Goal: Task Accomplishment & Management: Complete application form

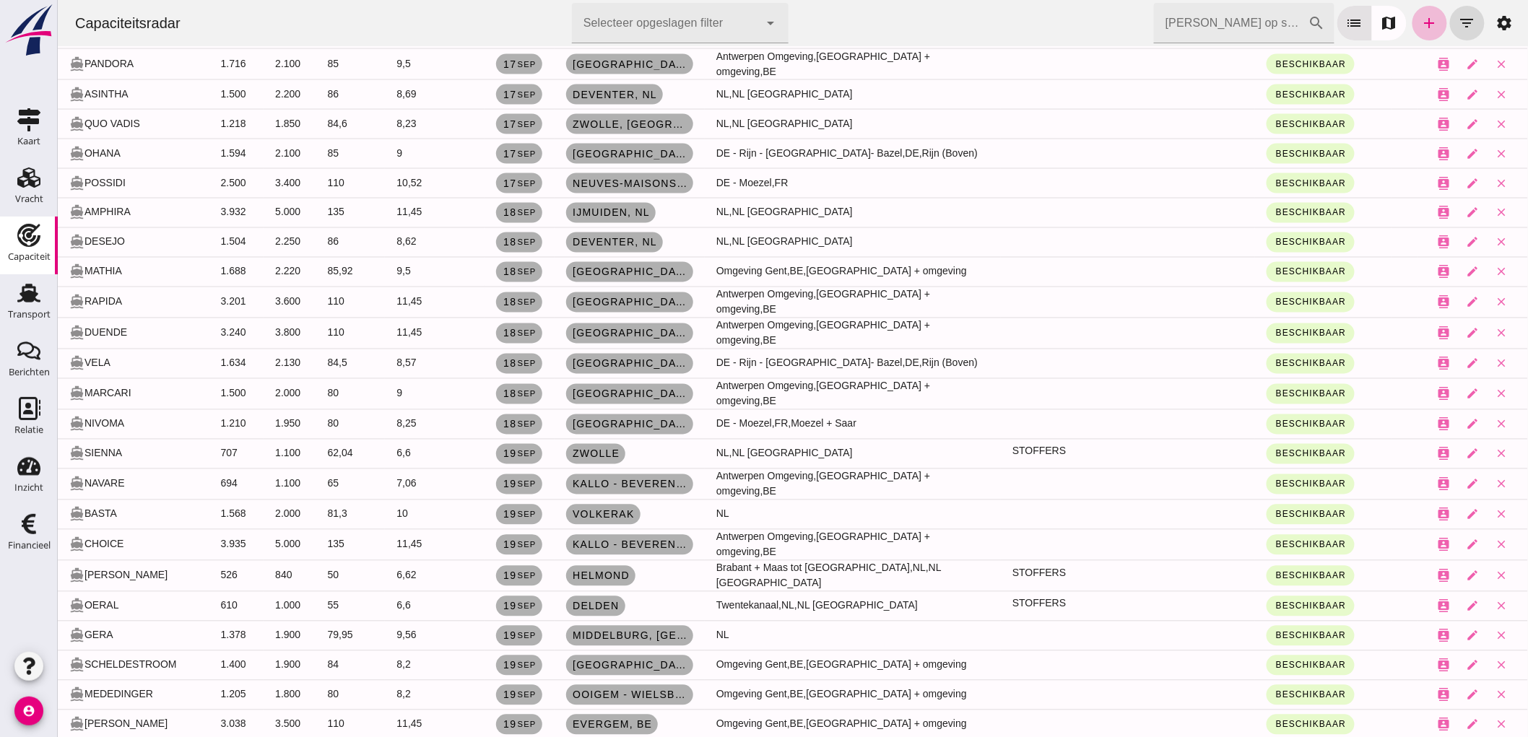
scroll to position [451, 0]
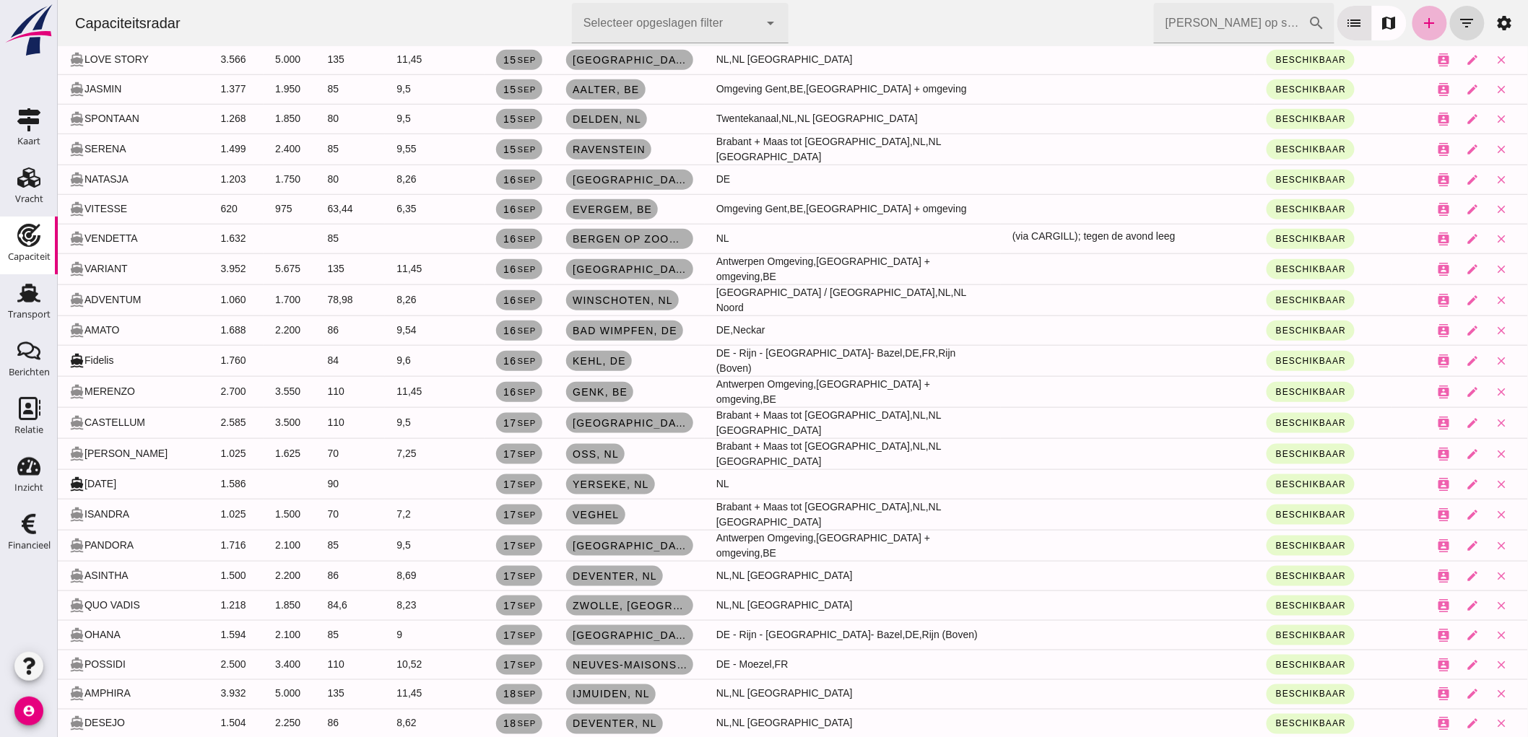
click at [1416, 10] on link "add" at bounding box center [1429, 23] width 35 height 35
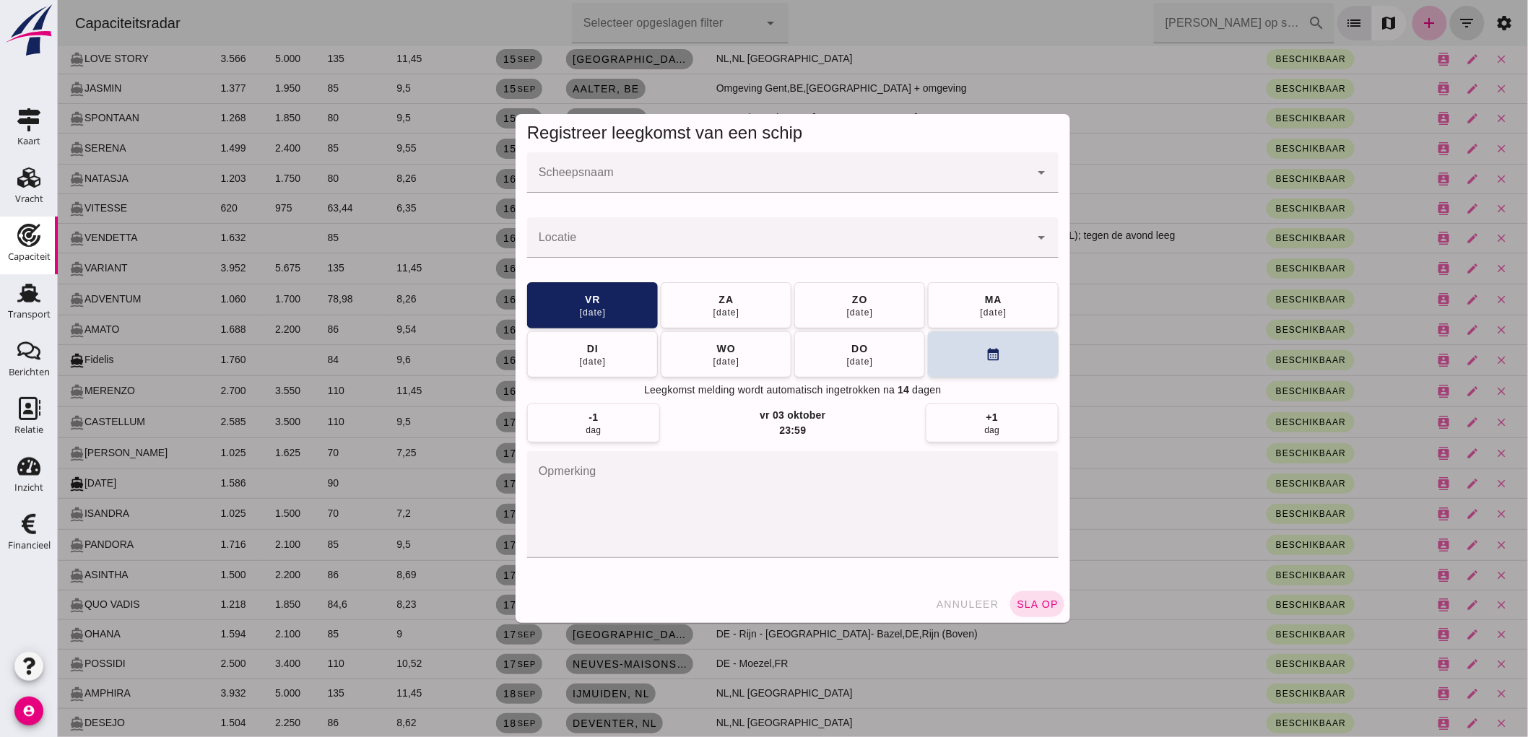
scroll to position [0, 0]
click at [647, 188] on input "Scheepsnaam" at bounding box center [778, 179] width 503 height 17
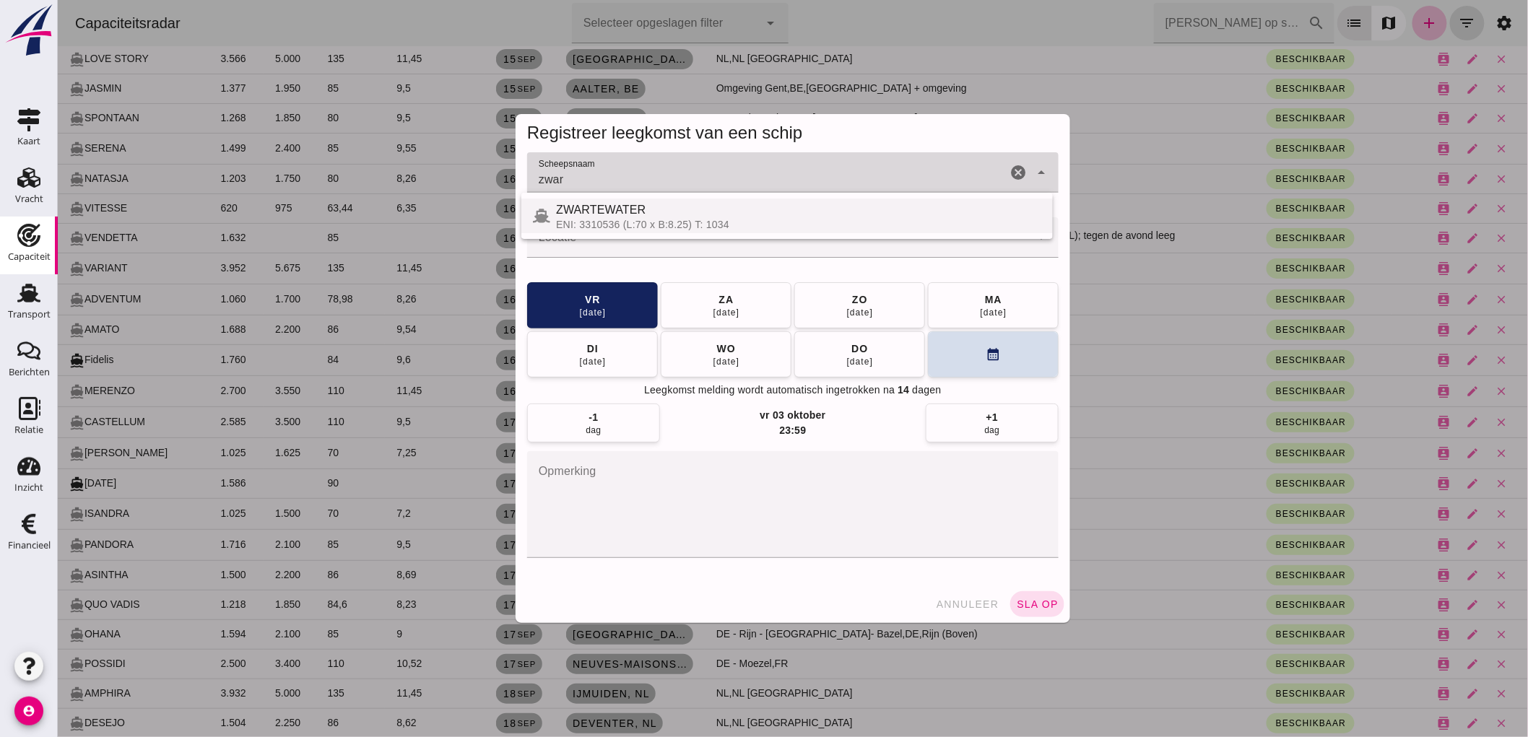
click at [635, 213] on span "ZWARTEWATER" at bounding box center [600, 210] width 90 height 12
type input "ZWARTEWATER"
click at [630, 233] on div at bounding box center [778, 237] width 503 height 40
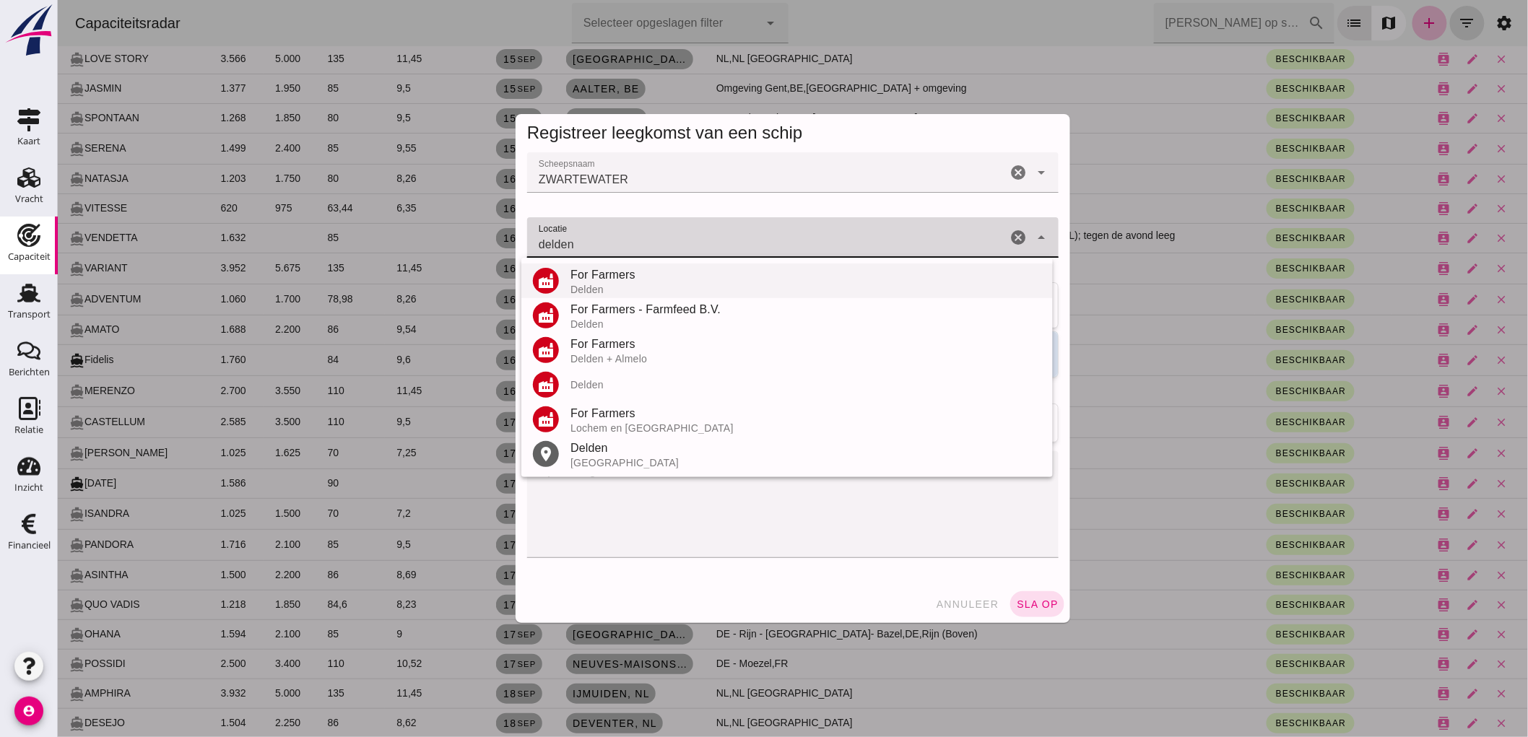
click at [625, 278] on div "For Farmers" at bounding box center [805, 275] width 471 height 17
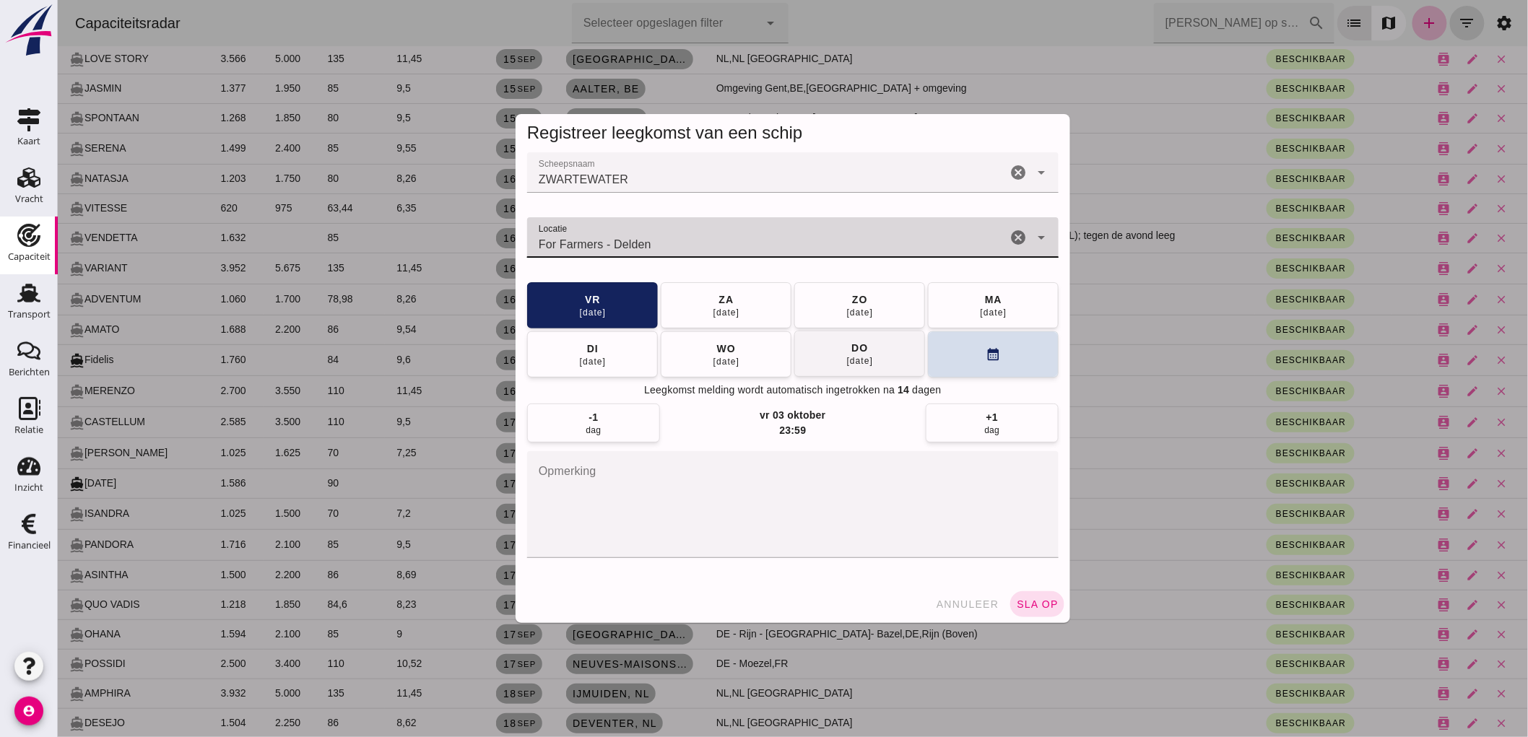
type input "For Farmers - Delden"
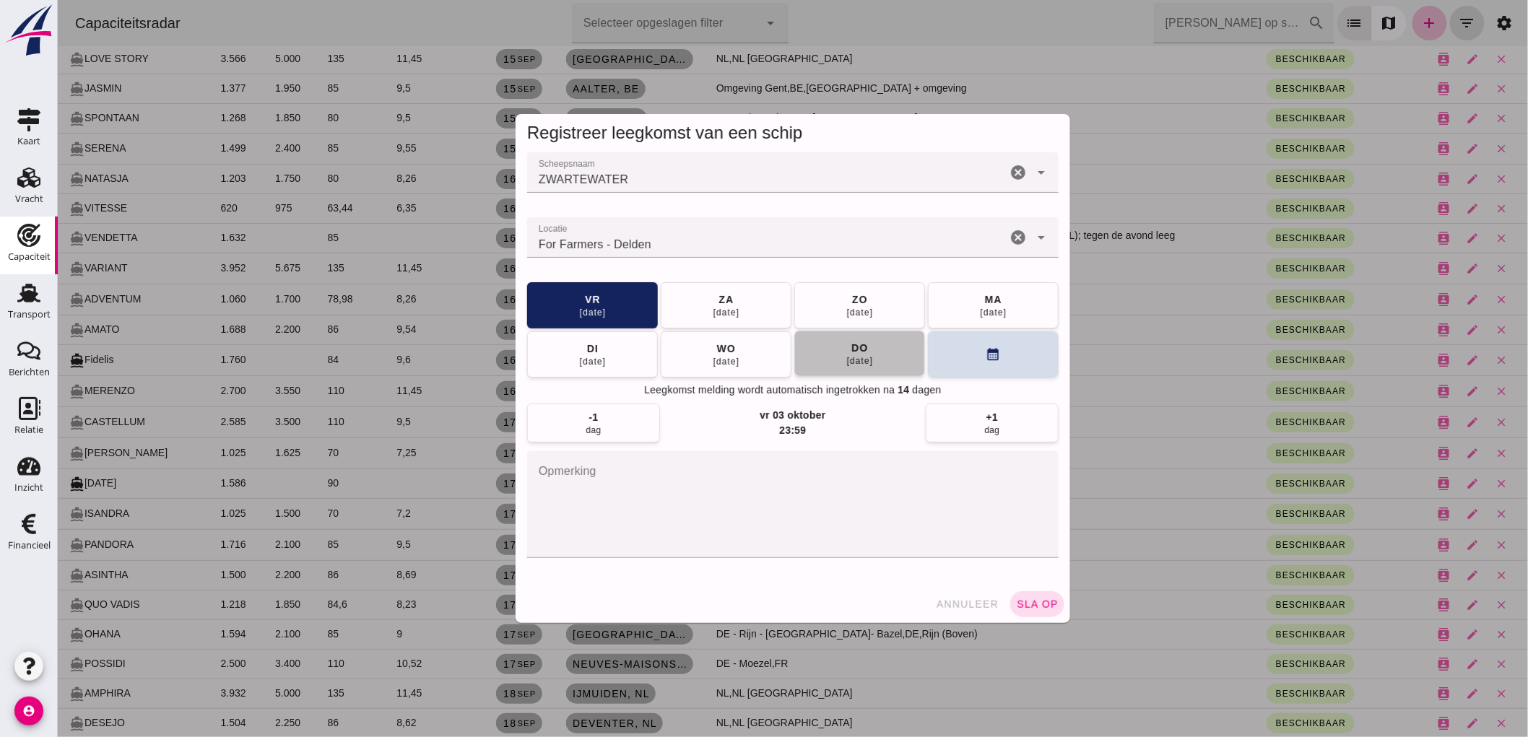
click at [848, 365] on div "25 sep" at bounding box center [859, 361] width 27 height 12
click at [907, 549] on textarea "opmerking" at bounding box center [793, 504] width 532 height 107
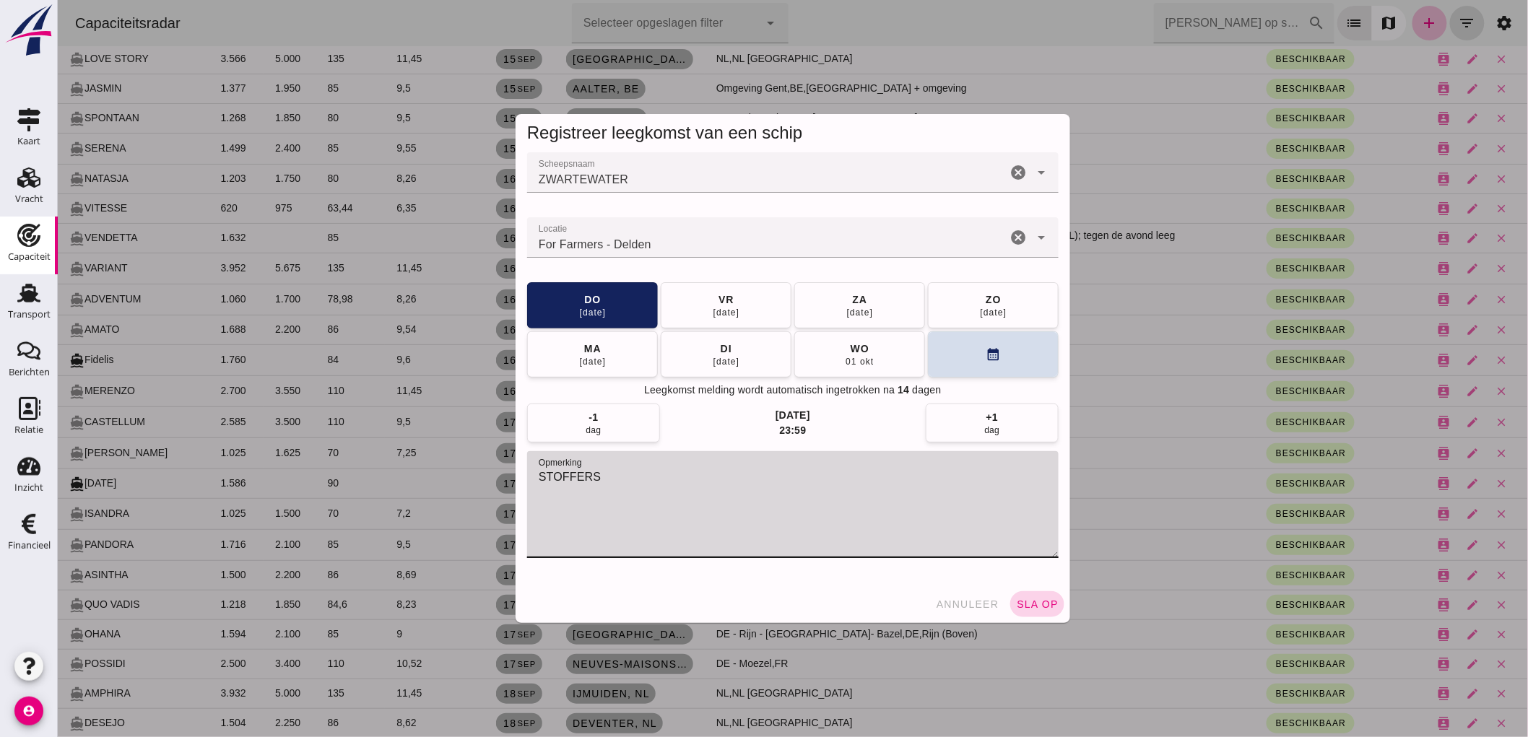
type textarea "STOFFERS"
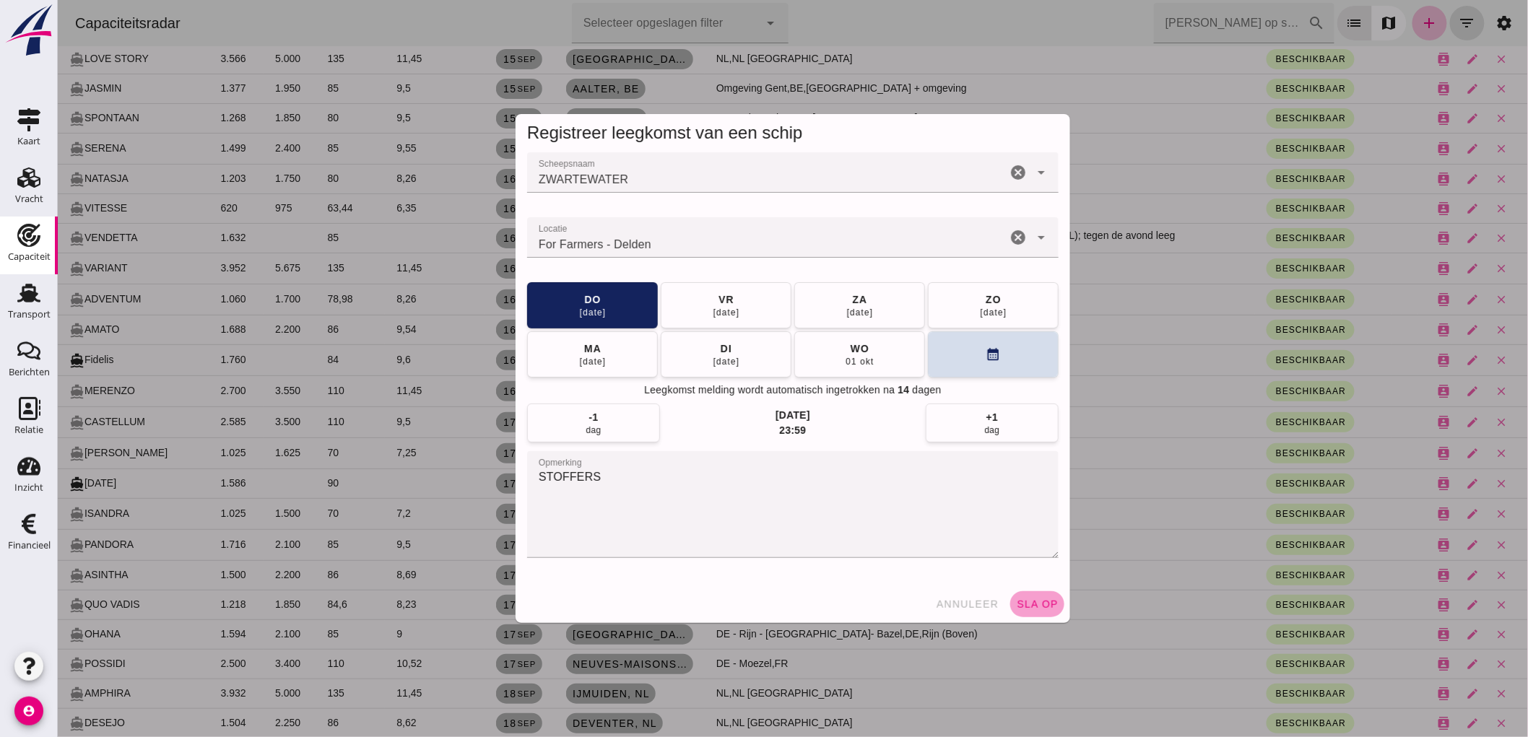
click at [1052, 605] on button "sla op" at bounding box center [1037, 605] width 54 height 26
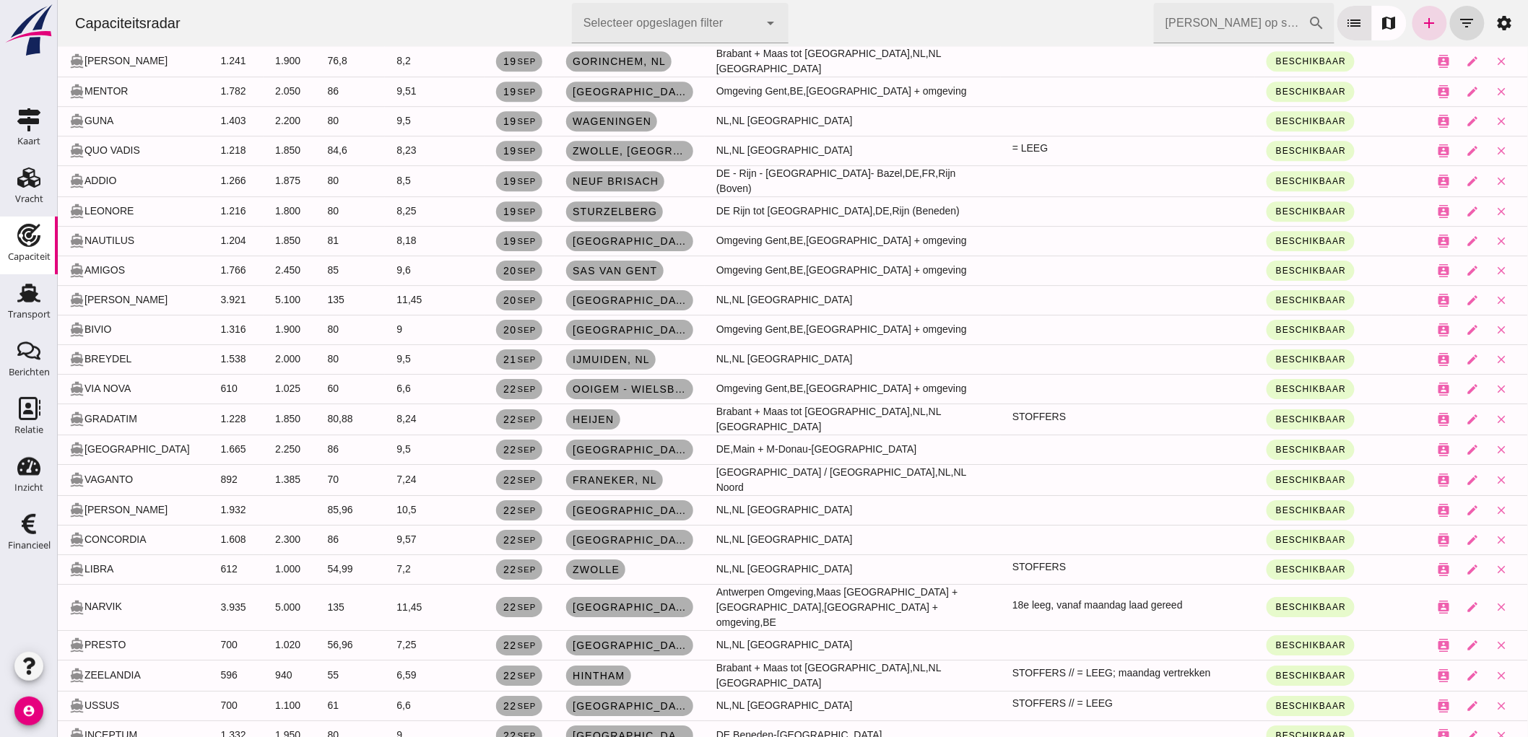
scroll to position [1203, 0]
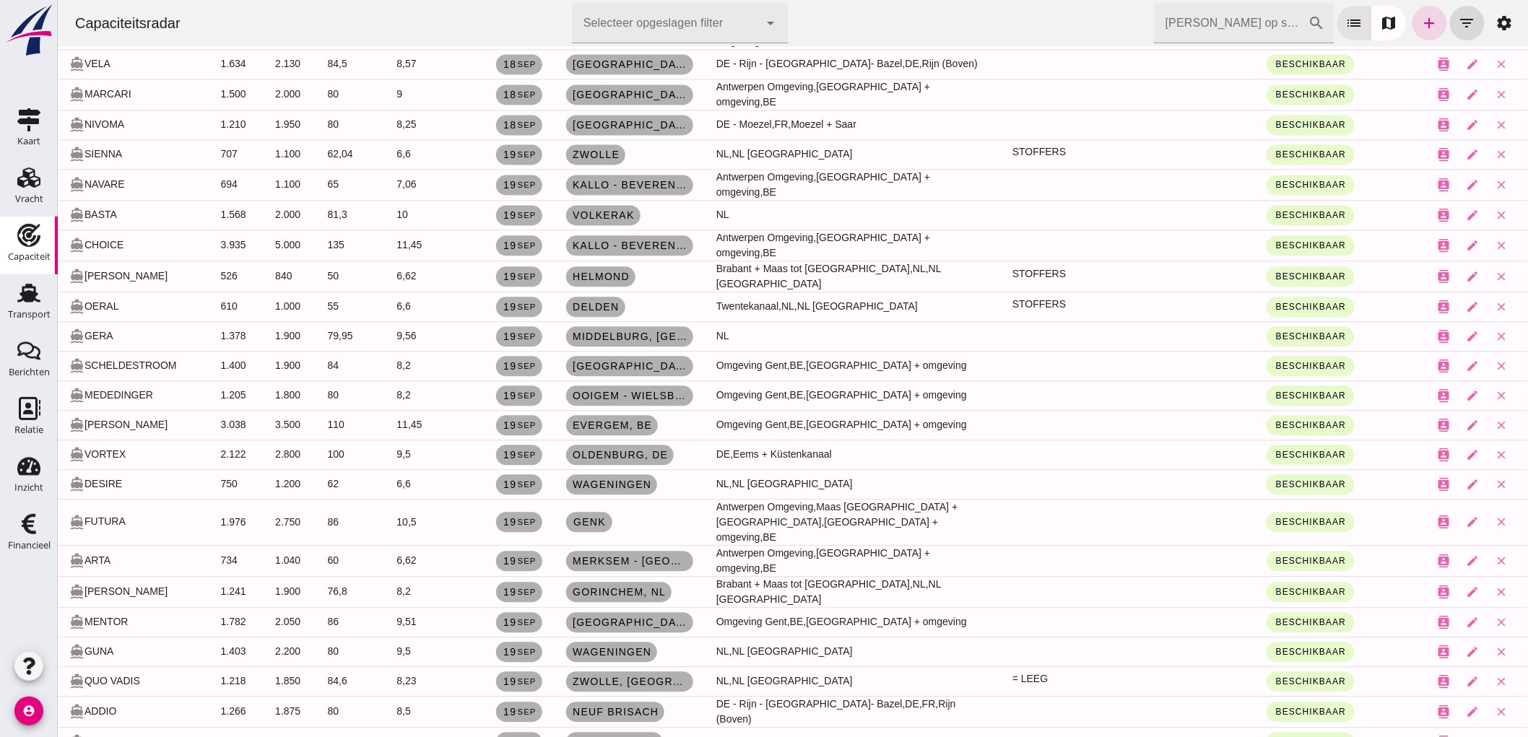
click at [1173, 35] on input "Zoek op scheepsnaam" at bounding box center [1231, 23] width 155 height 40
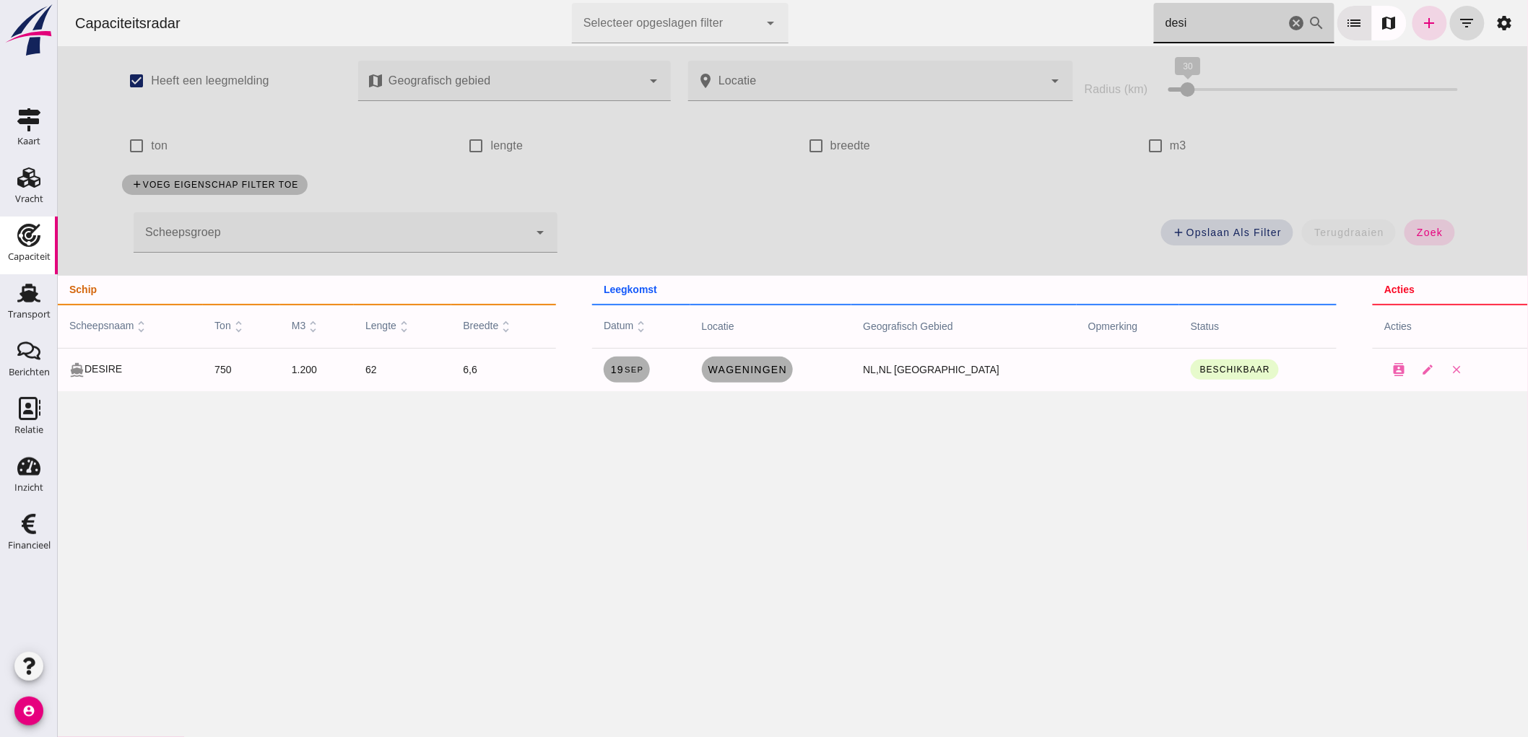
scroll to position [0, 0]
type input "desi"
click at [196, 367] on td "directions_boat DESIRE" at bounding box center [129, 369] width 145 height 43
click at [748, 373] on span "Wageningen" at bounding box center [746, 370] width 79 height 12
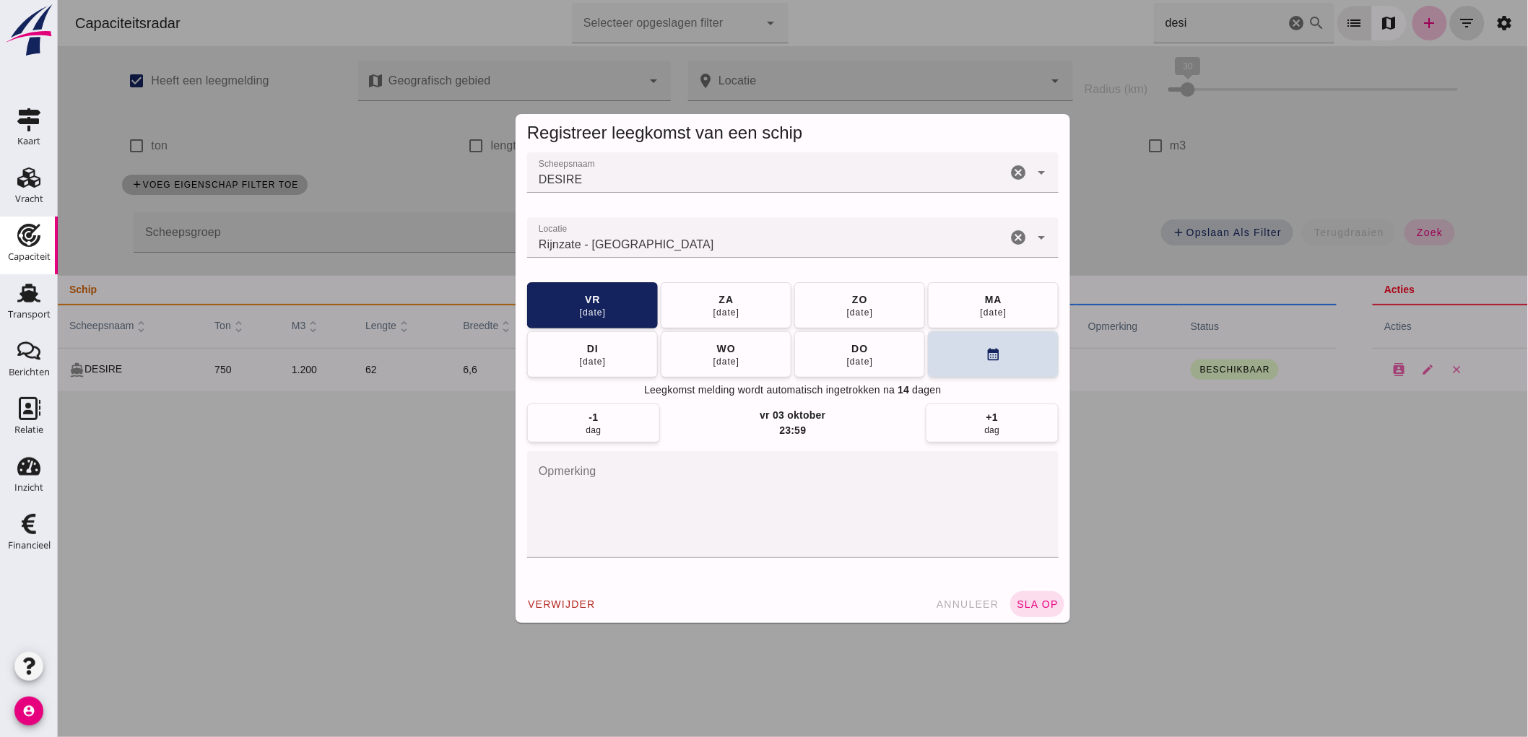
click at [1012, 235] on icon "cancel" at bounding box center [1017, 237] width 17 height 17
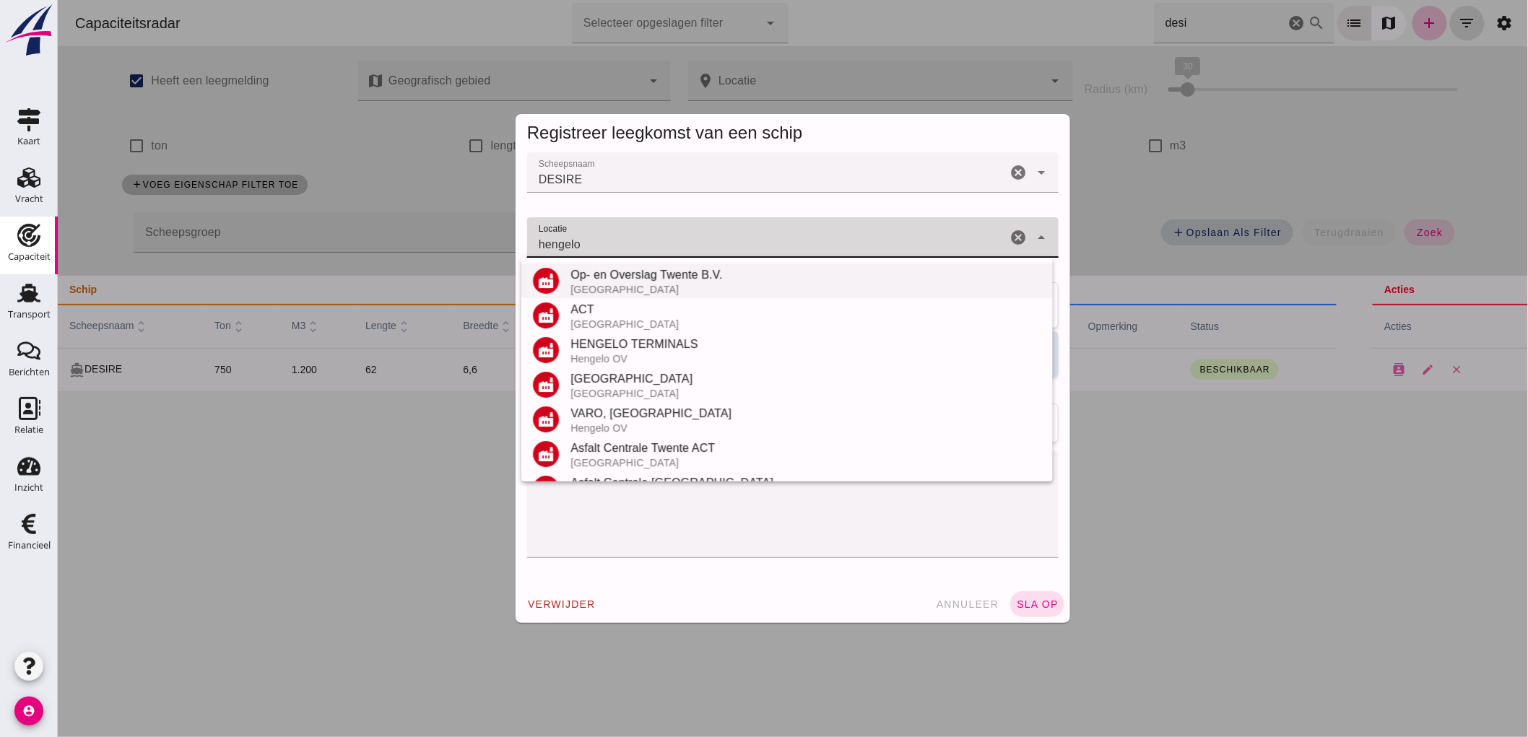
click at [789, 282] on div "Op- en Overslag Twente B.V." at bounding box center [805, 275] width 471 height 17
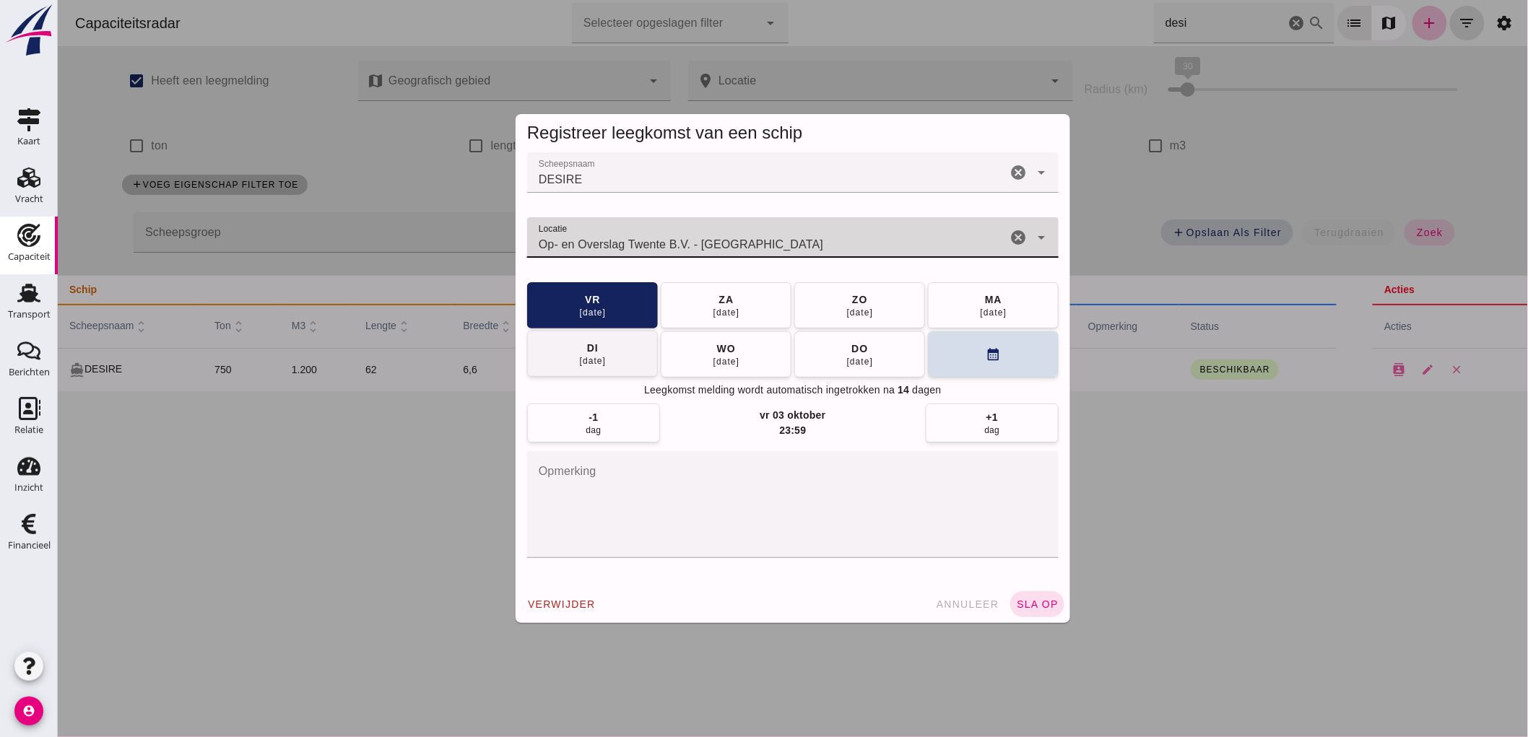
type input "Op- en Overslag Twente B.V. - Hengelo"
click at [612, 358] on button "di 23 sep" at bounding box center [592, 354] width 131 height 46
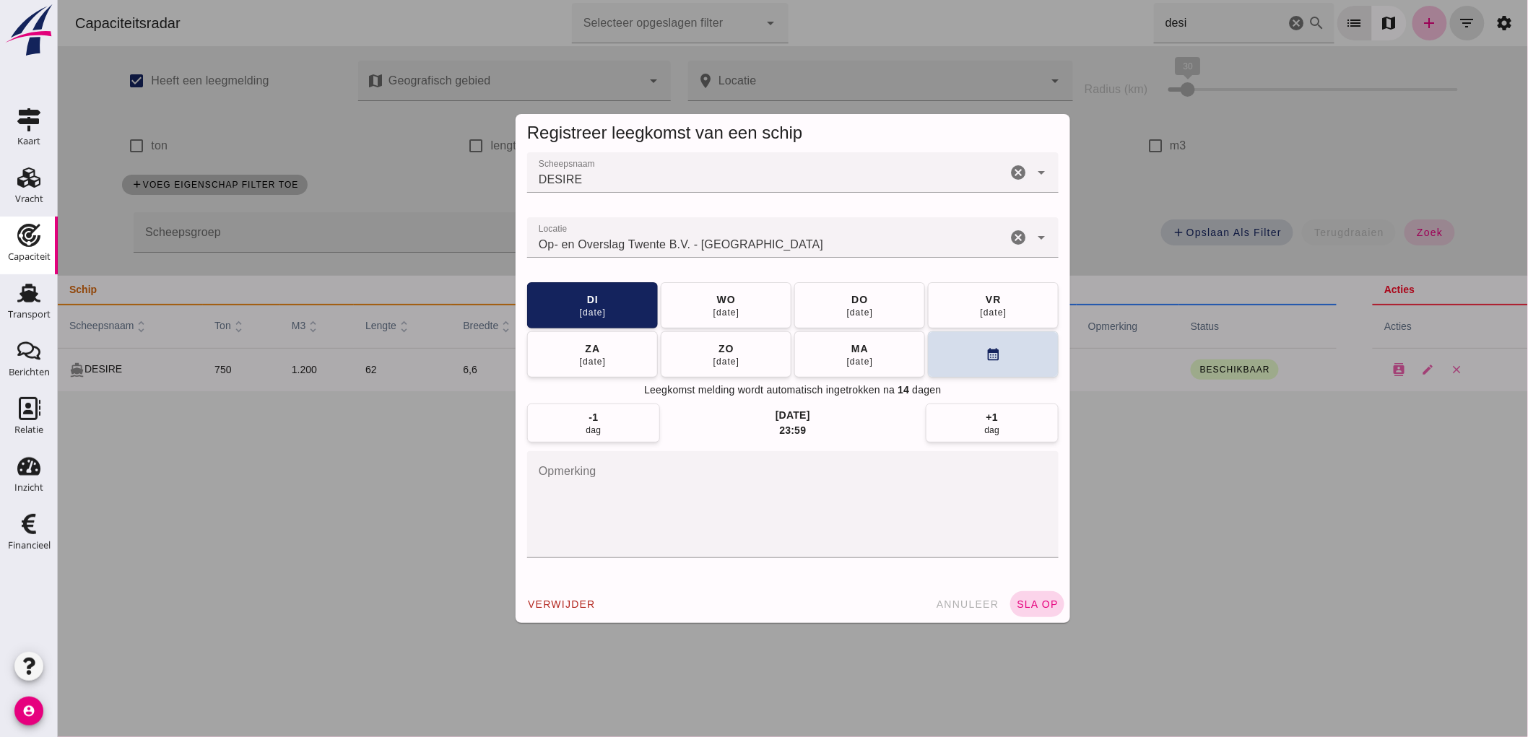
click at [1031, 610] on span "sla op" at bounding box center [1037, 605] width 43 height 12
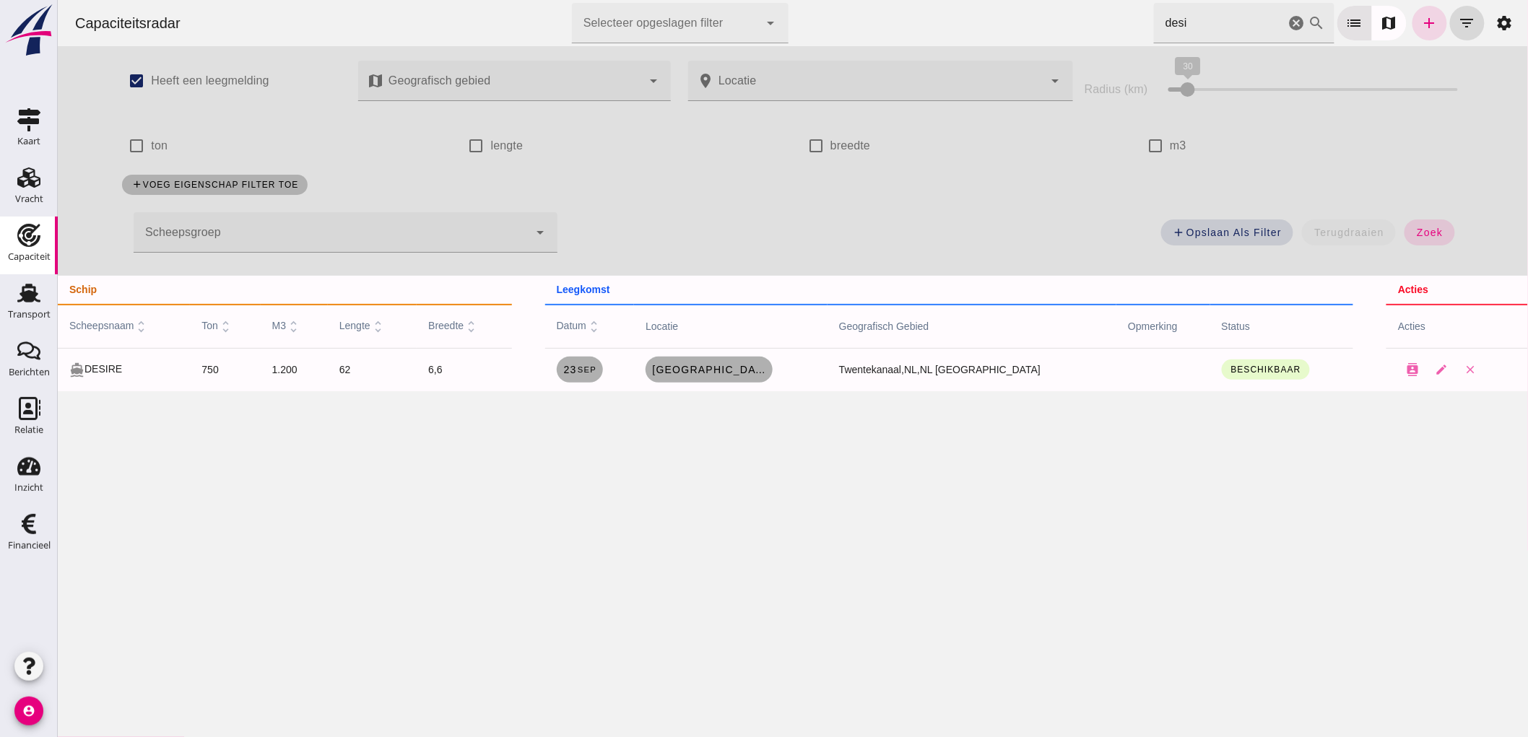
click at [1288, 22] on icon "cancel" at bounding box center [1296, 22] width 17 height 17
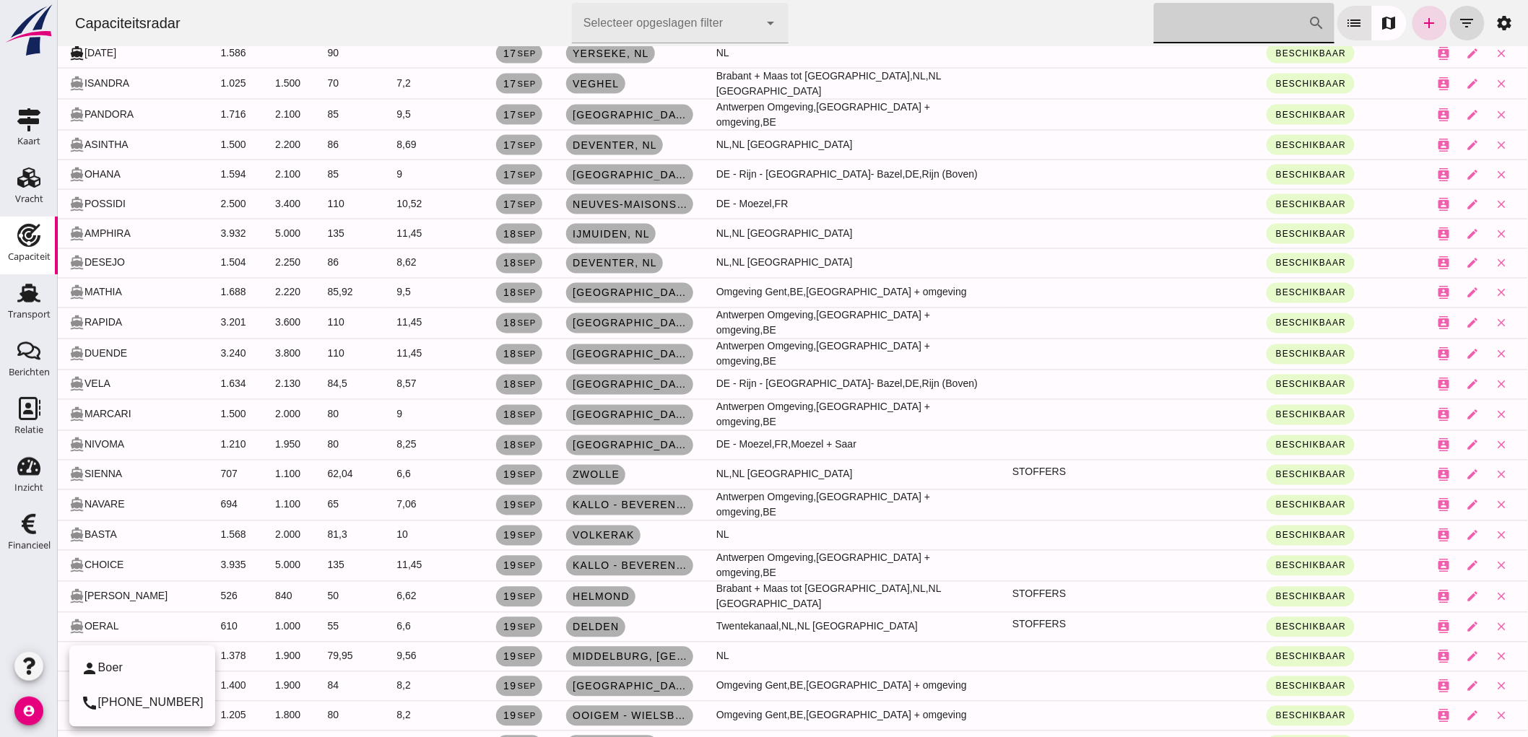
scroll to position [963, 0]
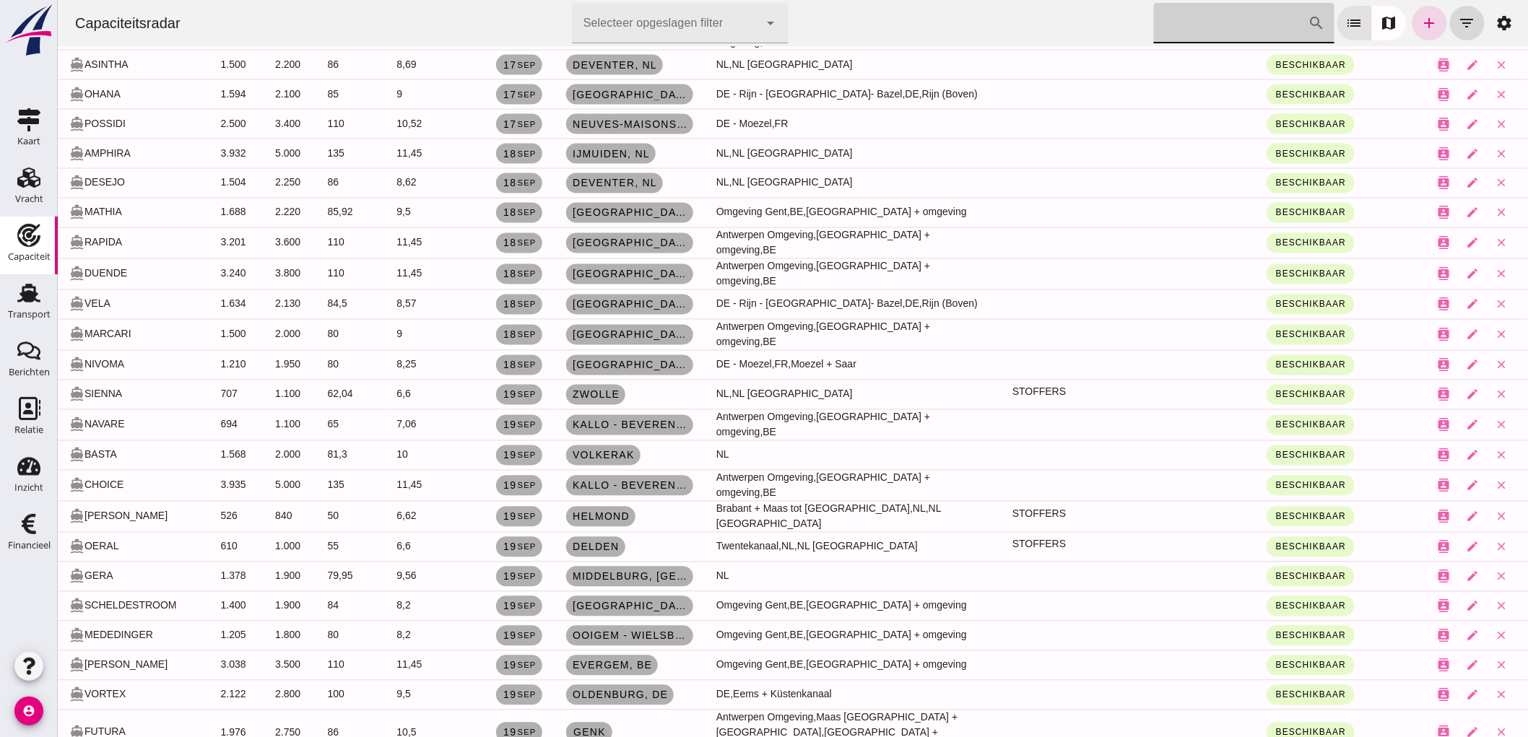
click at [1220, 9] on input "Zoek op scheepsnaam" at bounding box center [1231, 23] width 155 height 40
click at [1421, 26] on icon "add" at bounding box center [1429, 22] width 17 height 17
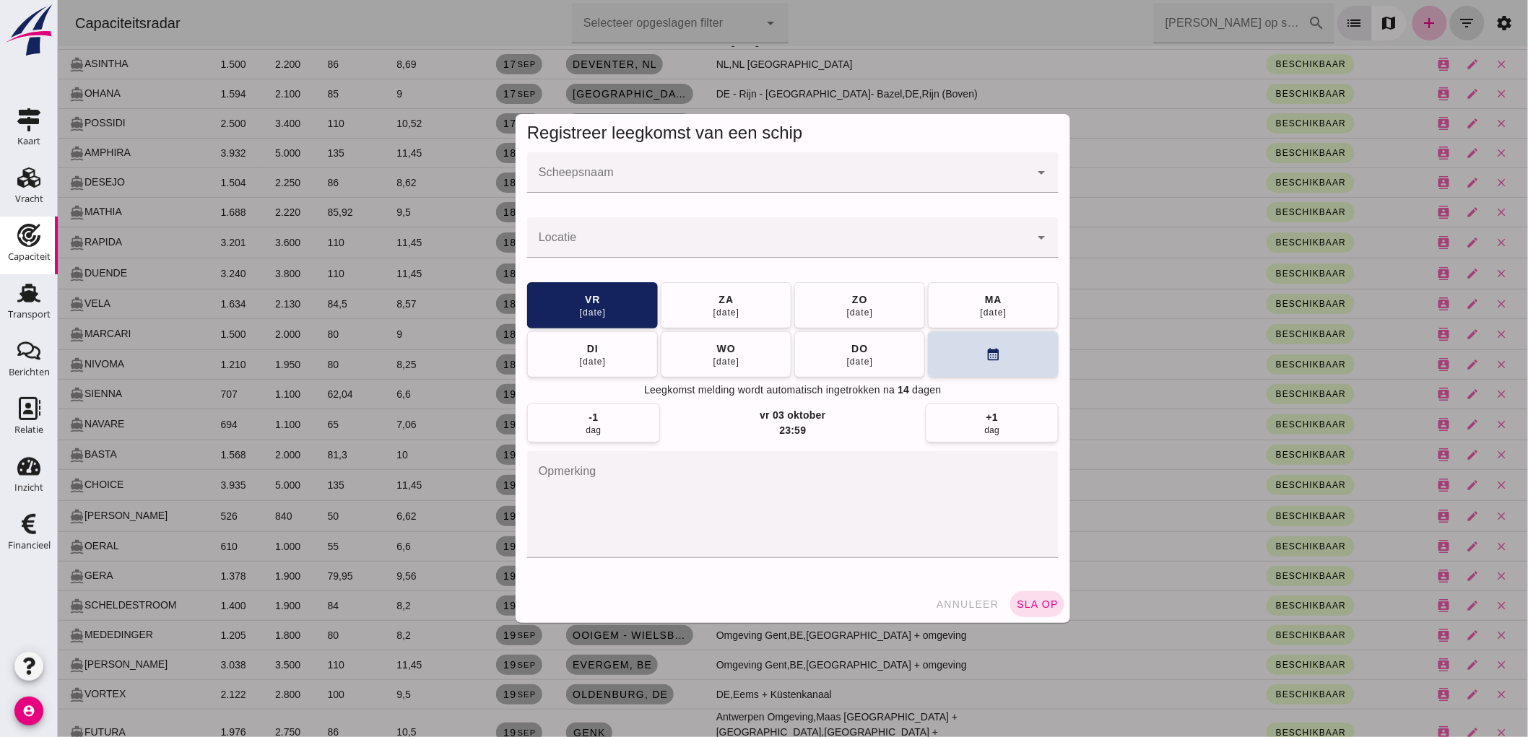
scroll to position [0, 0]
click at [588, 176] on input "Scheepsnaam" at bounding box center [778, 179] width 503 height 17
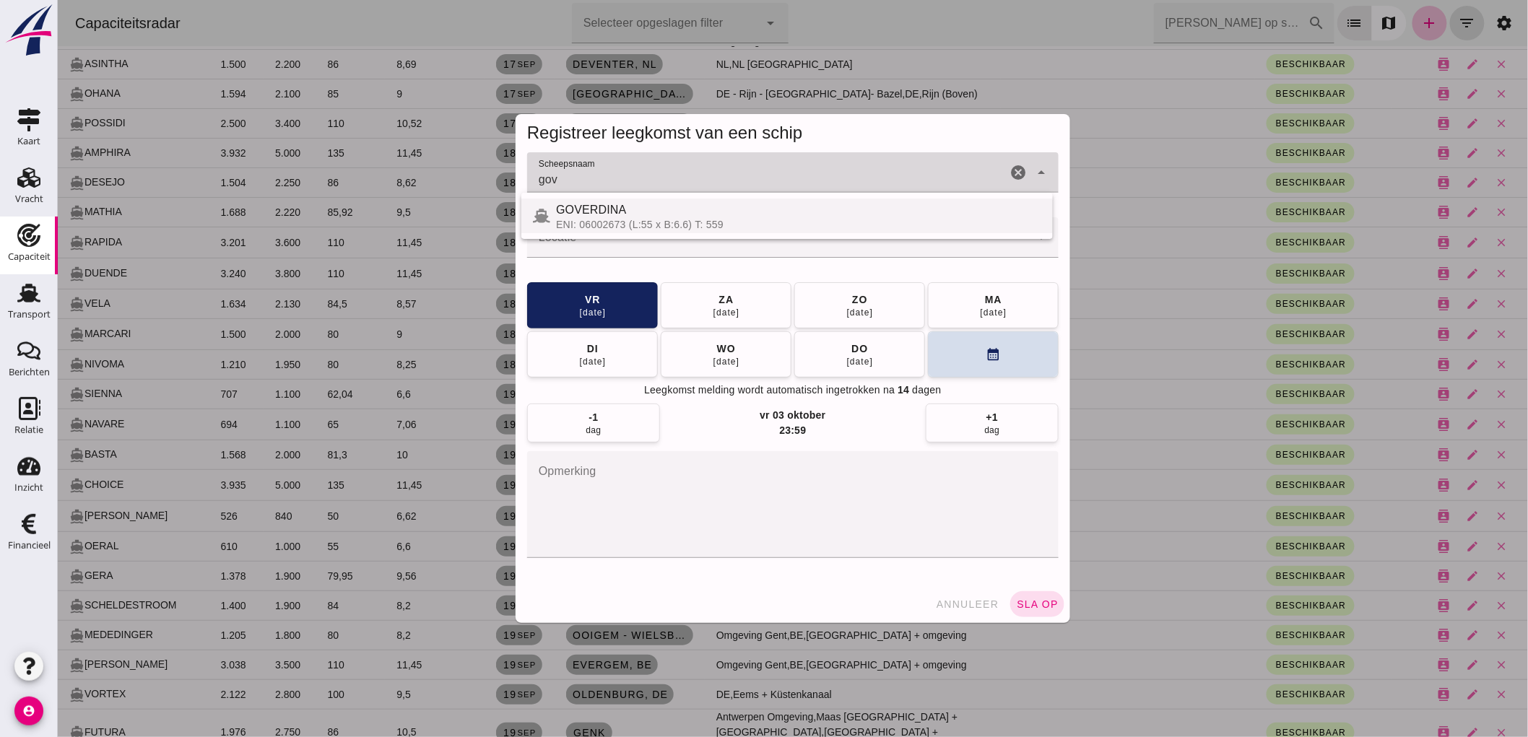
click at [577, 212] on span "GOVERDINA" at bounding box center [590, 210] width 70 height 12
type input "GOVERDINA"
click at [577, 228] on div at bounding box center [778, 237] width 503 height 40
click at [579, 236] on input "Locatie" at bounding box center [778, 244] width 503 height 17
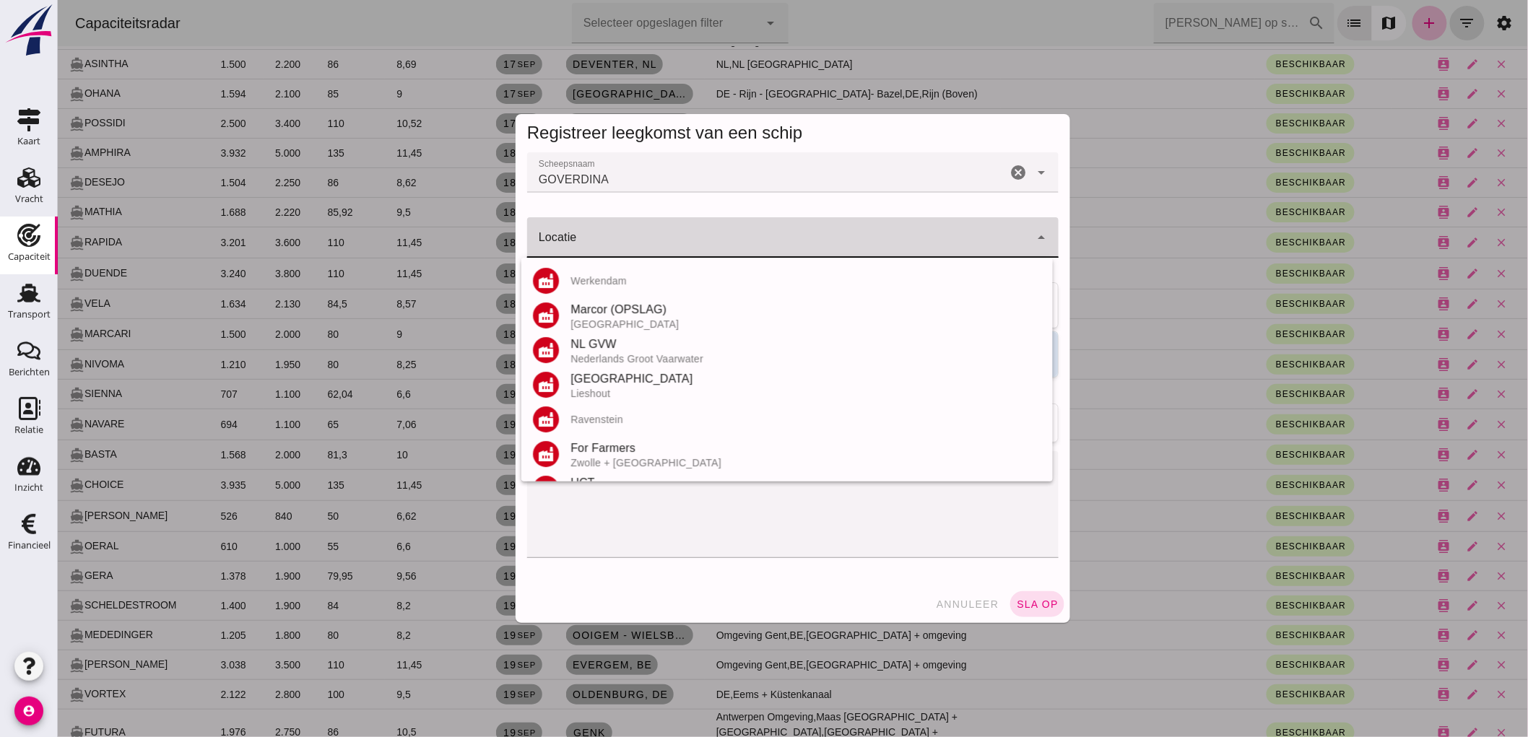
click at [578, 240] on input "Locatie" at bounding box center [778, 244] width 503 height 17
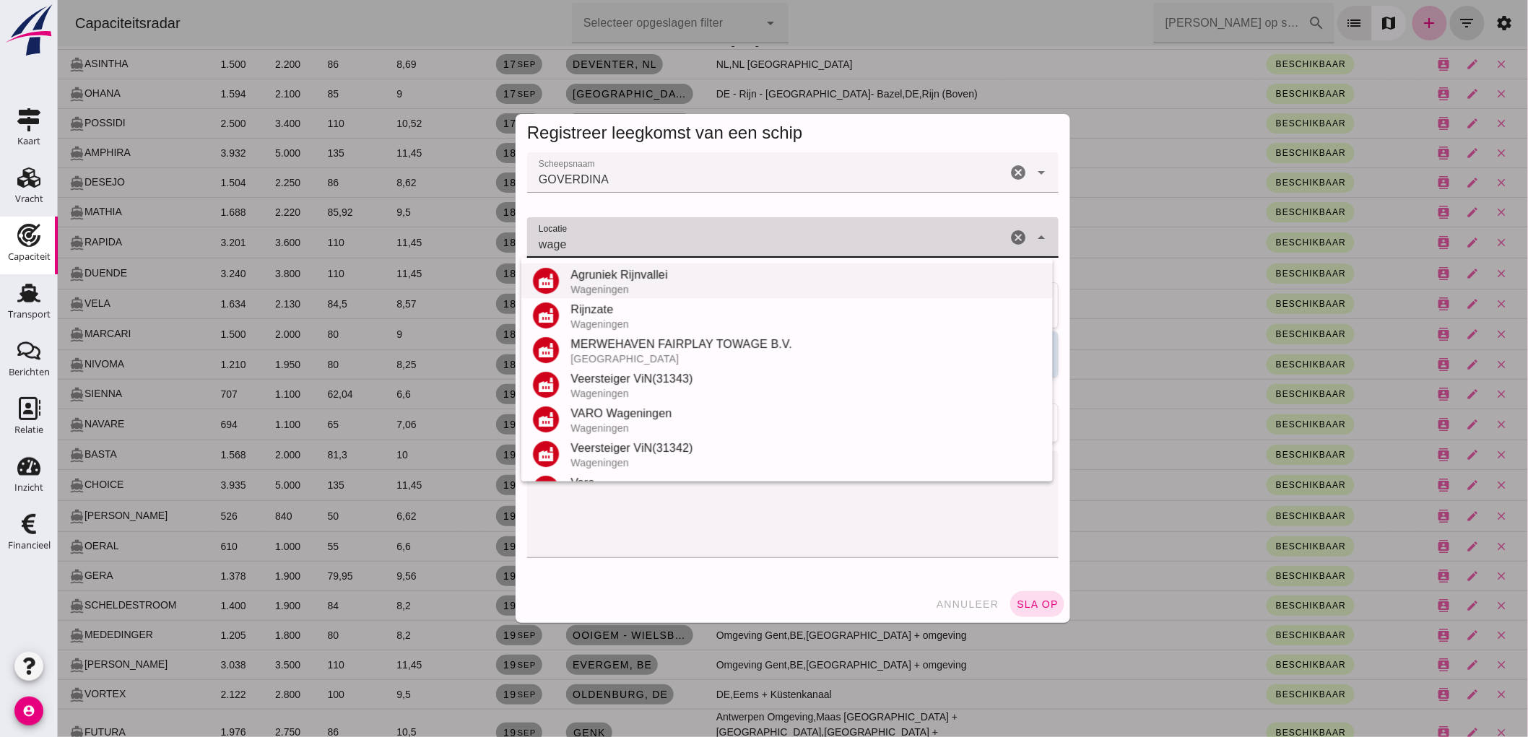
click at [638, 286] on div "Wageningen" at bounding box center [805, 290] width 471 height 12
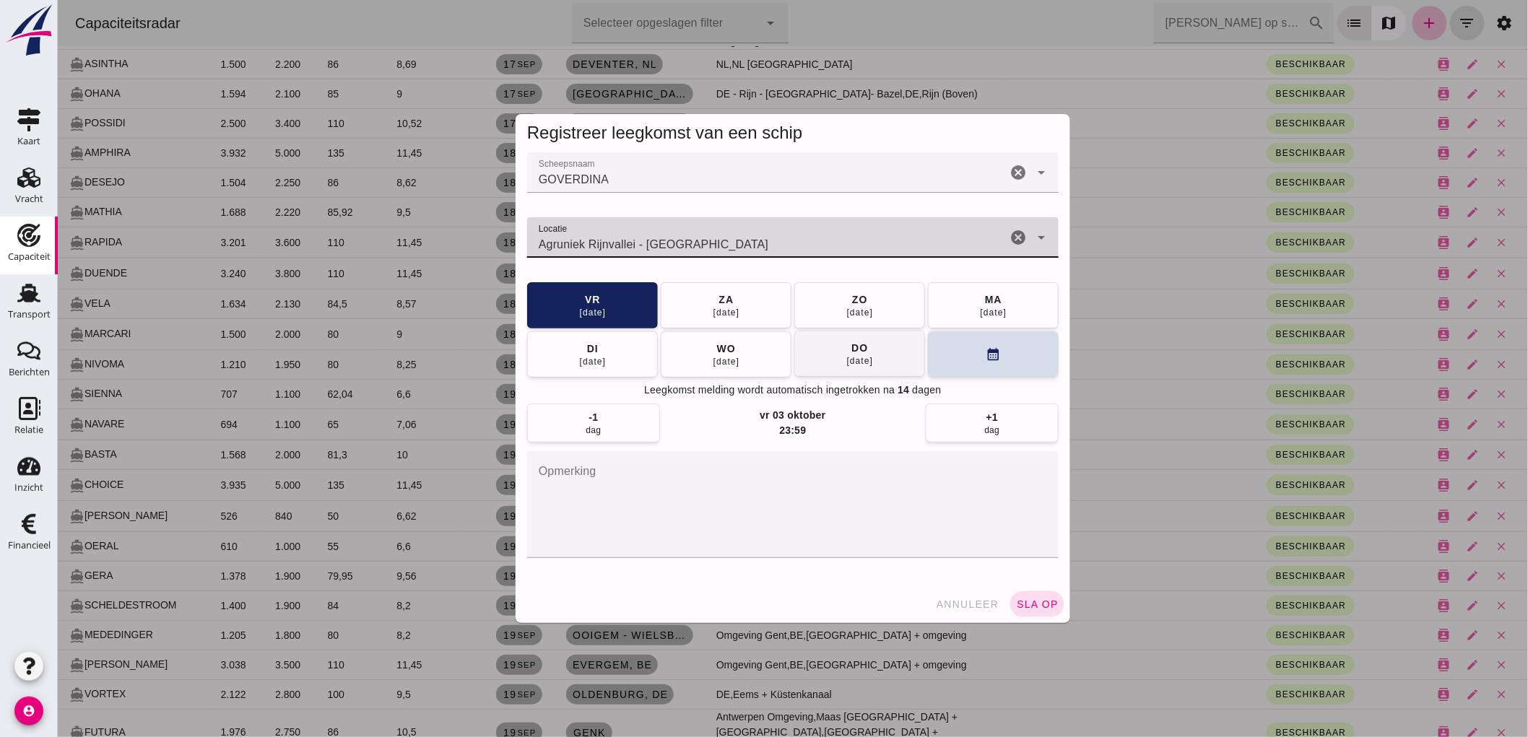
type input "Agruniek Rijnvallei - Wageningen"
click at [878, 364] on button "do 25 sep" at bounding box center [859, 354] width 131 height 46
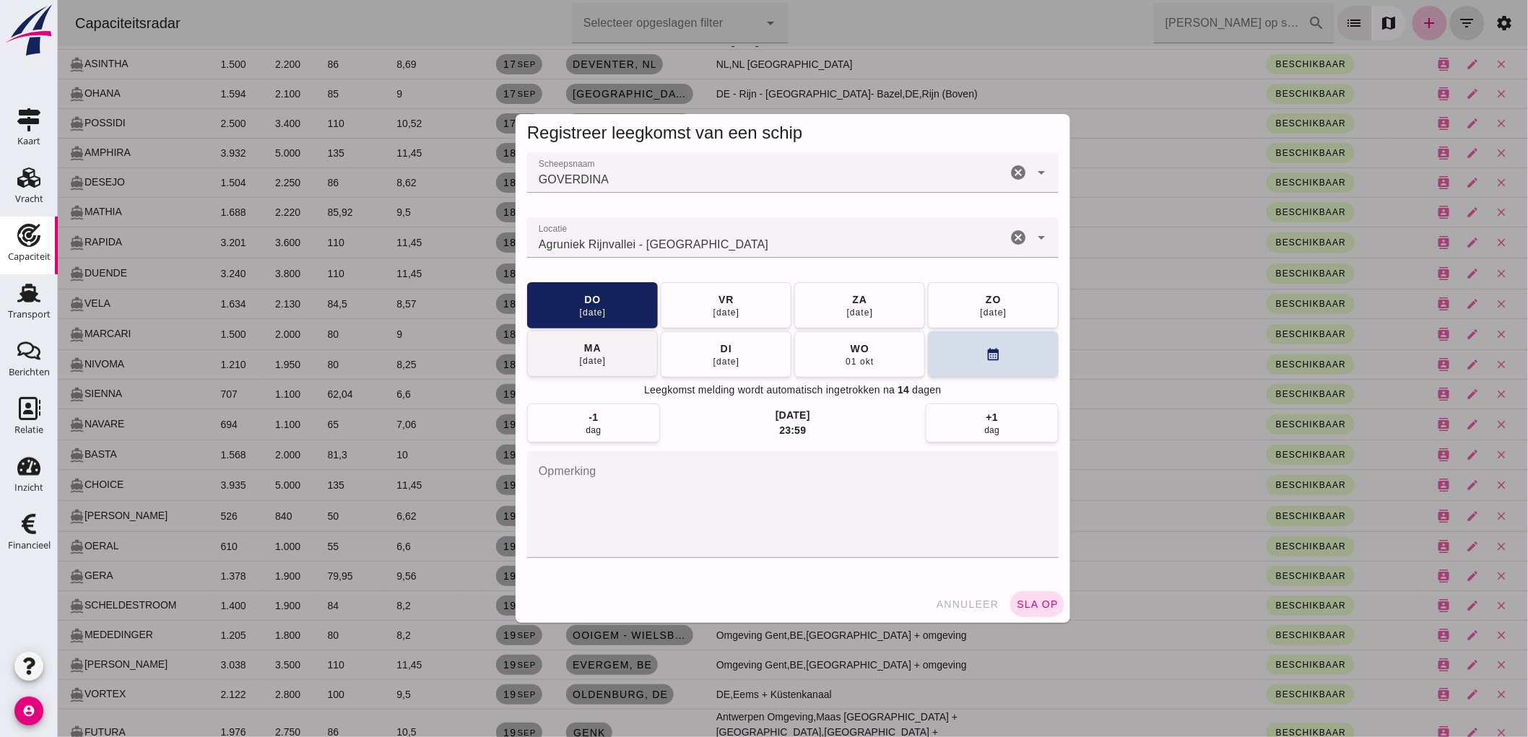
click at [566, 352] on button "ma 29 sep" at bounding box center [592, 354] width 131 height 46
click at [674, 510] on textarea "opmerking" at bounding box center [793, 504] width 532 height 107
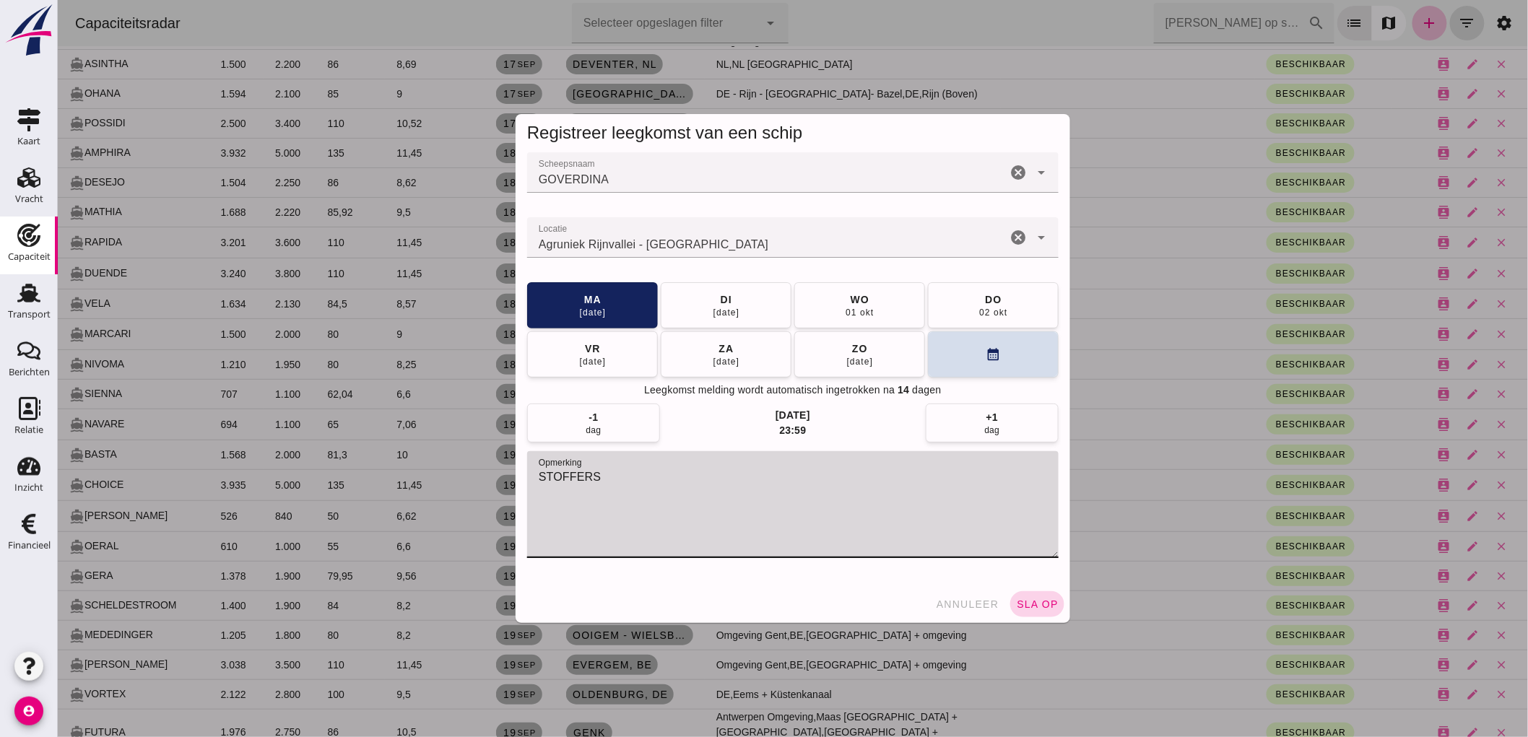
type textarea "STOFFERS"
click at [1042, 602] on span "sla op" at bounding box center [1037, 605] width 43 height 12
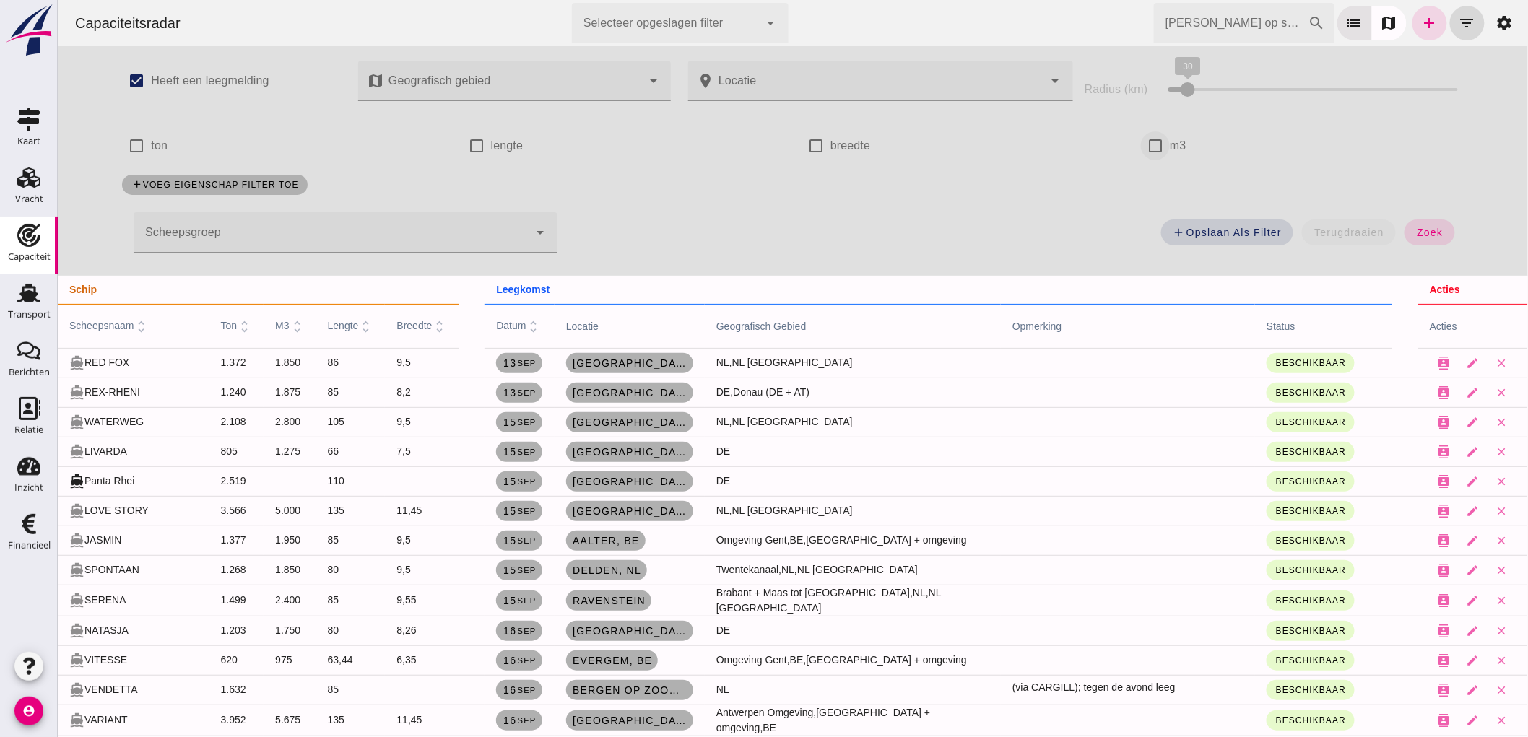
click at [1162, 149] on div "check_box_outline_blank m3" at bounding box center [1296, 146] width 311 height 40
click at [1149, 142] on input "m3" at bounding box center [1155, 145] width 29 height 29
checkbox input "true"
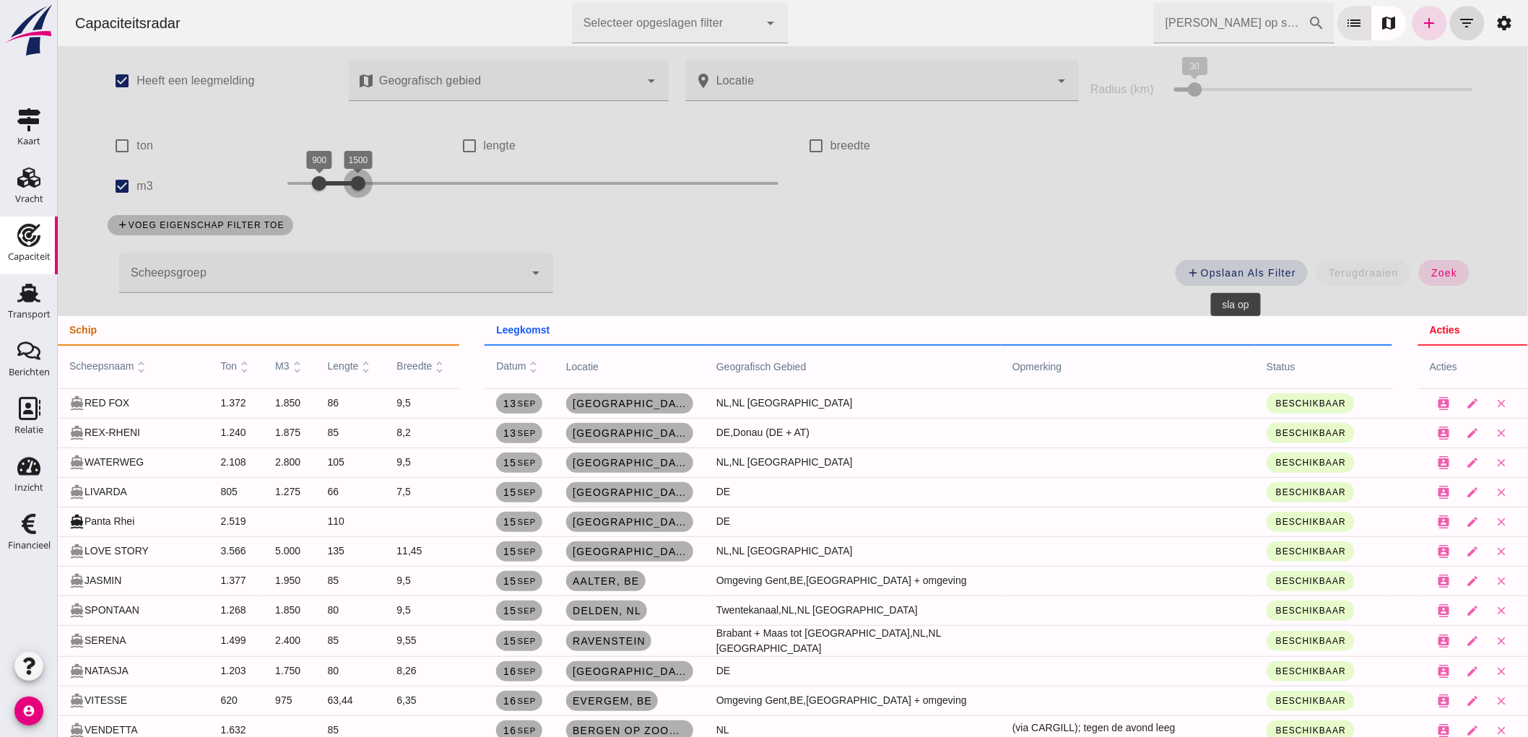
drag, startPoint x: 395, startPoint y: 186, endPoint x: 346, endPoint y: 177, distance: 50.0
click at [346, 177] on div at bounding box center [357, 183] width 29 height 29
click at [1454, 255] on div "add Opslaan als filter terugdraaien zoek" at bounding box center [1023, 277] width 925 height 52
click at [1448, 275] on span "zoek" at bounding box center [1443, 273] width 27 height 12
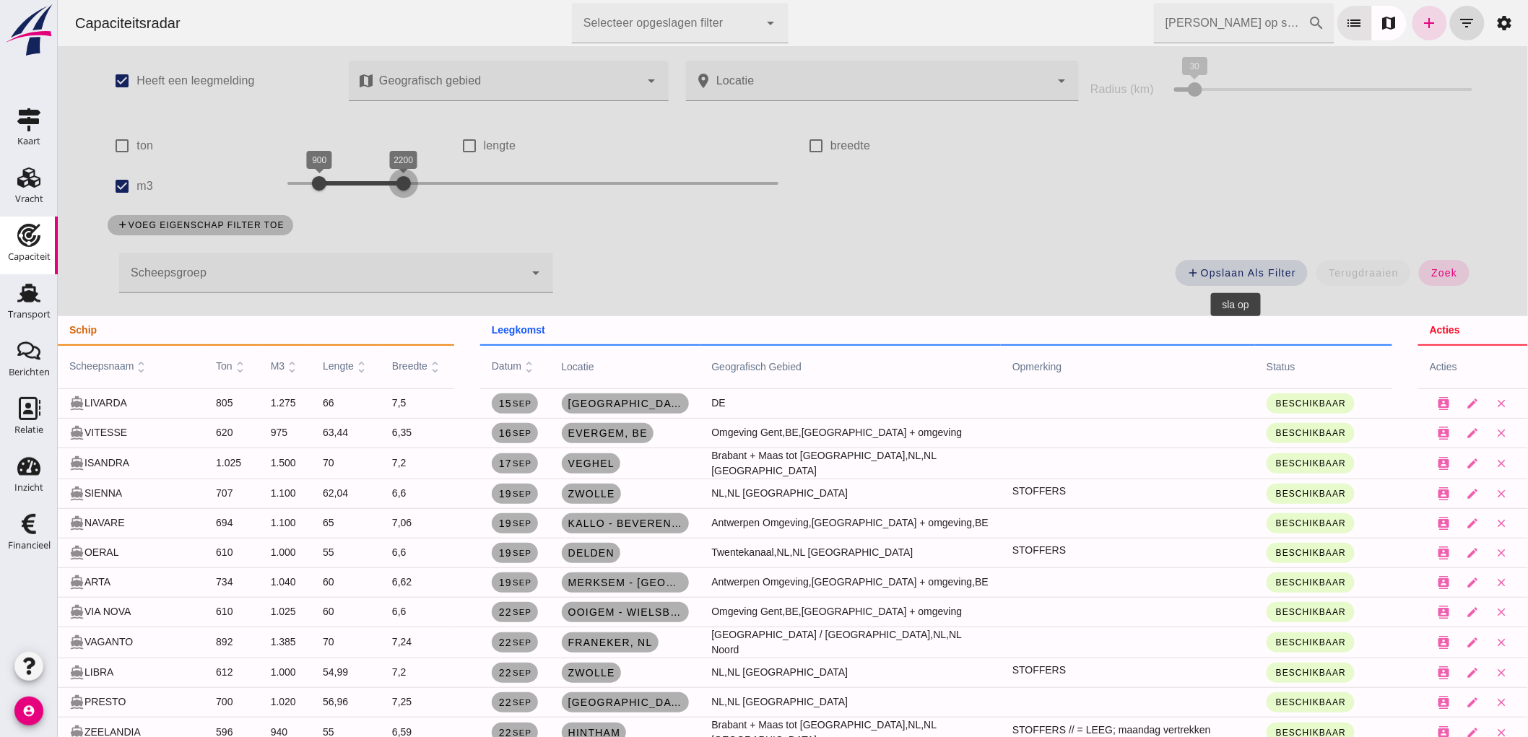
drag, startPoint x: 351, startPoint y: 189, endPoint x: 379, endPoint y: 188, distance: 27.5
click at [399, 181] on div at bounding box center [403, 183] width 29 height 29
drag, startPoint x: 300, startPoint y: 186, endPoint x: 293, endPoint y: 189, distance: 7.5
click at [298, 189] on div at bounding box center [312, 183] width 29 height 29
drag, startPoint x: 409, startPoint y: 186, endPoint x: 355, endPoint y: 199, distance: 55.2
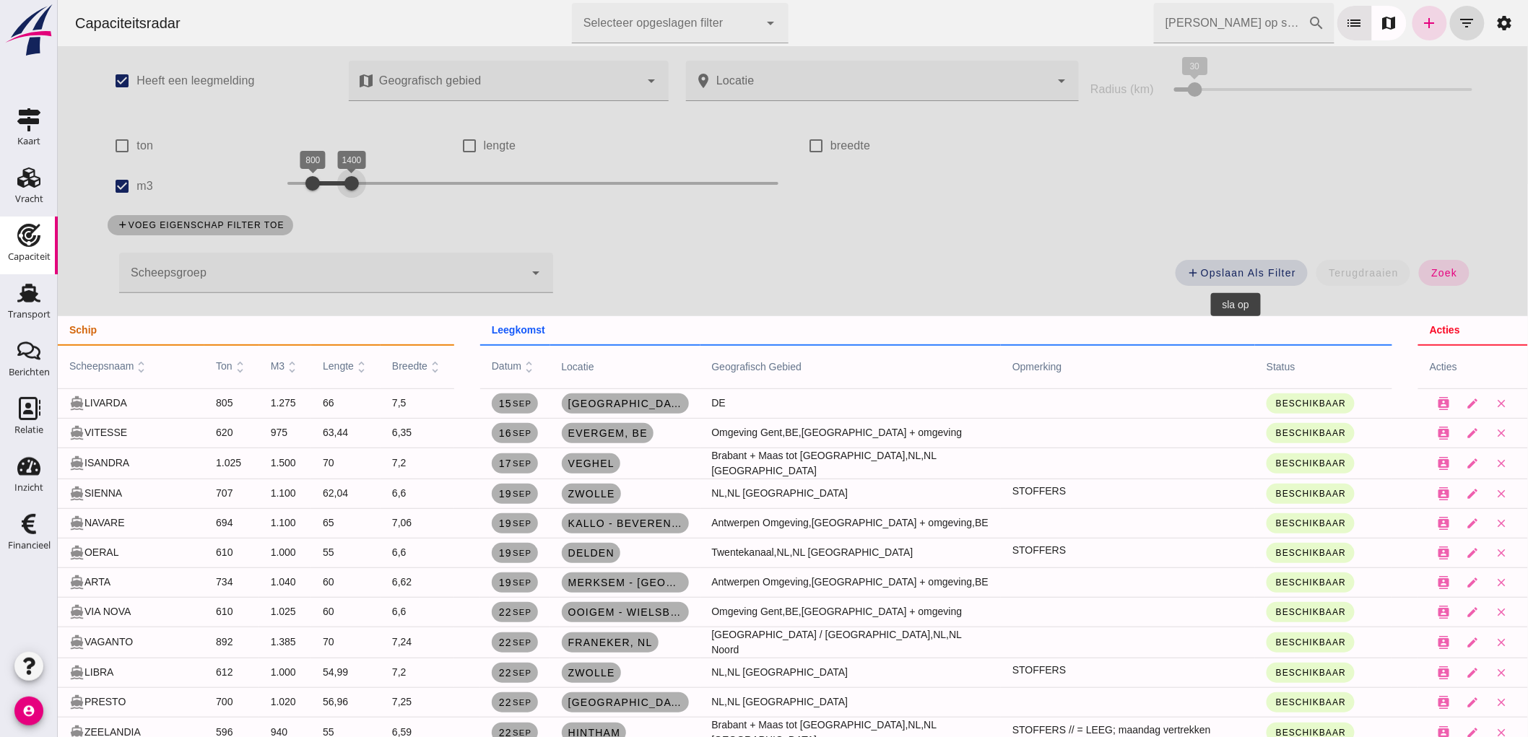
click at [355, 199] on div "800 1400 800 1400" at bounding box center [532, 186] width 520 height 40
click at [1455, 272] on button "zoek" at bounding box center [1444, 273] width 50 height 26
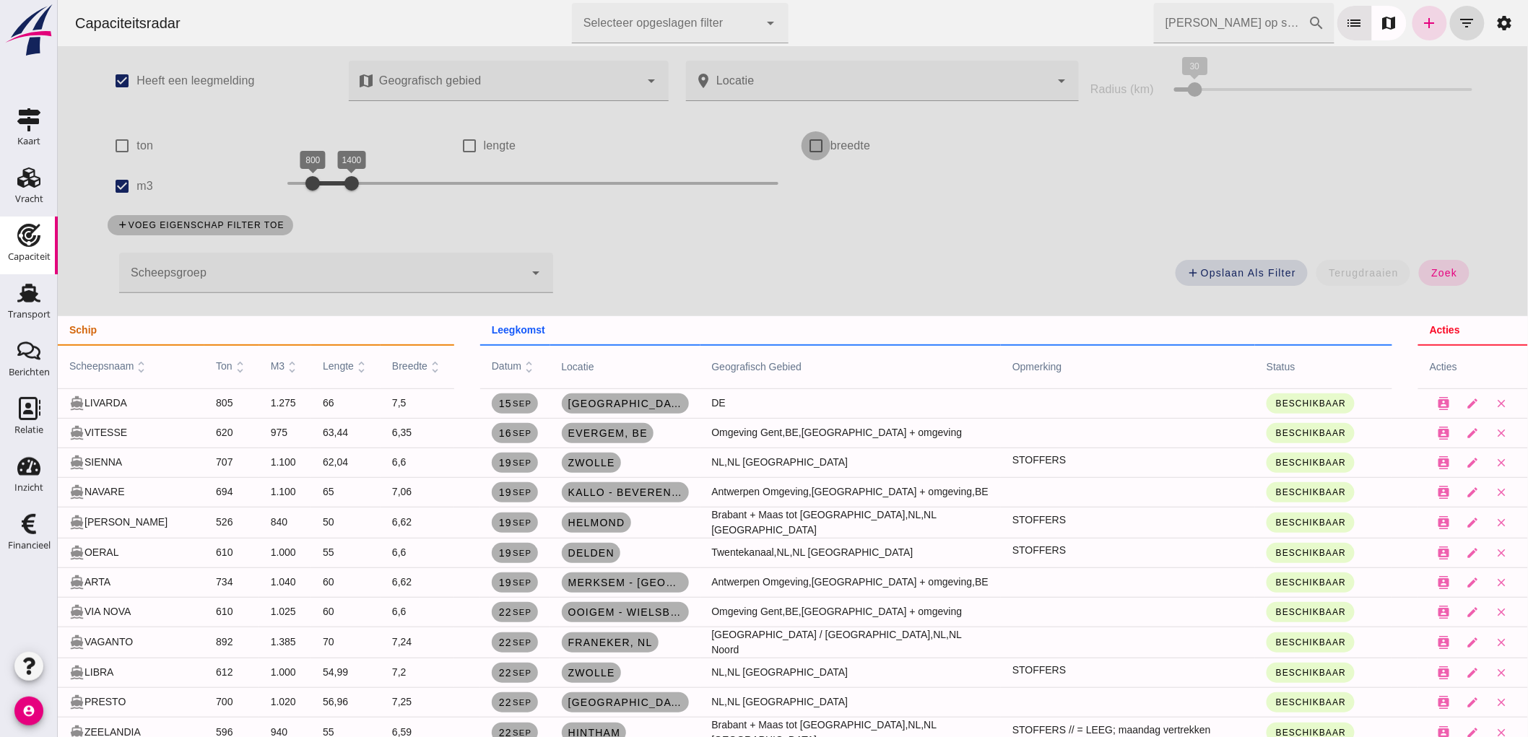
click at [816, 154] on input "breedte" at bounding box center [815, 145] width 29 height 29
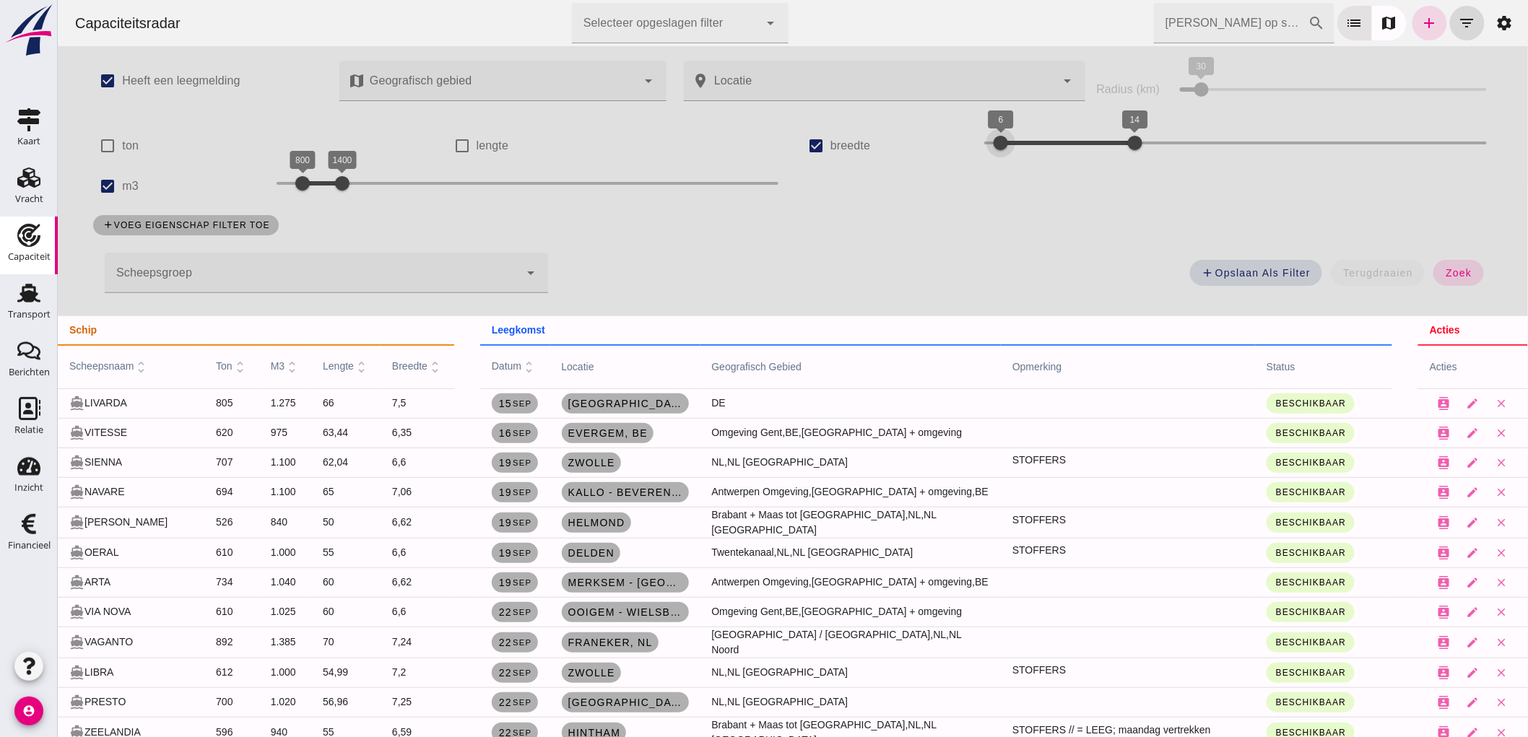
drag, startPoint x: 1021, startPoint y: 152, endPoint x: 990, endPoint y: 147, distance: 30.8
click at [990, 147] on div at bounding box center [1000, 143] width 29 height 29
drag, startPoint x: 1107, startPoint y: 140, endPoint x: 1018, endPoint y: 148, distance: 88.5
click at [1018, 148] on div at bounding box center [1017, 143] width 29 height 29
drag, startPoint x: 1440, startPoint y: 277, endPoint x: 1411, endPoint y: 272, distance: 29.5
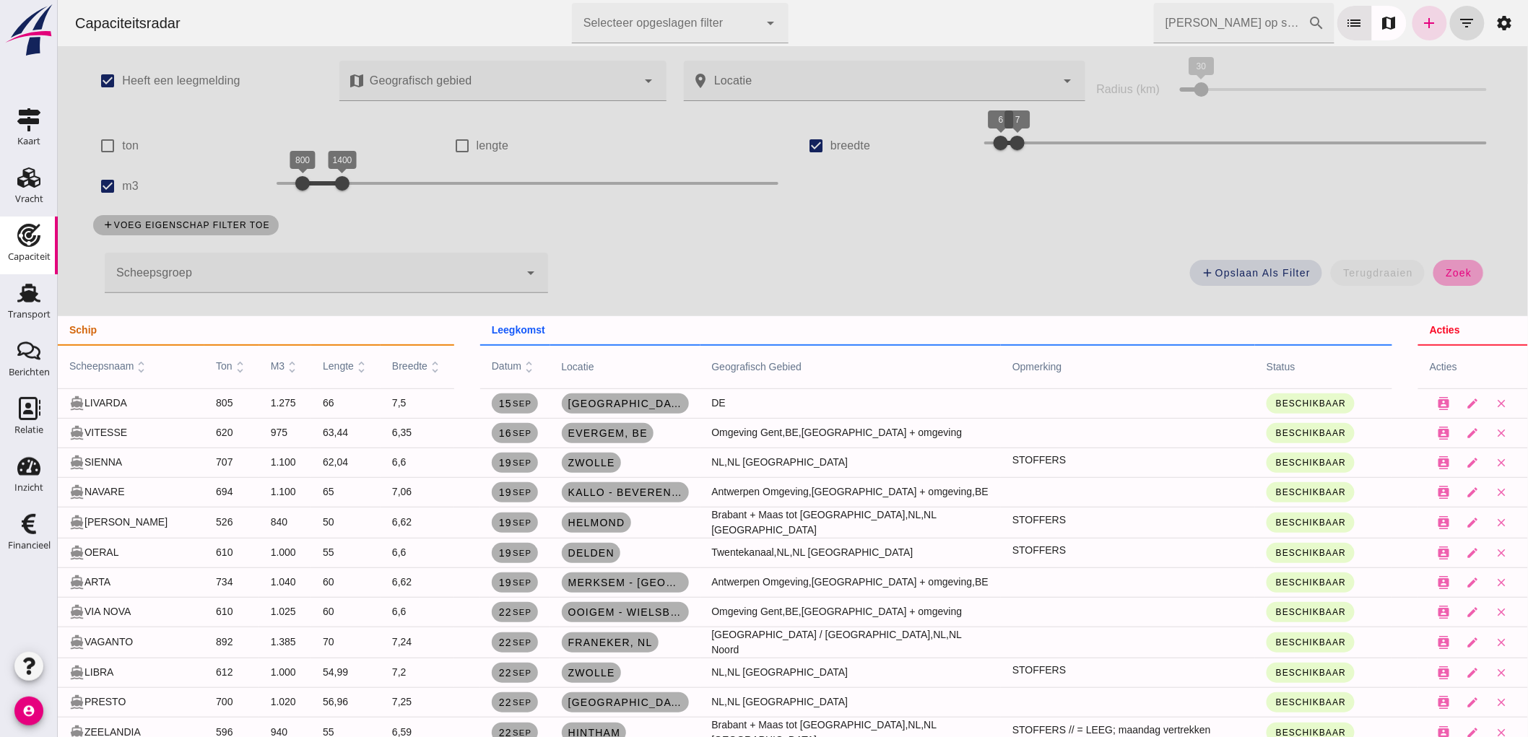
click at [1445, 277] on span "zoek" at bounding box center [1458, 273] width 27 height 12
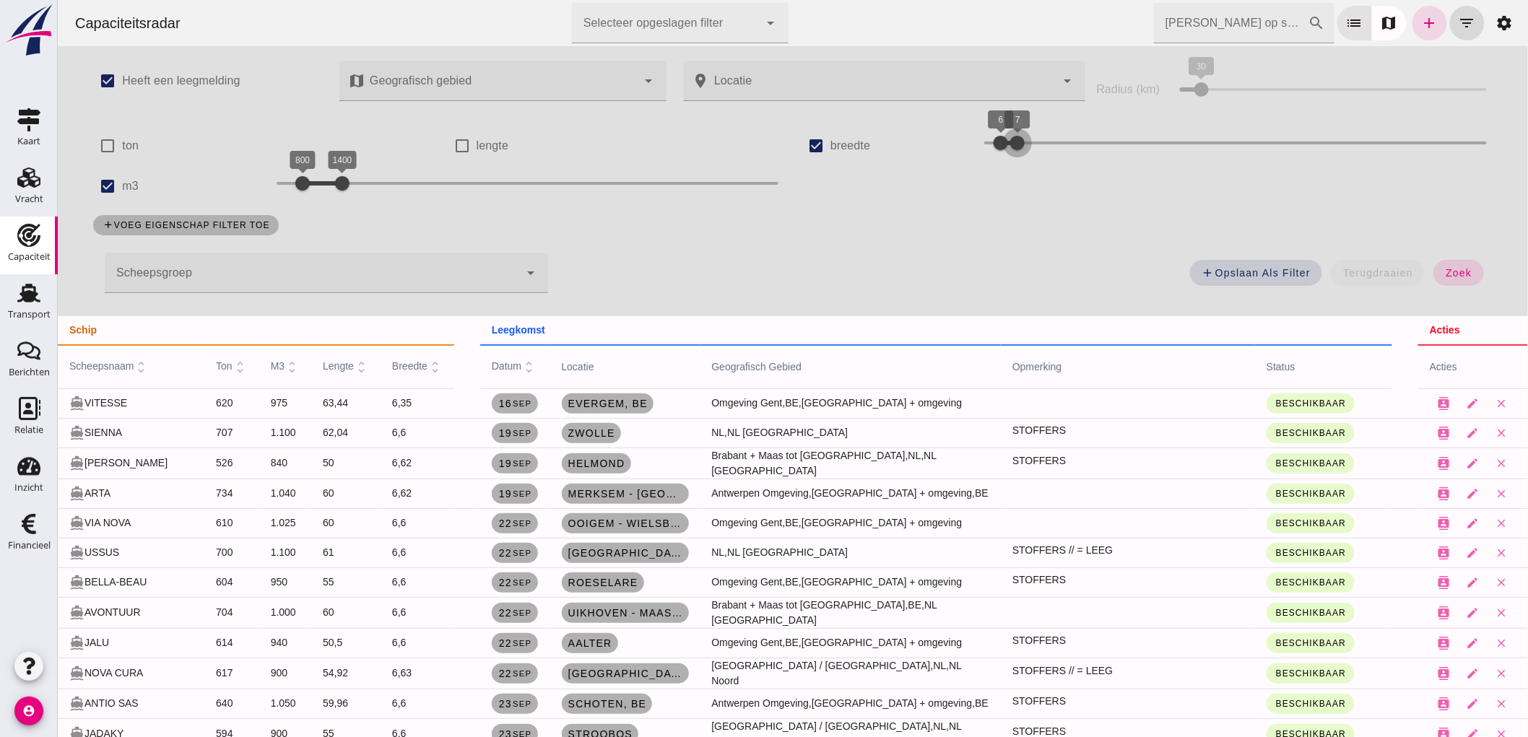
drag, startPoint x: 1021, startPoint y: 142, endPoint x: 1295, endPoint y: 137, distance: 273.8
click at [1031, 137] on div at bounding box center [1017, 143] width 29 height 29
click at [830, 139] on label "breedte" at bounding box center [850, 146] width 40 height 40
click at [827, 139] on input "breedte" at bounding box center [815, 145] width 29 height 29
checkbox input "false"
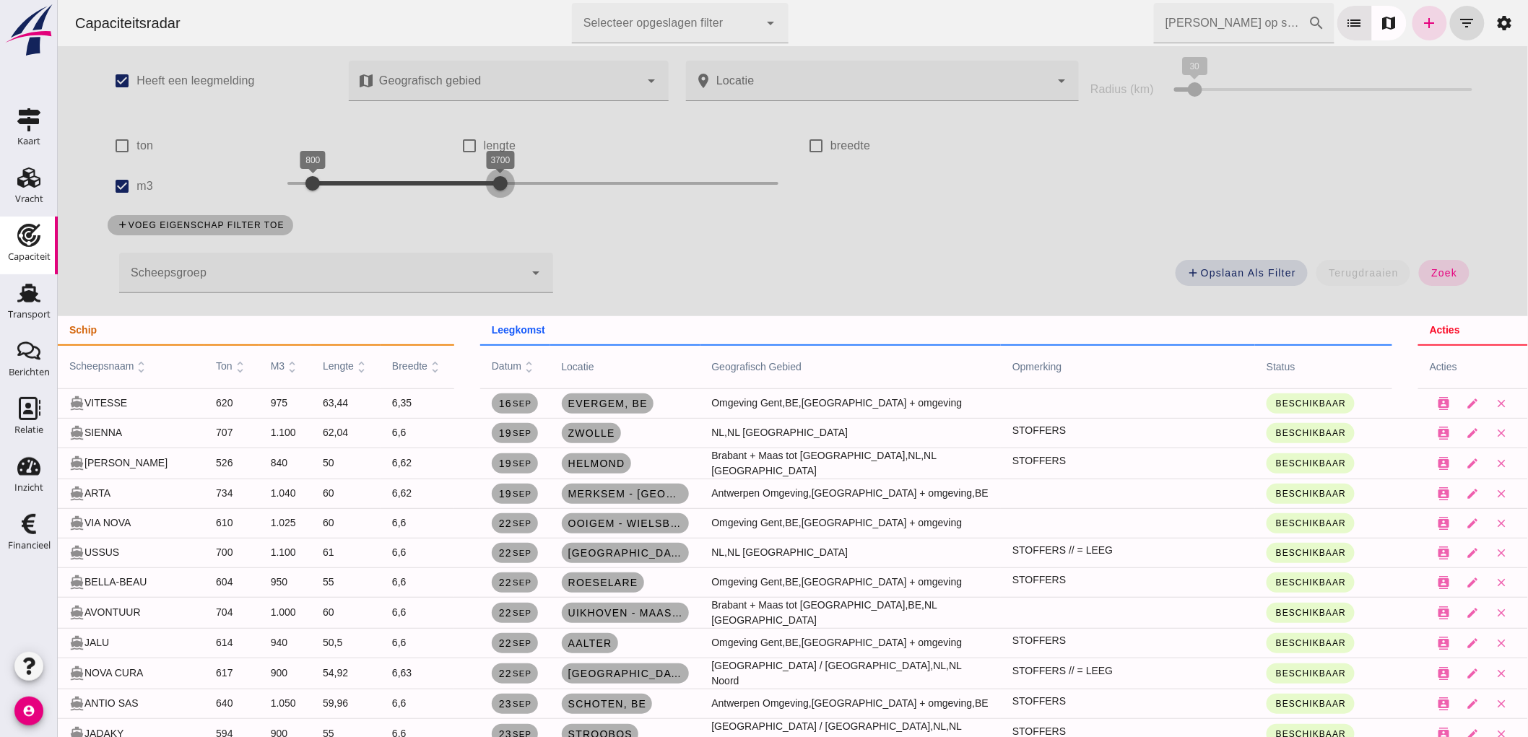
drag, startPoint x: 394, startPoint y: 191, endPoint x: 467, endPoint y: 185, distance: 74.0
click at [507, 207] on div "check_box Heeft een leegmelding map Geografisch gebied Geografisch gebied cance…" at bounding box center [791, 181] width 1399 height 270
drag, startPoint x: 310, startPoint y: 181, endPoint x: 376, endPoint y: 213, distance: 73.7
click at [376, 213] on div "check_box Heeft een leegmelding map Geografisch gebied Geografisch gebied cance…" at bounding box center [791, 181] width 1399 height 270
drag, startPoint x: 498, startPoint y: 178, endPoint x: 424, endPoint y: 206, distance: 78.6
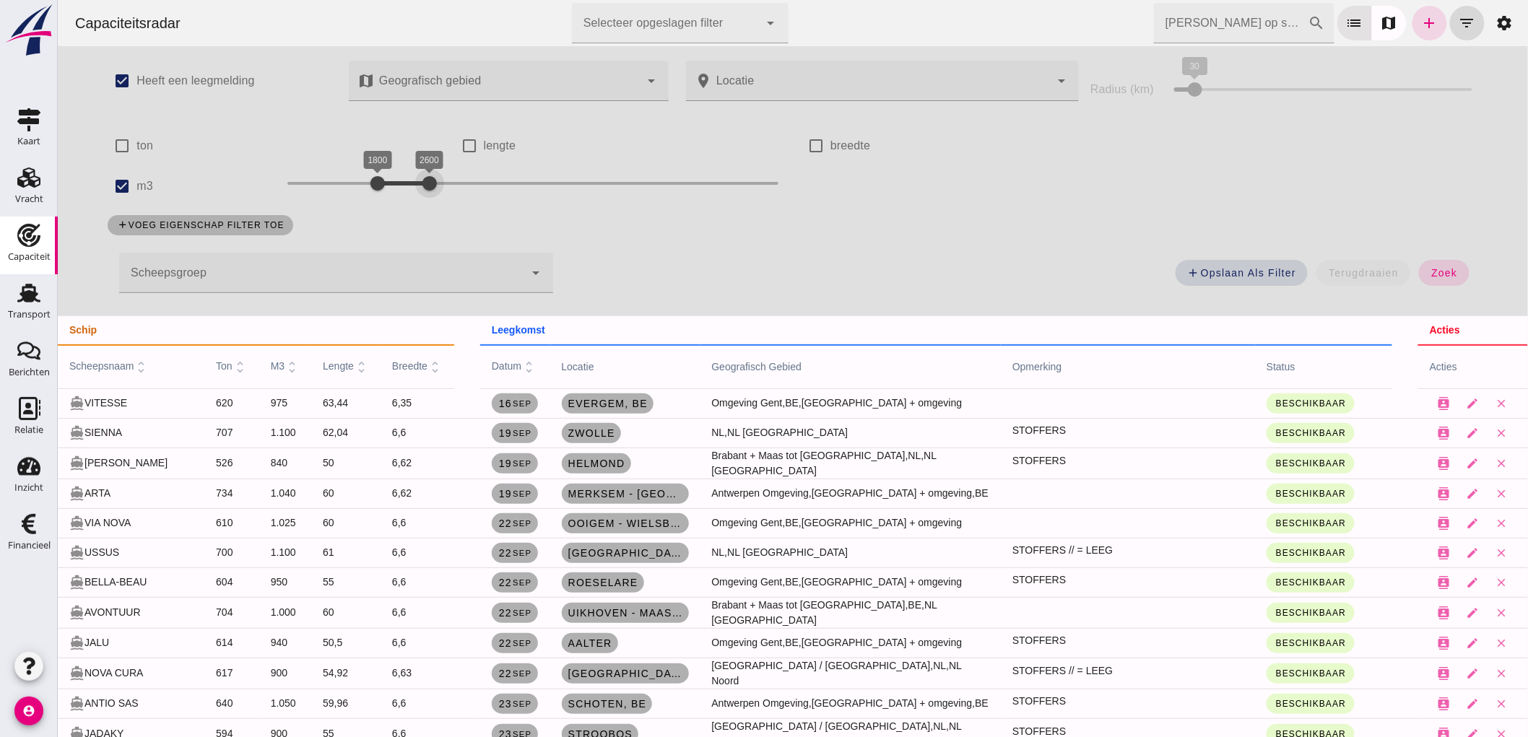
click at [424, 206] on div "check_box Heeft een leegmelding map Geografisch gebied Geografisch gebied cance…" at bounding box center [791, 181] width 1399 height 270
click at [1435, 261] on button "zoek" at bounding box center [1444, 273] width 50 height 26
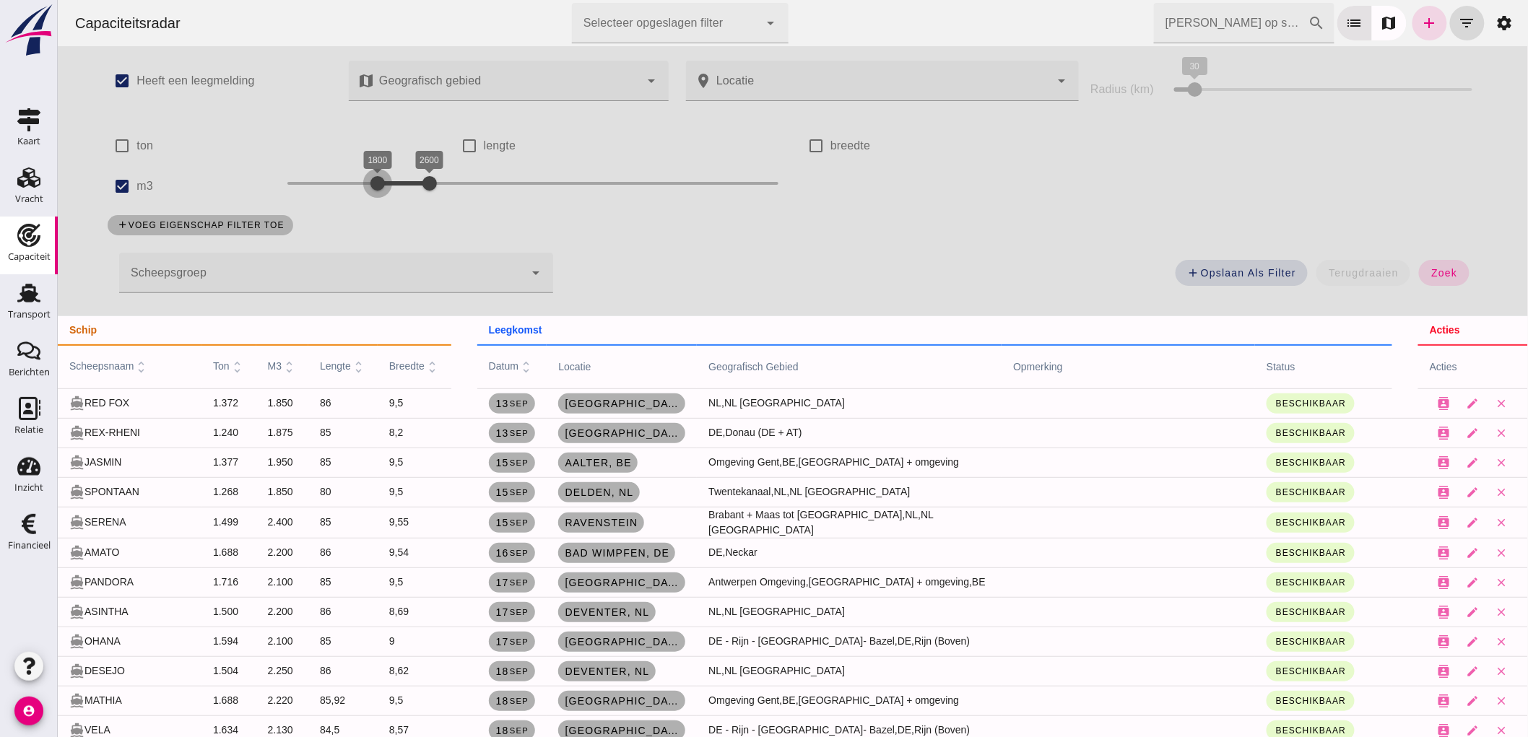
drag, startPoint x: 376, startPoint y: 183, endPoint x: 366, endPoint y: 182, distance: 9.4
click at [366, 182] on div at bounding box center [377, 183] width 29 height 29
drag, startPoint x: 426, startPoint y: 174, endPoint x: 413, endPoint y: 189, distance: 19.4
click at [413, 189] on div at bounding box center [416, 183] width 29 height 29
click at [1441, 273] on span "zoek" at bounding box center [1443, 273] width 27 height 12
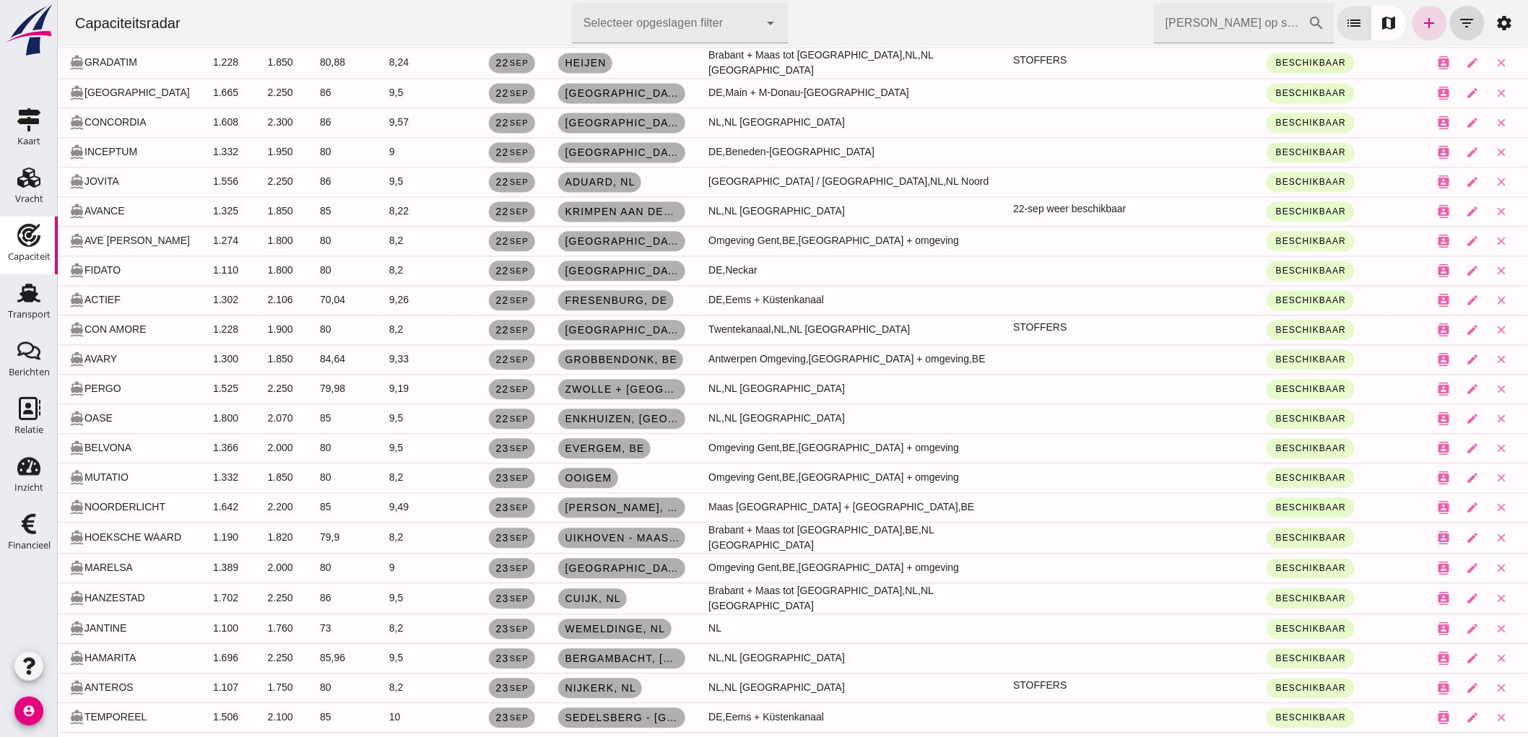
scroll to position [1123, 0]
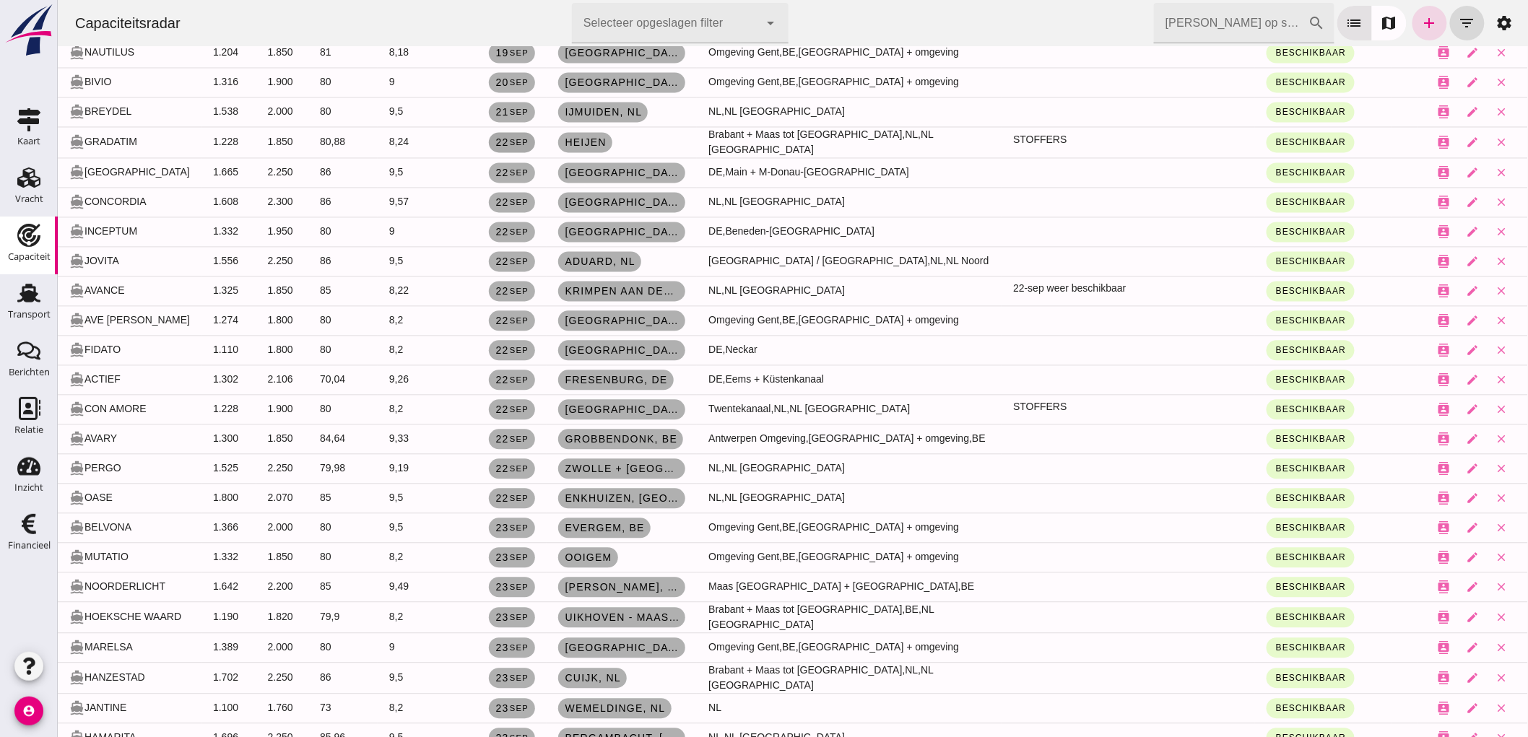
click at [535, 150] on link "22 sep" at bounding box center [511, 143] width 46 height 20
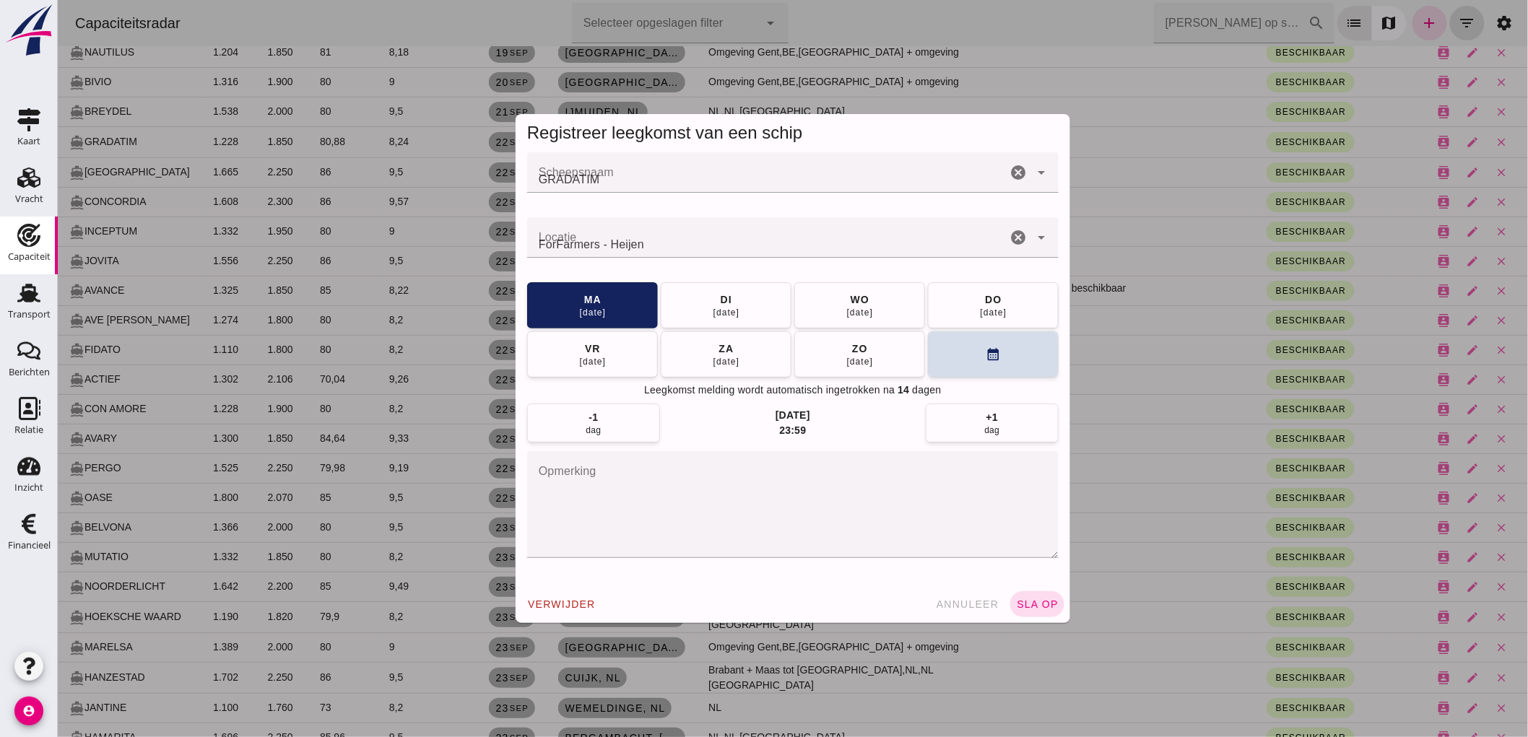
scroll to position [0, 0]
click at [991, 302] on div "do" at bounding box center [992, 299] width 17 height 14
click at [1034, 597] on button "sla op" at bounding box center [1037, 605] width 54 height 26
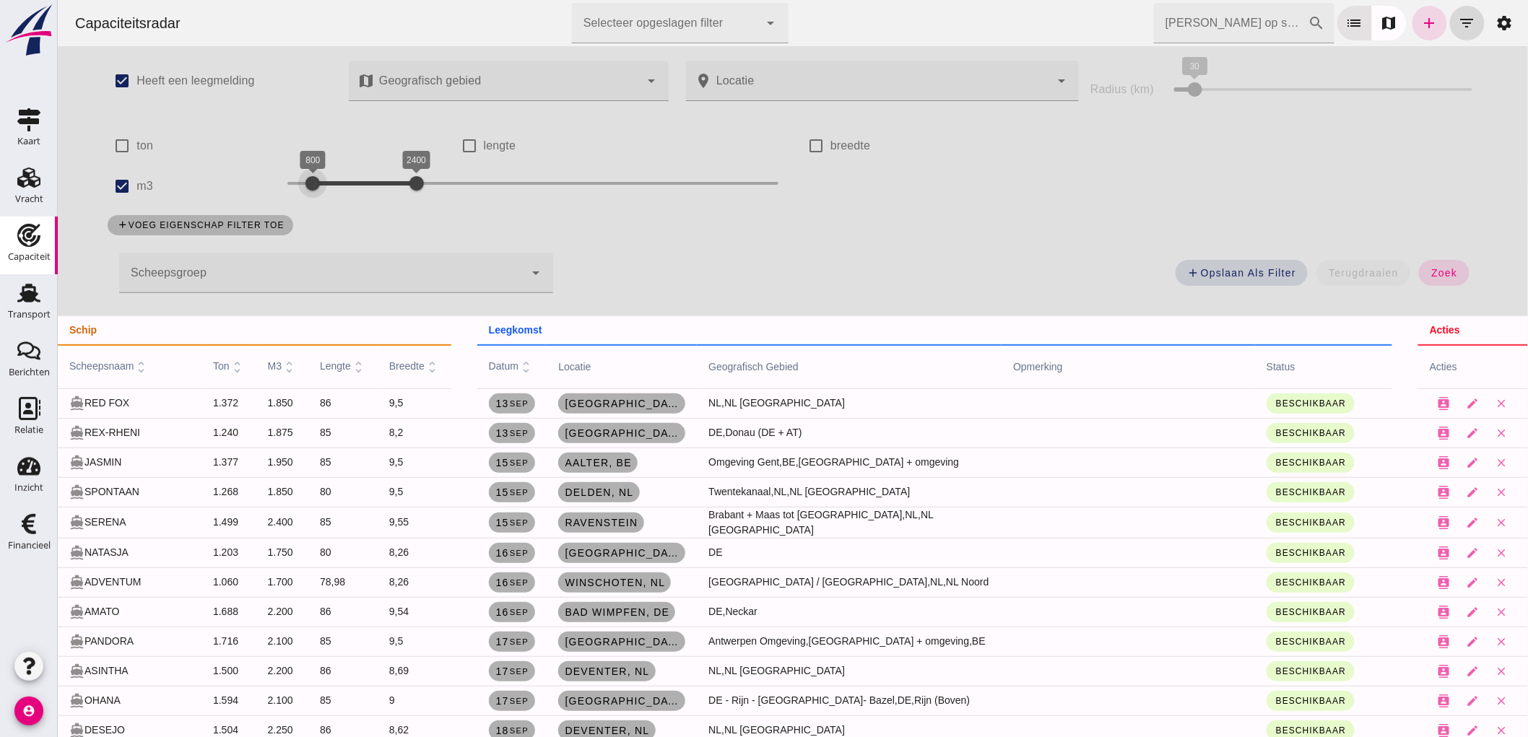
drag, startPoint x: 355, startPoint y: 181, endPoint x: 298, endPoint y: 199, distance: 59.4
click at [298, 199] on div "800 2400 800 2400" at bounding box center [532, 186] width 520 height 40
drag, startPoint x: 407, startPoint y: 188, endPoint x: 334, endPoint y: 183, distance: 73.1
click at [334, 183] on div at bounding box center [344, 183] width 29 height 29
click at [1419, 268] on button "zoek" at bounding box center [1444, 273] width 50 height 26
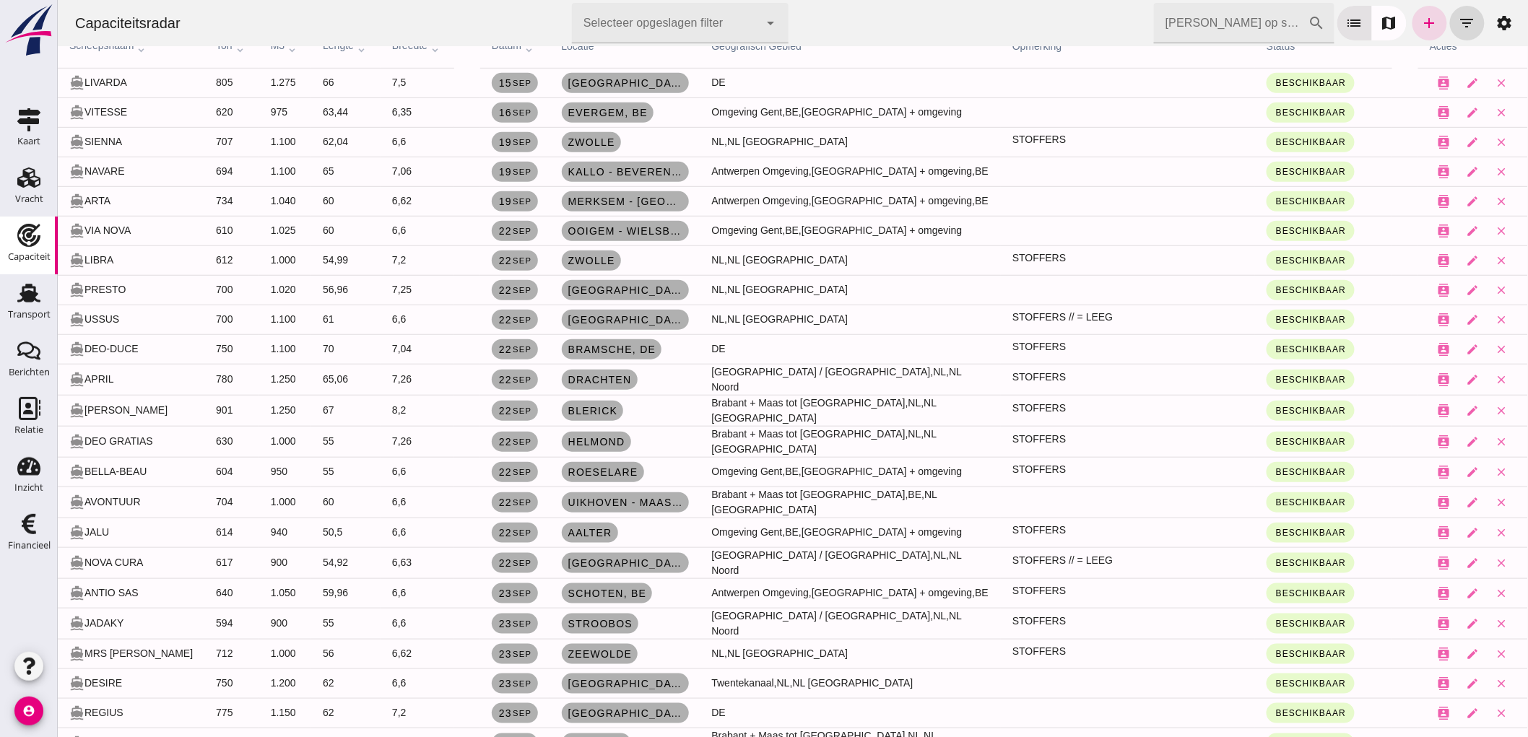
scroll to position [241, 0]
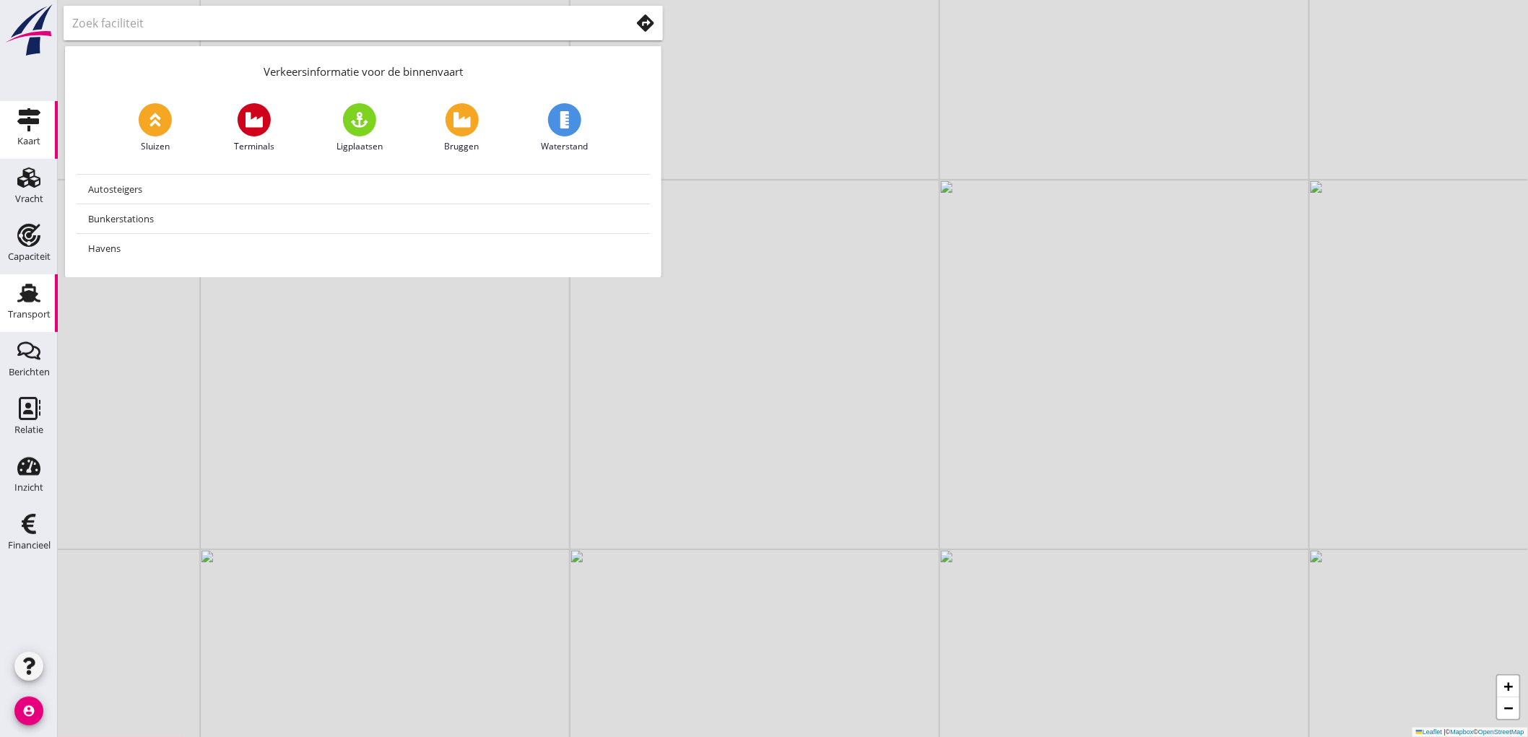
click at [13, 299] on div "Transport" at bounding box center [29, 293] width 35 height 23
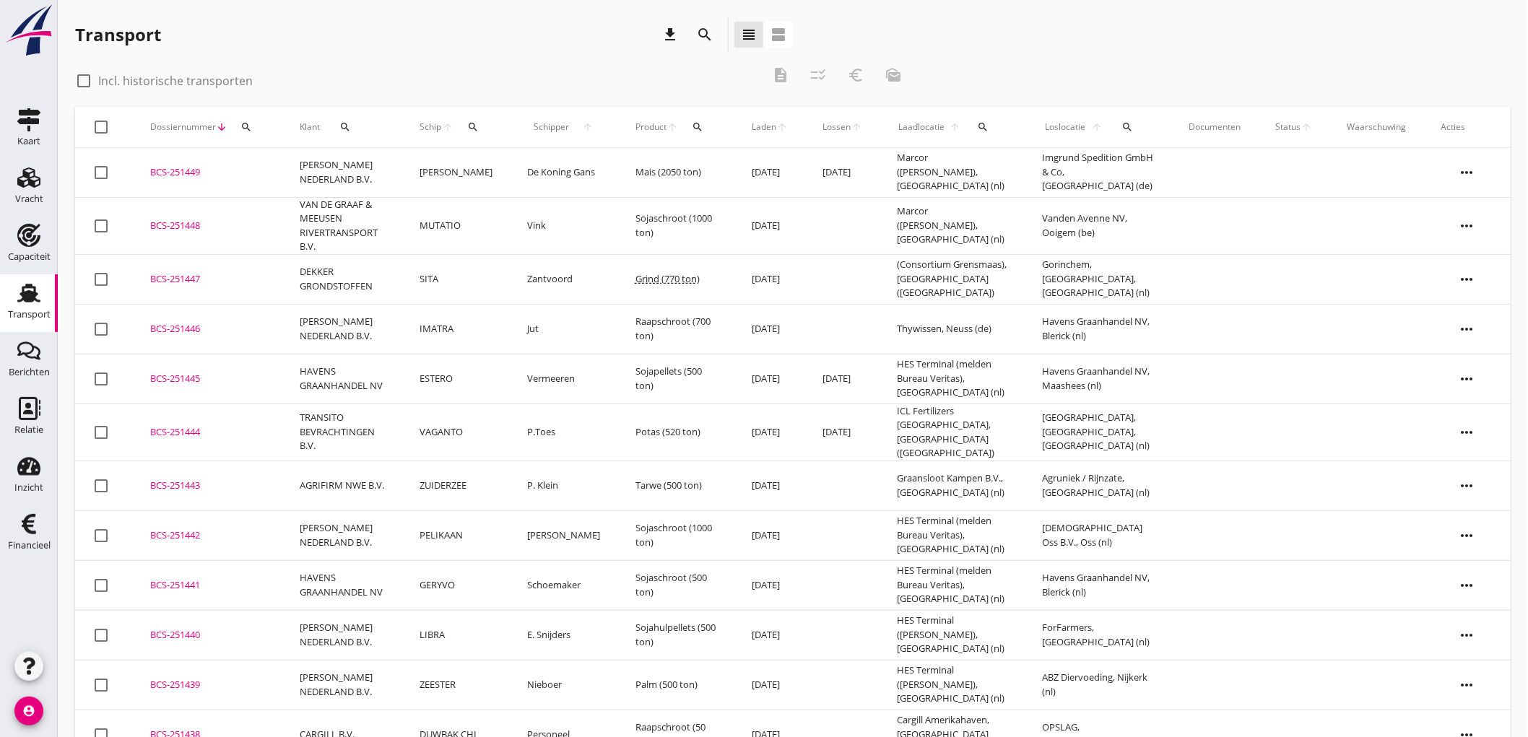
click at [0, 298] on link "Transport Transport" at bounding box center [29, 303] width 58 height 58
click at [161, 77] on label "Incl. historische transporten" at bounding box center [175, 81] width 155 height 14
checkbox input "true"
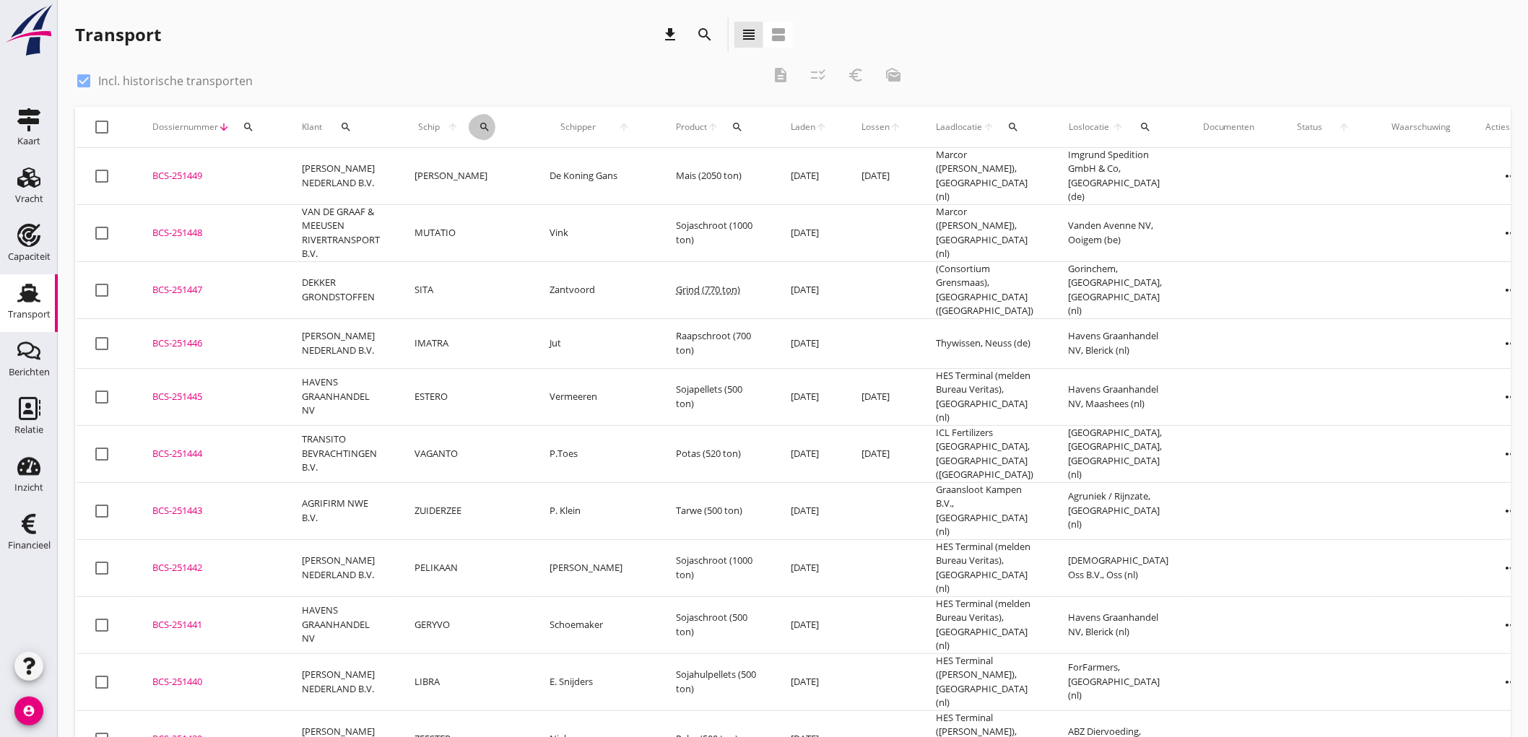
click at [480, 125] on icon "search" at bounding box center [486, 127] width 12 height 12
click at [490, 175] on input "Zoek op (scheeps)naam" at bounding box center [544, 168] width 150 height 23
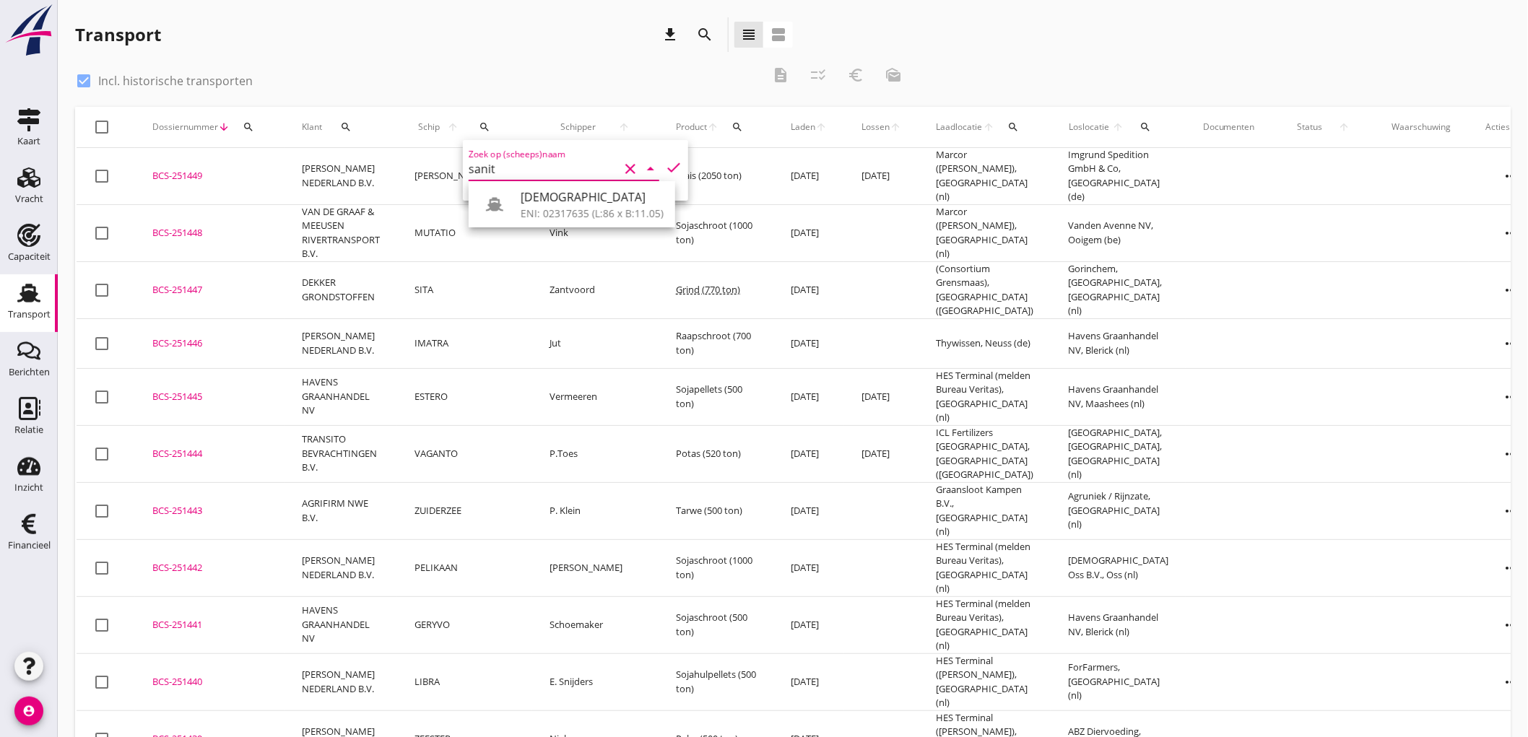
click at [567, 207] on div "ENI: 02317635 (L:86 x B:11.05)" at bounding box center [592, 213] width 143 height 15
click at [669, 164] on icon "check" at bounding box center [673, 167] width 17 height 17
type input "[DEMOGRAPHIC_DATA]"
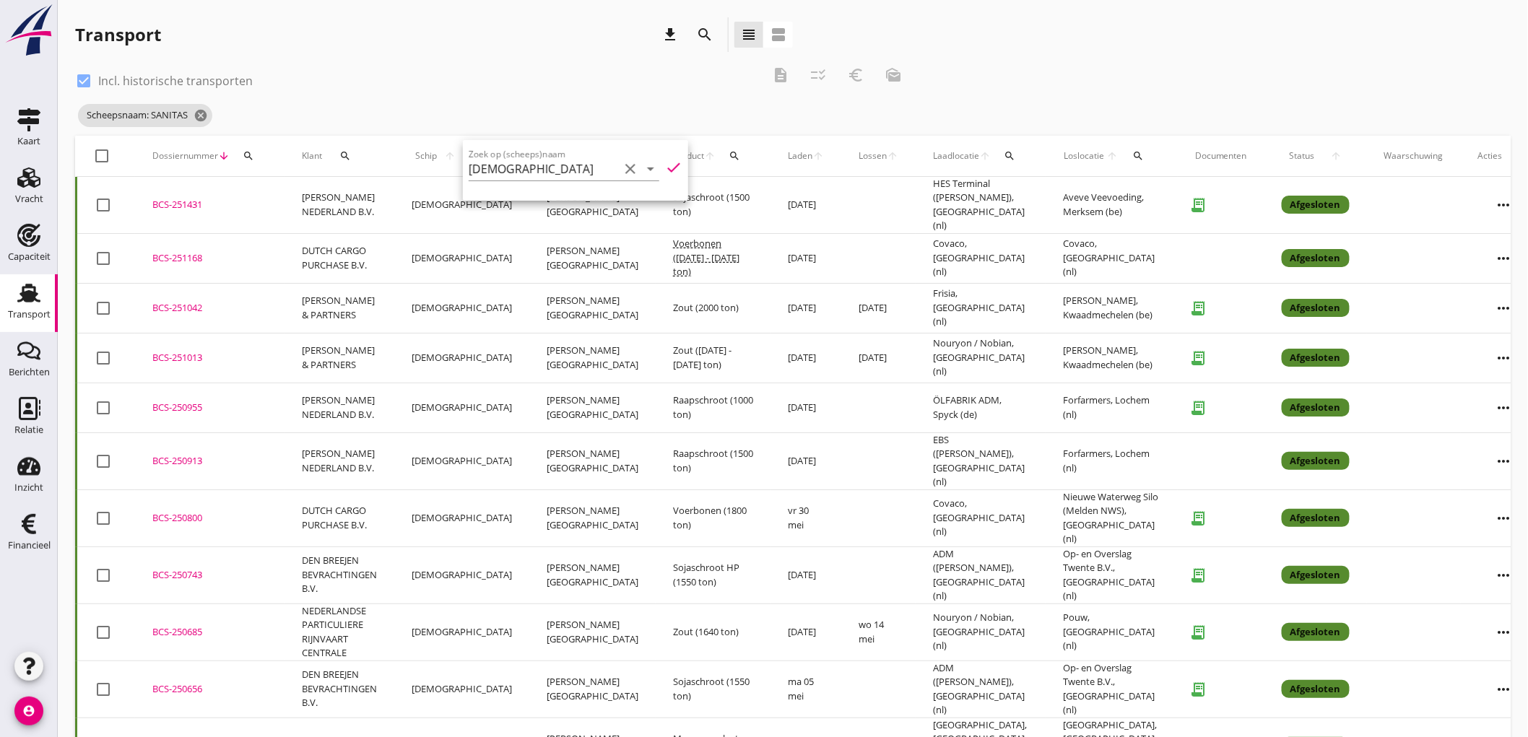
click at [665, 162] on icon "check" at bounding box center [673, 167] width 17 height 17
click at [665, 169] on icon "check" at bounding box center [673, 167] width 17 height 17
click at [771, 185] on td "[DATE]" at bounding box center [806, 205] width 71 height 57
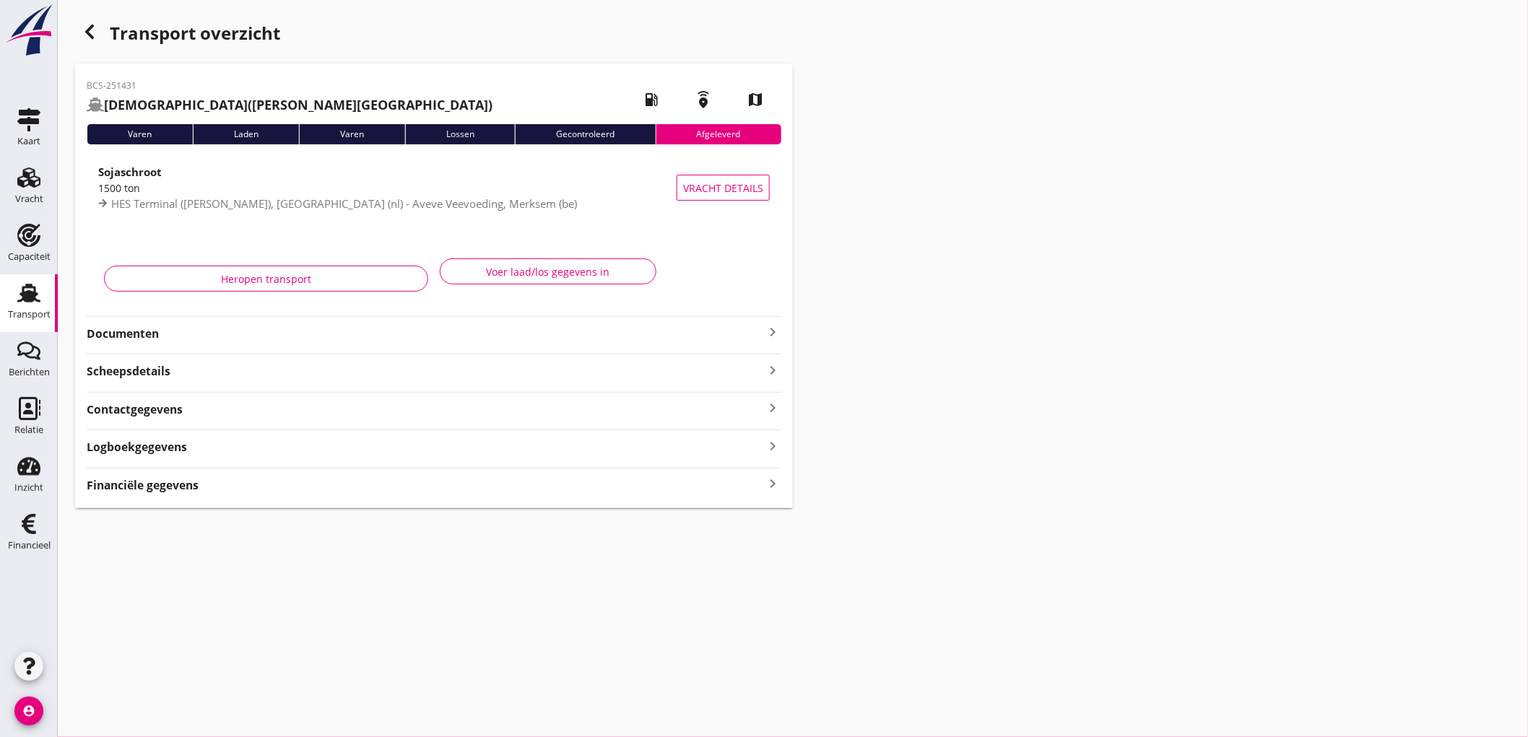
click at [383, 339] on strong "Documenten" at bounding box center [426, 334] width 678 height 17
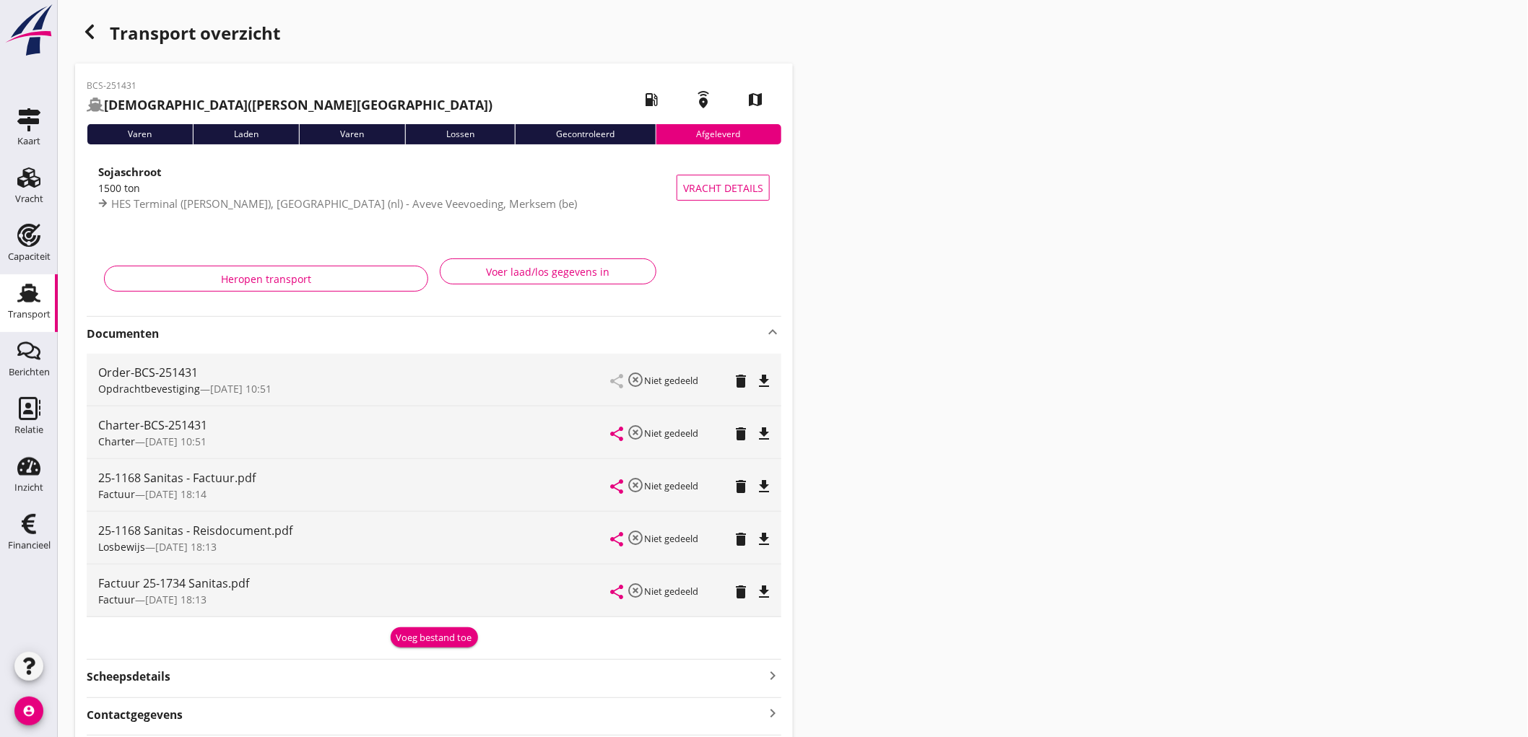
click at [763, 485] on icon "file_download" at bounding box center [764, 486] width 17 height 17
click at [745, 488] on icon "delete" at bounding box center [740, 486] width 17 height 17
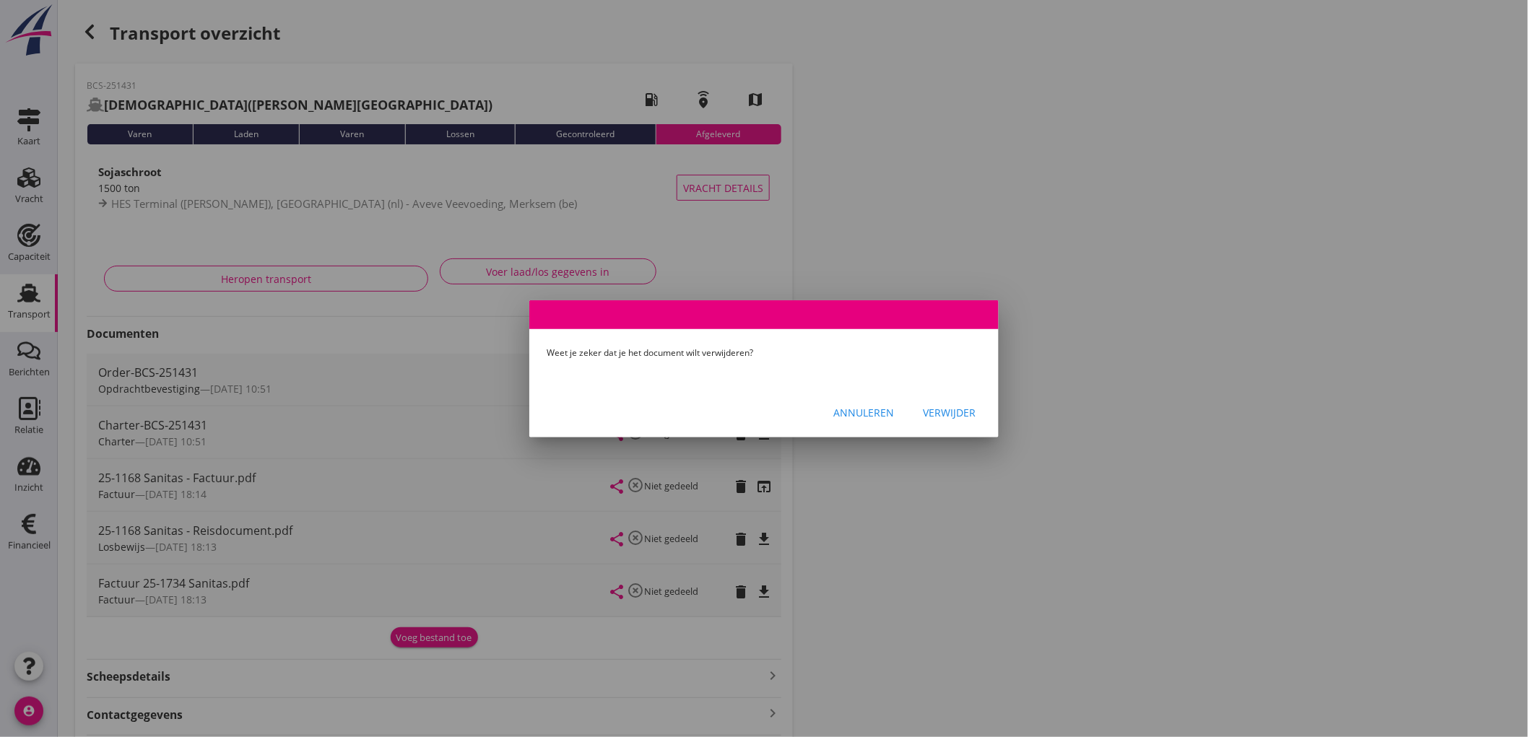
click at [975, 416] on div "Verwijder" at bounding box center [949, 412] width 53 height 15
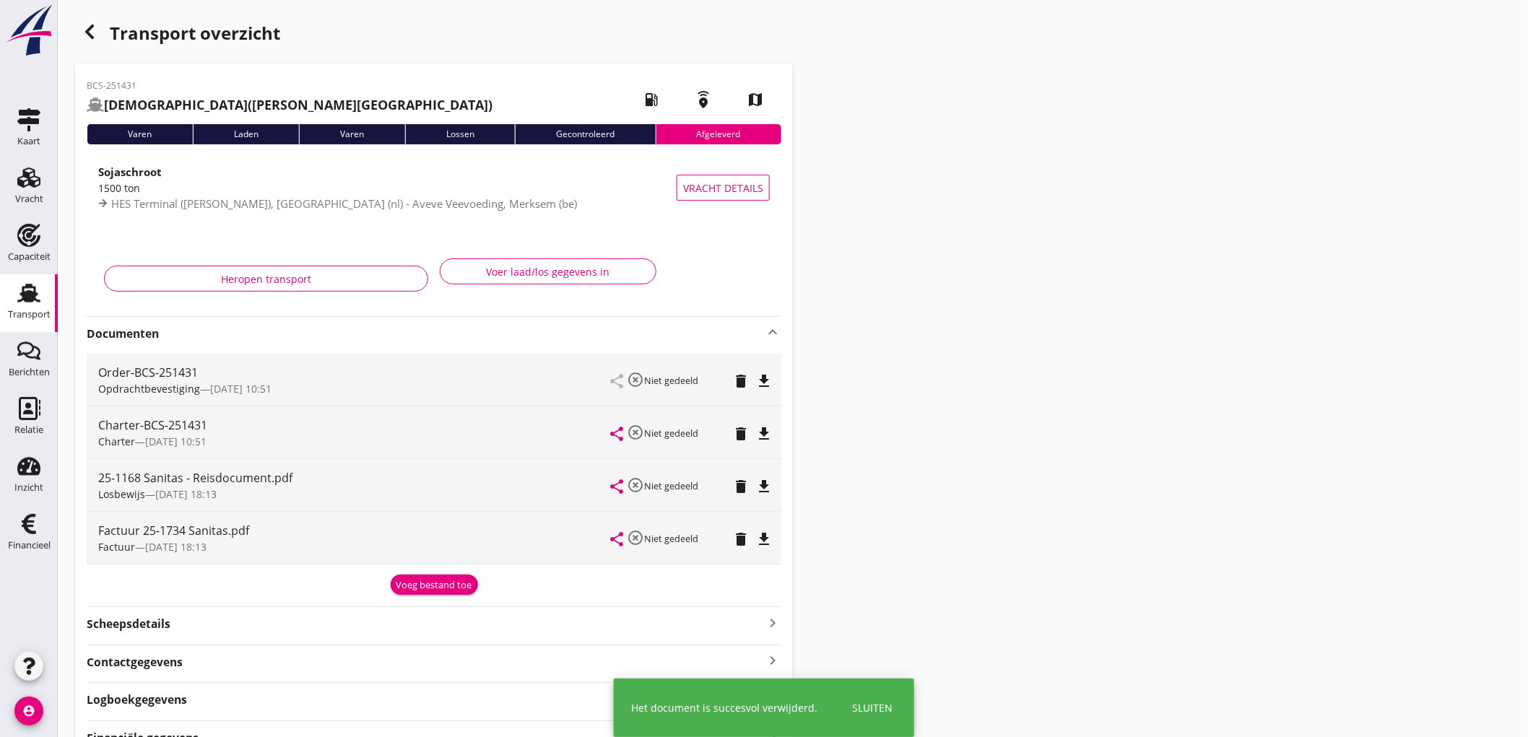
click at [737, 484] on icon "delete" at bounding box center [740, 486] width 17 height 17
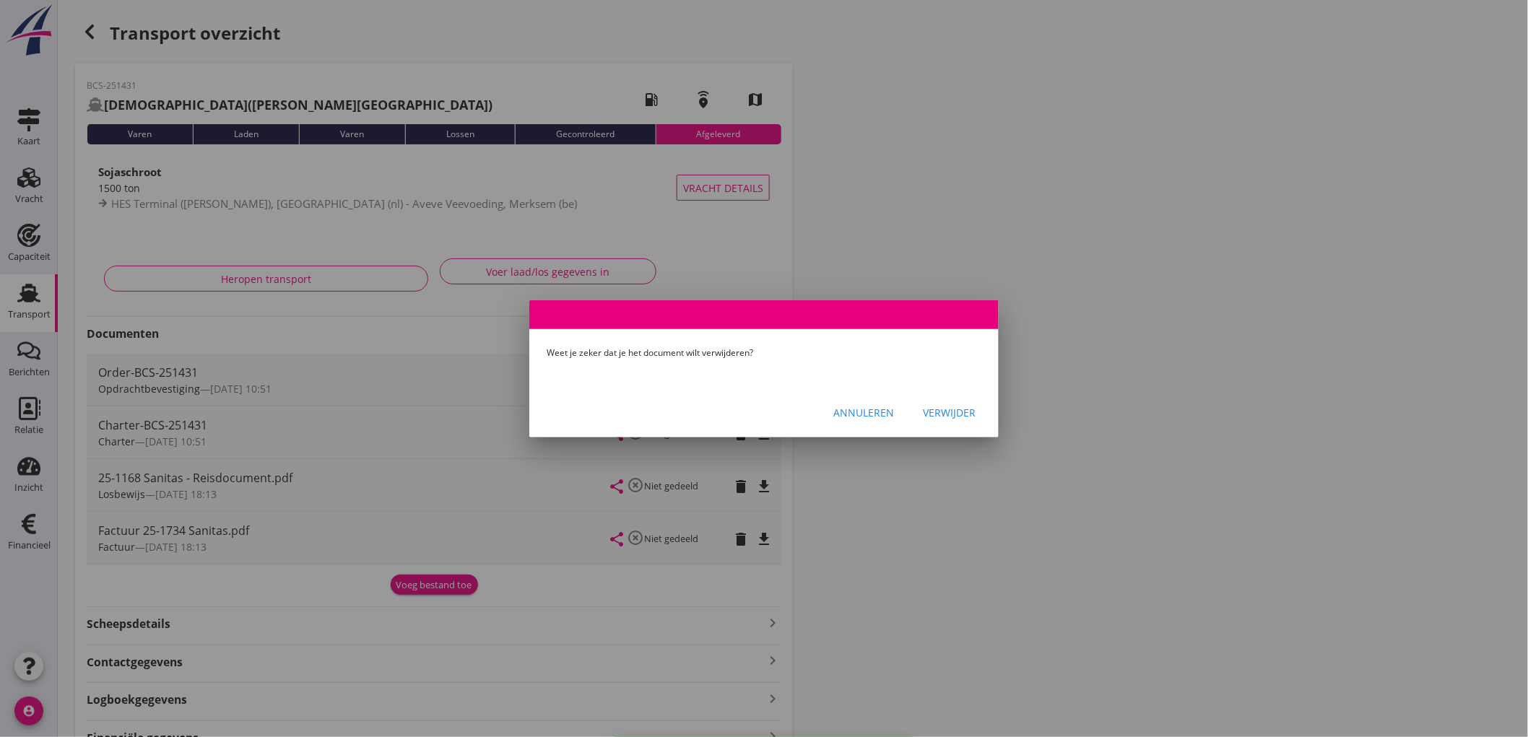
click at [946, 405] on div "Verwijder" at bounding box center [949, 412] width 53 height 15
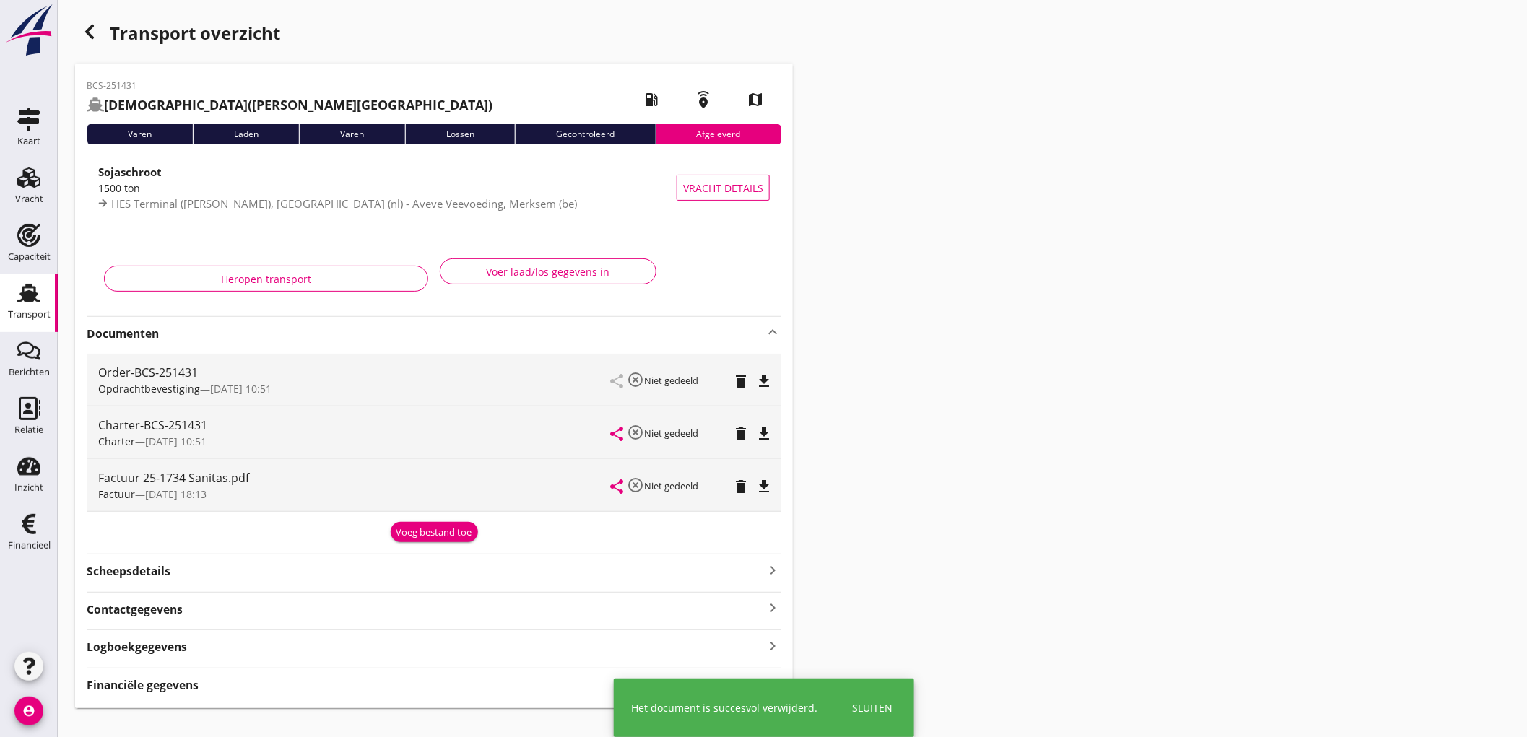
click at [740, 491] on icon "delete" at bounding box center [740, 486] width 17 height 17
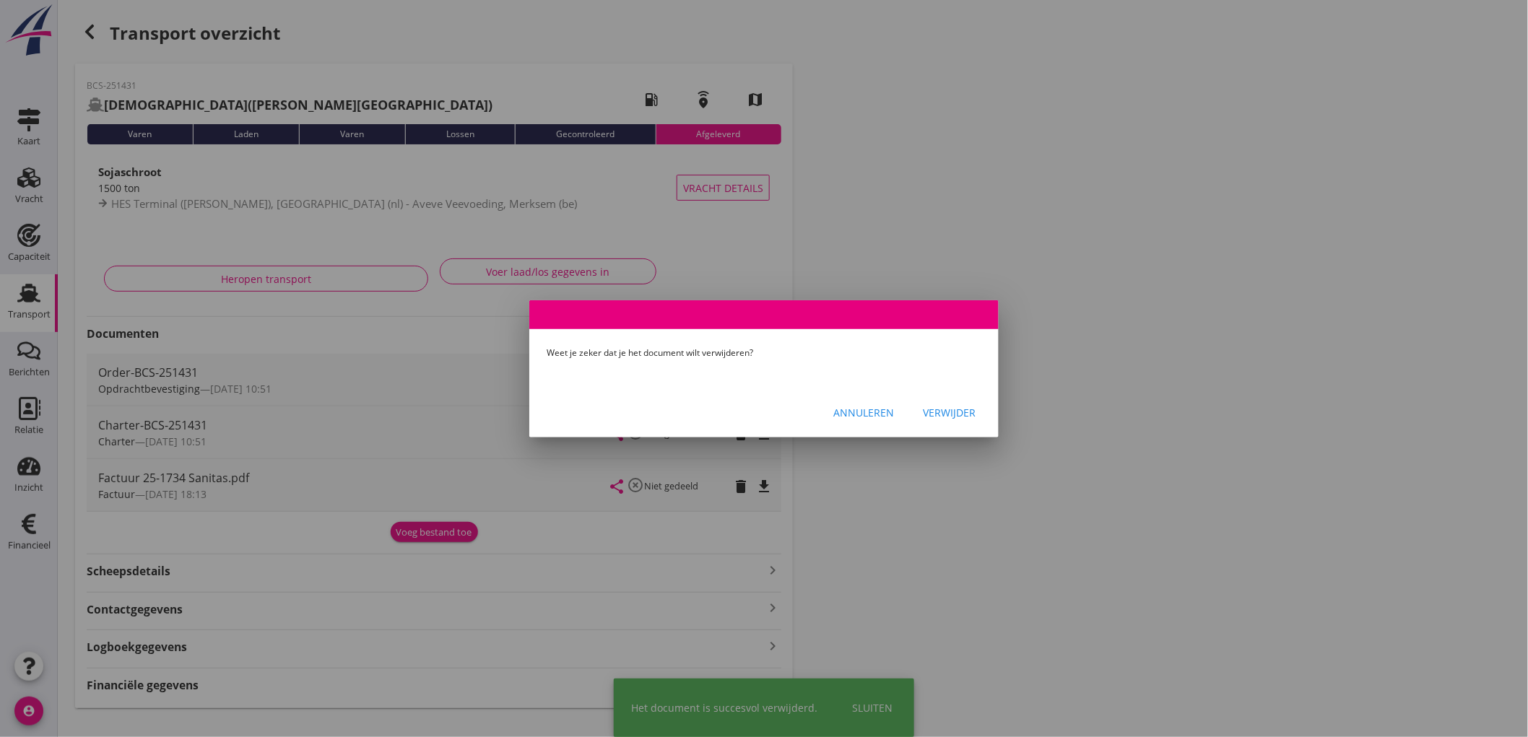
click at [966, 418] on div "Verwijder" at bounding box center [949, 412] width 53 height 15
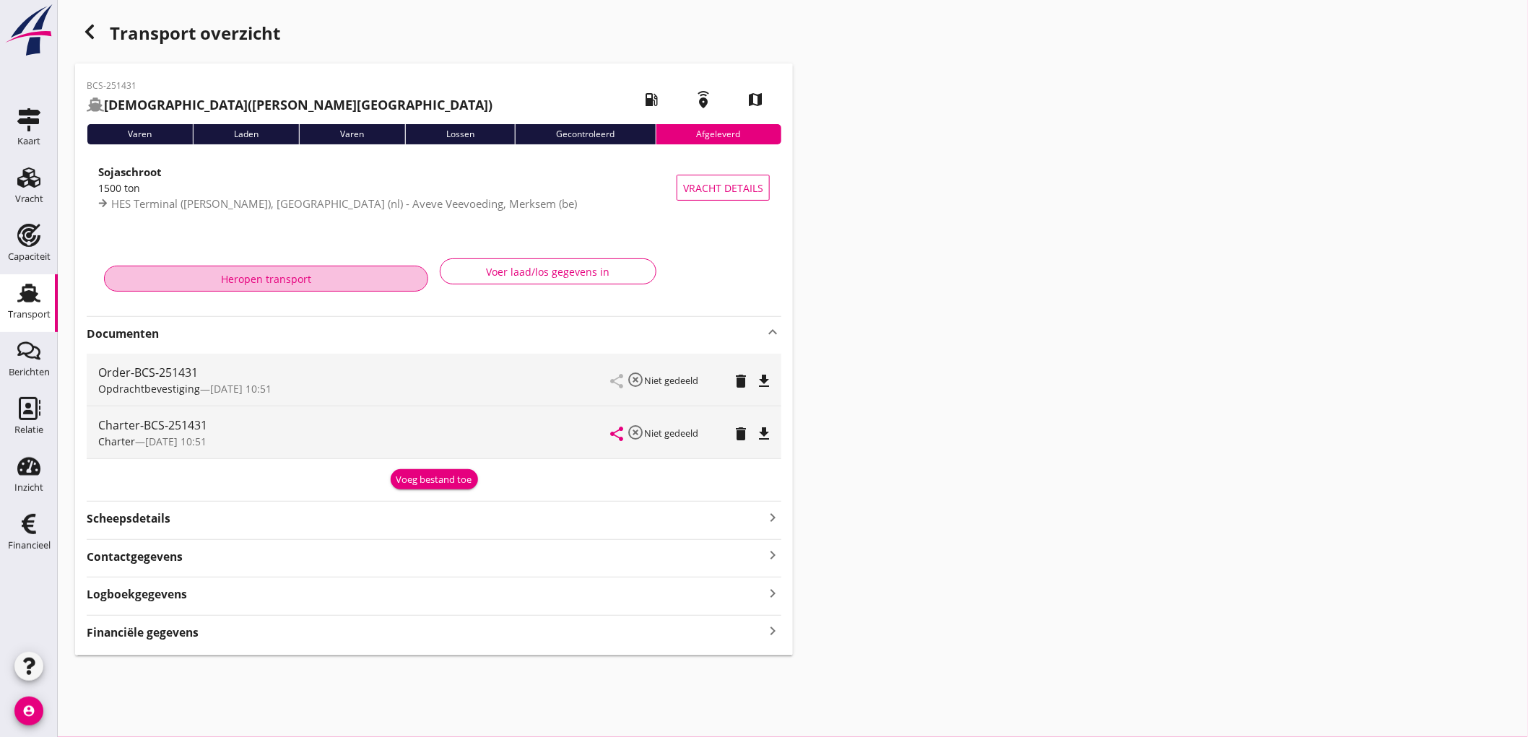
click at [319, 283] on div "Heropen transport" at bounding box center [266, 279] width 300 height 15
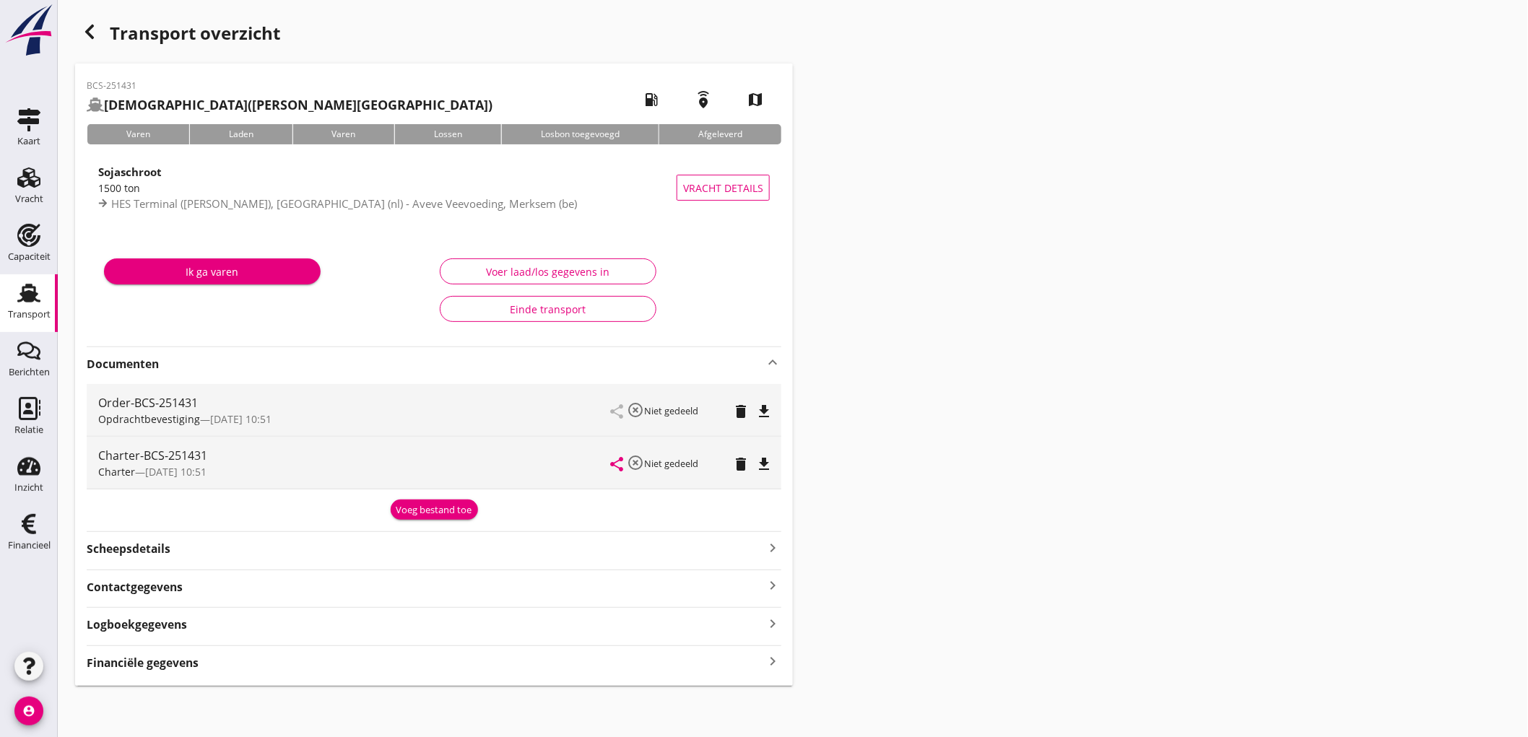
click at [87, 26] on icon "button" at bounding box center [89, 31] width 17 height 17
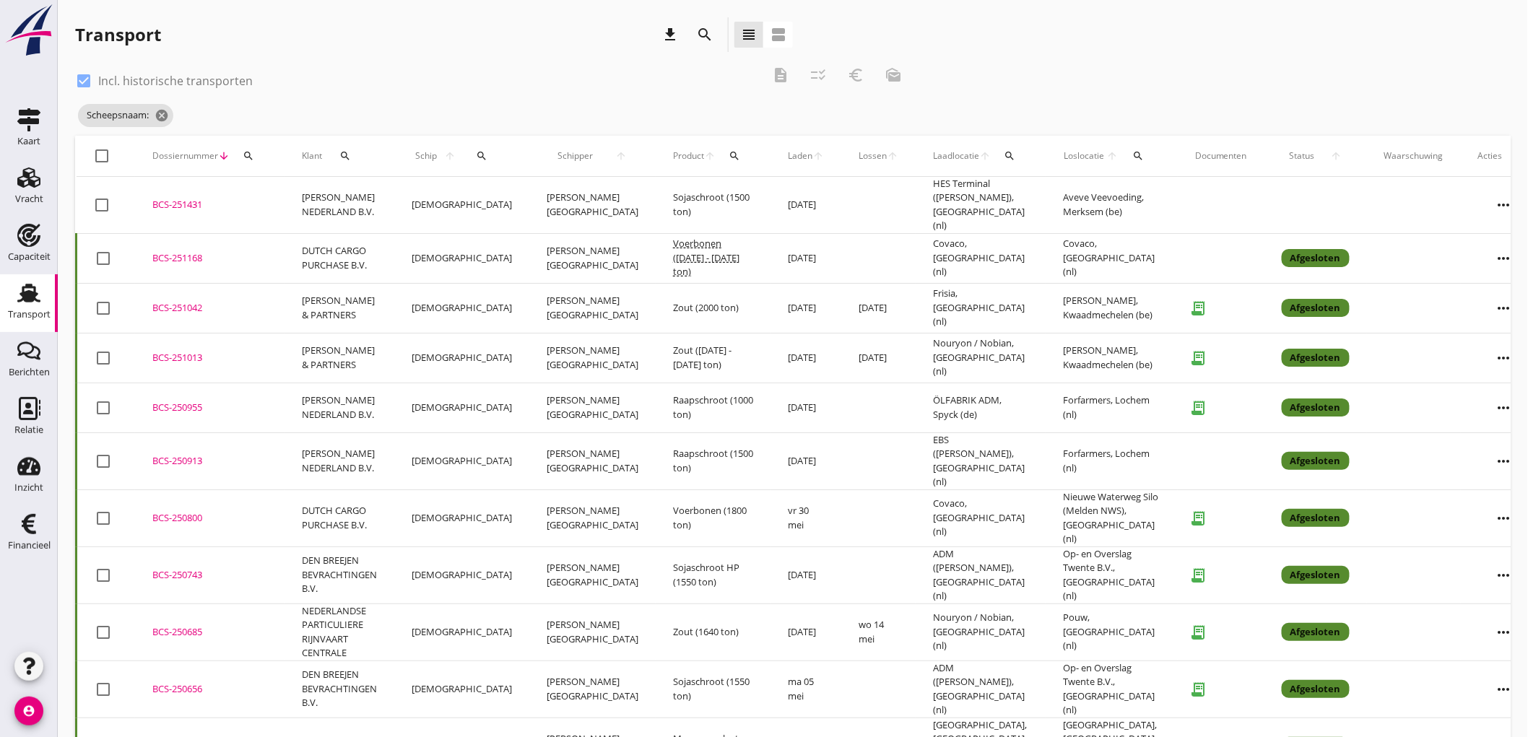
click at [272, 250] on td "BCS-251168 upload_file Drop hier uw bestand om het aan het dossier toe te voegen" at bounding box center [210, 258] width 150 height 50
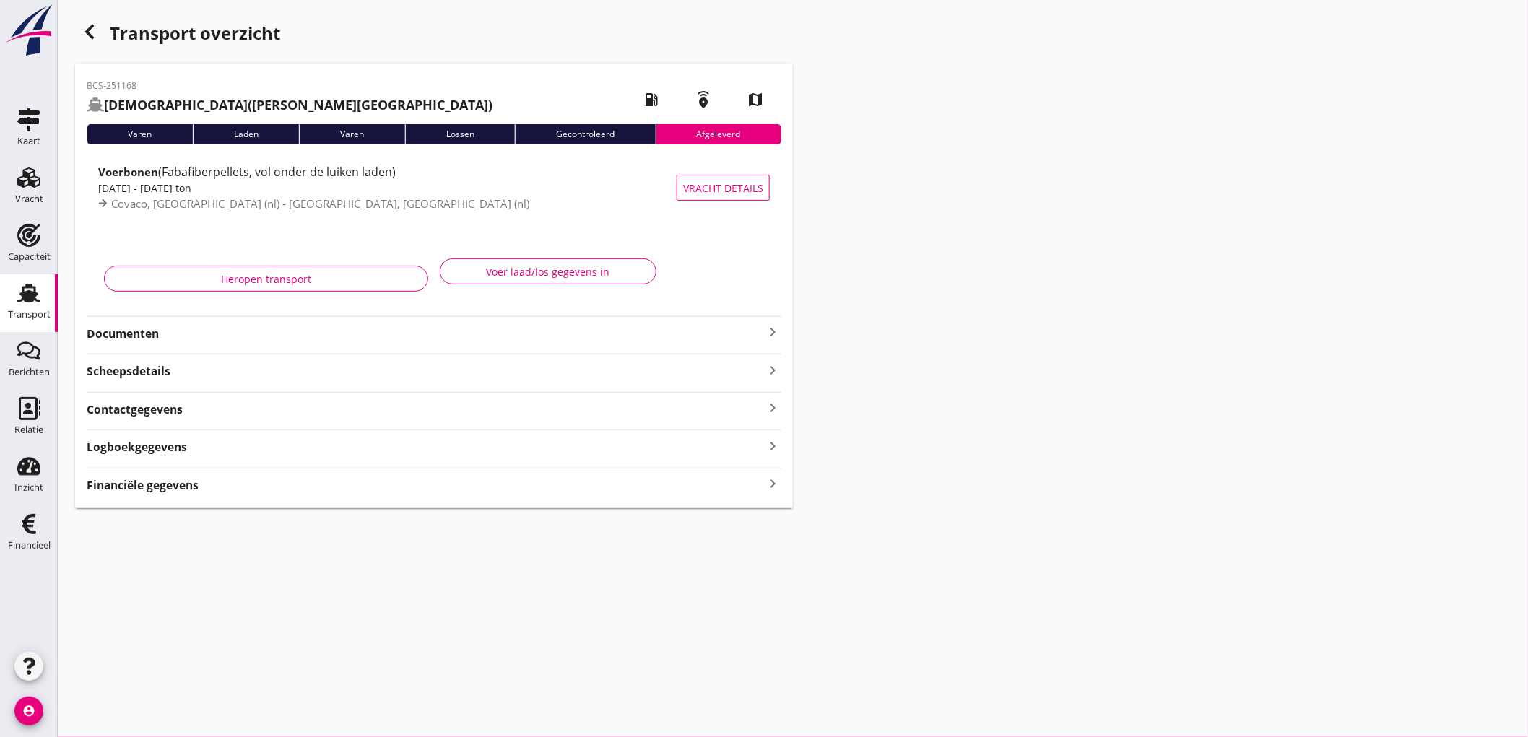
click at [159, 335] on strong "Documenten" at bounding box center [426, 334] width 678 height 17
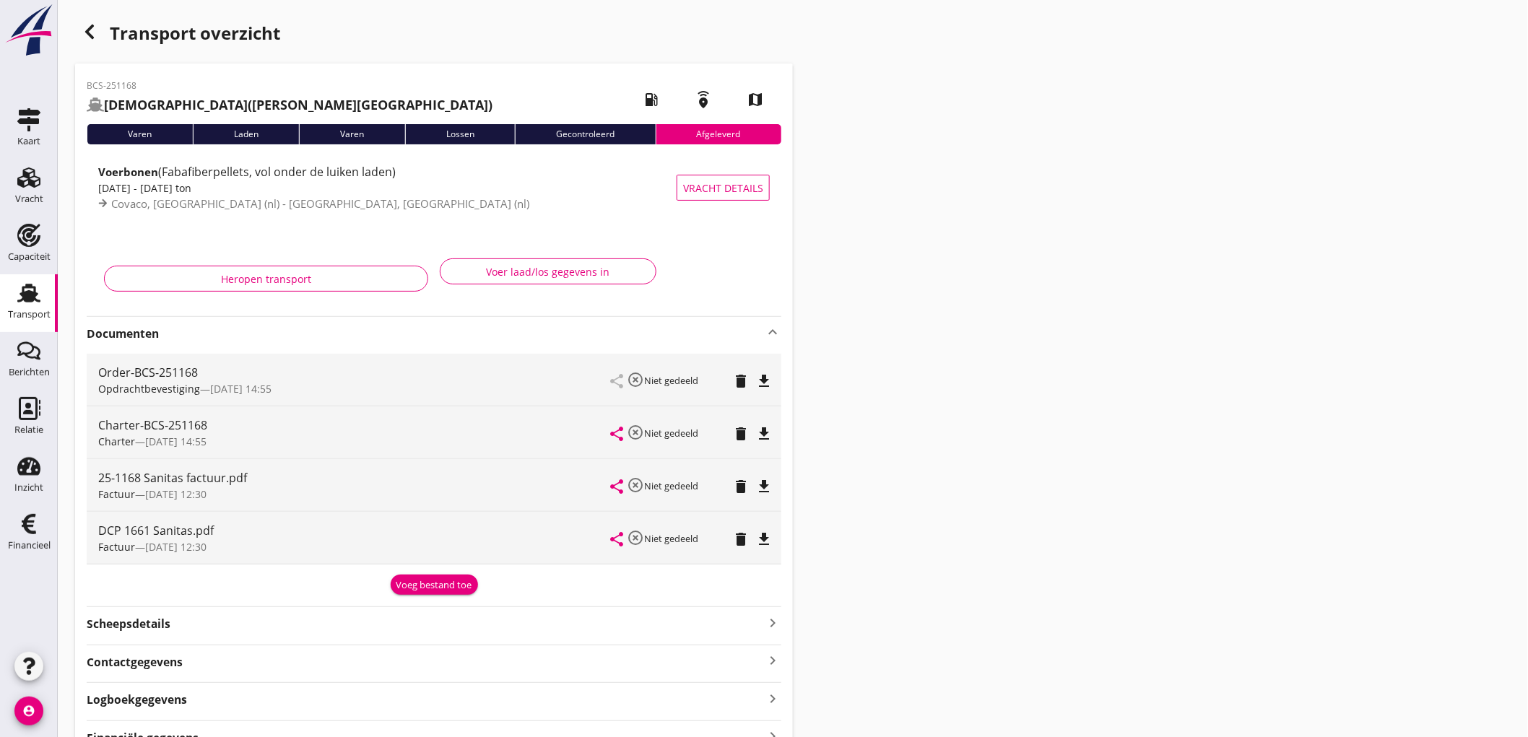
click at [446, 585] on div "Voeg bestand toe" at bounding box center [435, 586] width 76 height 14
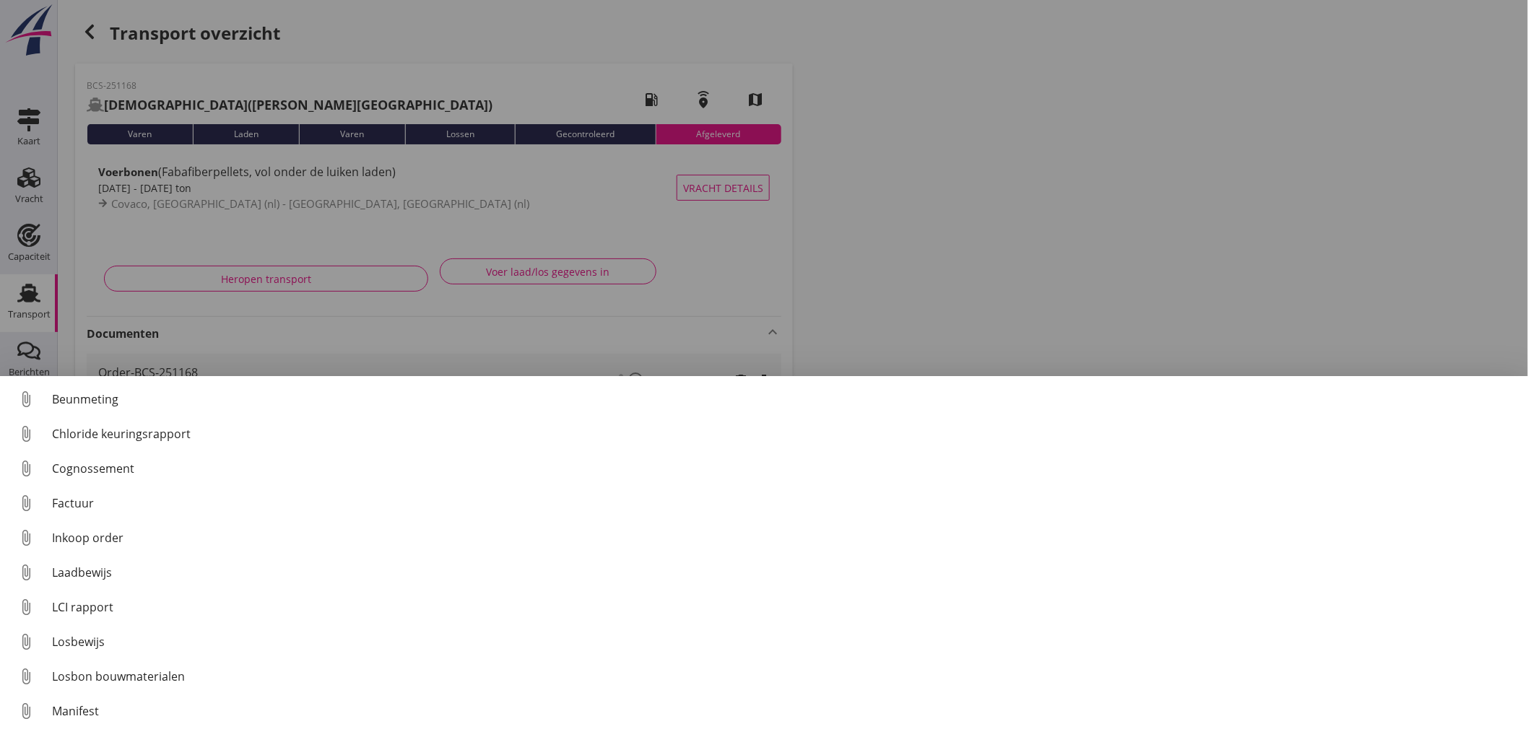
click at [165, 499] on div "Factuur" at bounding box center [784, 503] width 1465 height 17
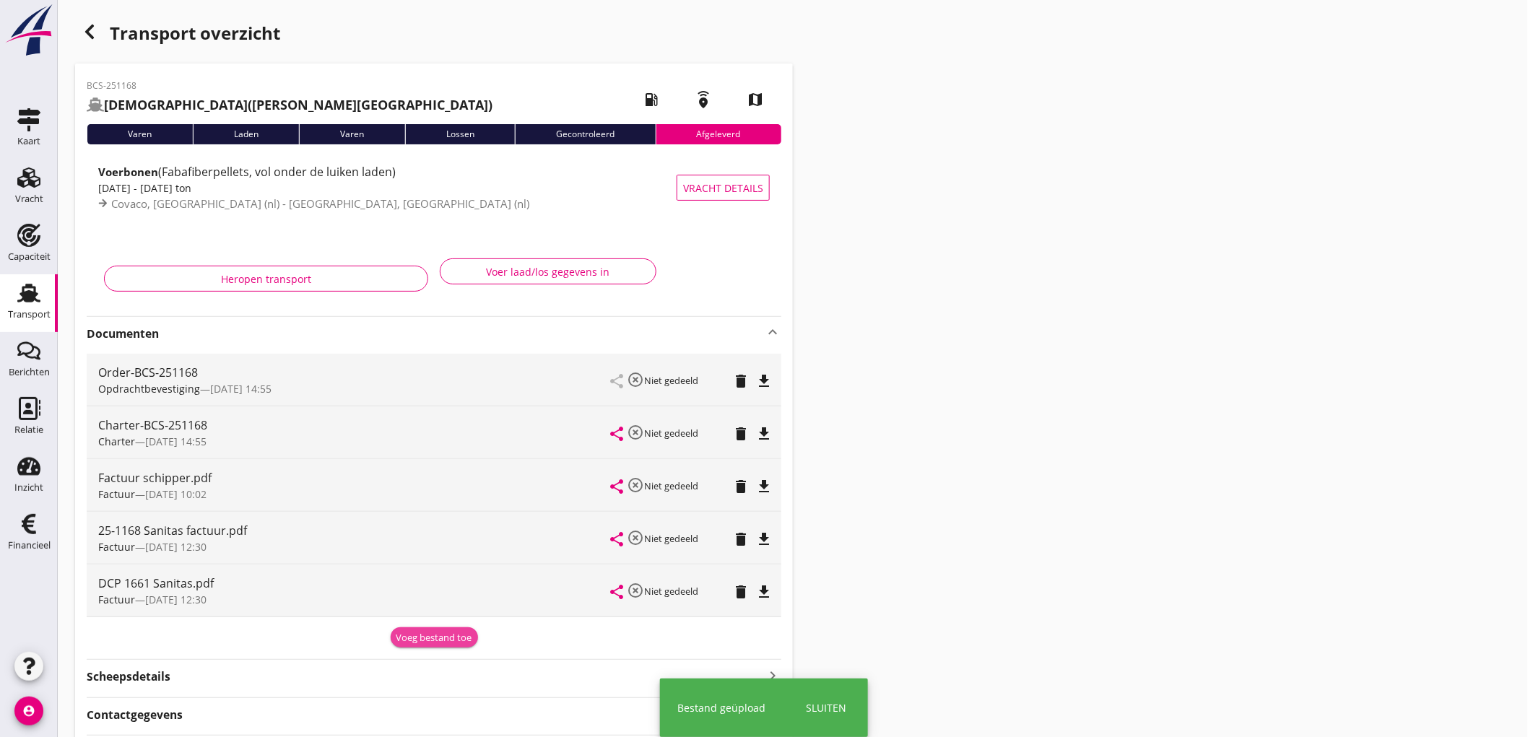
click at [442, 636] on div "Voeg bestand toe" at bounding box center [435, 638] width 76 height 14
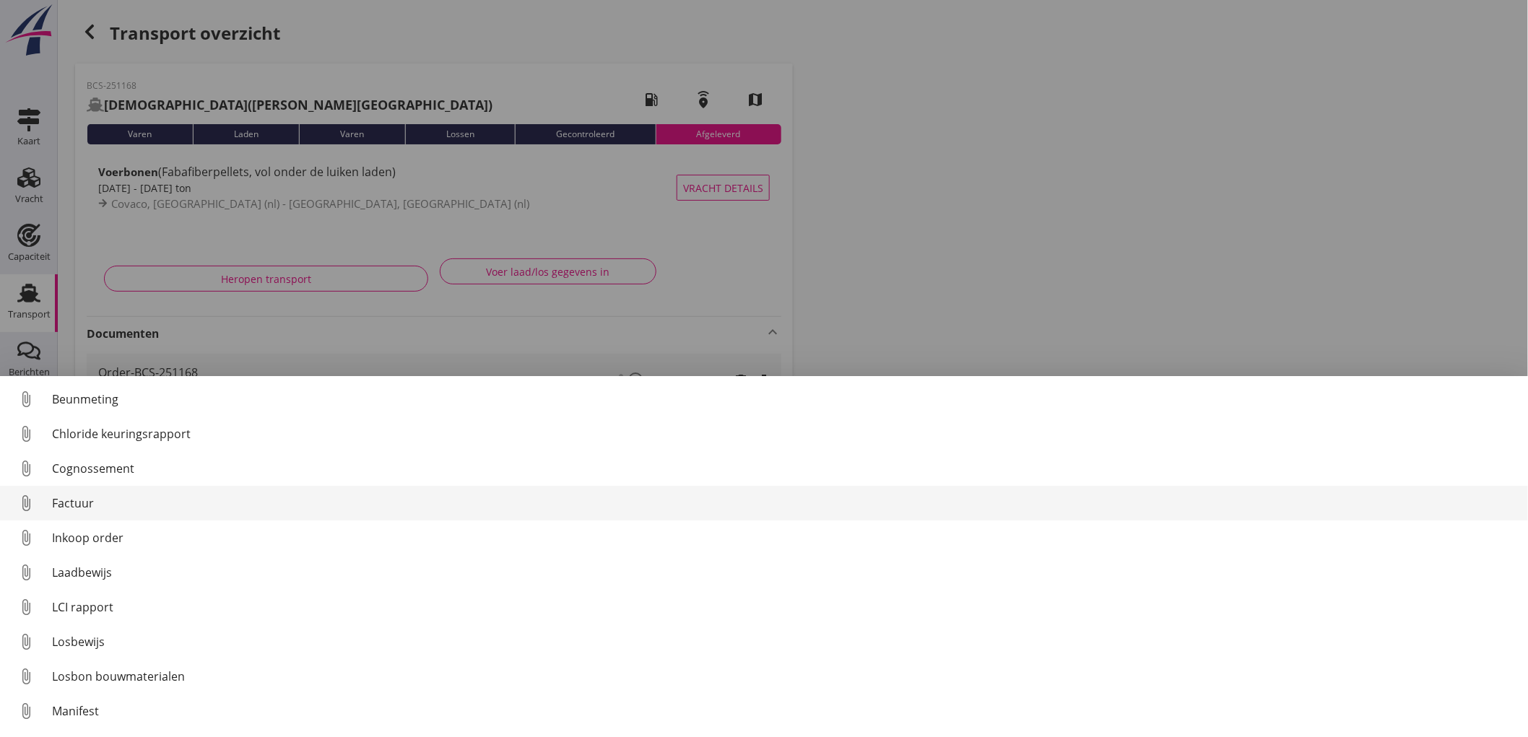
click at [150, 506] on div "Factuur" at bounding box center [784, 503] width 1465 height 17
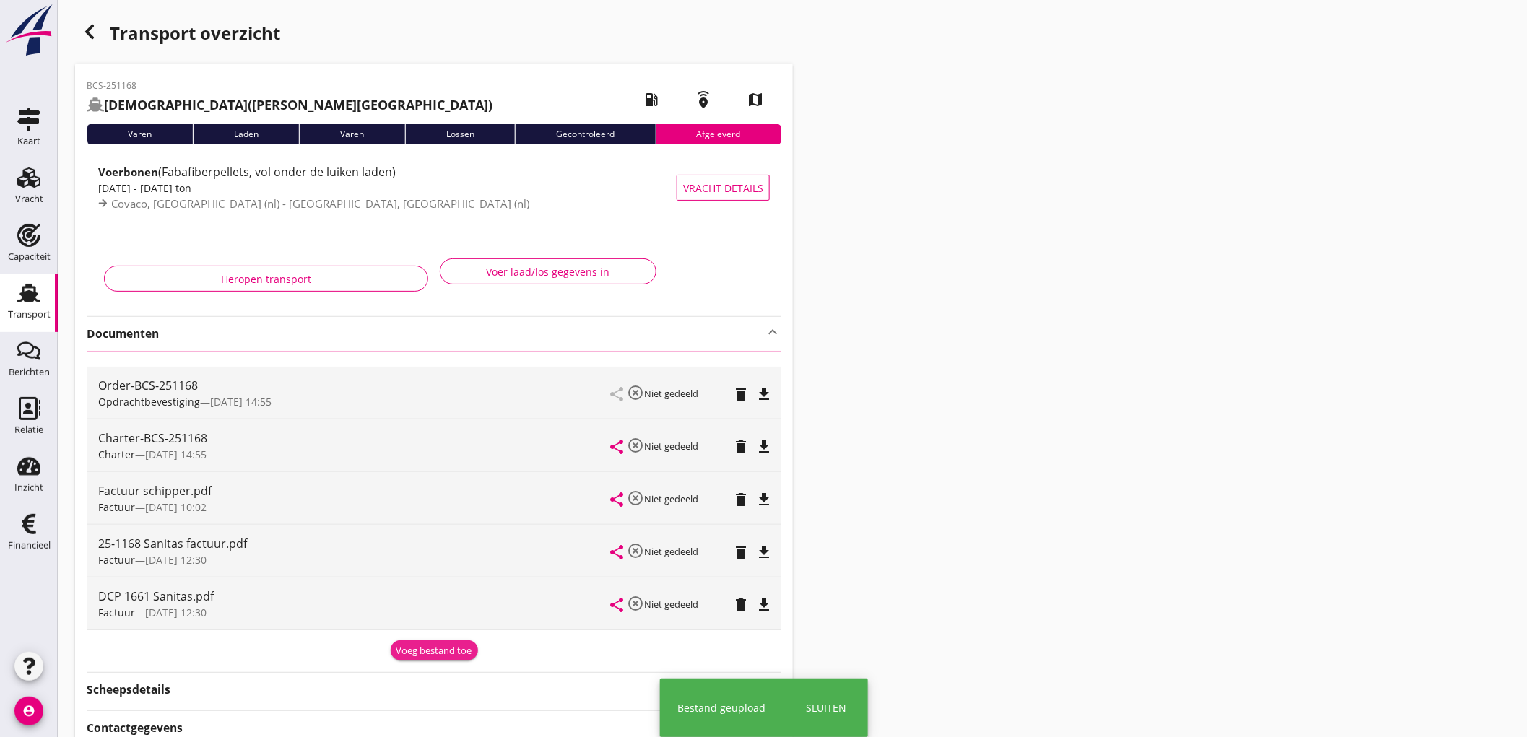
drag, startPoint x: 420, startPoint y: 645, endPoint x: 417, endPoint y: 633, distance: 11.9
click at [420, 645] on div "Voeg bestand toe" at bounding box center [435, 651] width 76 height 14
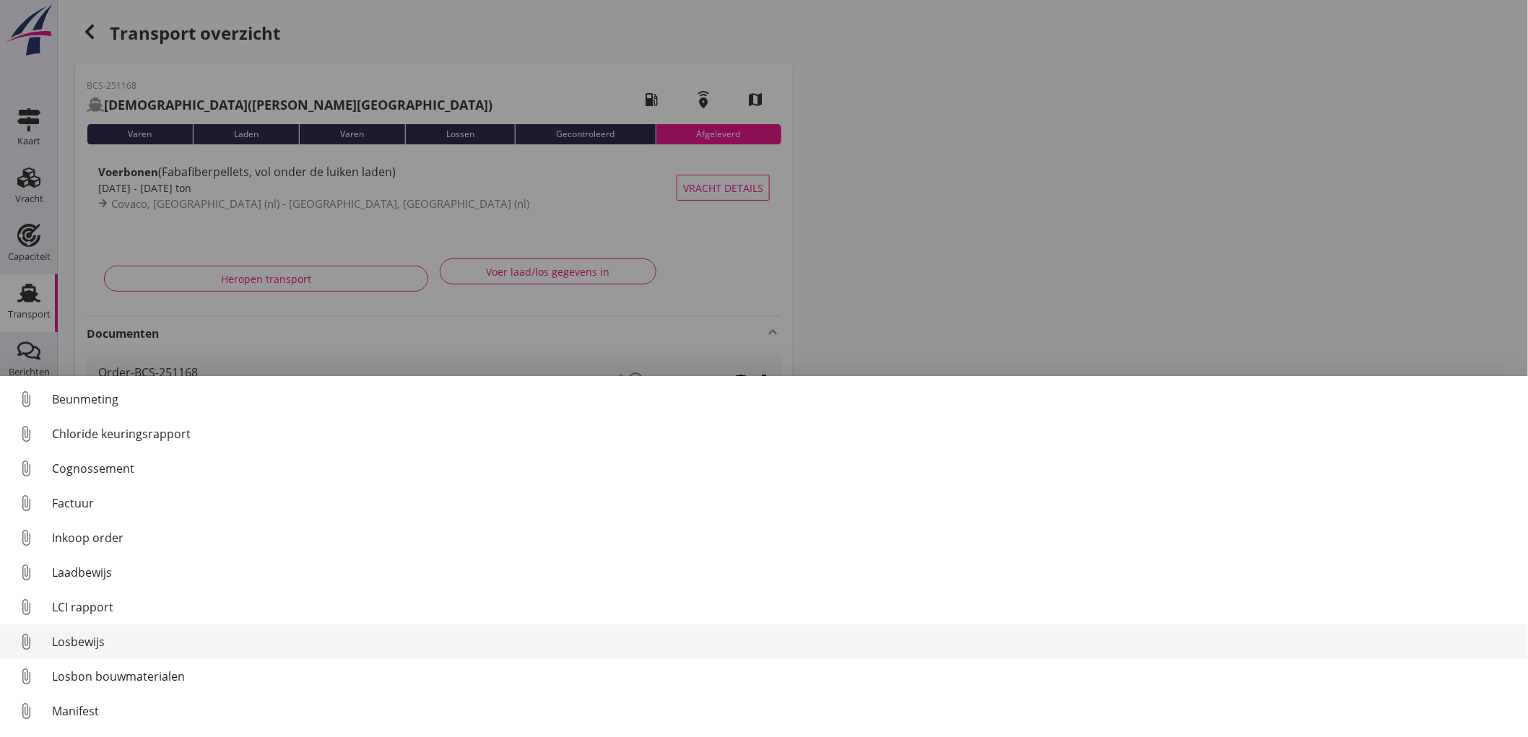
click at [126, 629] on link "attach_file Losbewijs" at bounding box center [764, 642] width 1528 height 35
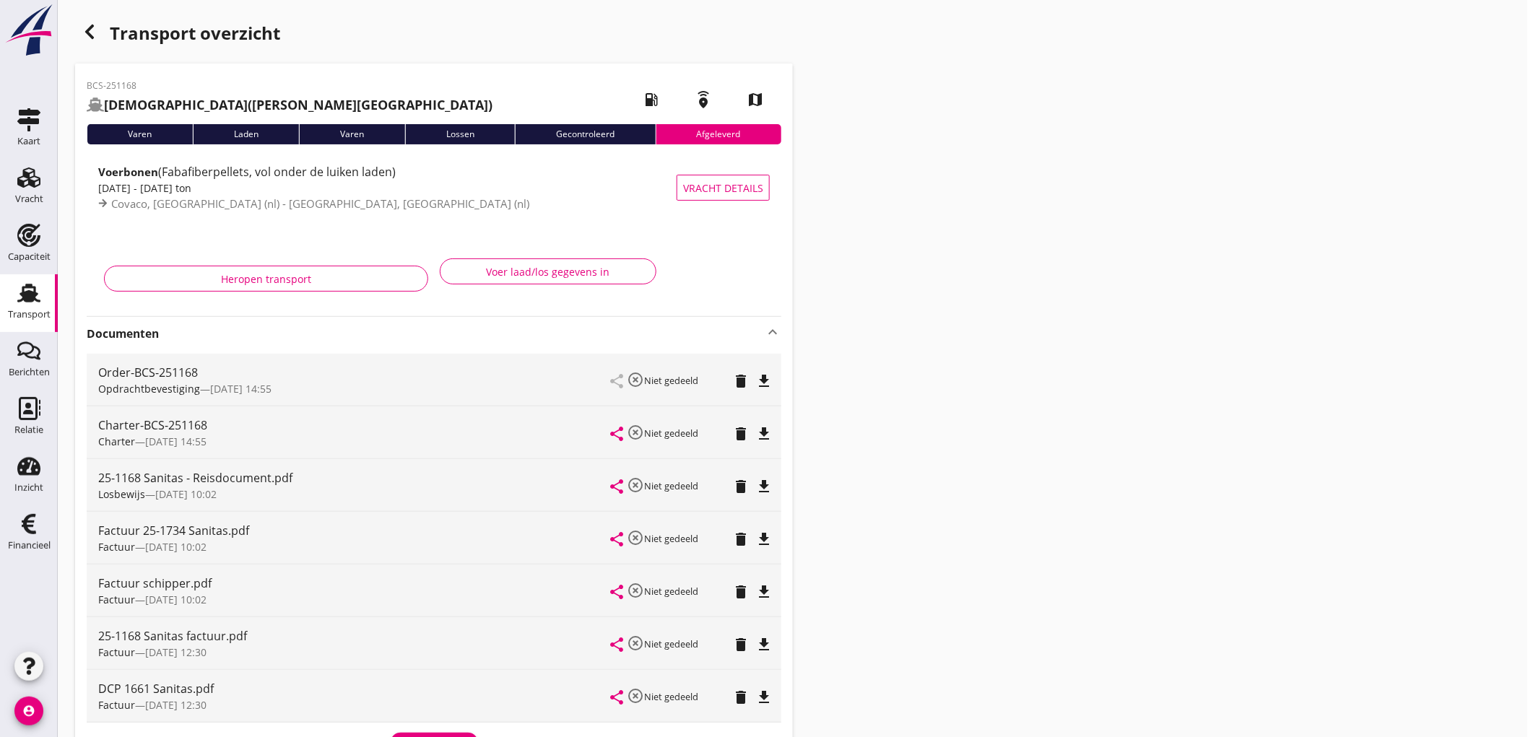
click at [91, 30] on icon "button" at bounding box center [89, 31] width 17 height 17
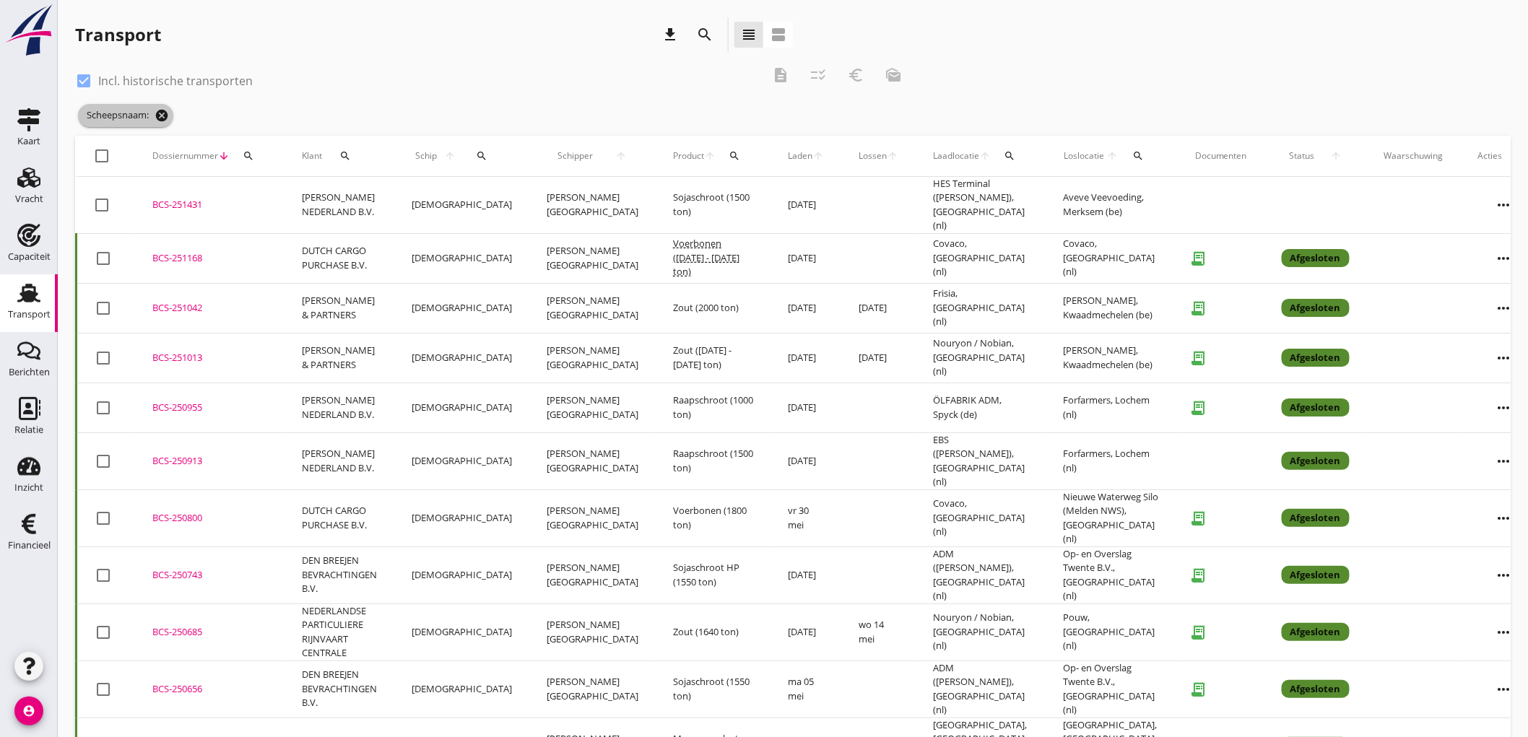
click at [162, 116] on icon "cancel" at bounding box center [162, 115] width 14 height 14
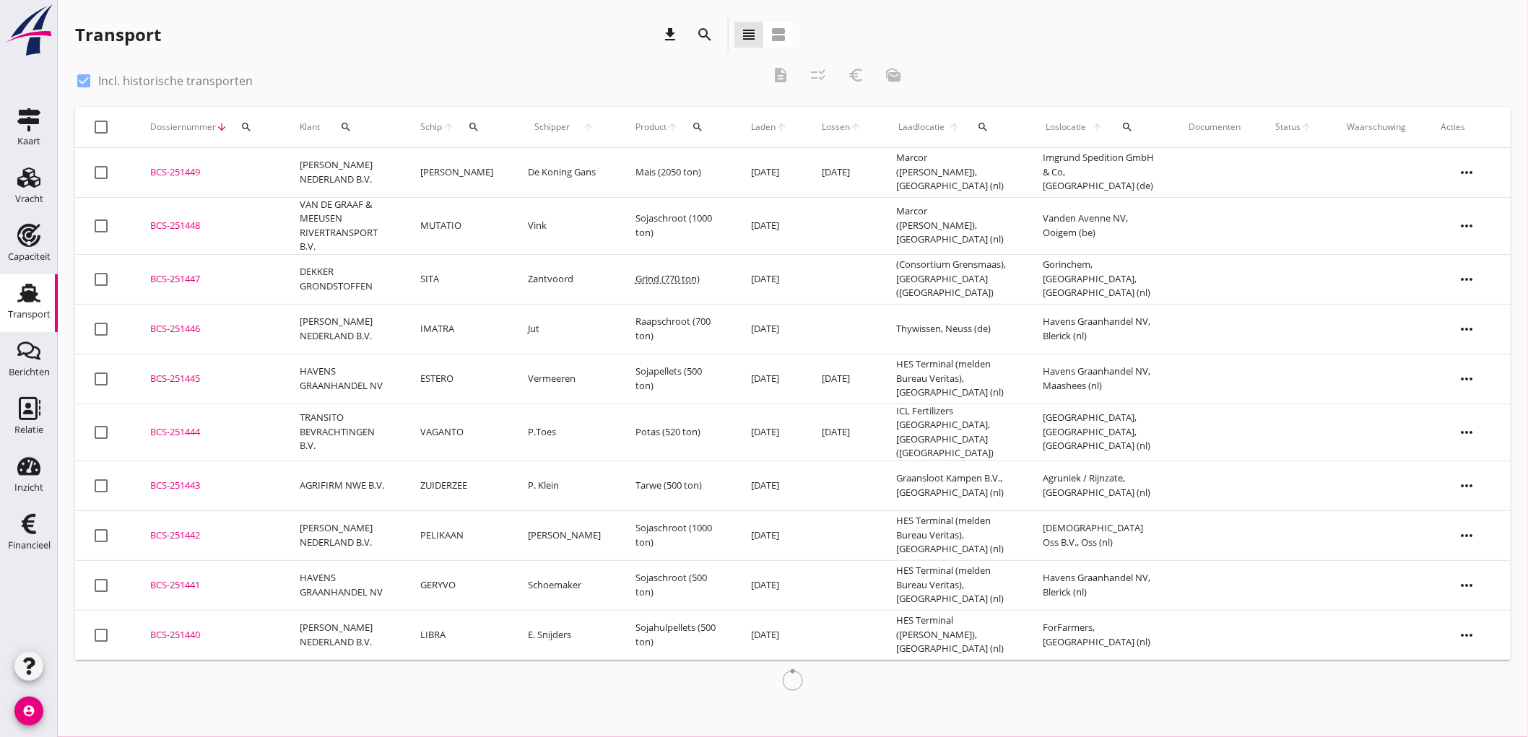
click at [117, 77] on label "Incl. historische transporten" at bounding box center [175, 81] width 155 height 14
checkbox input "false"
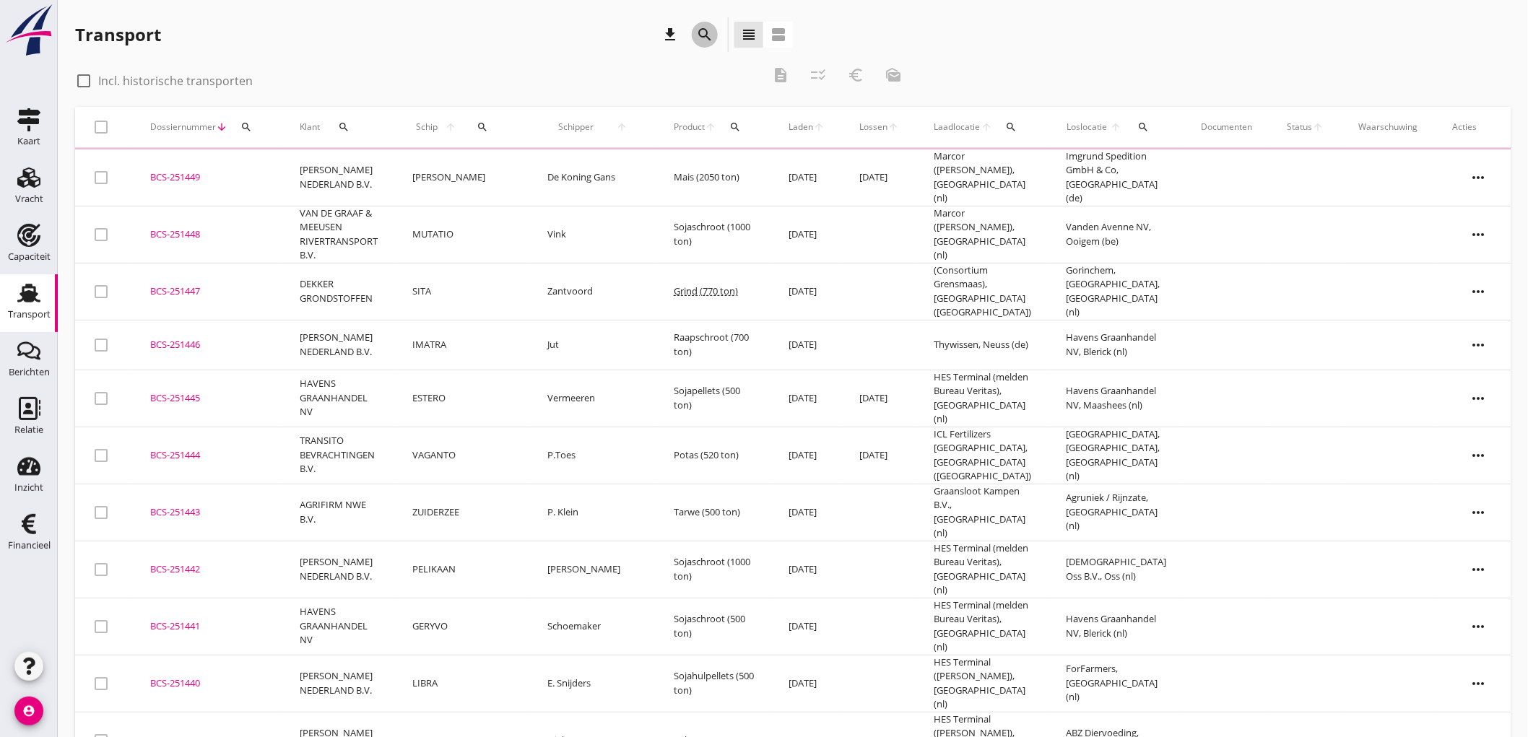
click at [710, 37] on icon "search" at bounding box center [704, 34] width 17 height 17
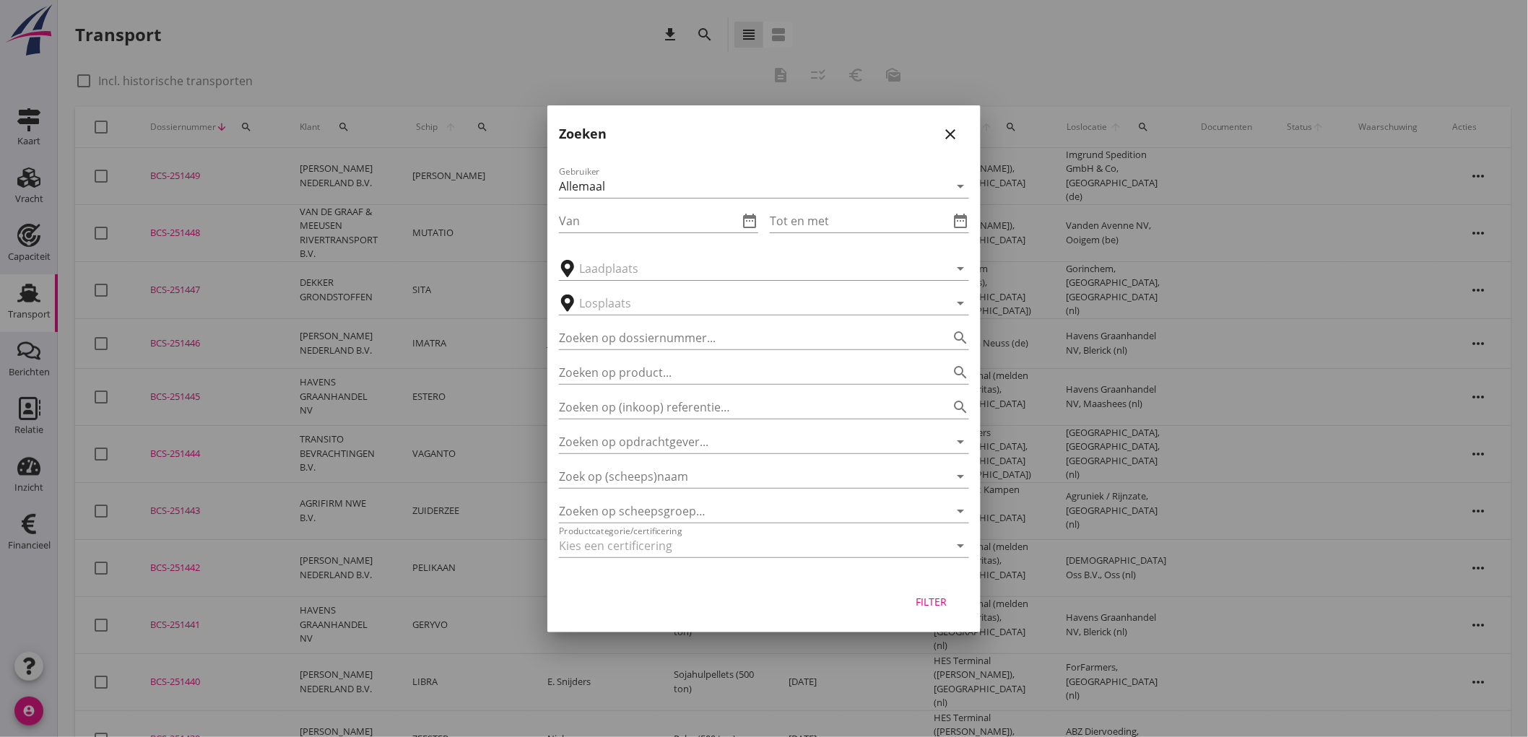
click at [959, 134] on icon "close" at bounding box center [950, 134] width 17 height 17
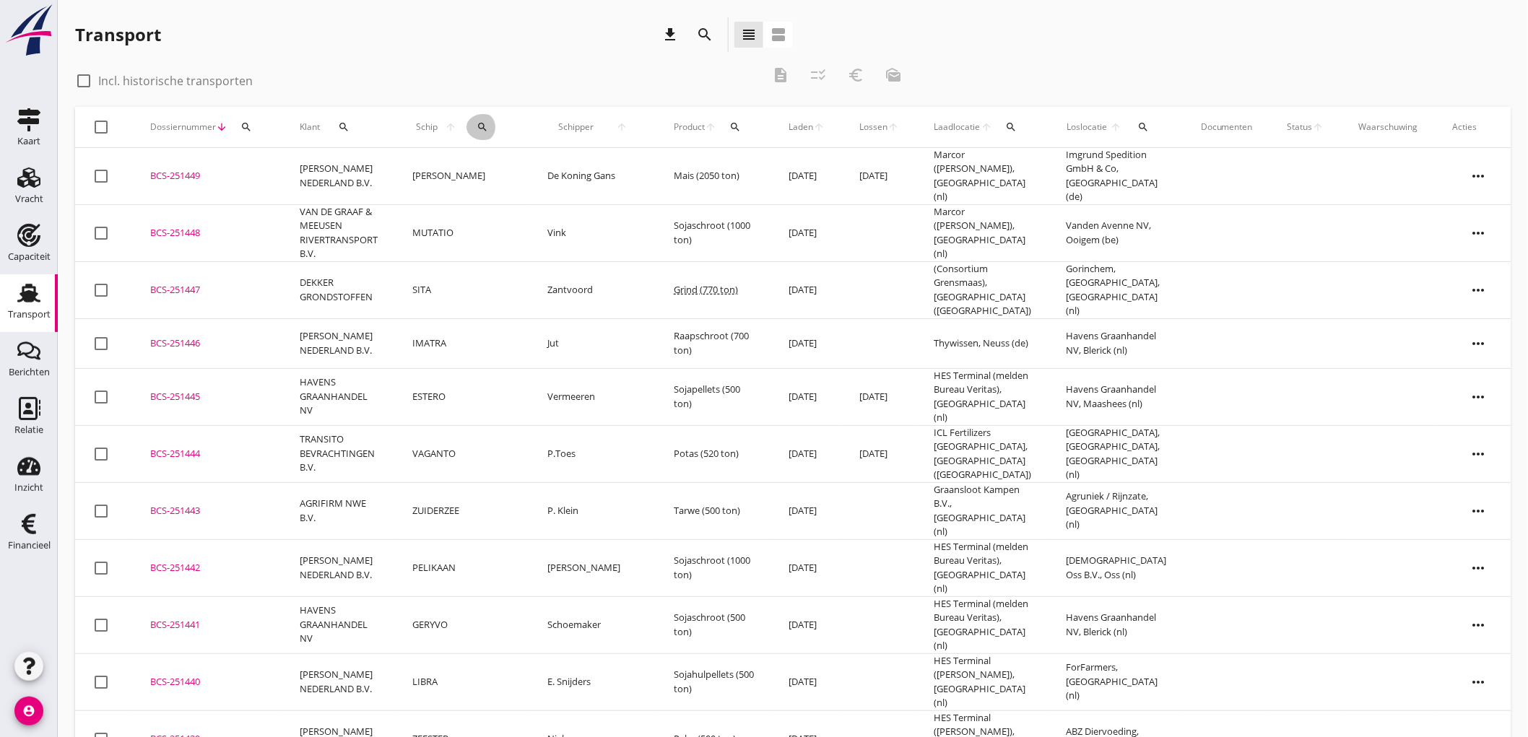
click at [496, 127] on div "search" at bounding box center [483, 127] width 33 height 12
click at [568, 172] on input "Zoek op (scheeps)naam" at bounding box center [552, 168] width 150 height 23
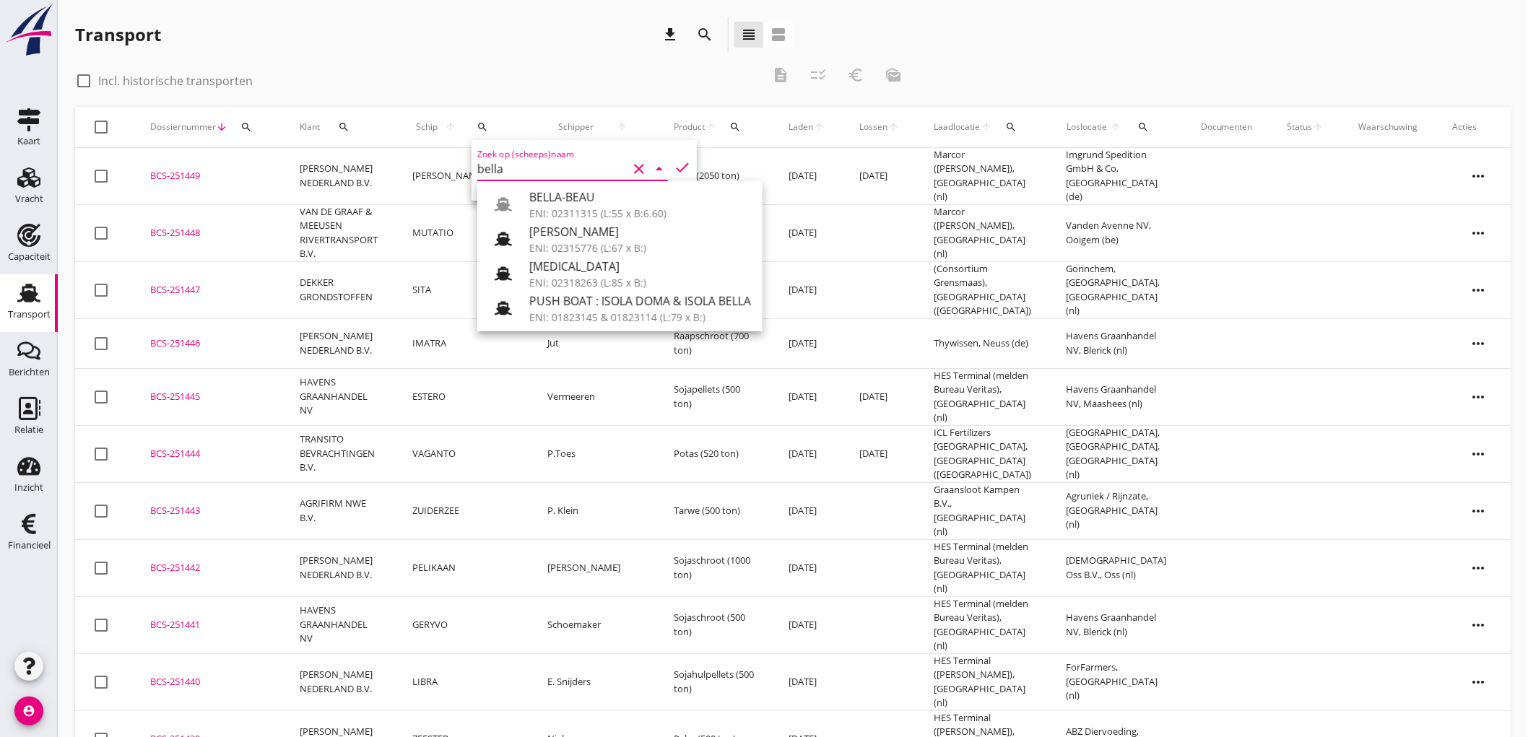
click at [566, 213] on div "ENI: 02311315 (L:55 x B:6.60)" at bounding box center [640, 213] width 222 height 15
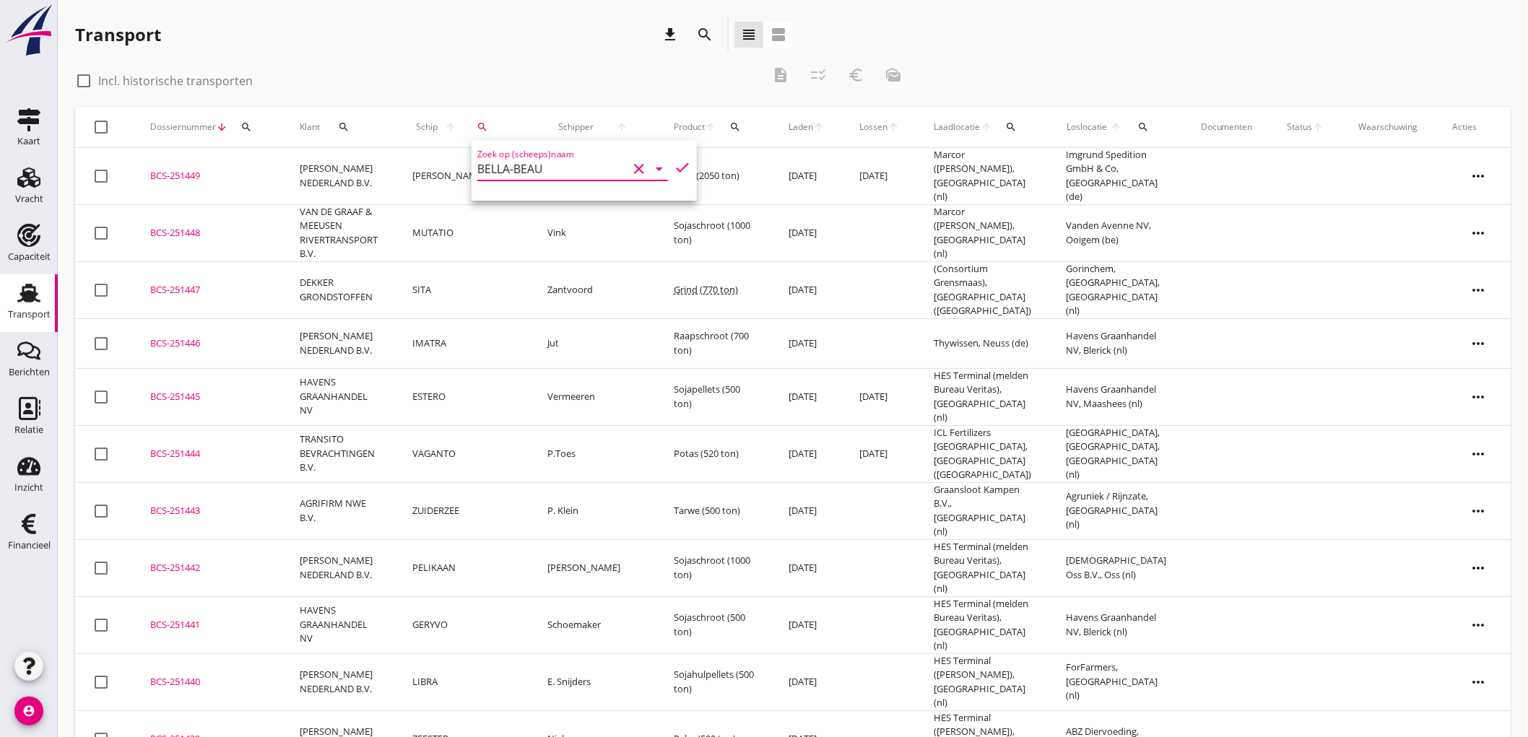
click at [680, 169] on icon "check" at bounding box center [682, 167] width 17 height 17
type input "BELLA-BEAU"
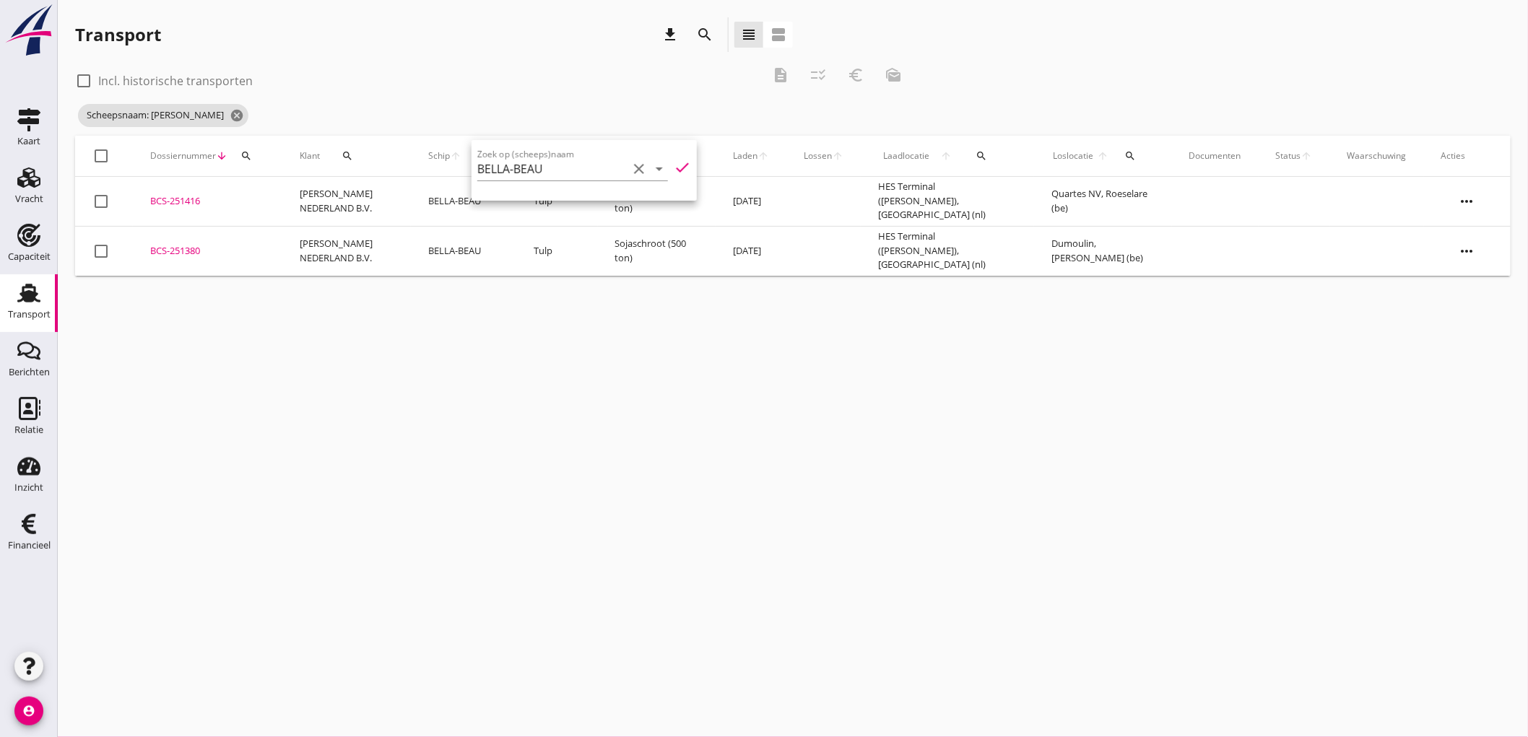
click at [948, 256] on td "HES Terminal (melden Peterson), Amsterdam (nl)" at bounding box center [947, 251] width 173 height 50
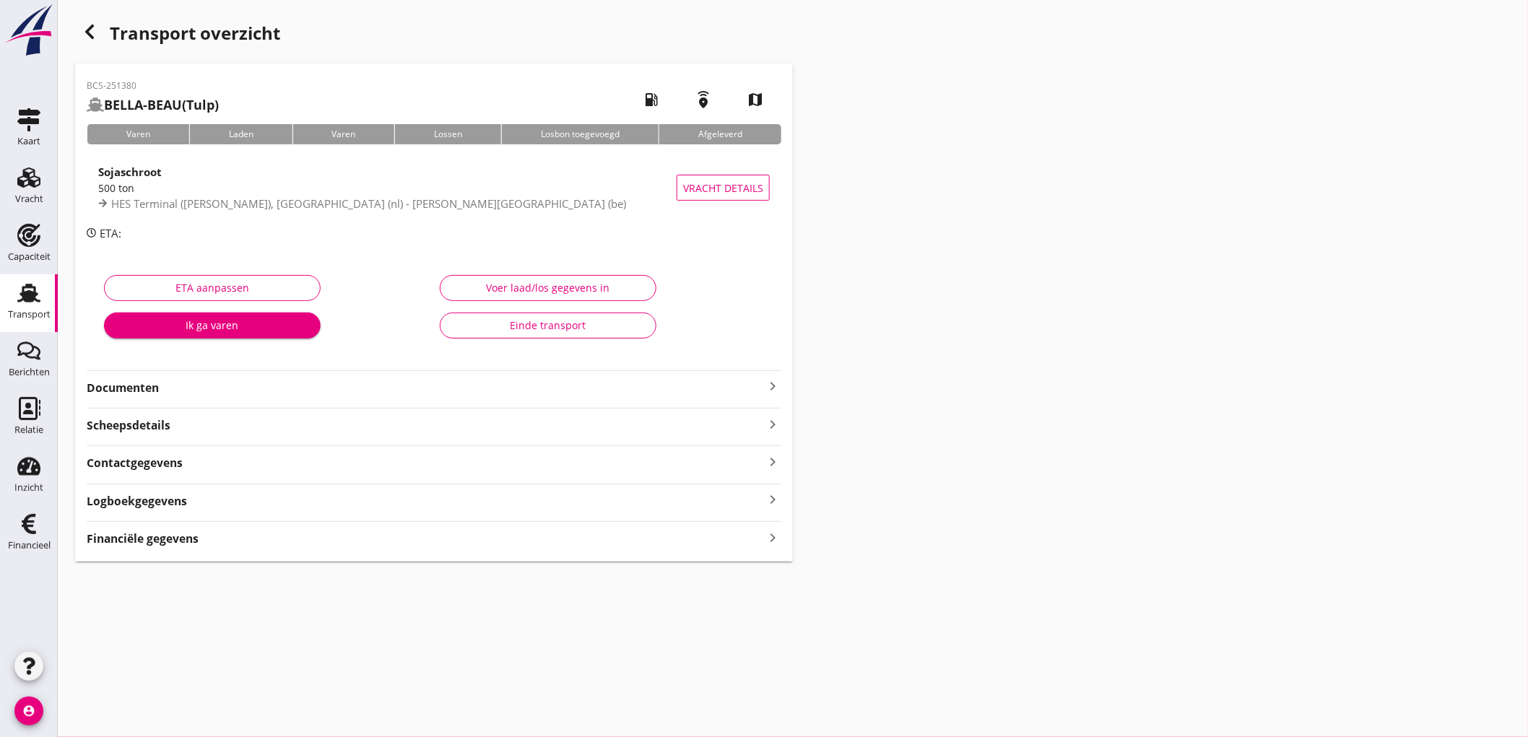
click at [233, 390] on strong "Documenten" at bounding box center [426, 388] width 678 height 17
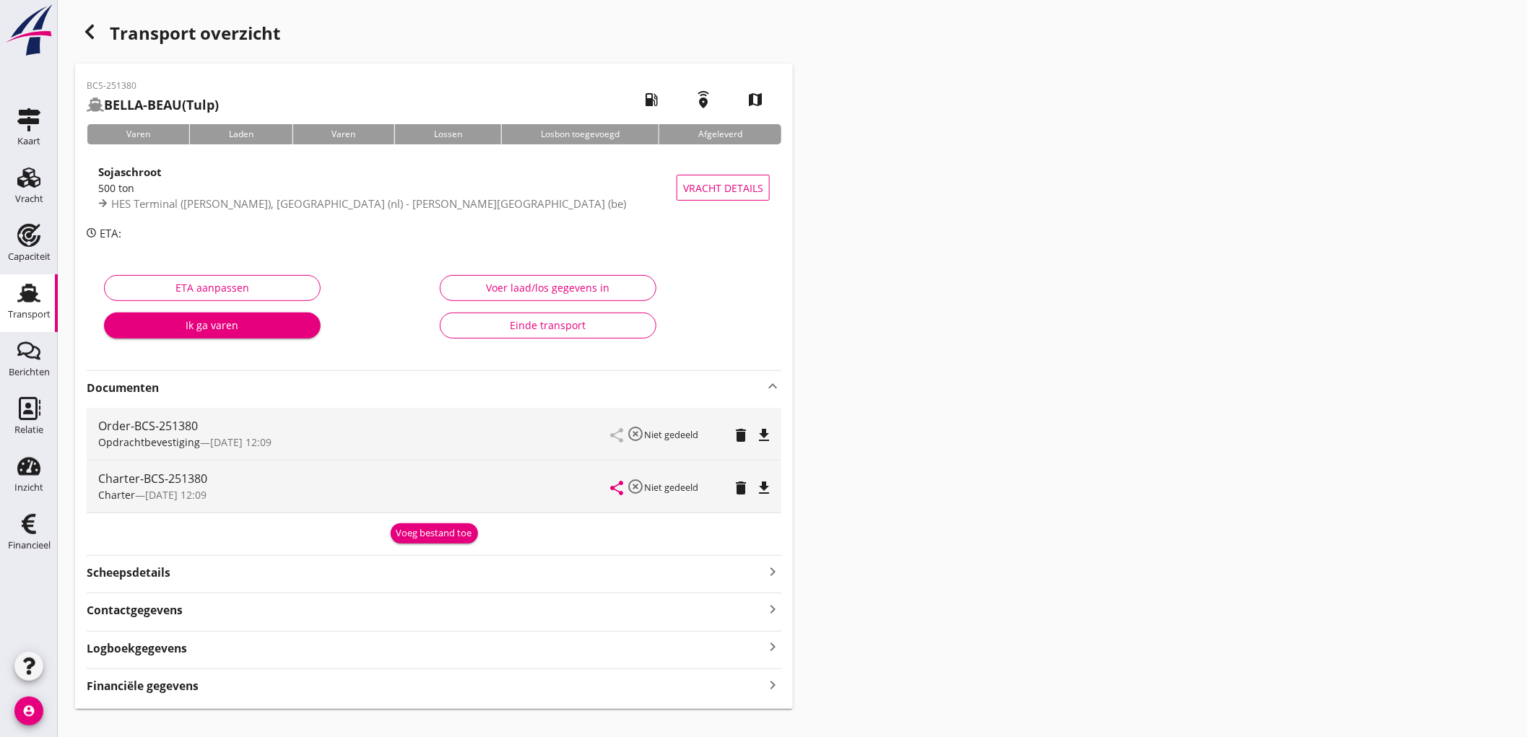
click at [405, 529] on div "Voeg bestand toe" at bounding box center [435, 534] width 76 height 14
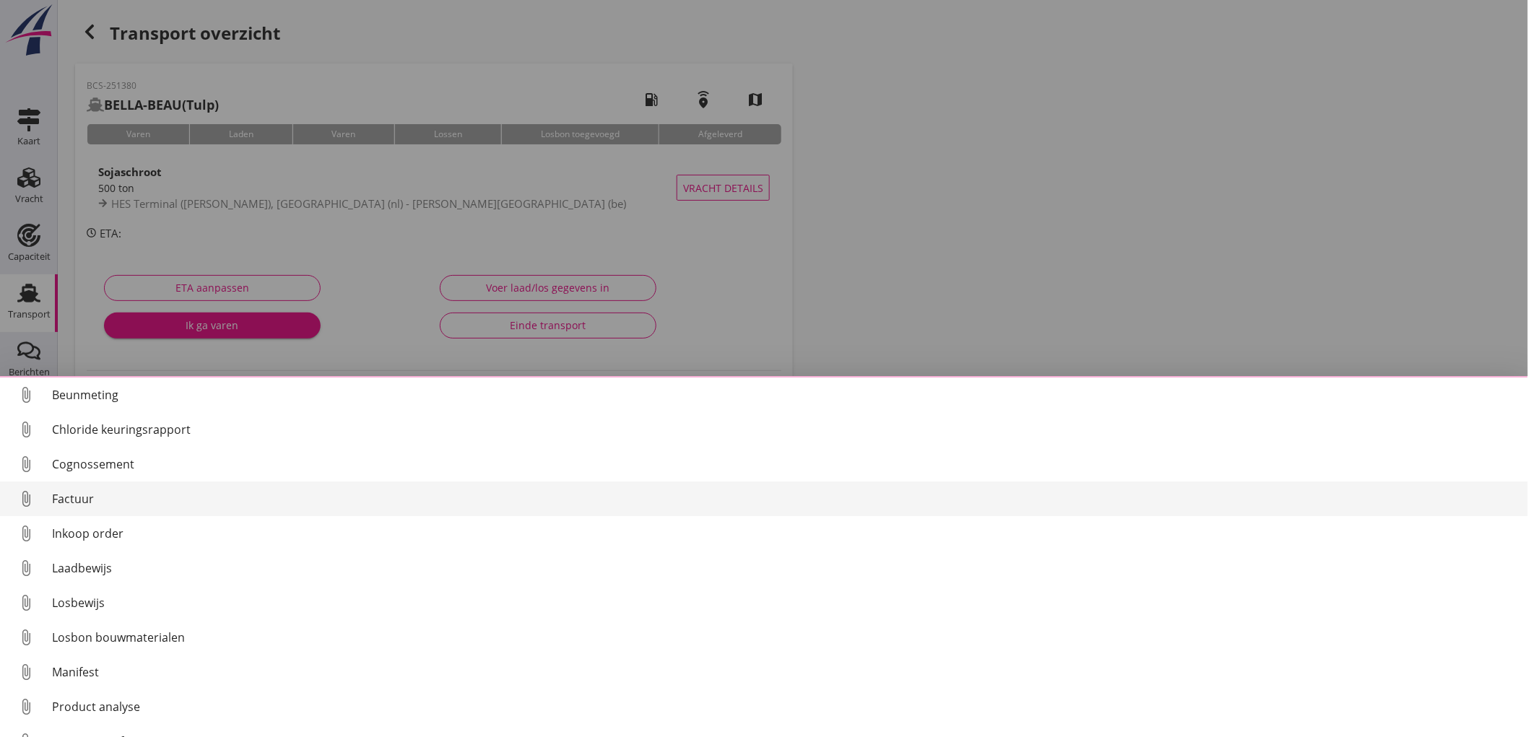
click at [76, 503] on div "Factuur" at bounding box center [784, 498] width 1465 height 17
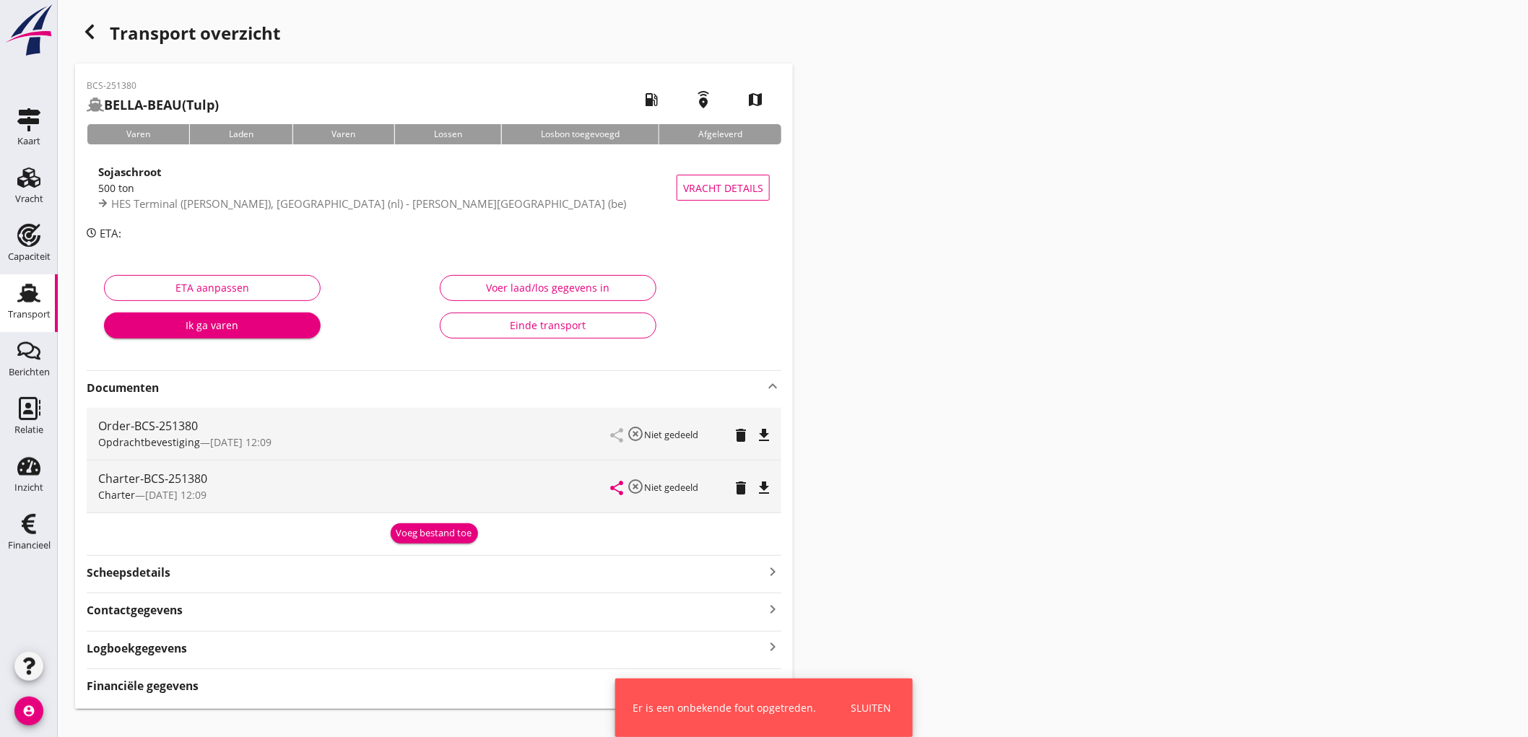
click at [424, 543] on button "Voeg bestand toe" at bounding box center [434, 534] width 87 height 20
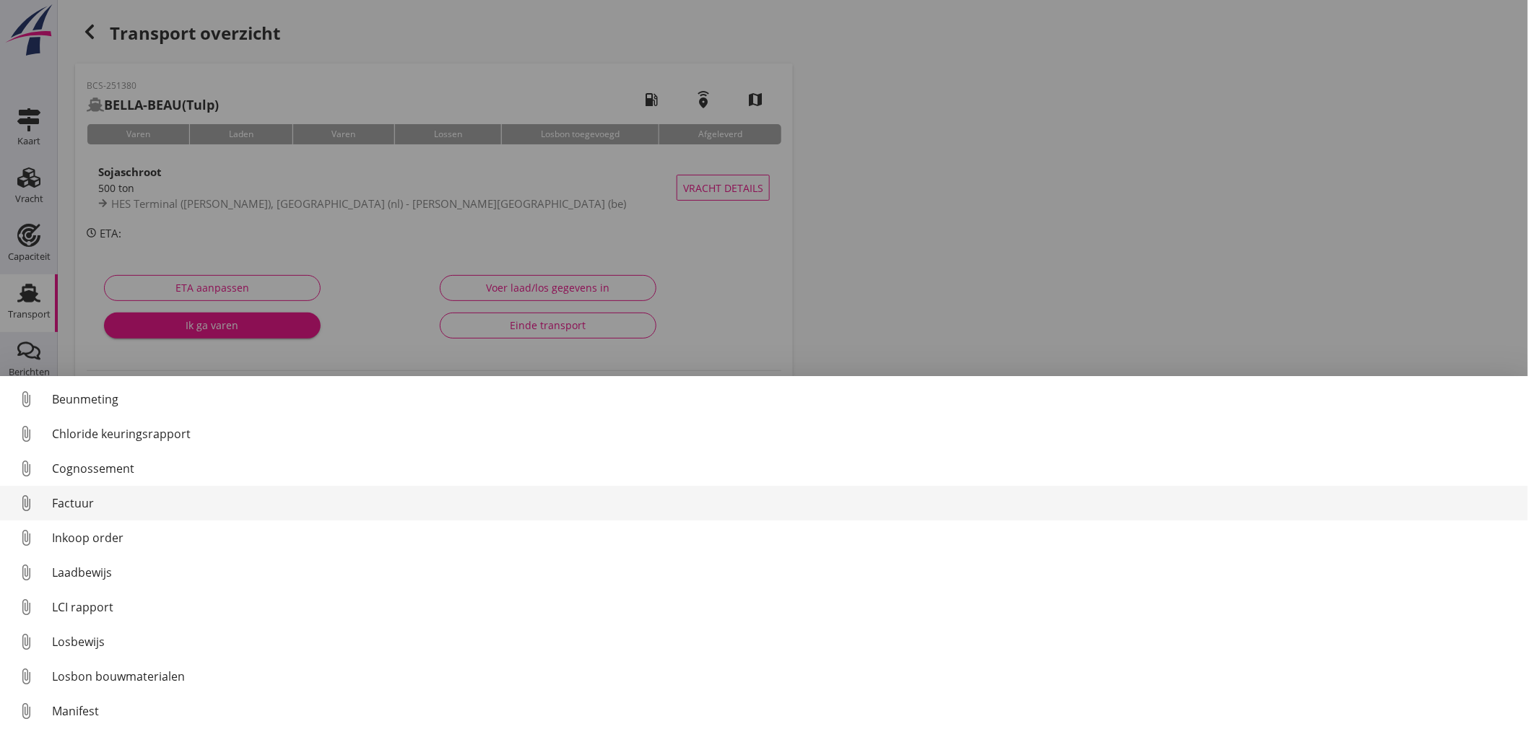
click at [184, 510] on div "Factuur" at bounding box center [784, 503] width 1465 height 17
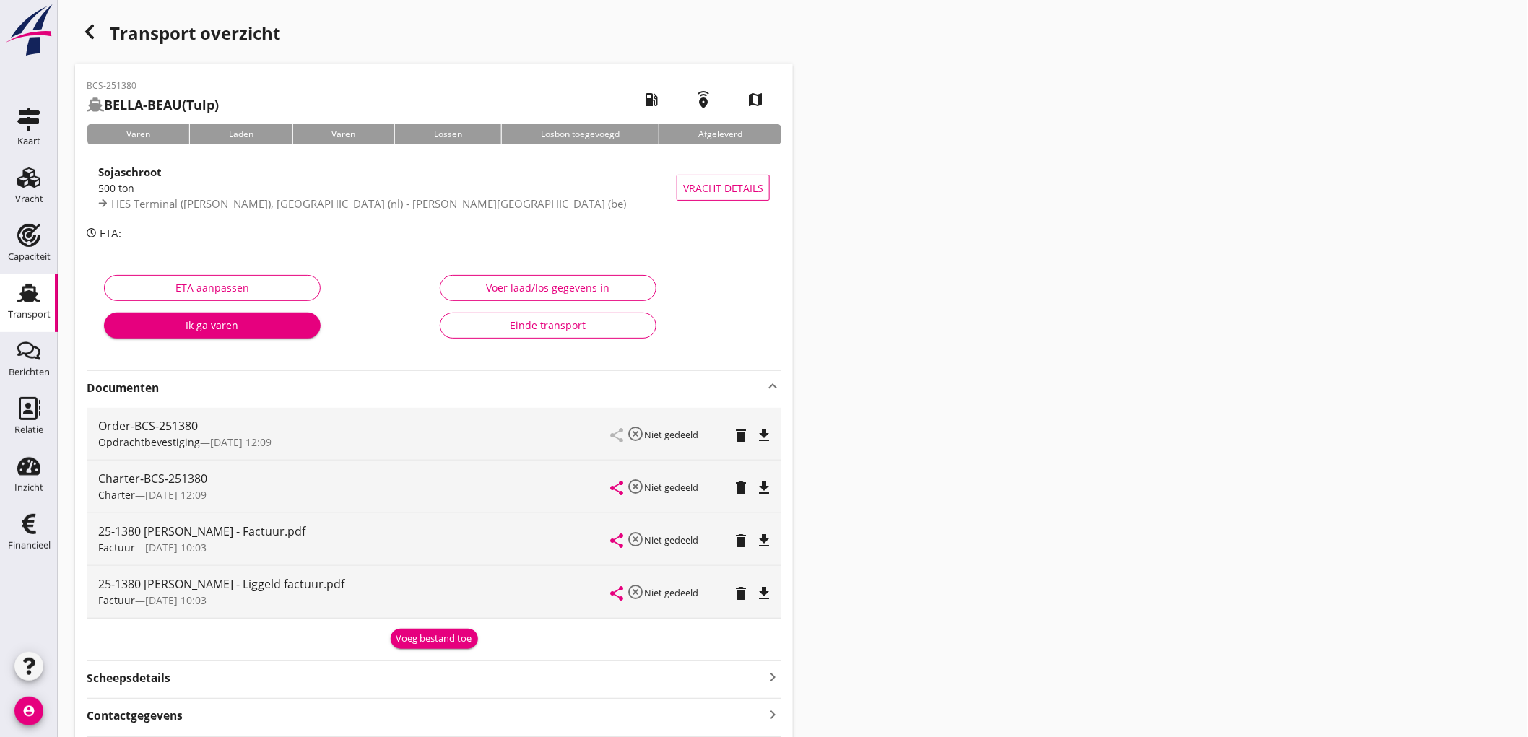
click at [431, 634] on div "Voeg bestand toe" at bounding box center [435, 639] width 76 height 14
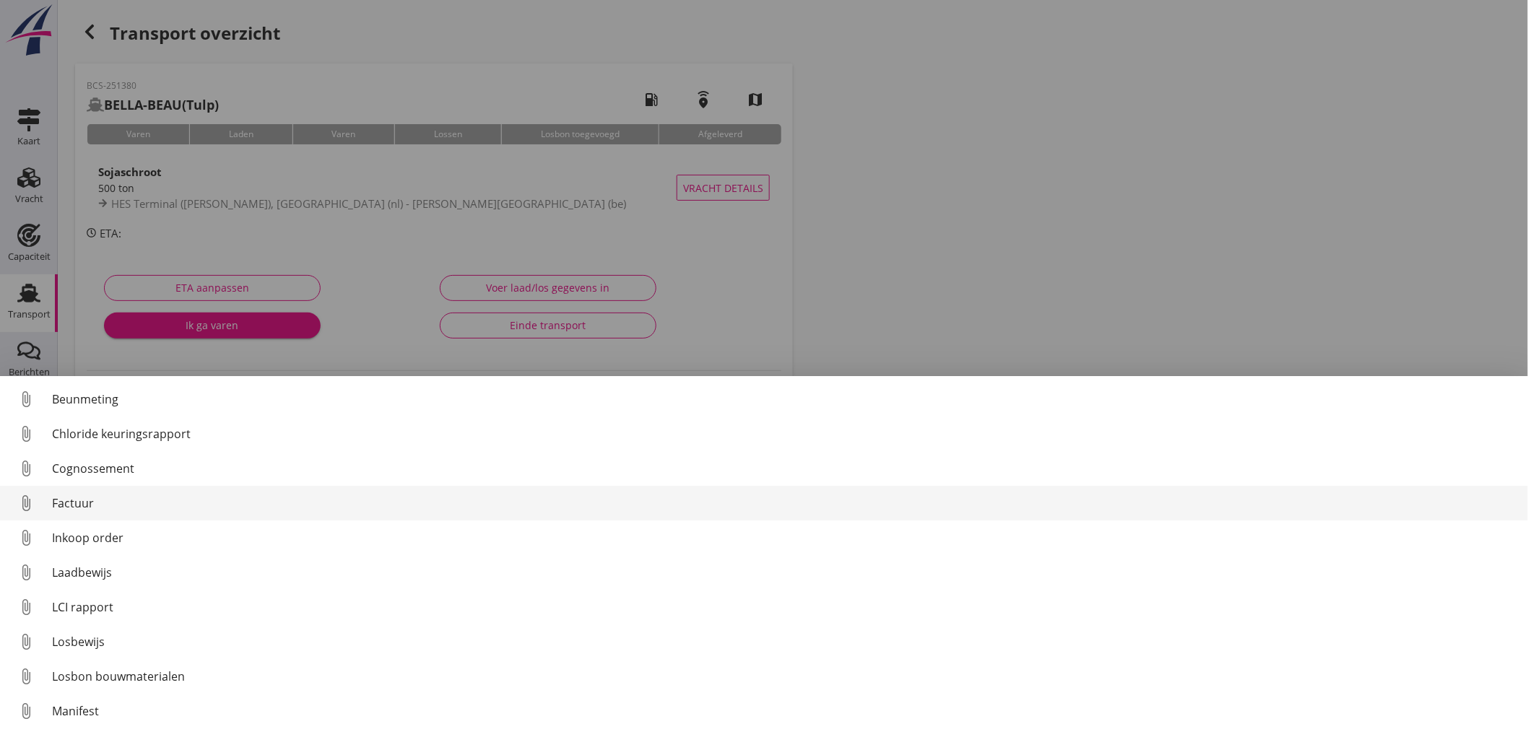
click at [183, 503] on div "Factuur" at bounding box center [784, 503] width 1465 height 17
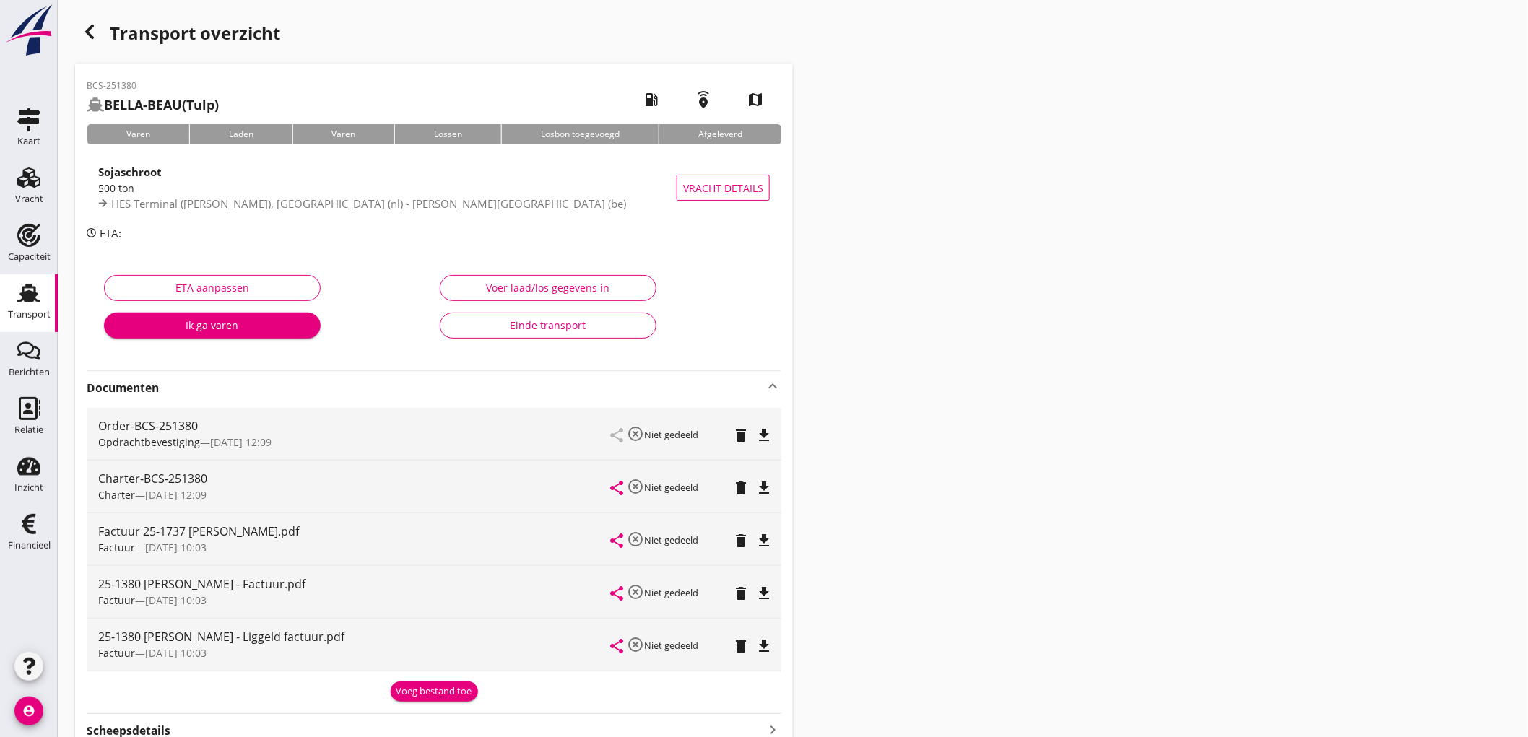
click at [430, 701] on button "Voeg bestand toe" at bounding box center [434, 692] width 87 height 20
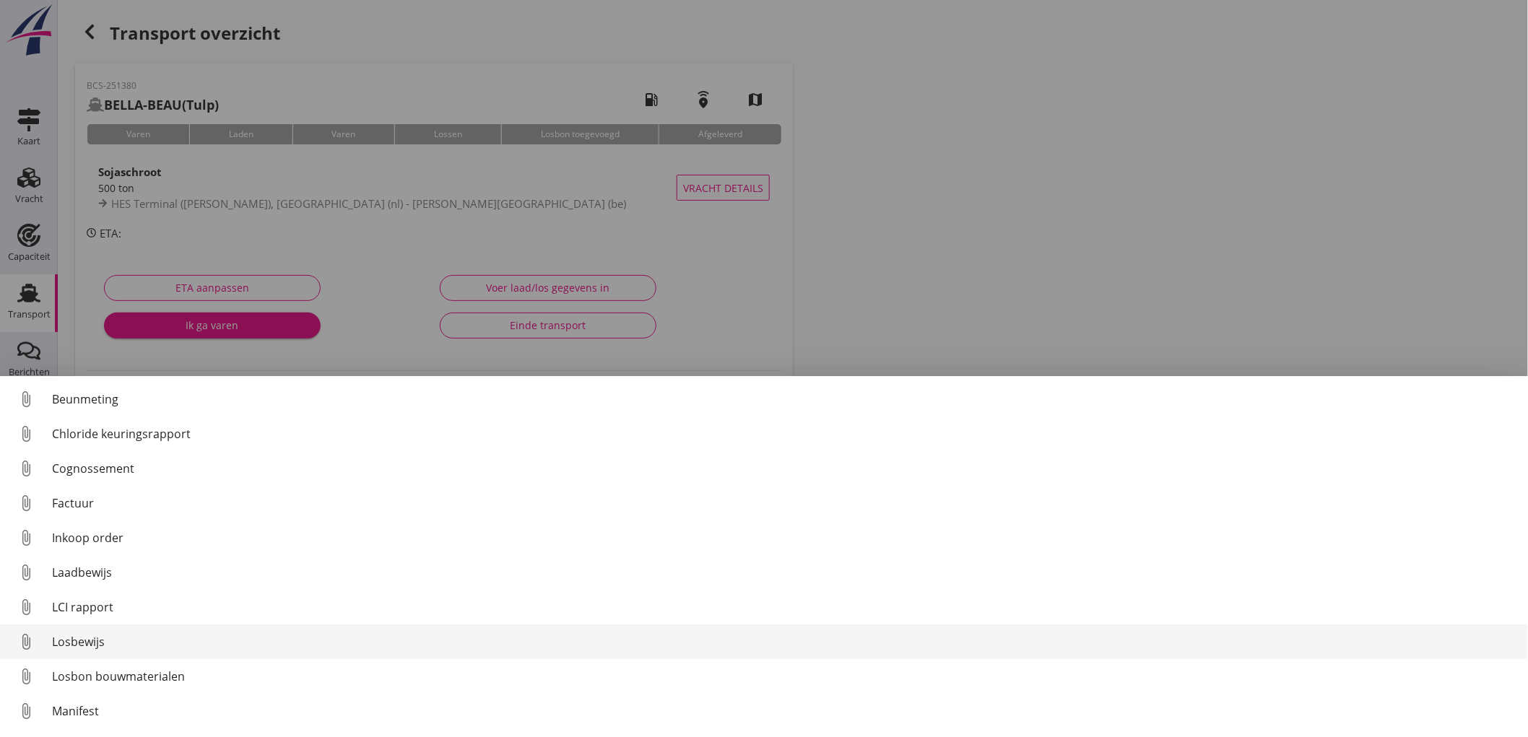
click at [114, 634] on div "Losbewijs" at bounding box center [784, 641] width 1465 height 17
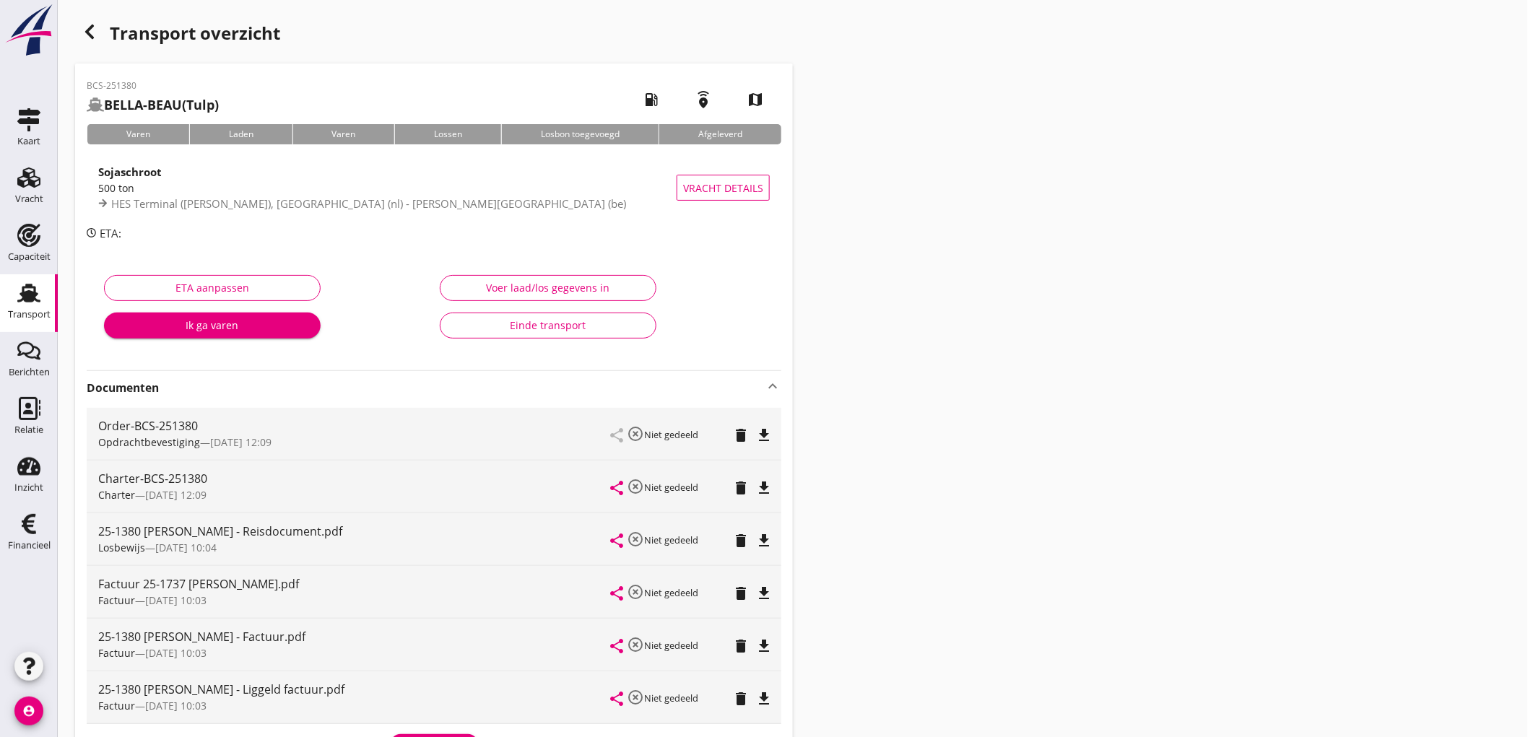
click at [535, 324] on div "Einde transport" at bounding box center [548, 325] width 192 height 15
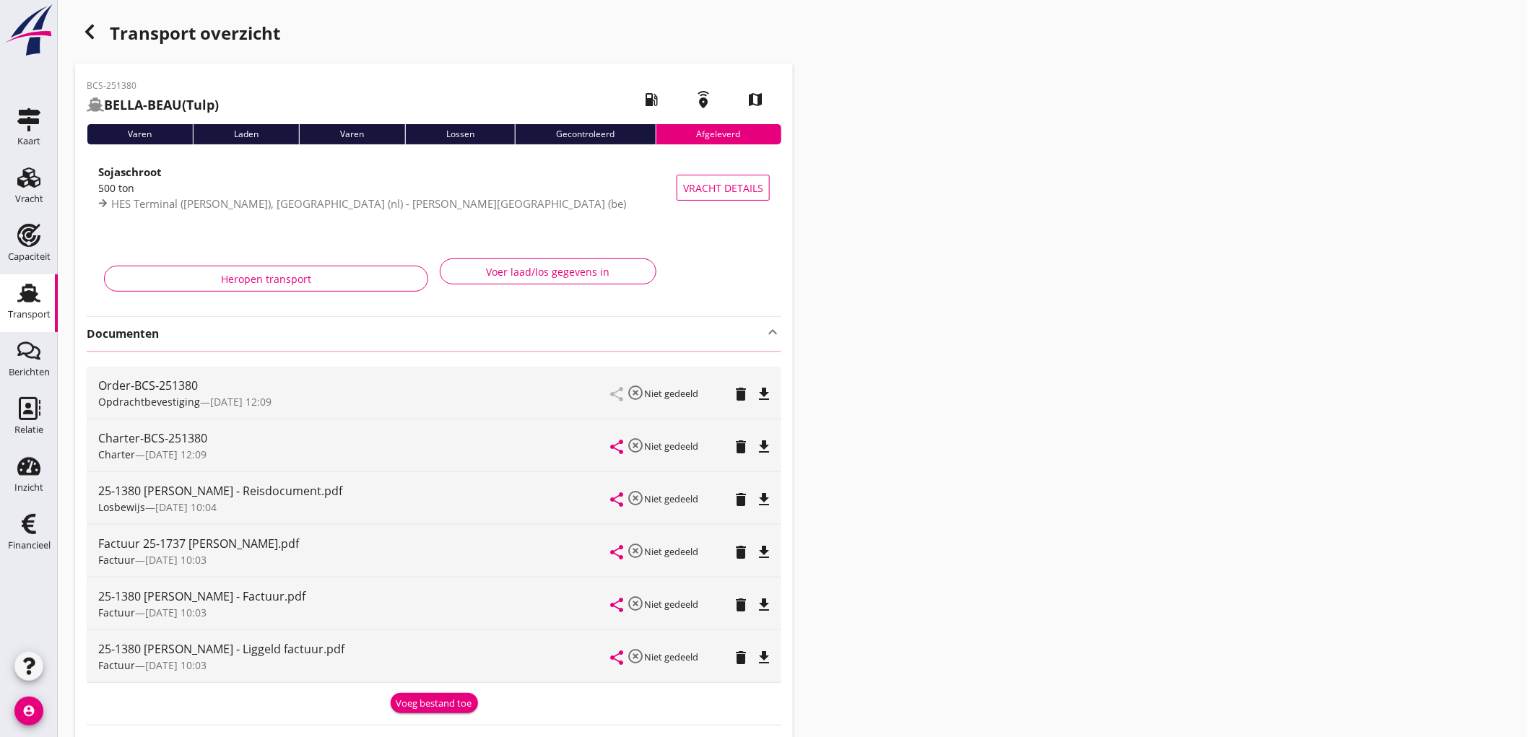
click at [92, 30] on icon "button" at bounding box center [89, 31] width 17 height 17
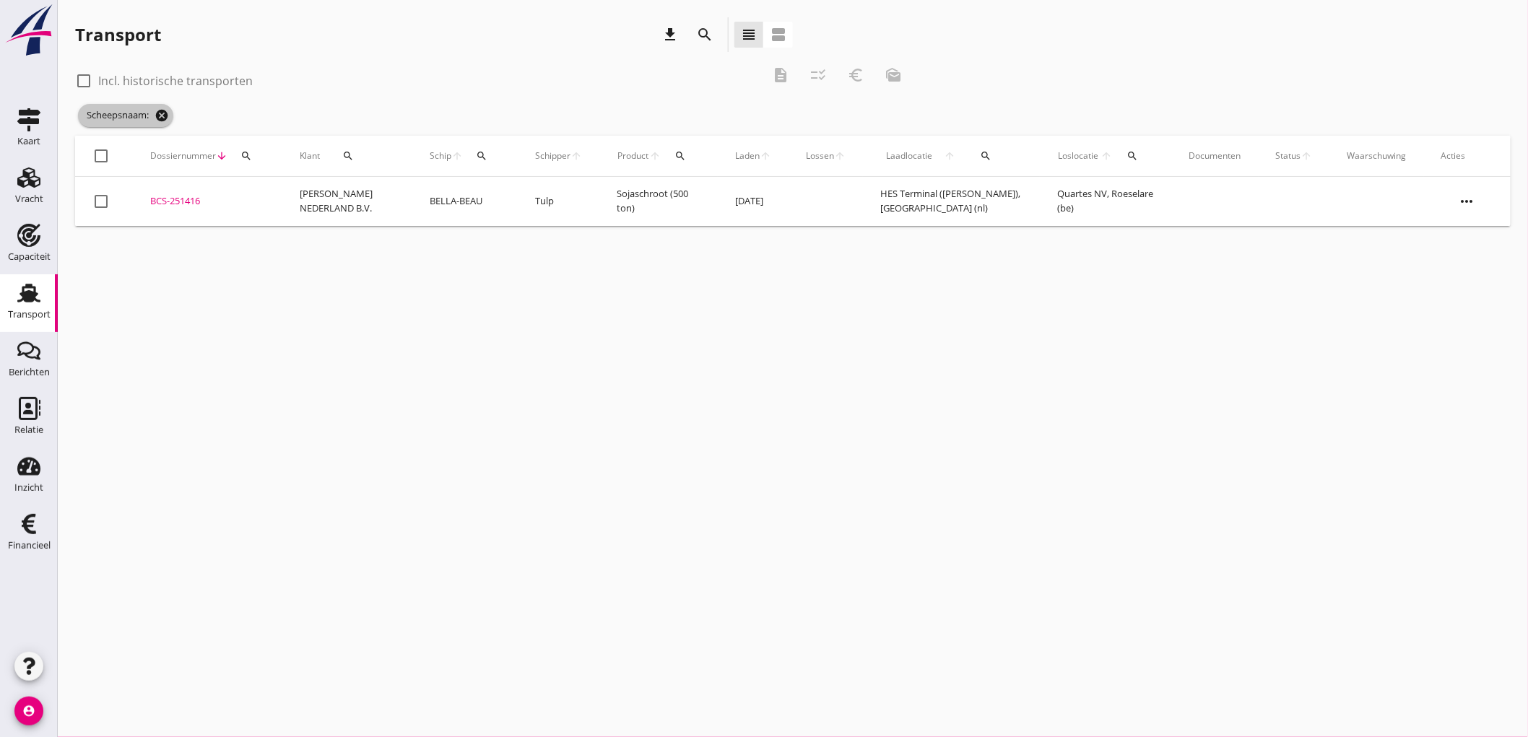
click at [162, 114] on icon "cancel" at bounding box center [162, 115] width 14 height 14
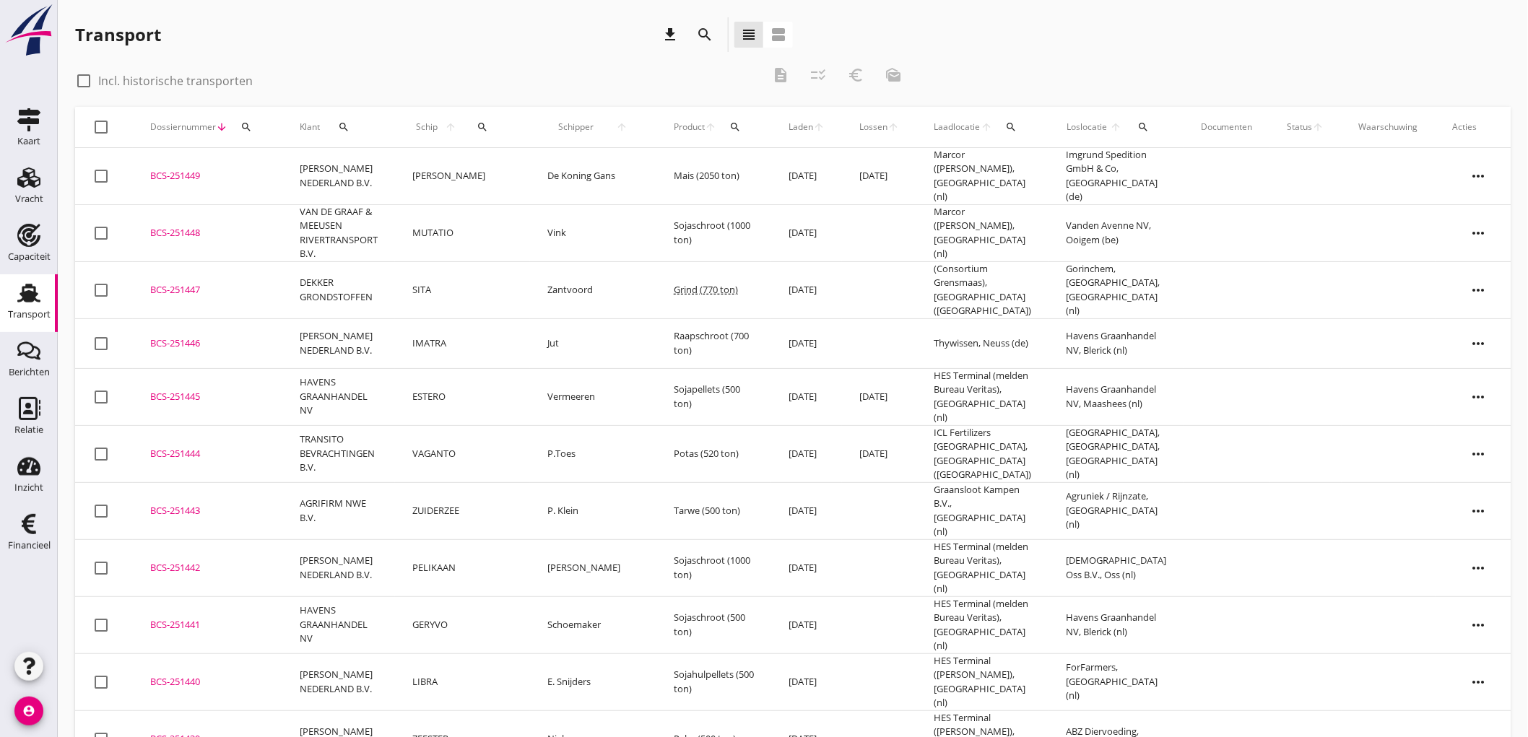
click at [16, 300] on div "Transport" at bounding box center [29, 293] width 35 height 23
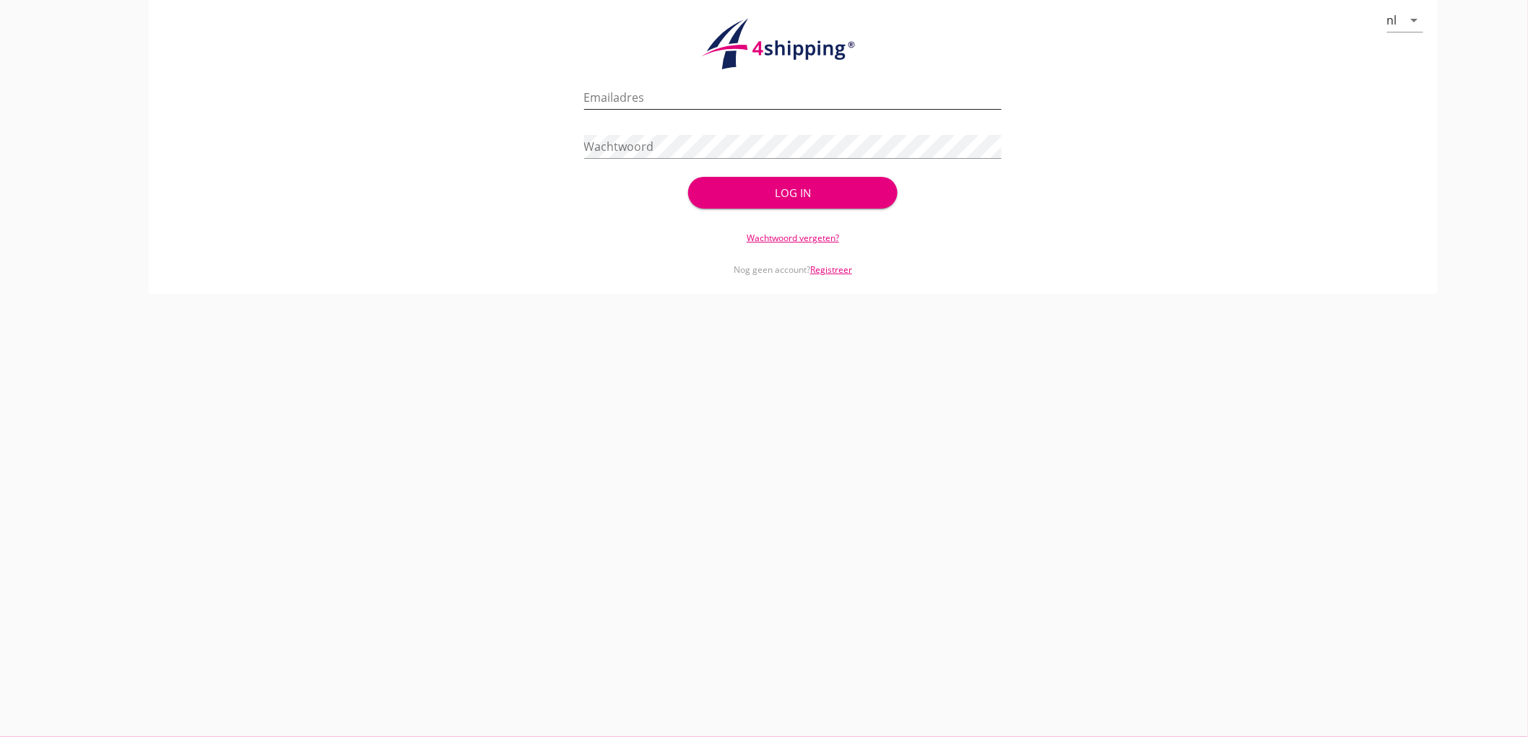
click at [652, 98] on input "Emailadres" at bounding box center [793, 97] width 418 height 23
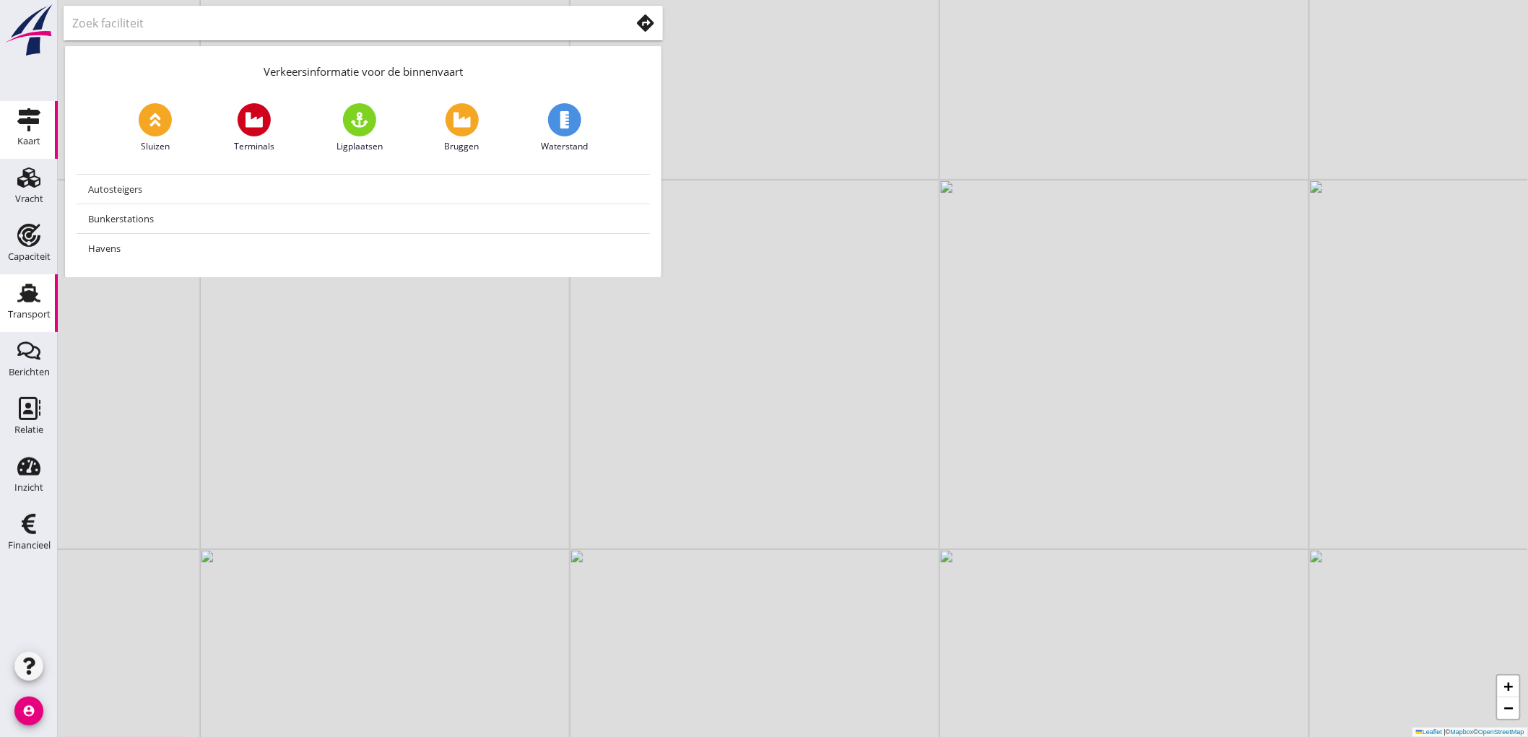
click at [17, 307] on div "Transport" at bounding box center [29, 315] width 43 height 20
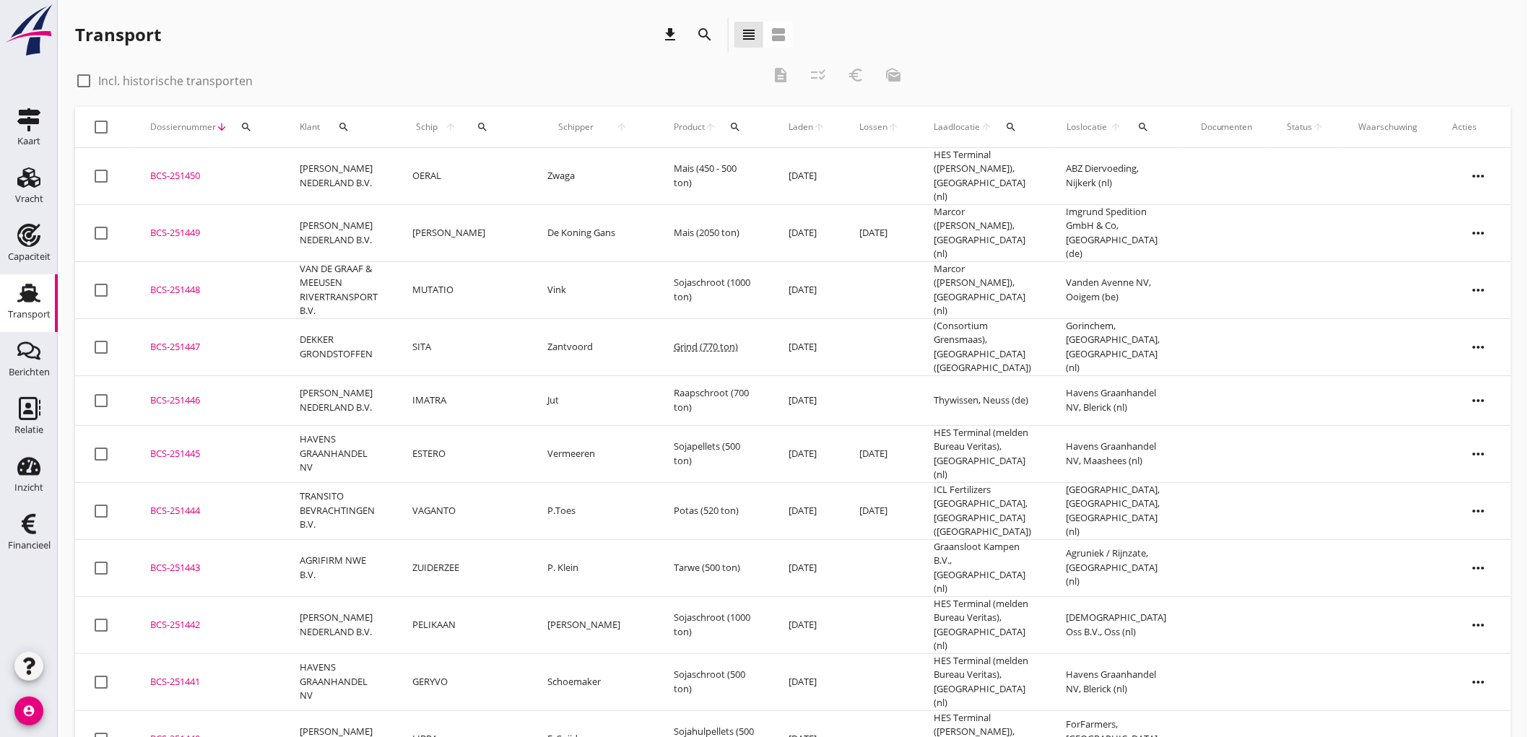
click at [472, 170] on td "OERAL" at bounding box center [462, 176] width 135 height 57
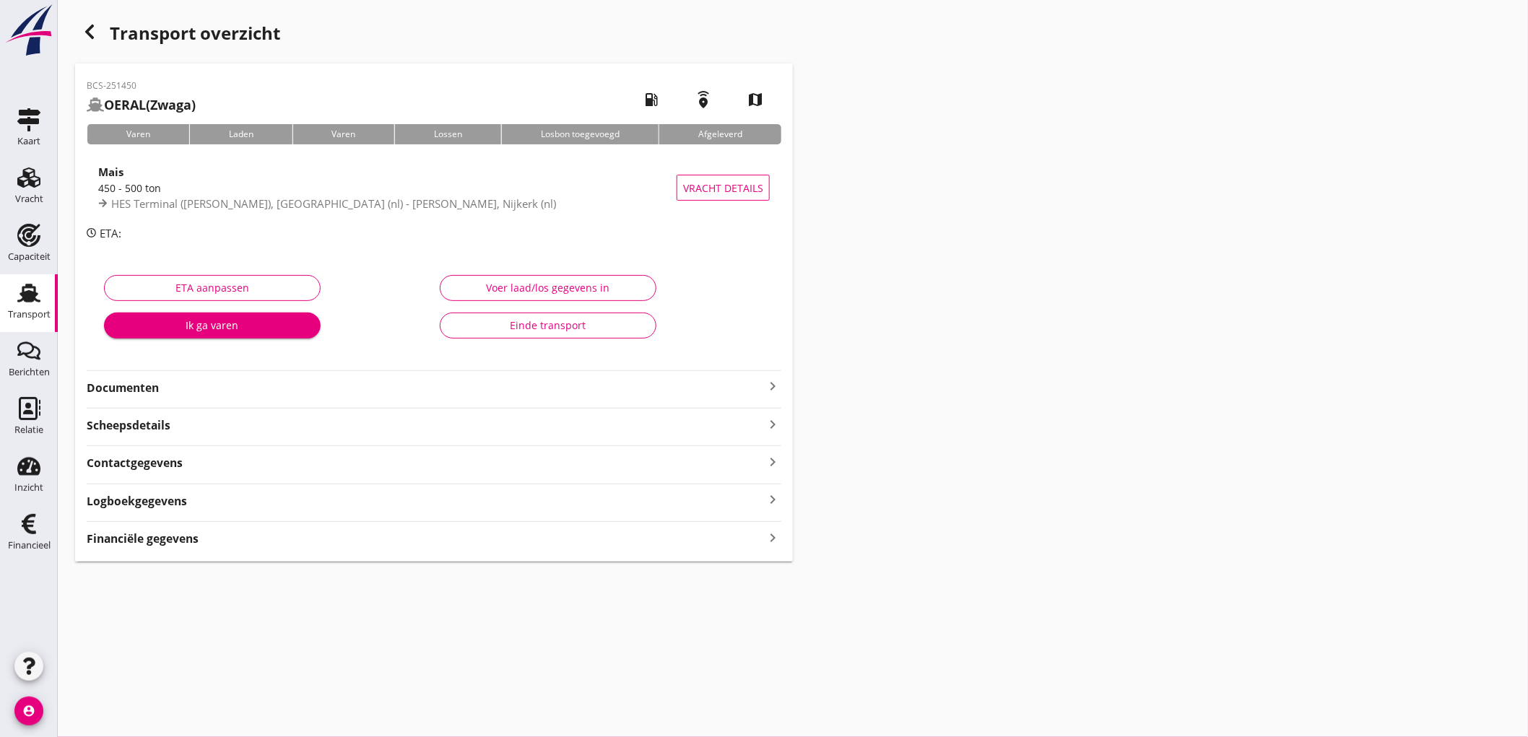
click at [167, 544] on strong "Financiële gegevens" at bounding box center [143, 539] width 112 height 17
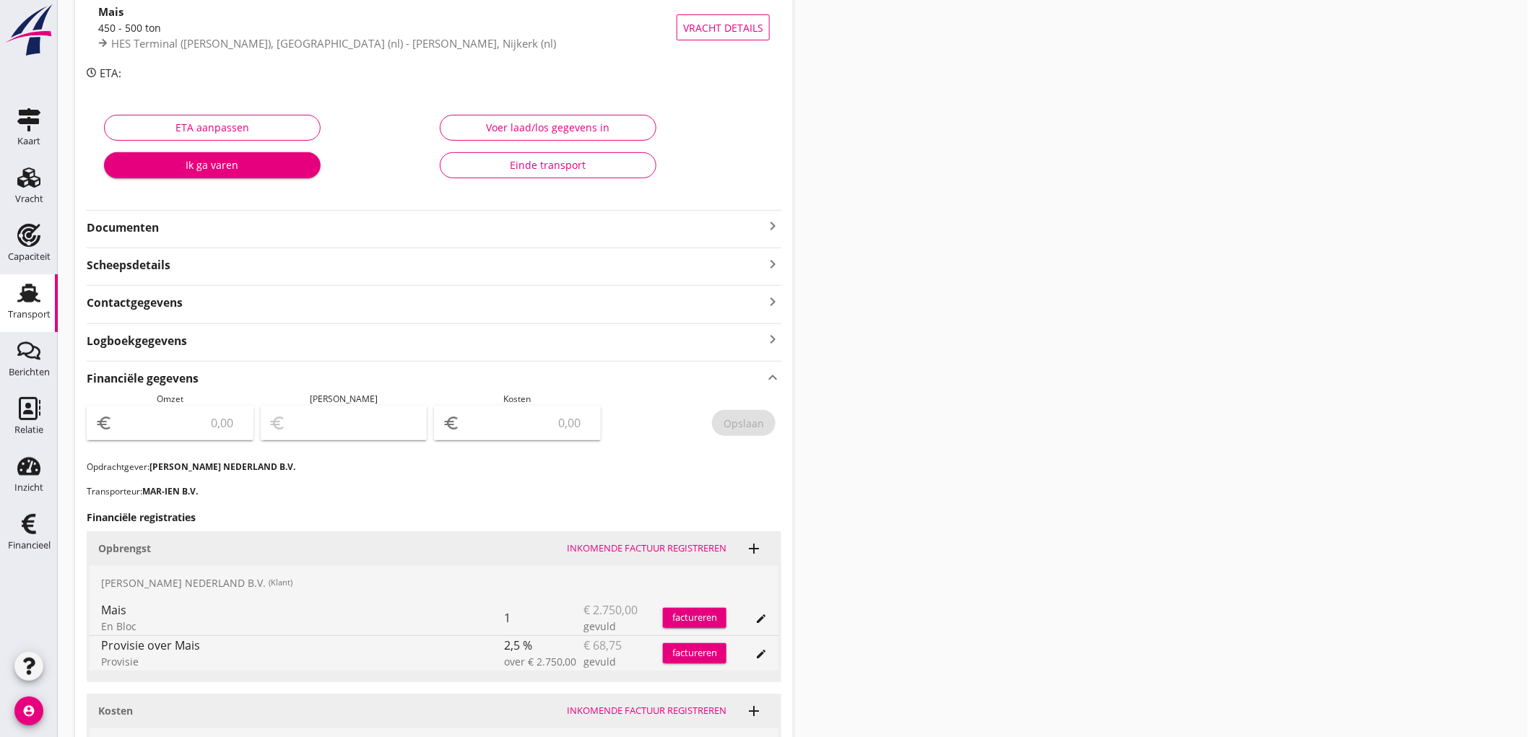
scroll to position [241, 0]
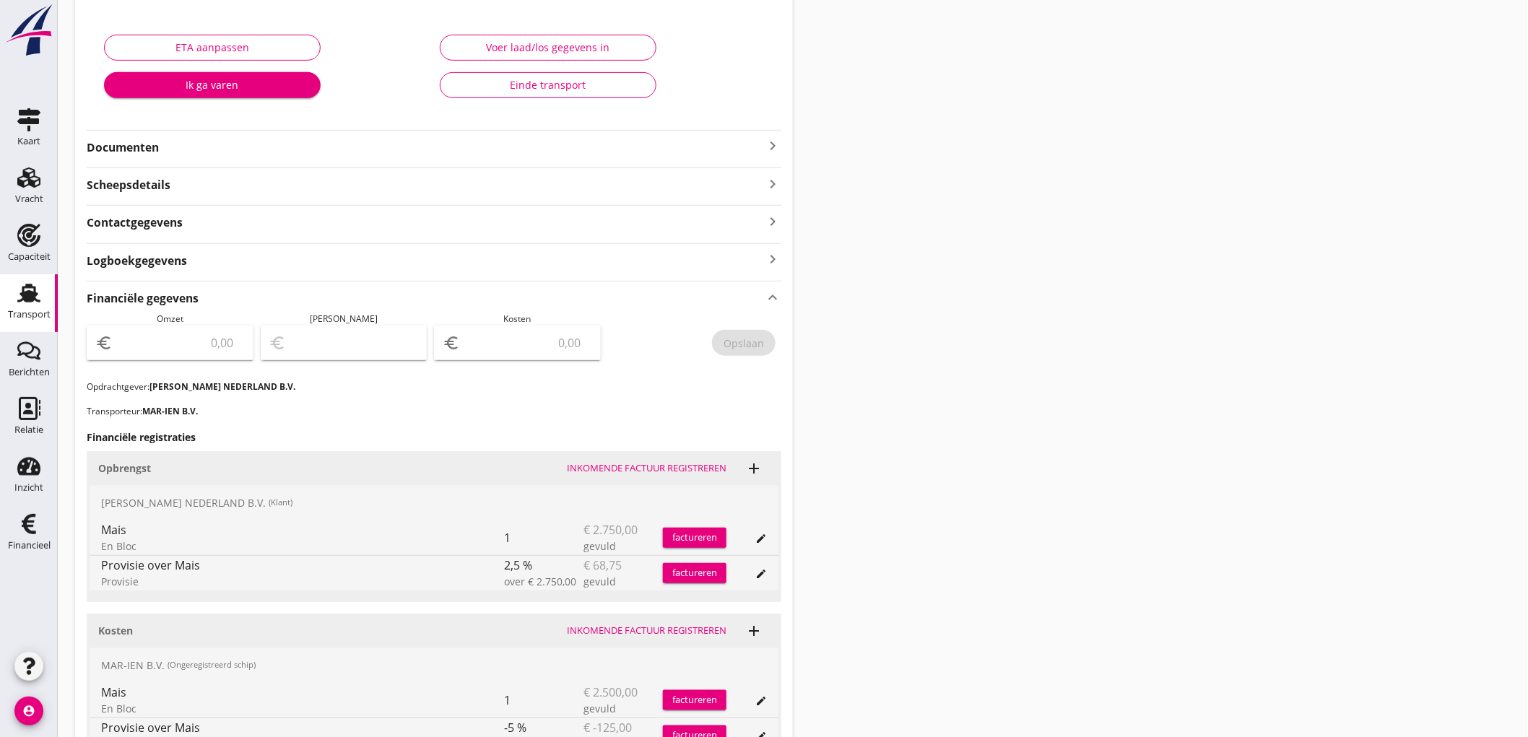
click at [222, 149] on strong "Documenten" at bounding box center [426, 147] width 678 height 17
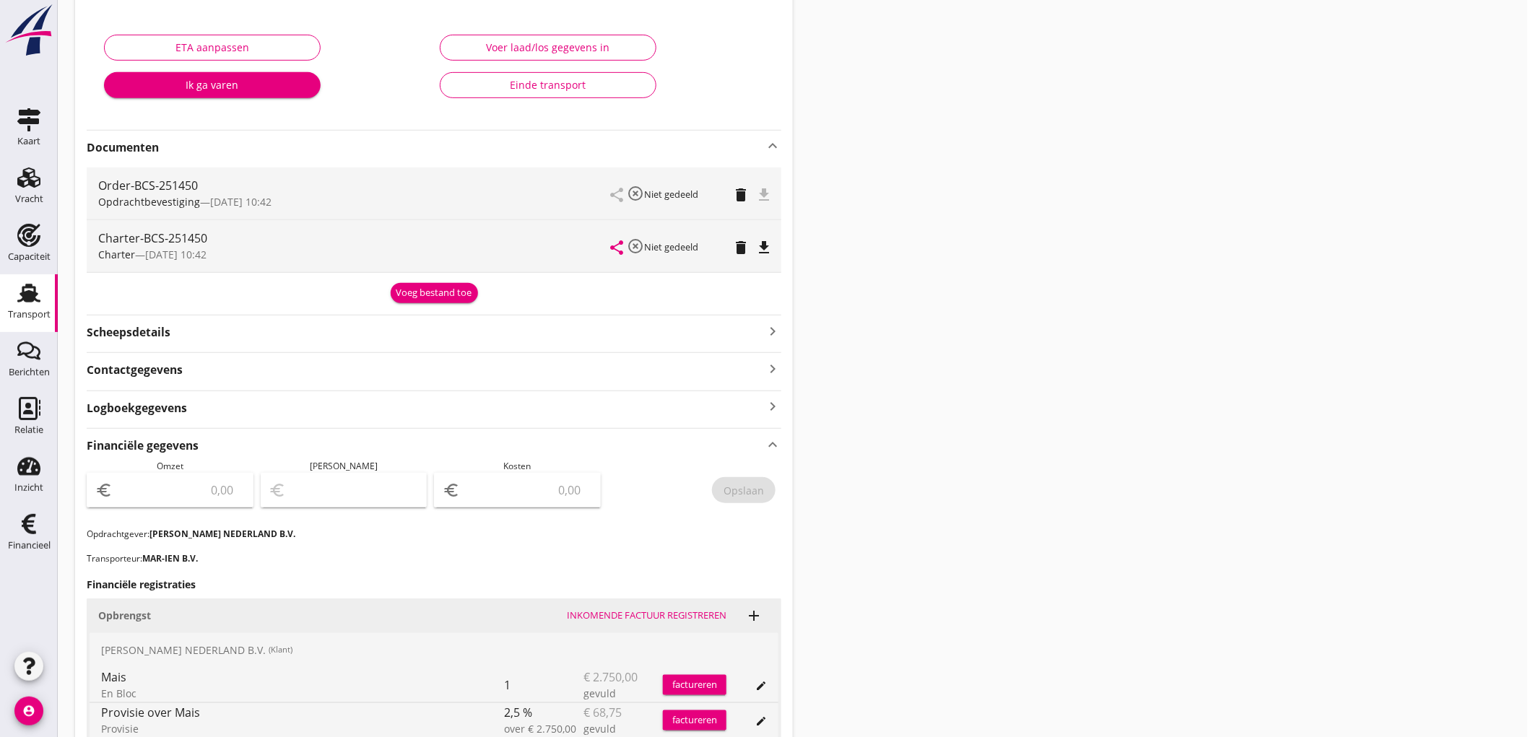
click at [38, 305] on div "Transport" at bounding box center [29, 315] width 43 height 20
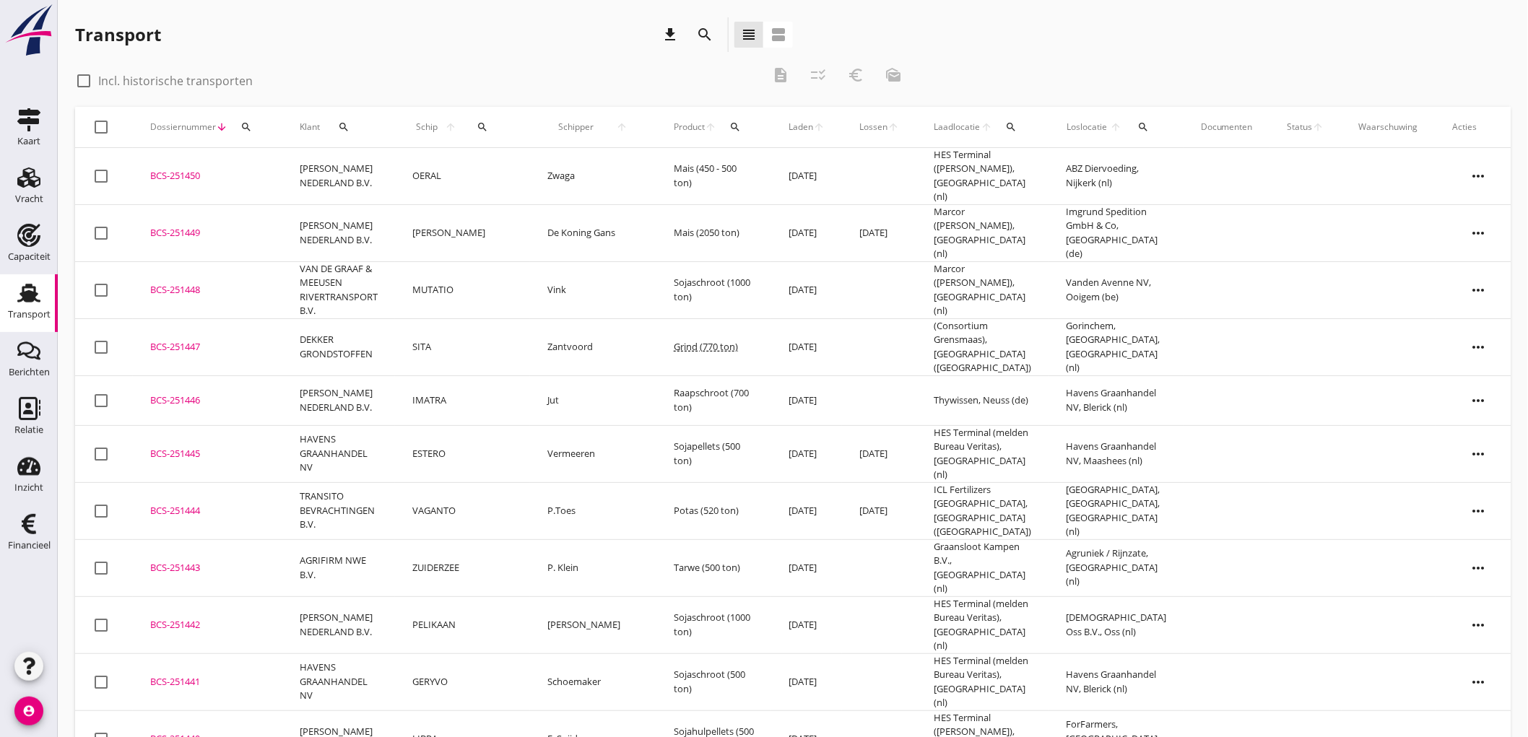
click at [341, 175] on td "[PERSON_NAME] NEDERLAND B.V." at bounding box center [338, 176] width 113 height 57
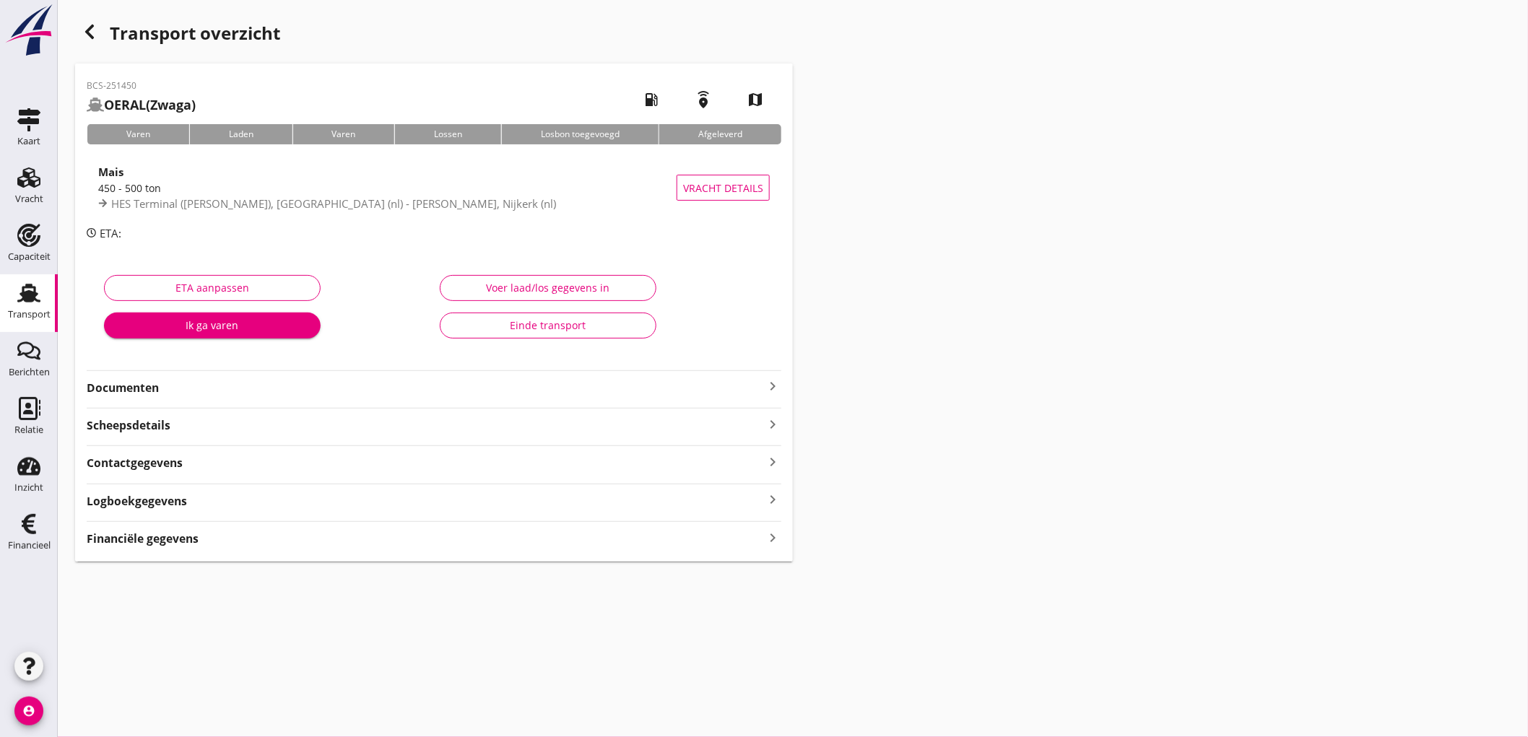
click at [312, 399] on div "BCS-251450 OERAL (Zwaga) local_gas_station emergency_share map Varen Laden Vare…" at bounding box center [434, 313] width 718 height 498
click at [327, 384] on strong "Documenten" at bounding box center [426, 388] width 678 height 17
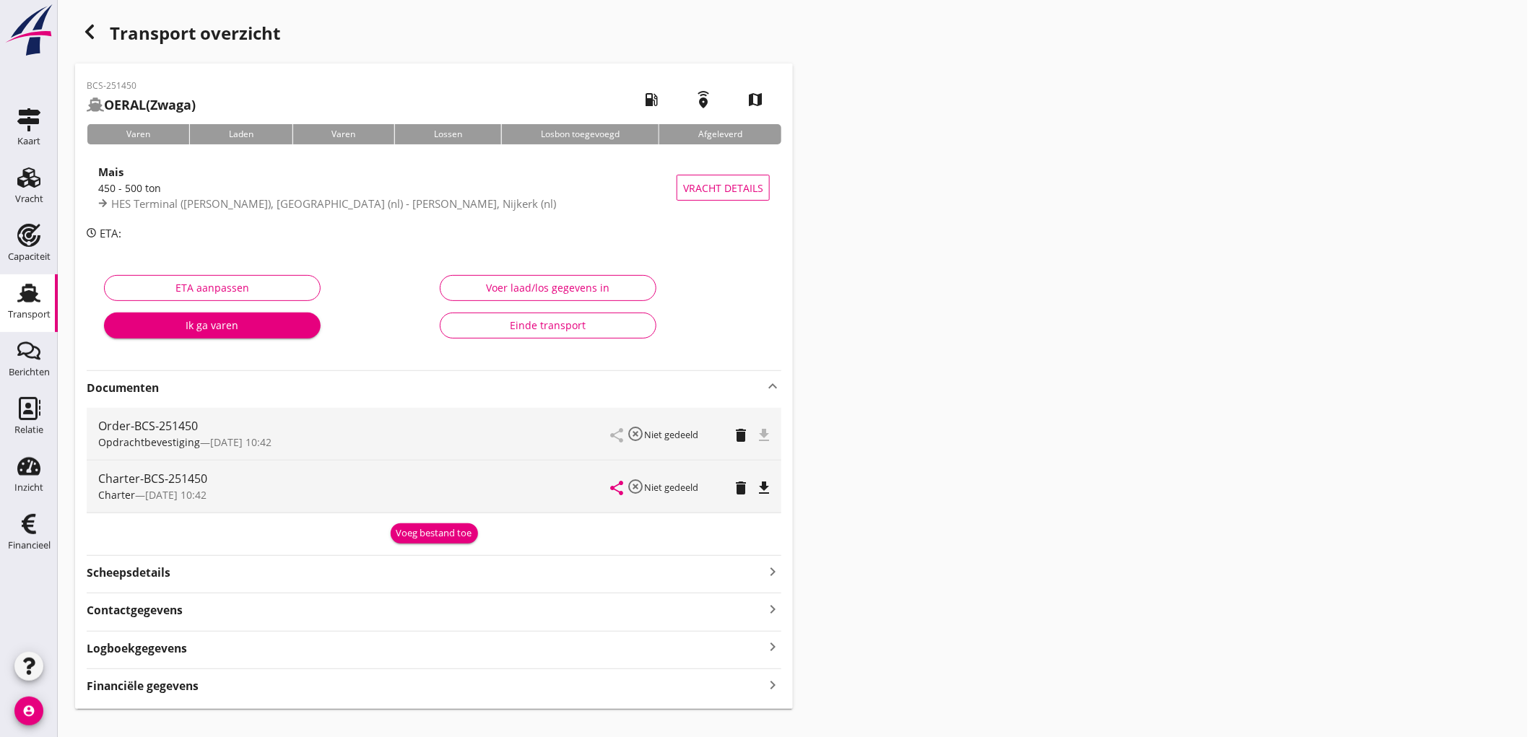
click at [40, 318] on div "Transport" at bounding box center [29, 314] width 43 height 9
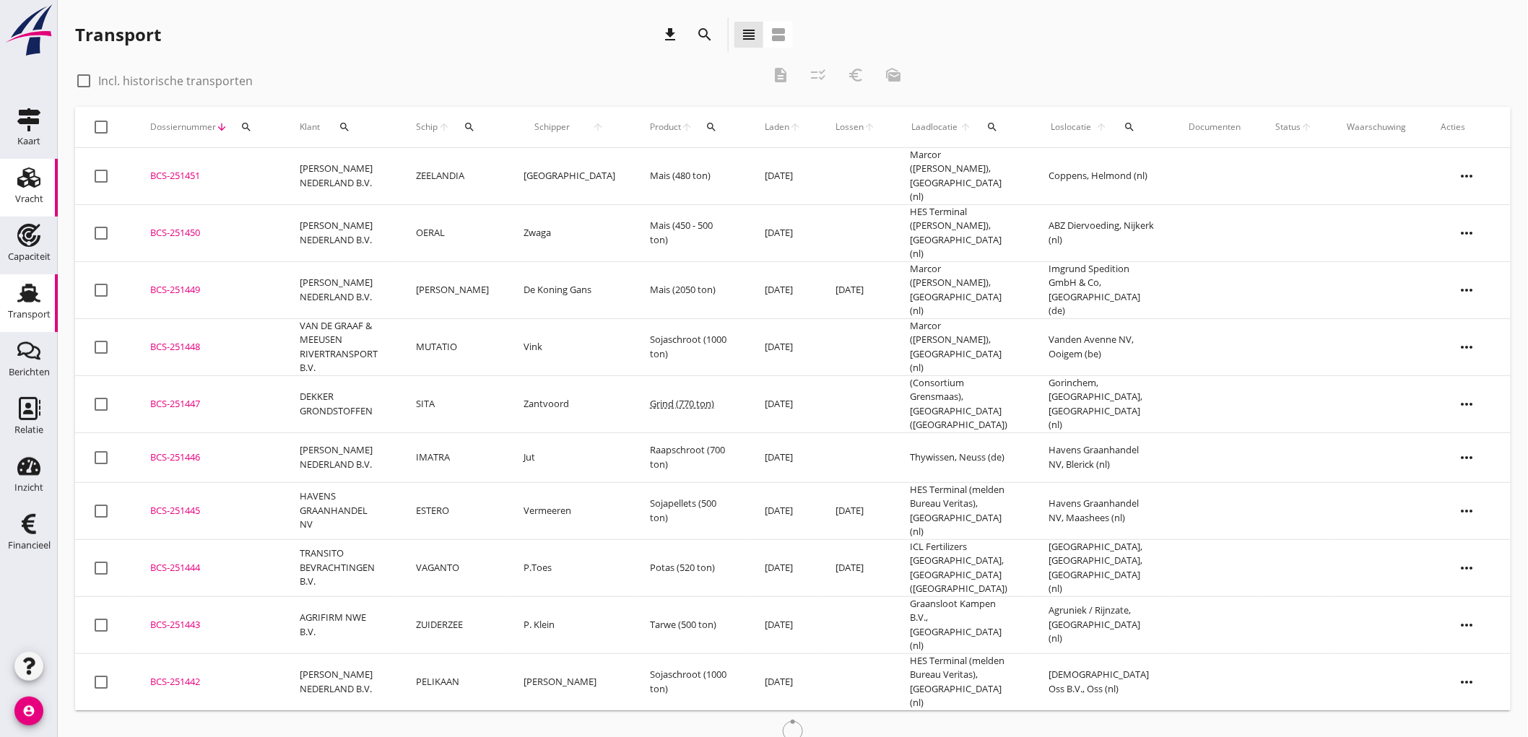
click at [23, 189] on div "Vracht" at bounding box center [29, 199] width 28 height 20
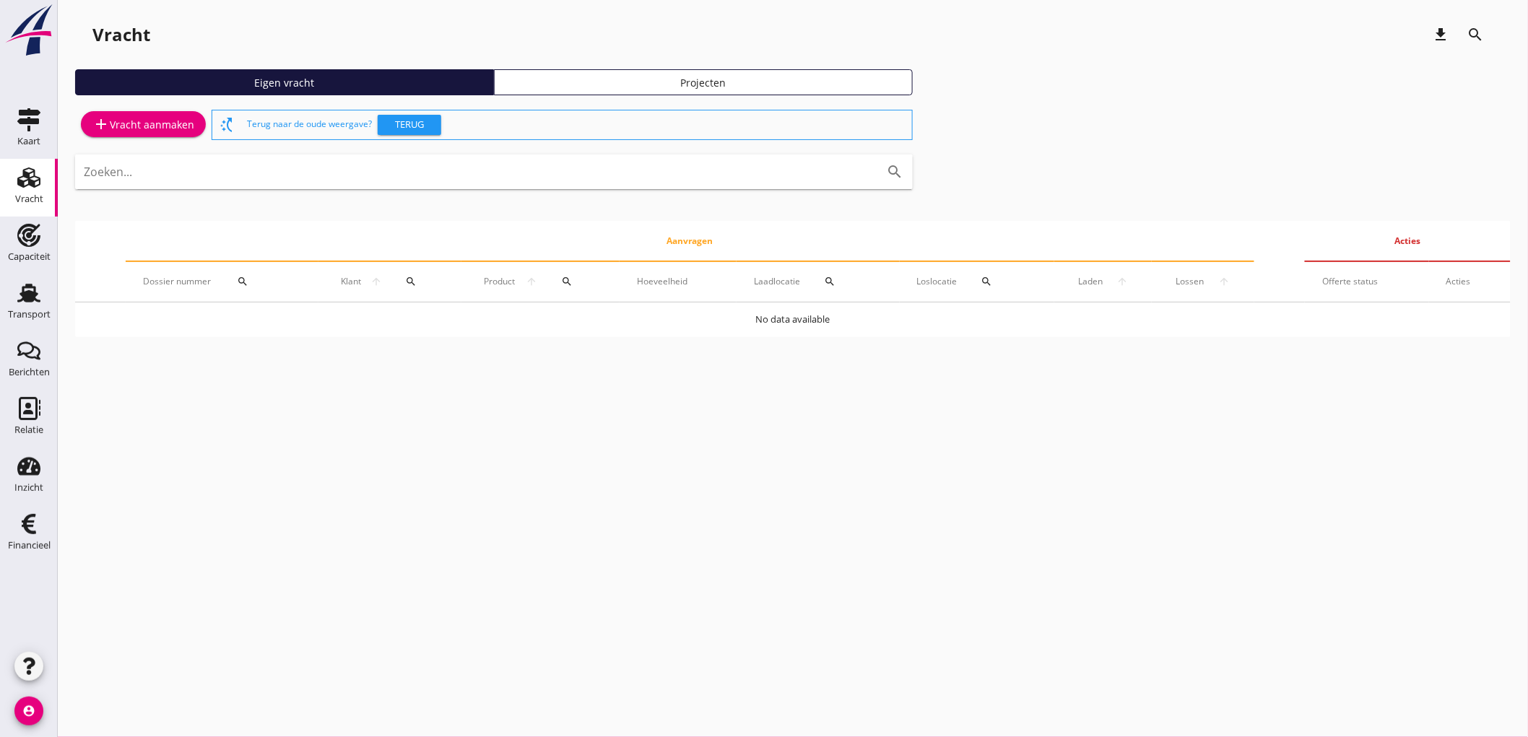
click at [184, 132] on div "add Vracht aanmaken" at bounding box center [143, 124] width 102 height 17
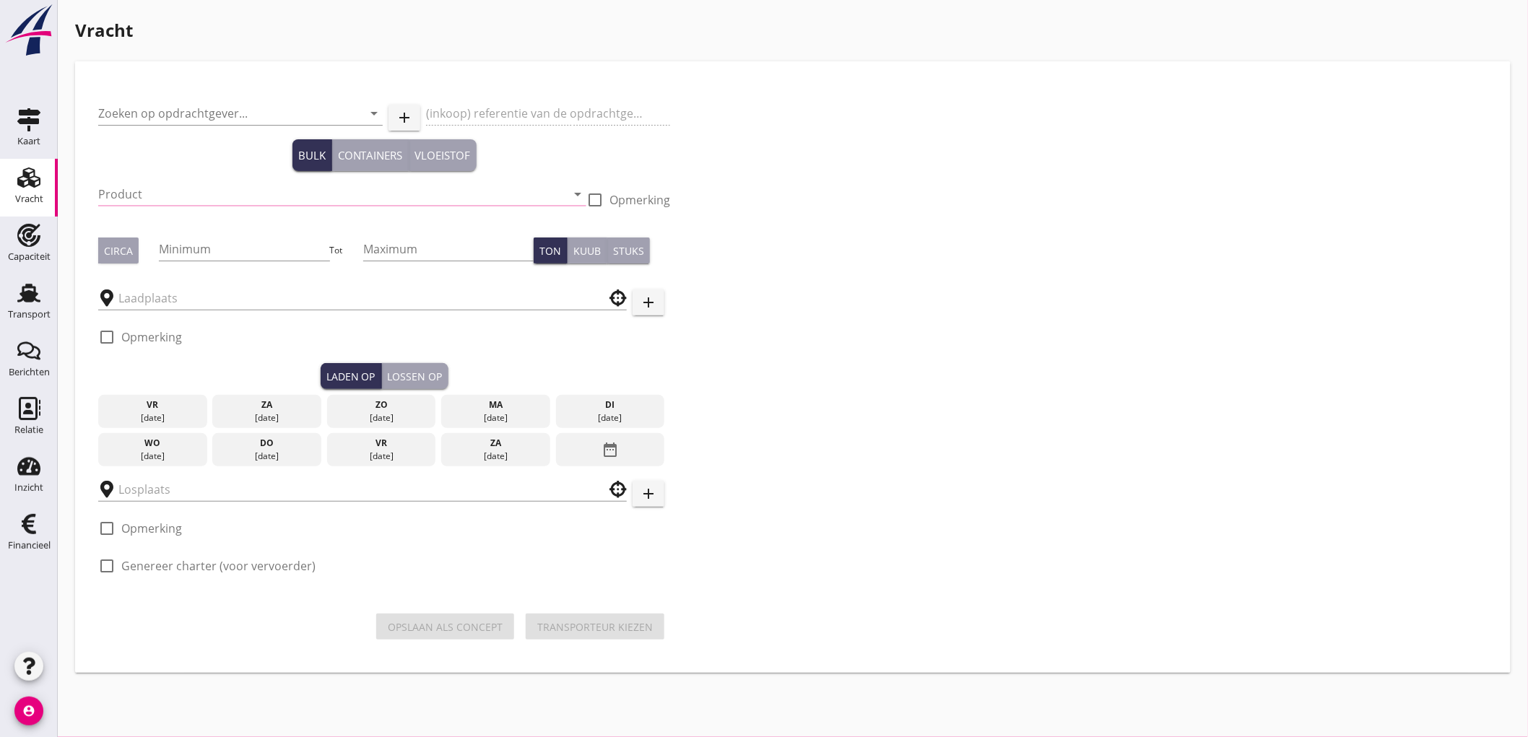
click at [176, 139] on div at bounding box center [240, 135] width 285 height 9
click at [182, 117] on input "Zoeken op opdrachtgever..." at bounding box center [220, 113] width 244 height 23
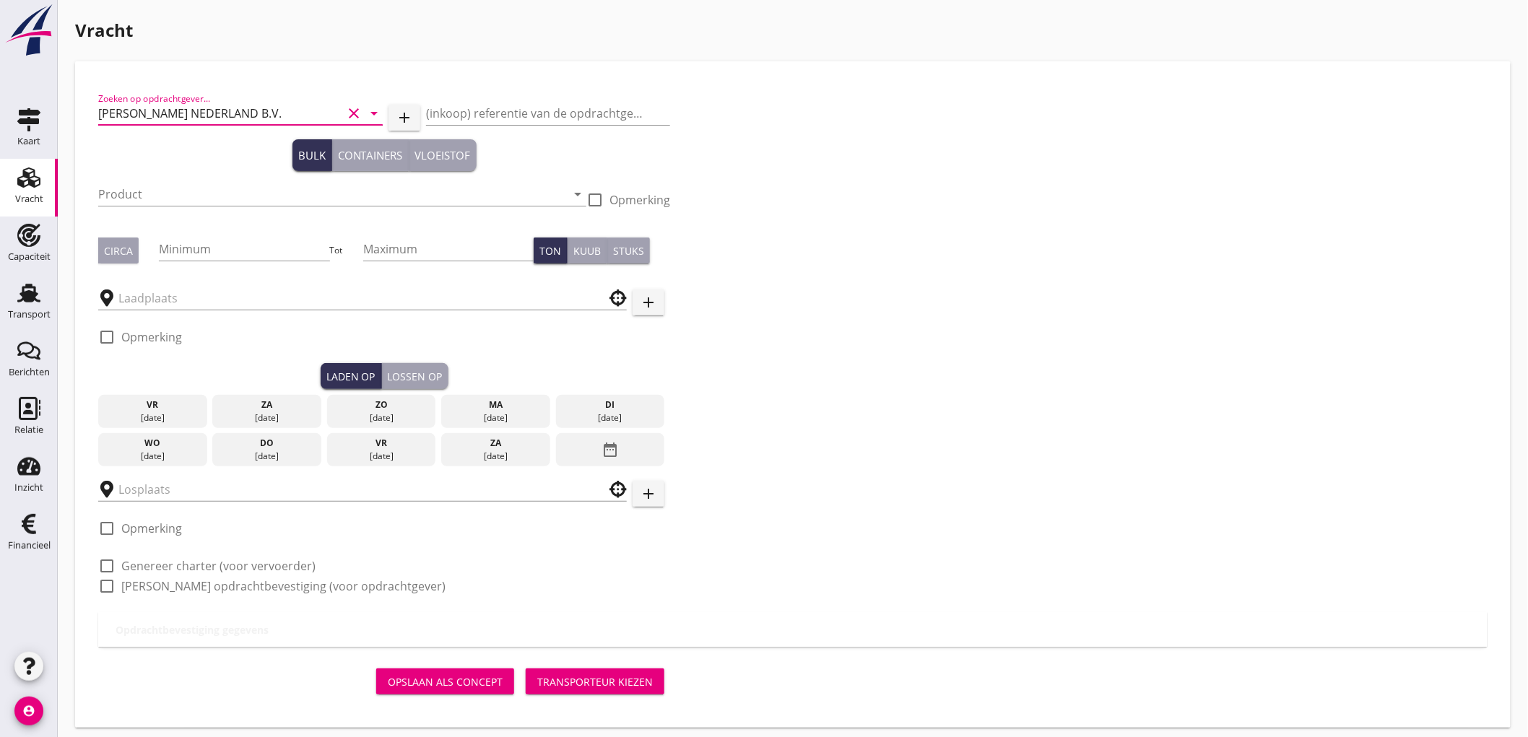
type input "[PERSON_NAME] NEDERLAND B.V."
type button "bulk"
type button "containers"
type button "liquid"
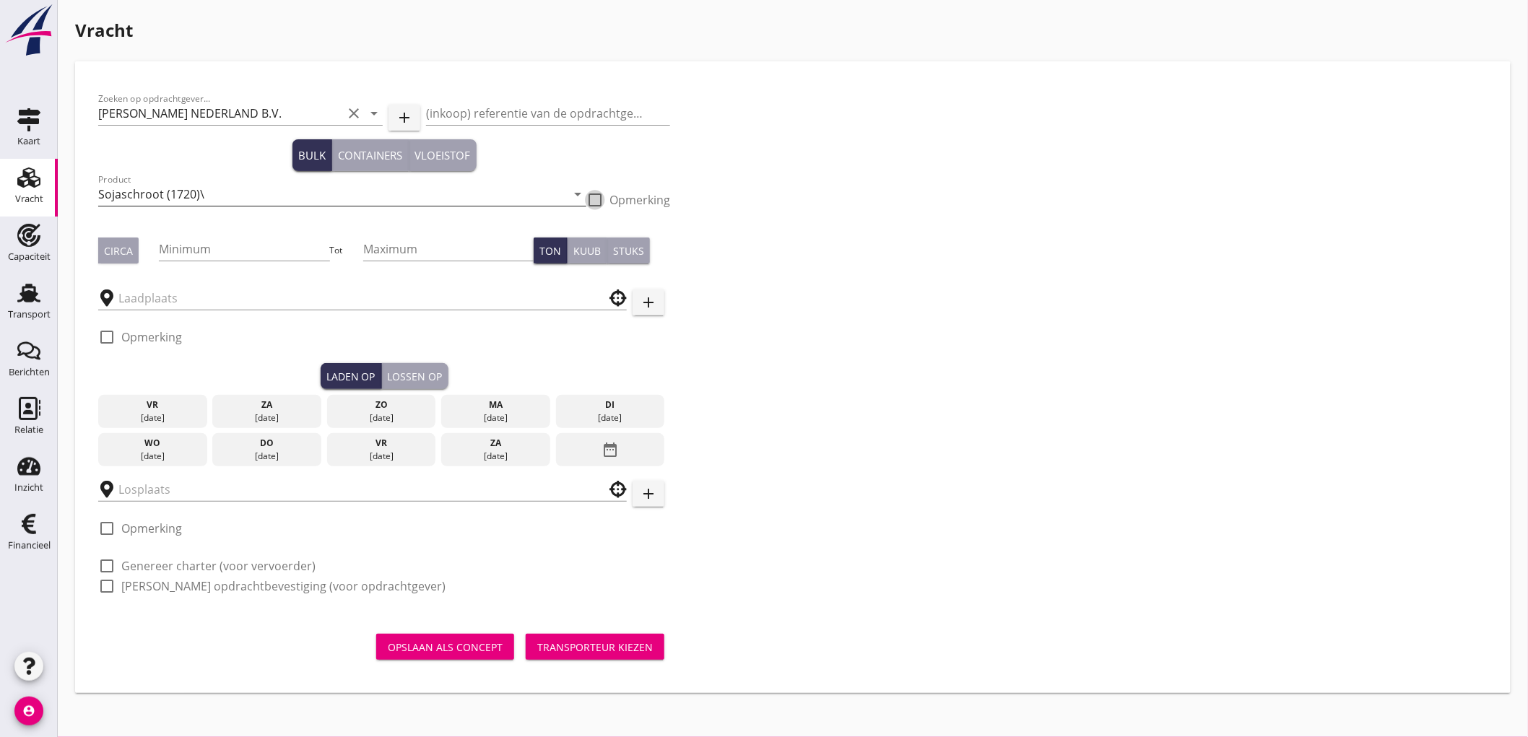
click at [274, 192] on input "Sojaschroot (1720)\" at bounding box center [332, 194] width 468 height 23
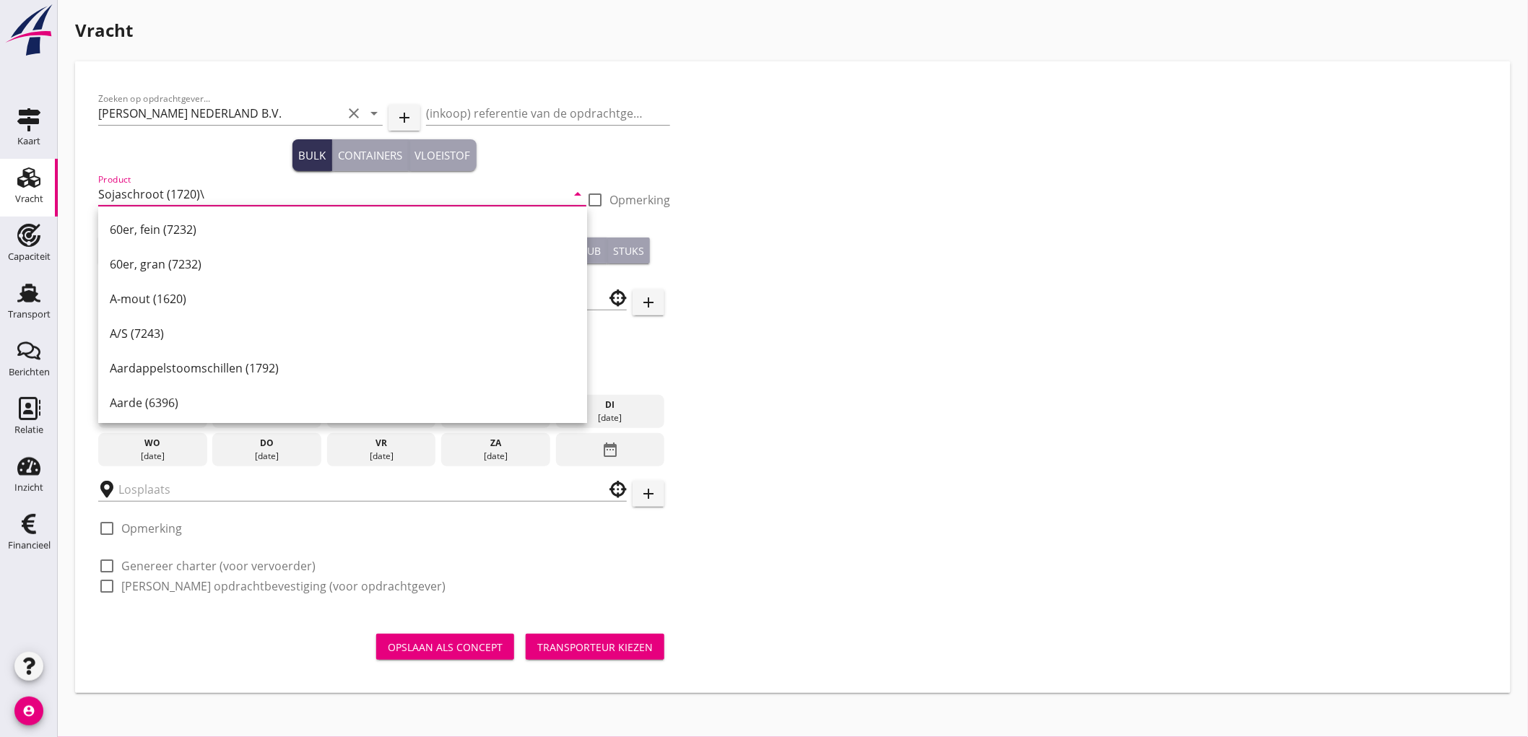
click at [274, 192] on input "Sojaschroot (1720)\" at bounding box center [332, 194] width 468 height 23
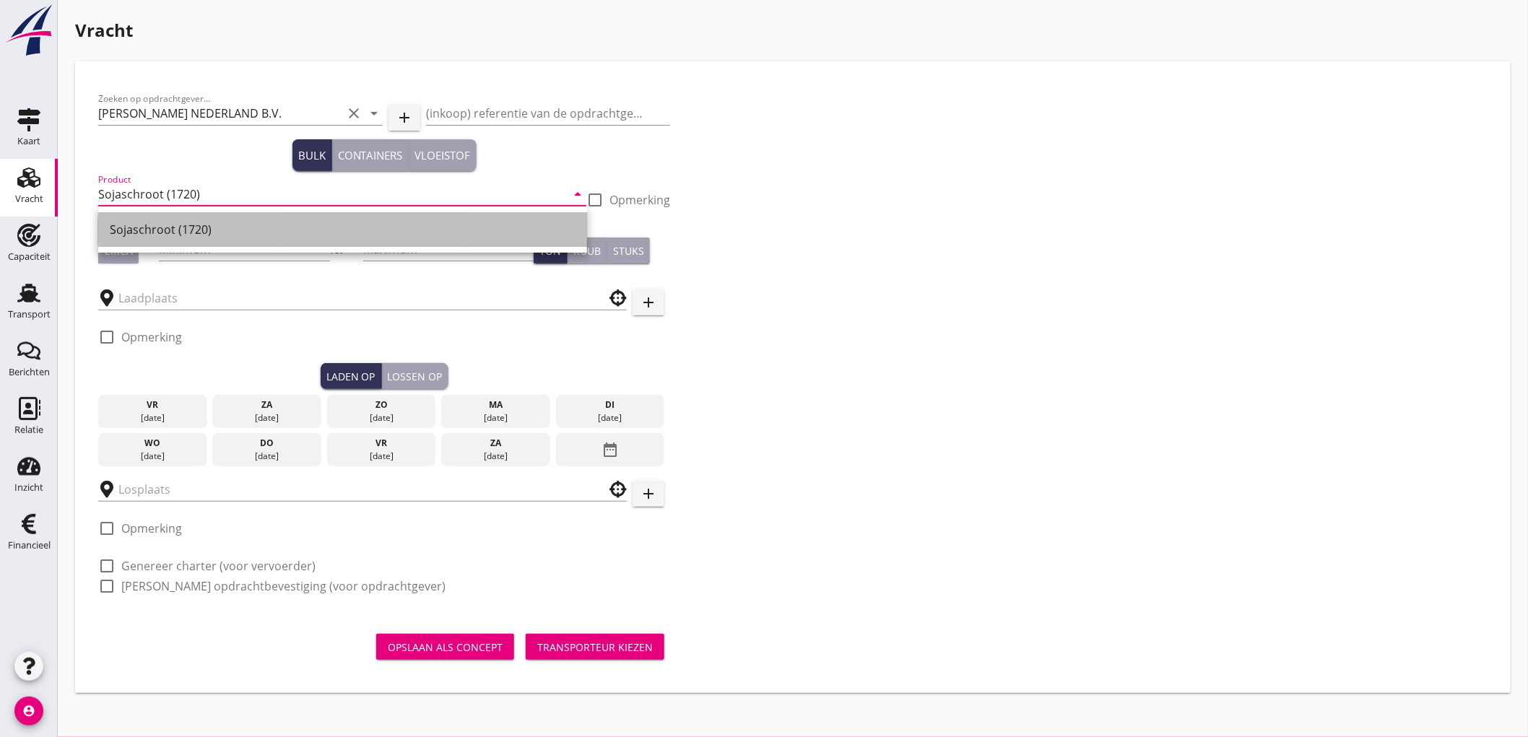
click at [200, 225] on div "Sojaschroot (1720)" at bounding box center [343, 229] width 466 height 17
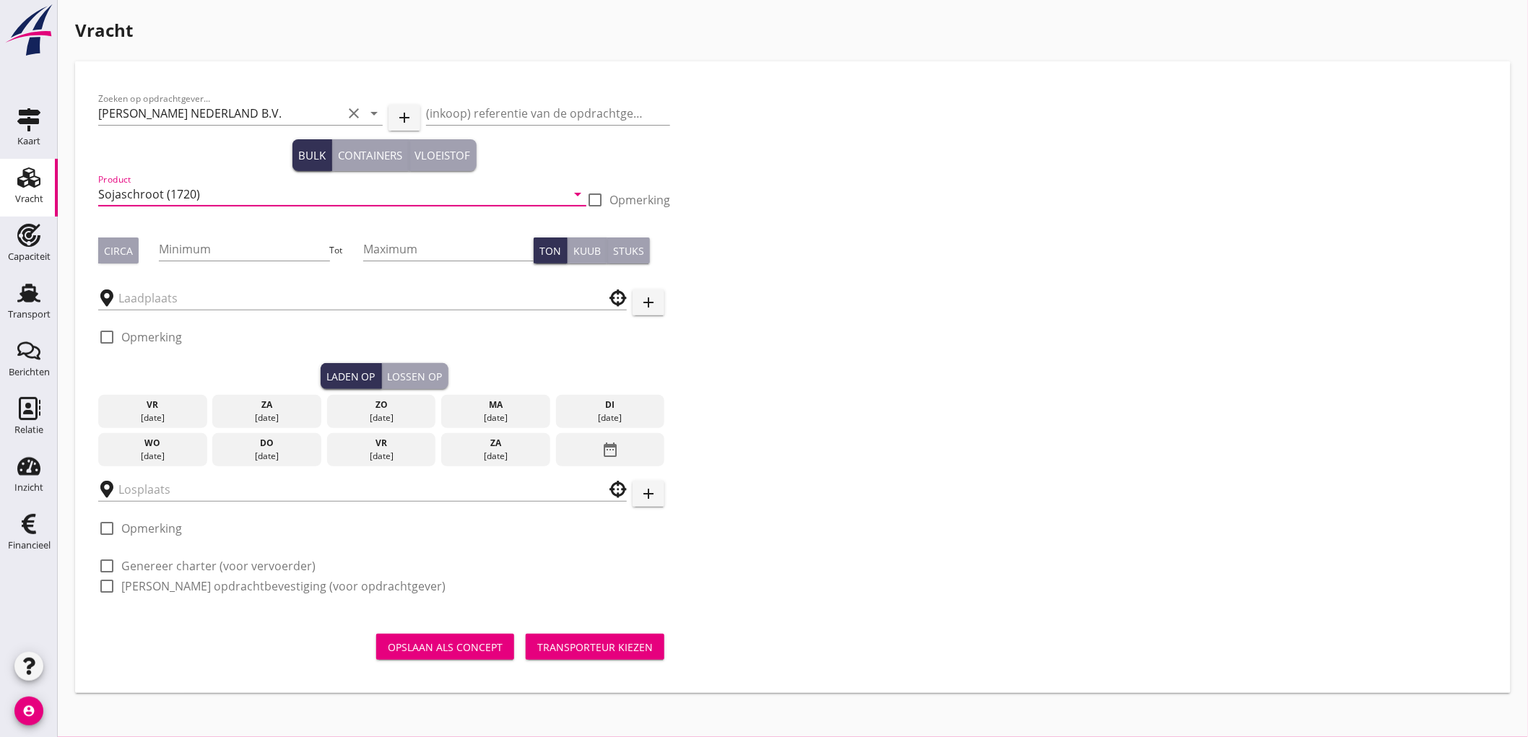
type input "Sojaschroot (1720)"
click at [124, 235] on div "Circa Minimum Tot Maximum Ton Kuub Stuks" at bounding box center [384, 250] width 572 height 49
click at [144, 248] on div "Circa" at bounding box center [128, 251] width 61 height 26
click at [112, 260] on button "Circa" at bounding box center [118, 251] width 40 height 26
click at [207, 260] on input "Minimum" at bounding box center [244, 249] width 170 height 23
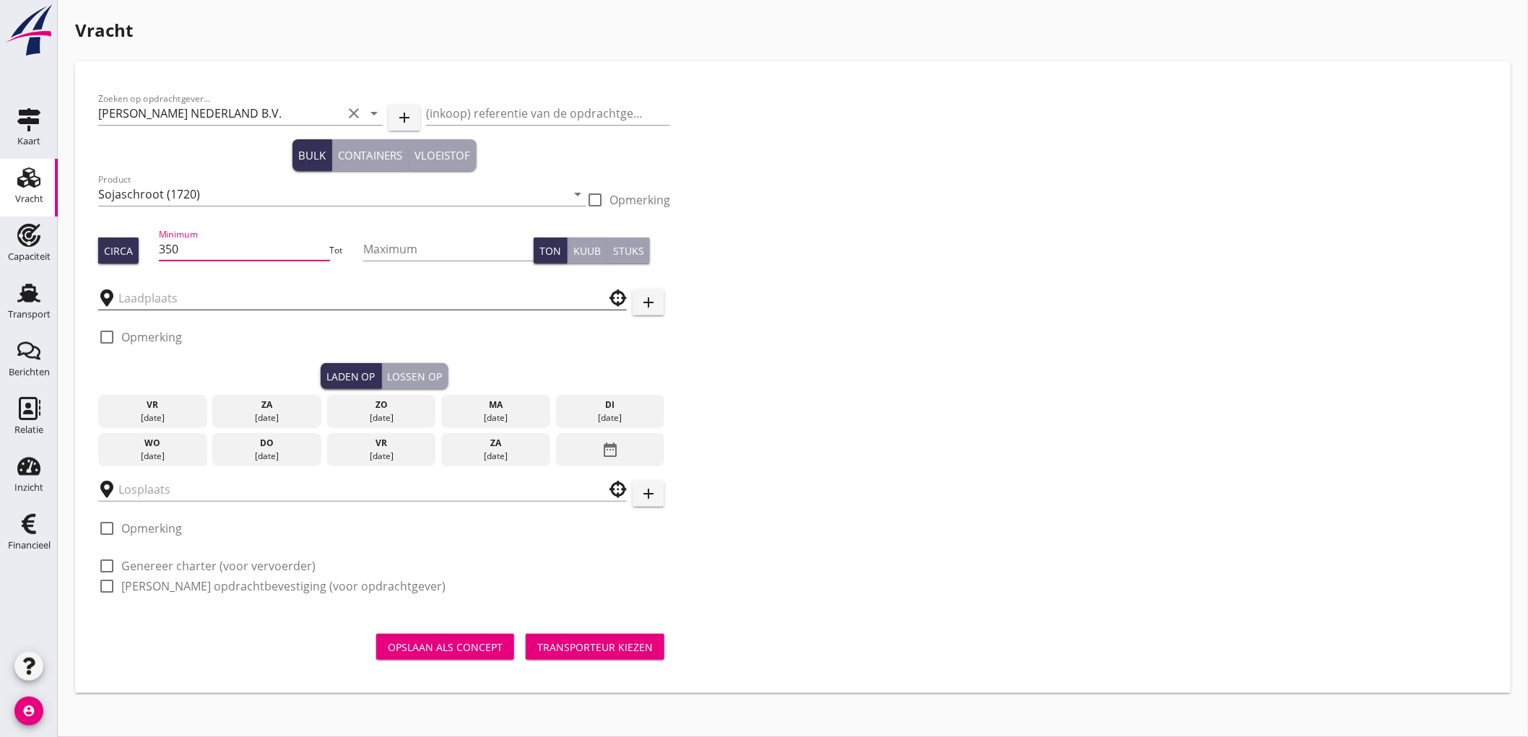
type input "350"
click at [169, 306] on input "text" at bounding box center [352, 298] width 468 height 23
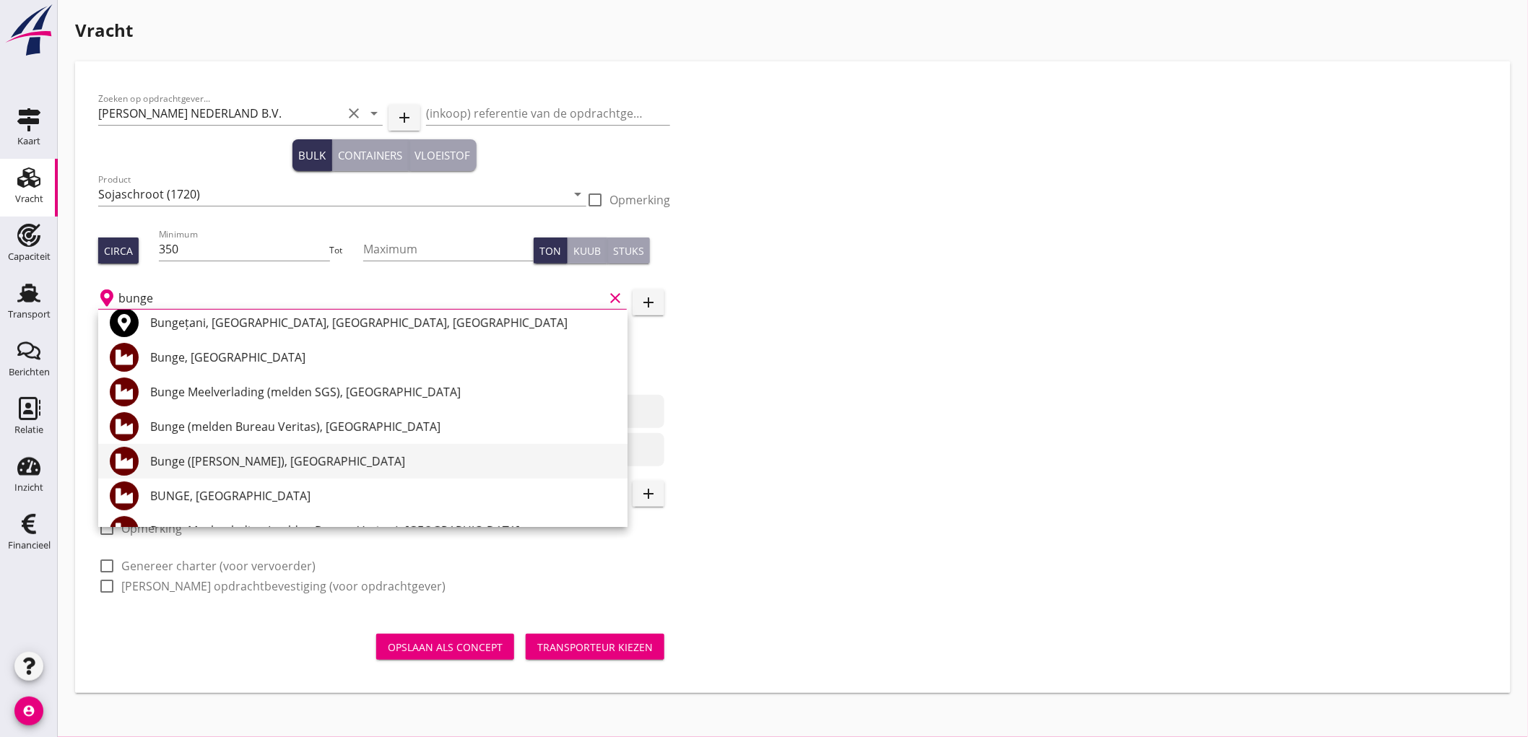
scroll to position [160, 0]
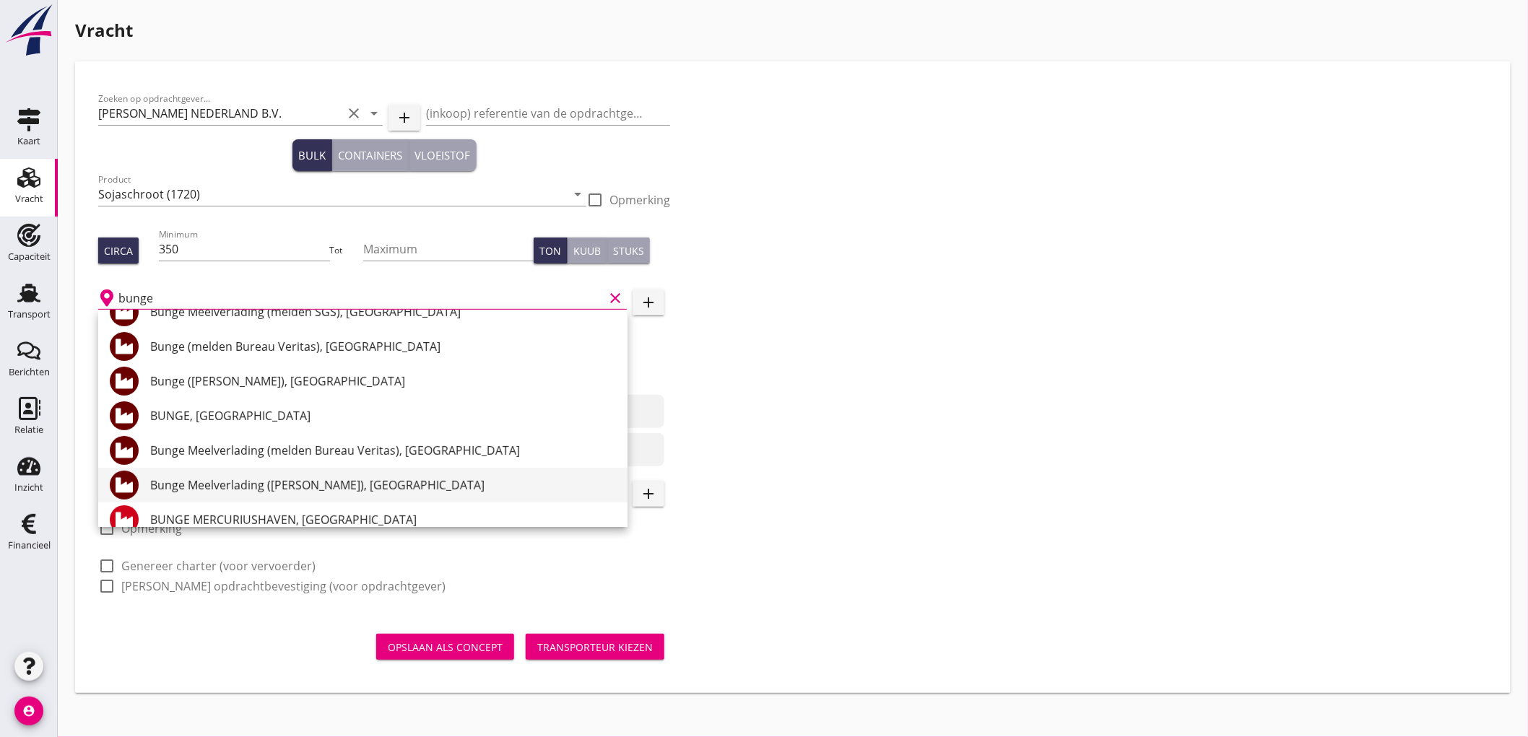
click at [324, 480] on div "Bunge Meelverlading ([PERSON_NAME]), [GEOGRAPHIC_DATA]" at bounding box center [383, 485] width 466 height 17
type input "Bunge Meelverlading ([PERSON_NAME]), [GEOGRAPHIC_DATA]"
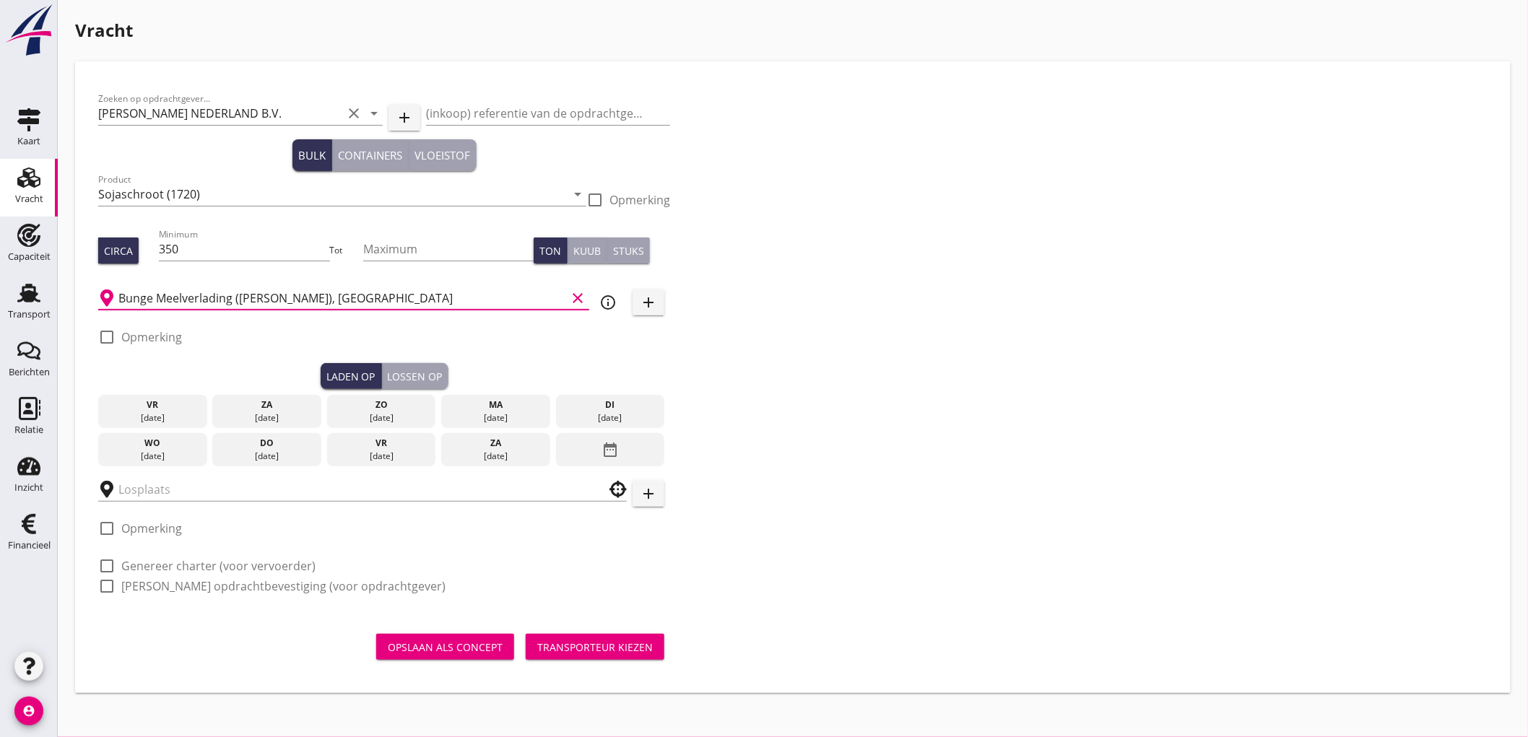
click at [154, 333] on label "Opmerking" at bounding box center [151, 337] width 61 height 14
checkbox input "true"
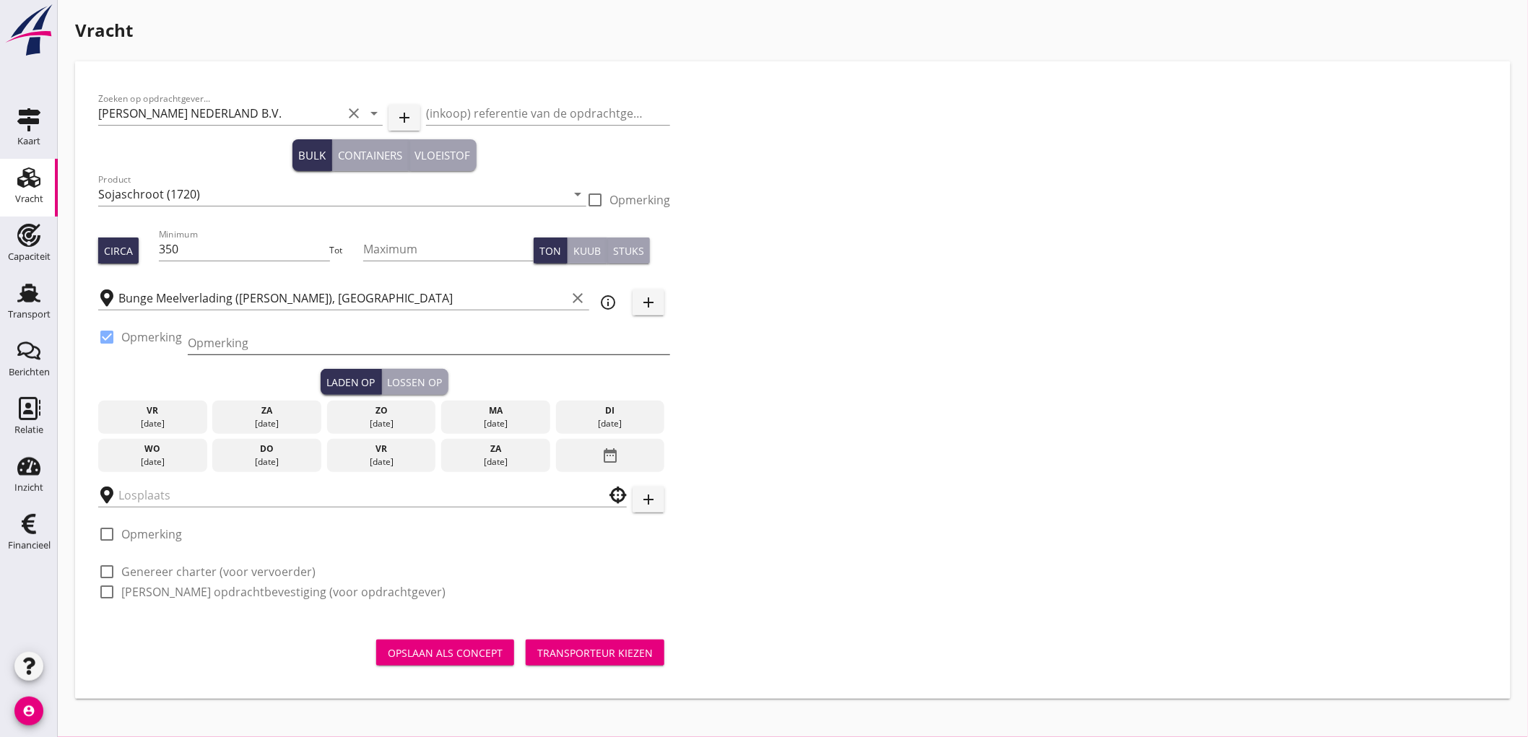
drag, startPoint x: 160, startPoint y: 334, endPoint x: 330, endPoint y: 337, distance: 170.5
click at [330, 337] on input "Opmerking" at bounding box center [429, 343] width 483 height 23
type input "Ex. Silo - Mercuriushaven"
click at [610, 415] on div "di" at bounding box center [611, 411] width 102 height 13
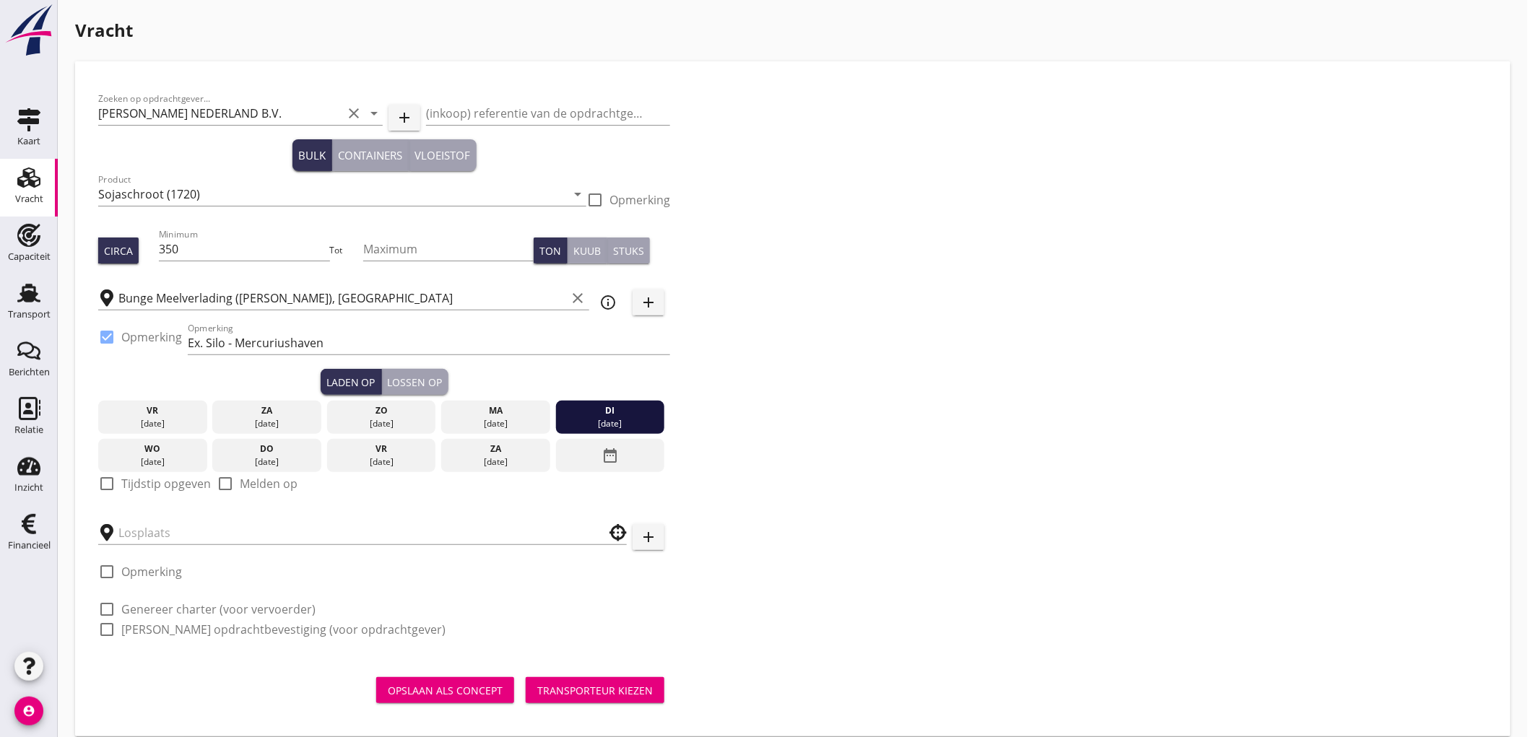
click at [132, 491] on div "check_box_outline_blank Tijdstip opgeven" at bounding box center [154, 483] width 113 height 17
drag, startPoint x: 139, startPoint y: 485, endPoint x: 143, endPoint y: 503, distance: 19.1
click at [140, 485] on label "Tijdstip opgeven" at bounding box center [166, 484] width 90 height 14
checkbox input "true"
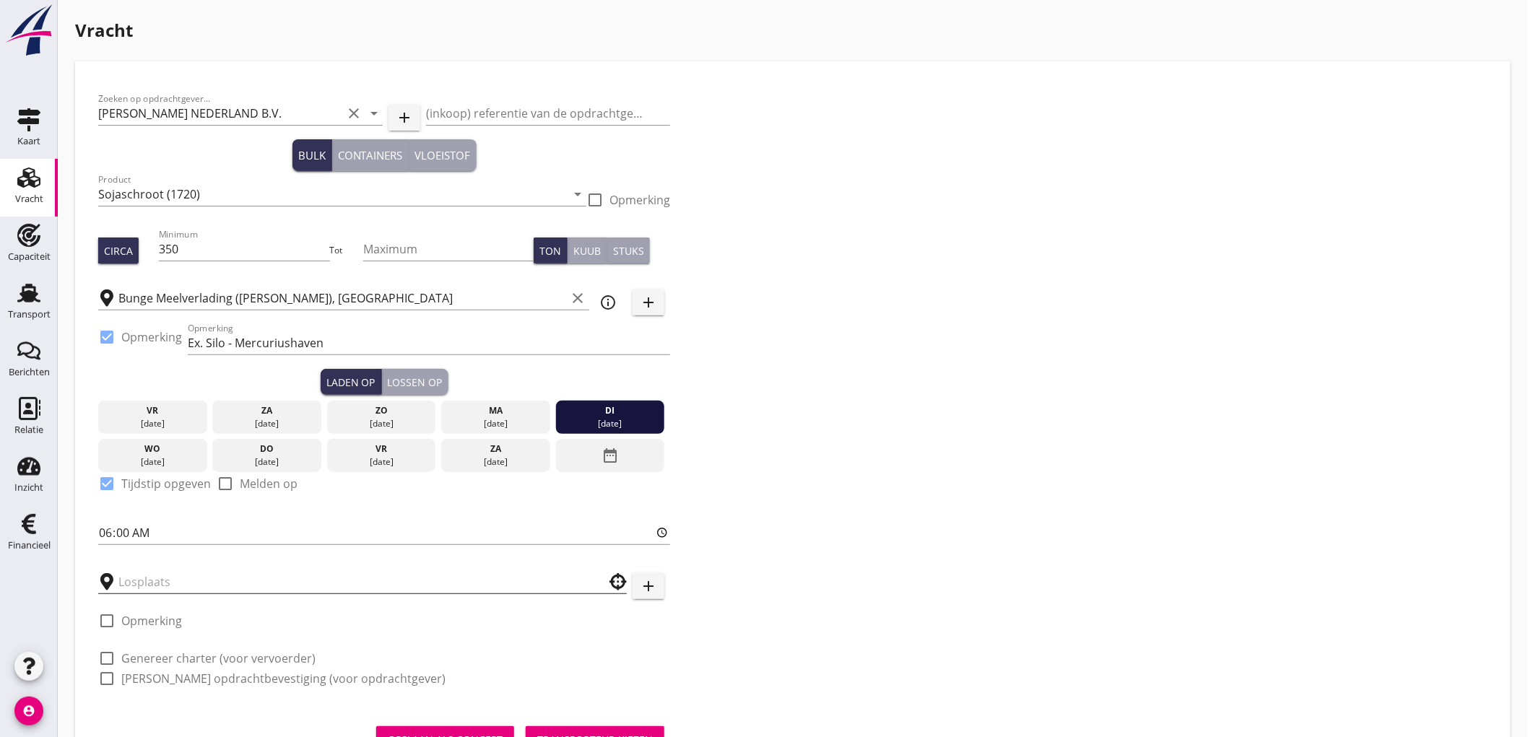
click at [152, 581] on input "text" at bounding box center [352, 582] width 468 height 23
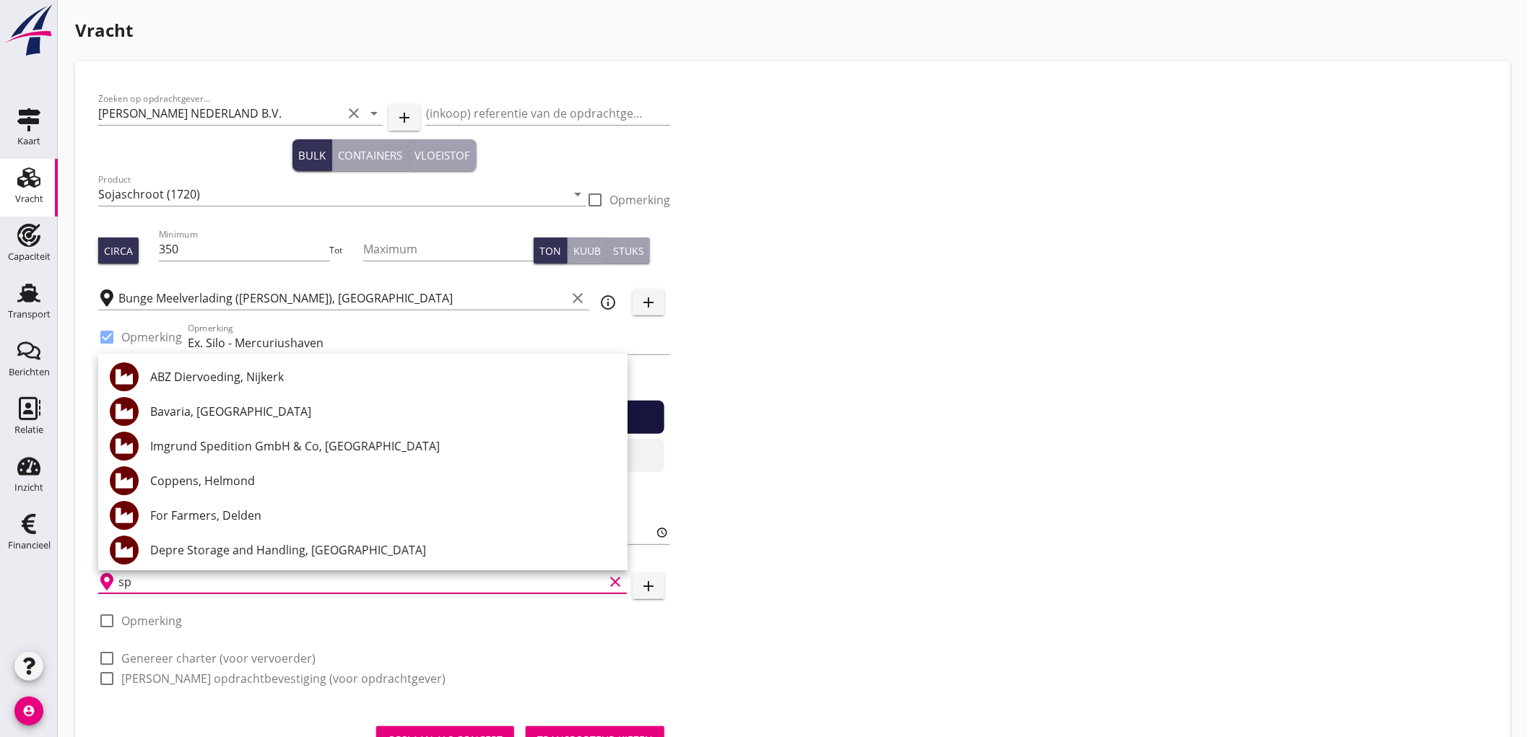
type input "s"
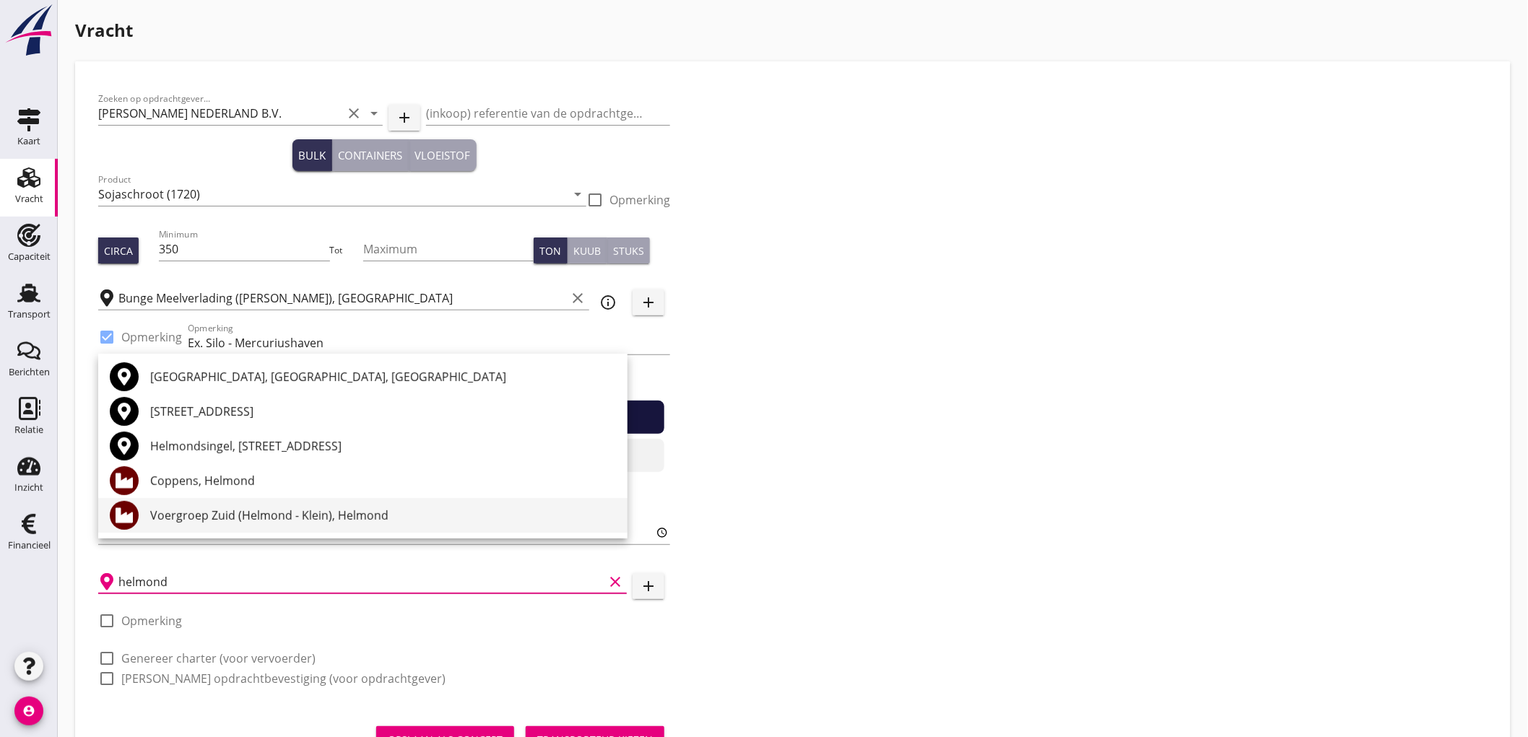
click at [308, 514] on div "Voergroep Zuid (Helmond - Klein), Helmond" at bounding box center [383, 515] width 466 height 17
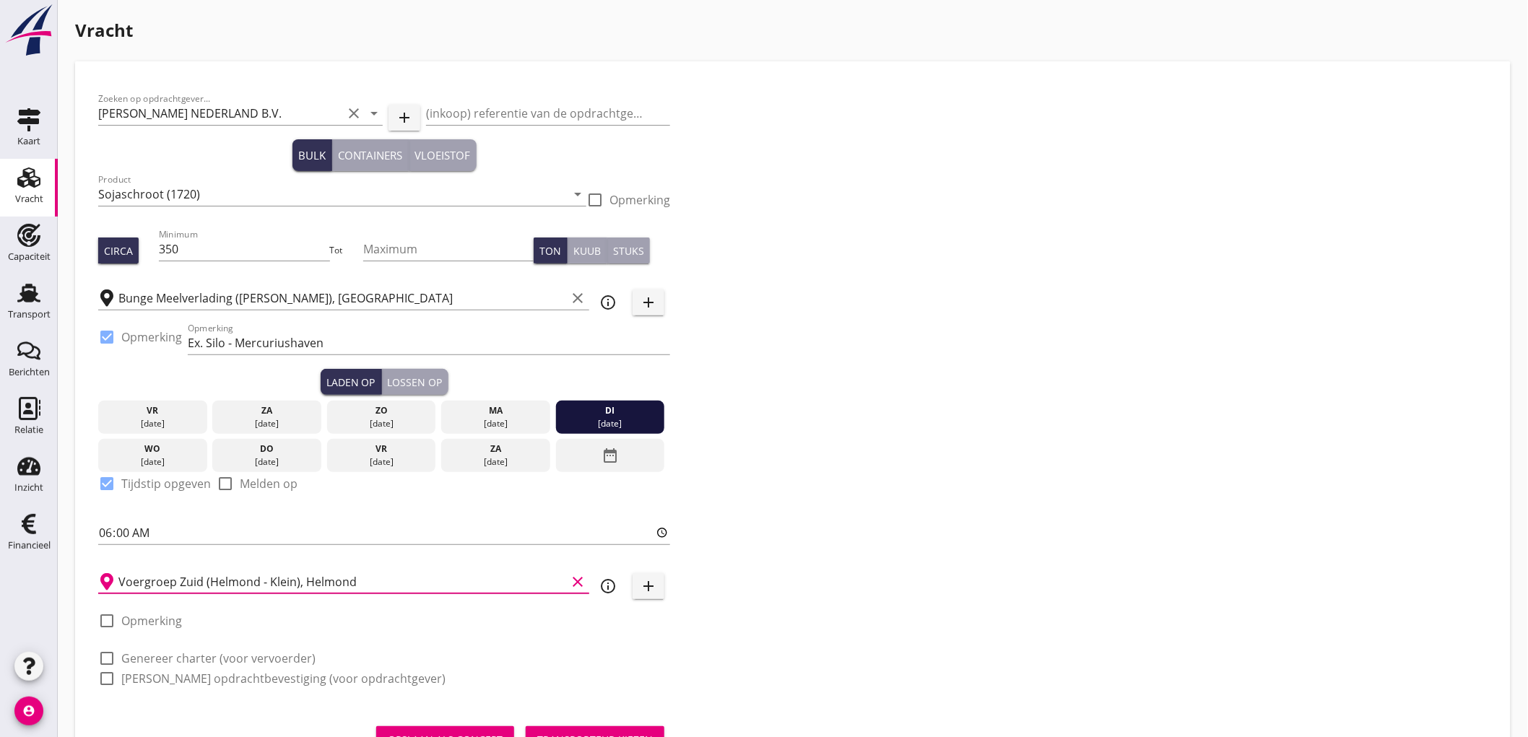
type input "Voergroep Zuid (Helmond - Klein), Helmond"
click at [257, 650] on div "check_box_outline_blank Genereer charter (voor vervoerder)" at bounding box center [206, 658] width 217 height 17
click at [251, 663] on label "Genereer charter (voor vervoerder)" at bounding box center [218, 659] width 194 height 14
checkbox input "true"
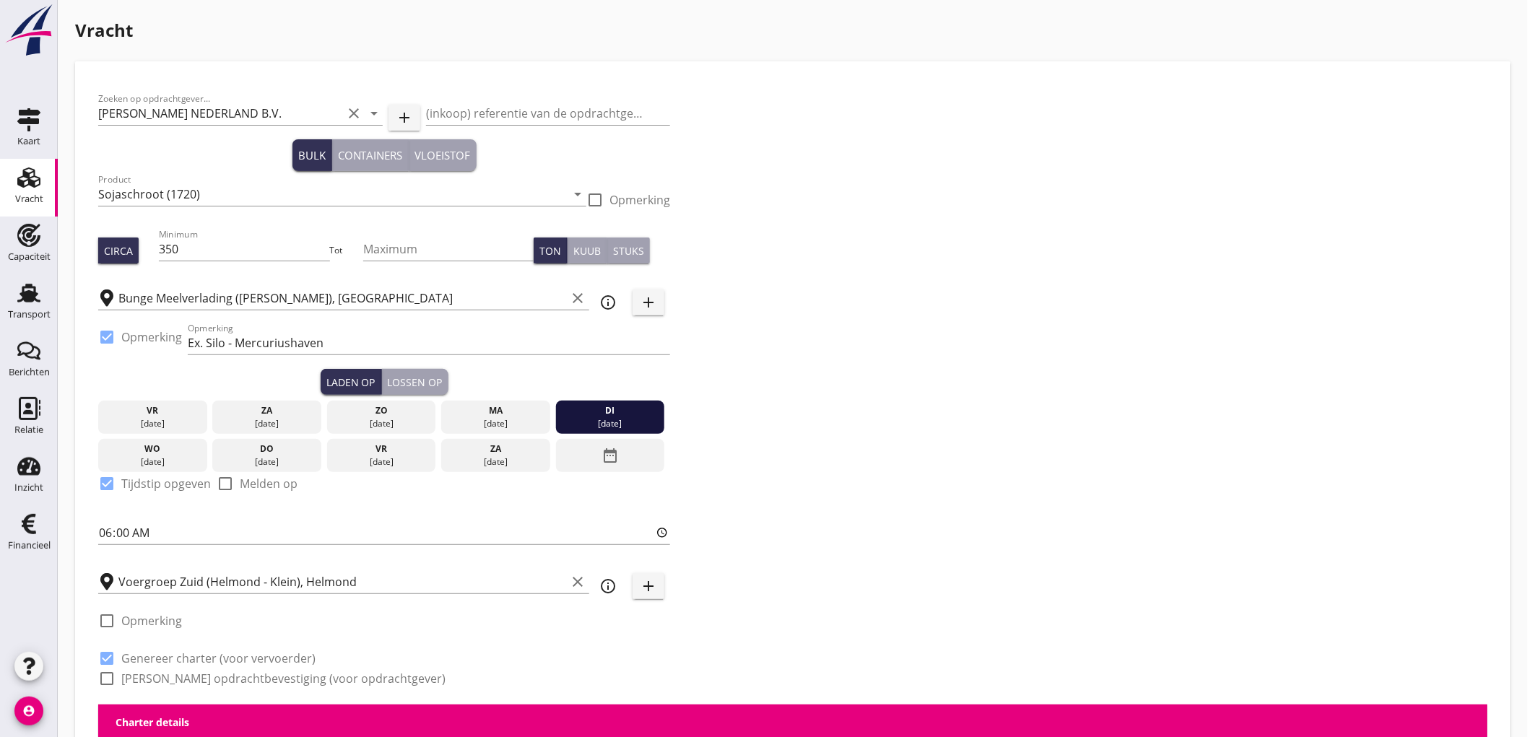
click at [246, 680] on label "Genereer opdrachtbevestiging (voor opdrachtgever)" at bounding box center [283, 679] width 324 height 14
checkbox input "true"
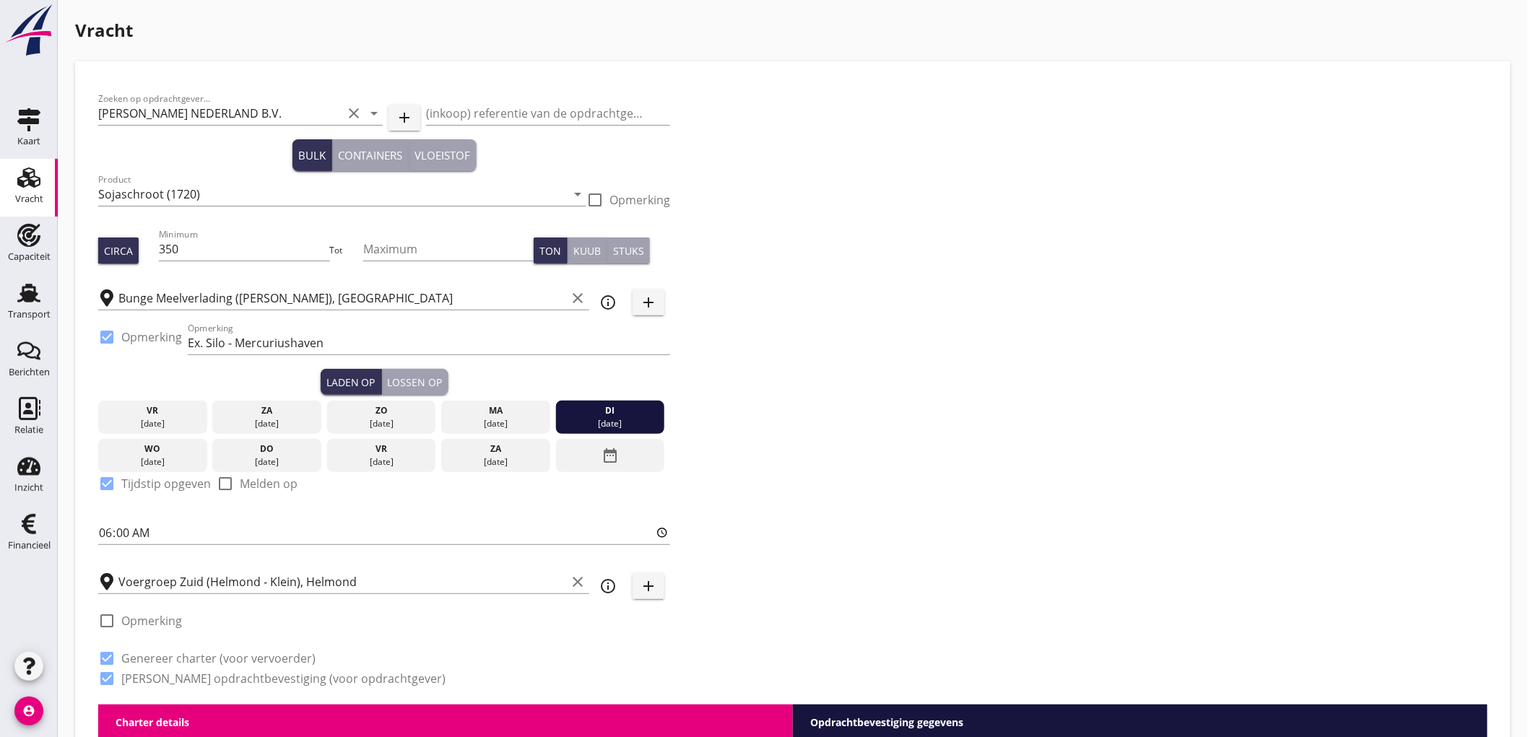
scroll to position [561, 0]
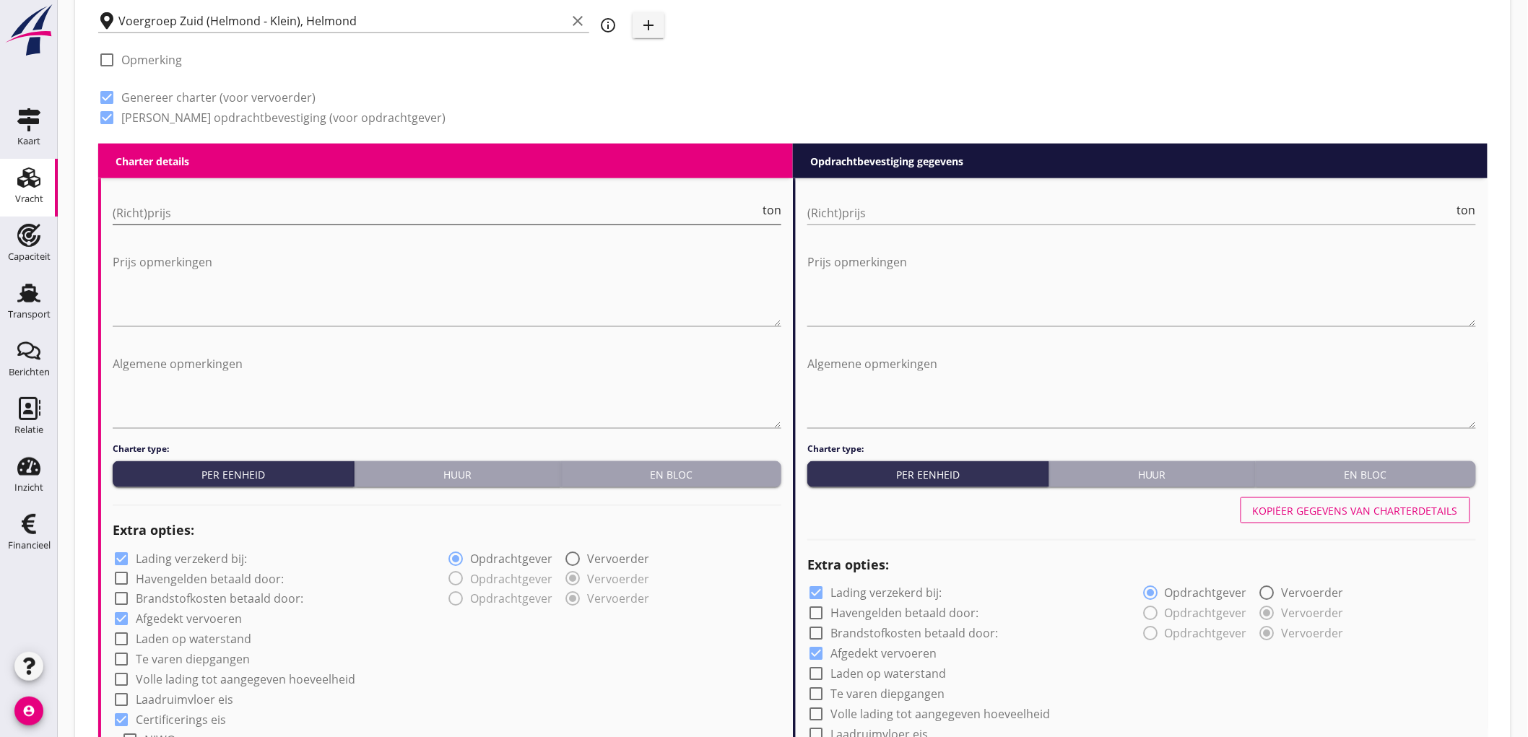
click at [229, 208] on input "(Richt)prijs" at bounding box center [436, 213] width 647 height 23
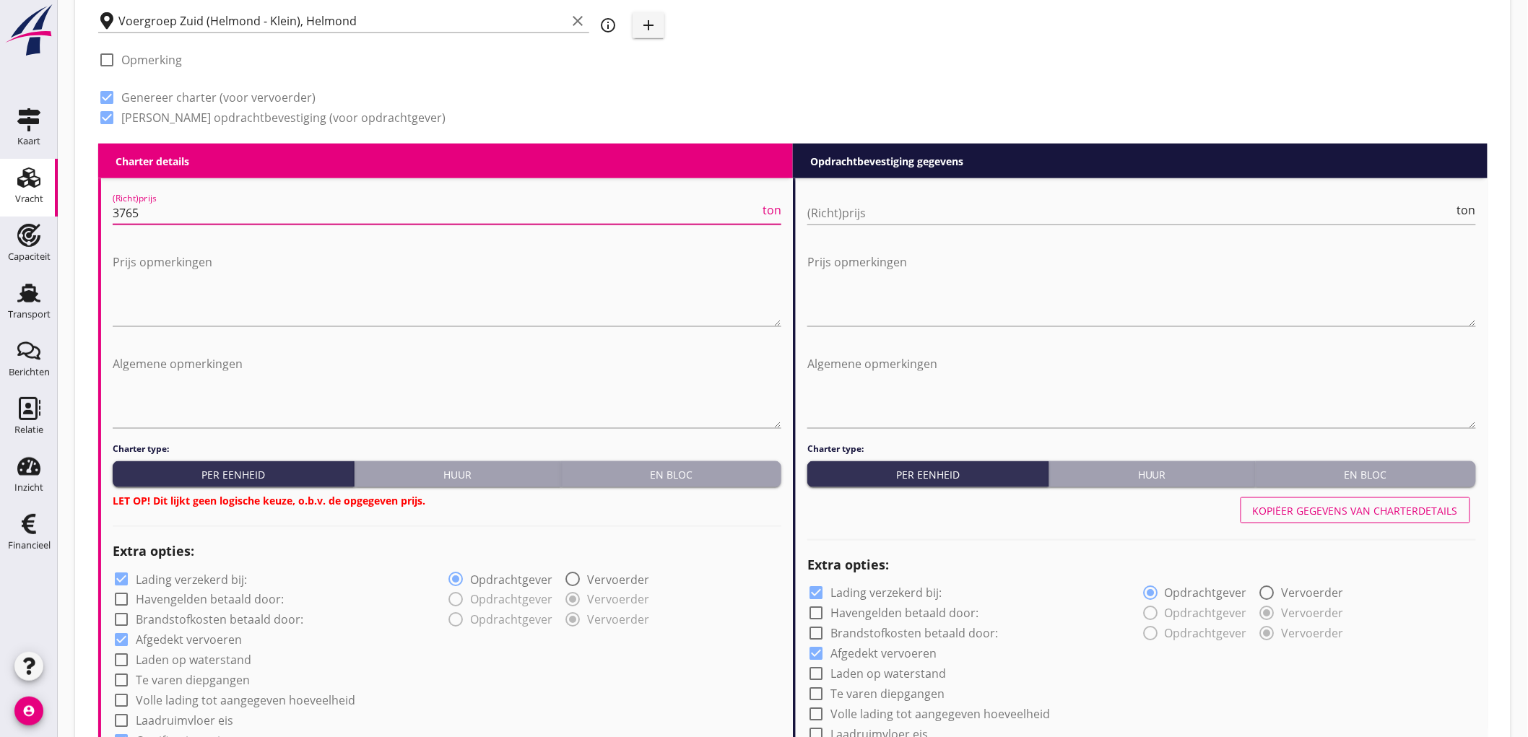
type input "3765"
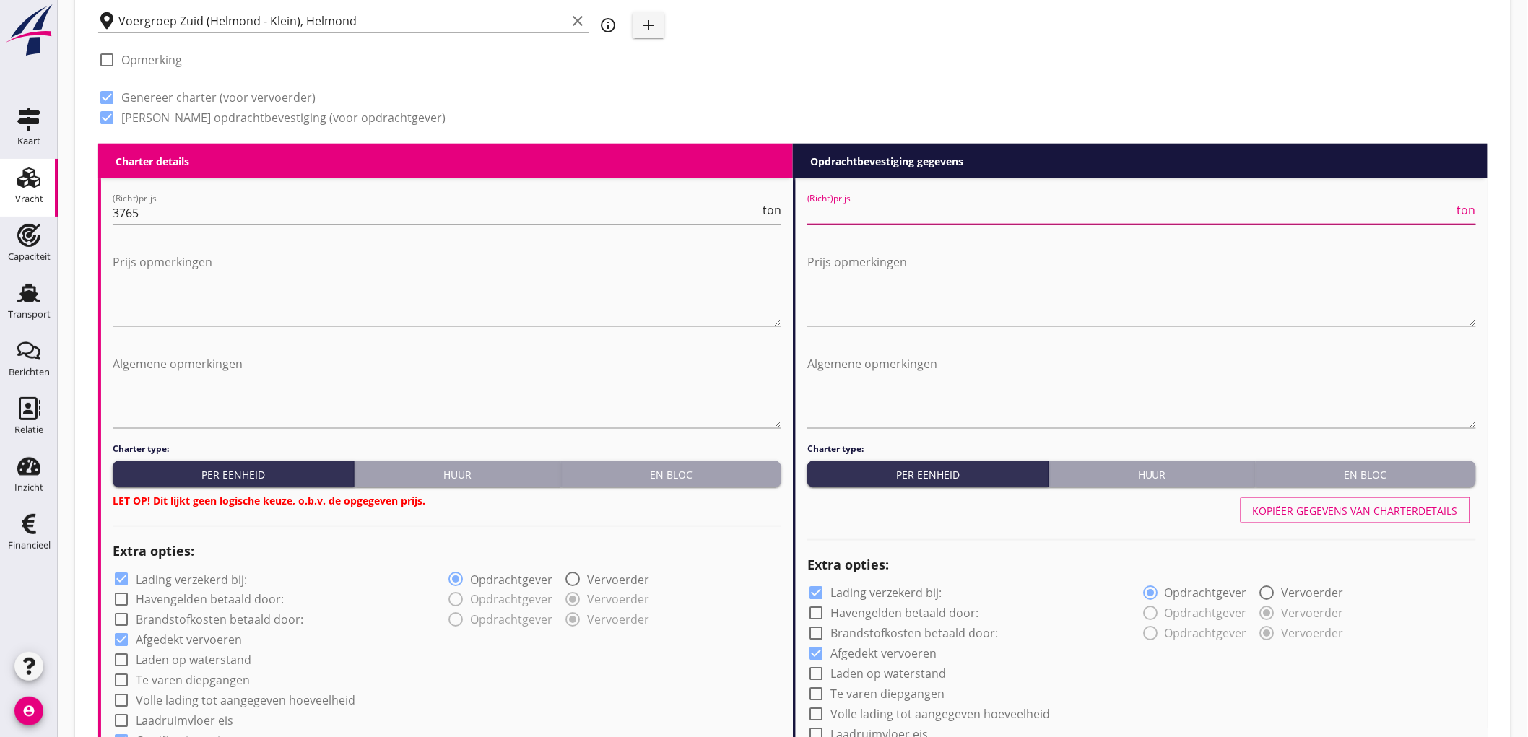
click at [932, 203] on input "(Richt)prijs" at bounding box center [1131, 213] width 647 height 23
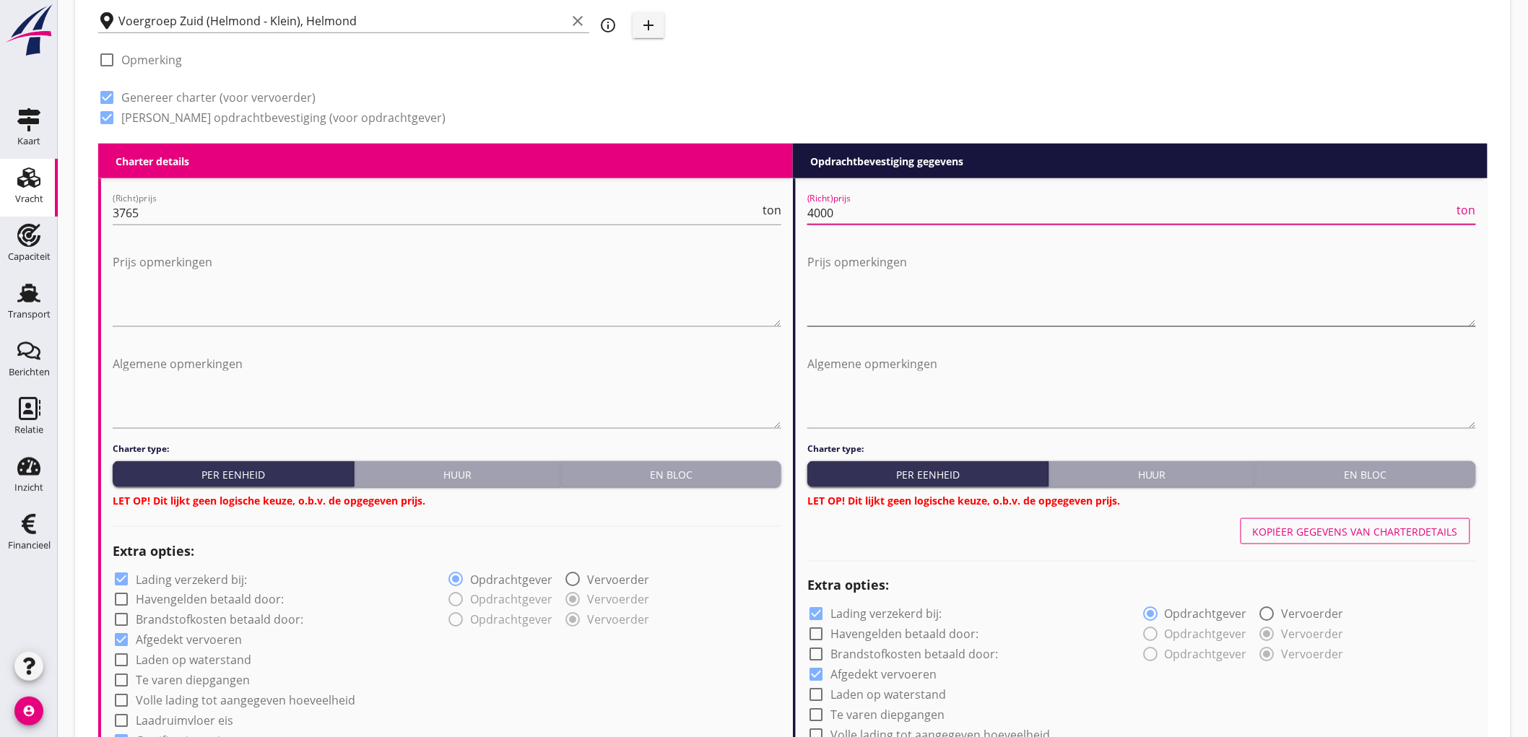
drag, startPoint x: 932, startPoint y: 203, endPoint x: 926, endPoint y: 277, distance: 73.9
type input "4000"
click at [539, 89] on div "check_box Genereer charter (voor vervoerder)" at bounding box center [384, 96] width 572 height 20
click at [695, 477] on div "En bloc" at bounding box center [671, 474] width 209 height 15
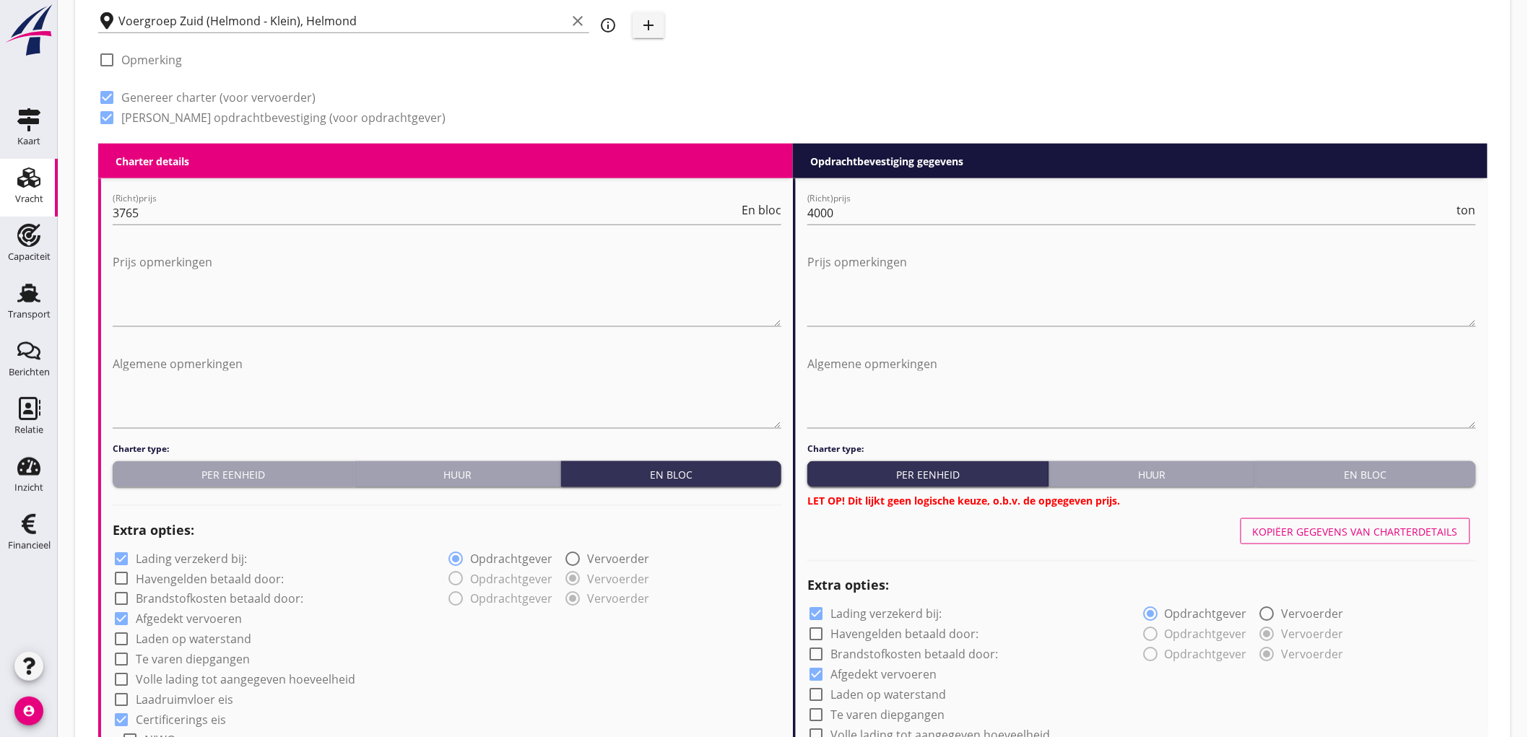
click at [1466, 470] on div "En bloc" at bounding box center [1366, 474] width 209 height 15
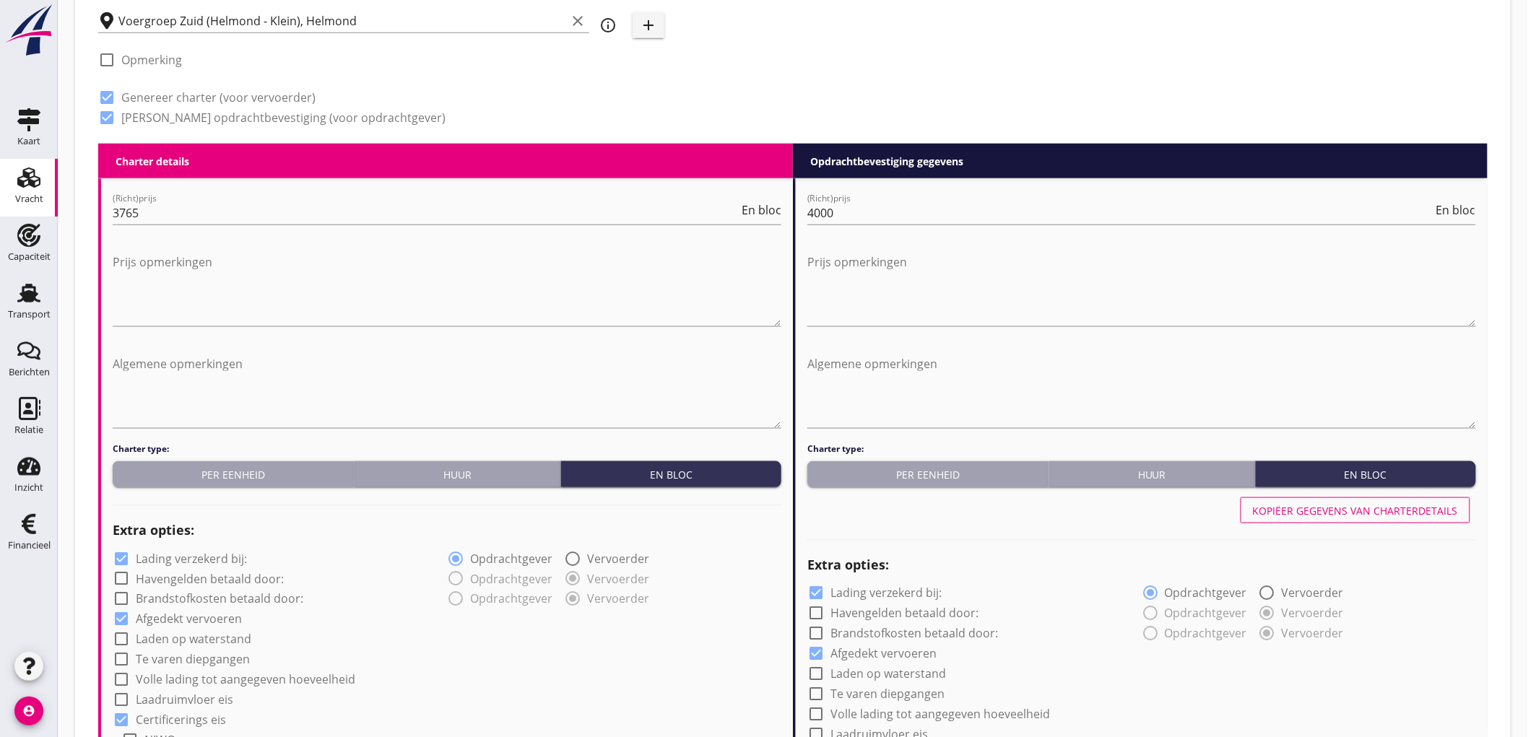
scroll to position [803, 0]
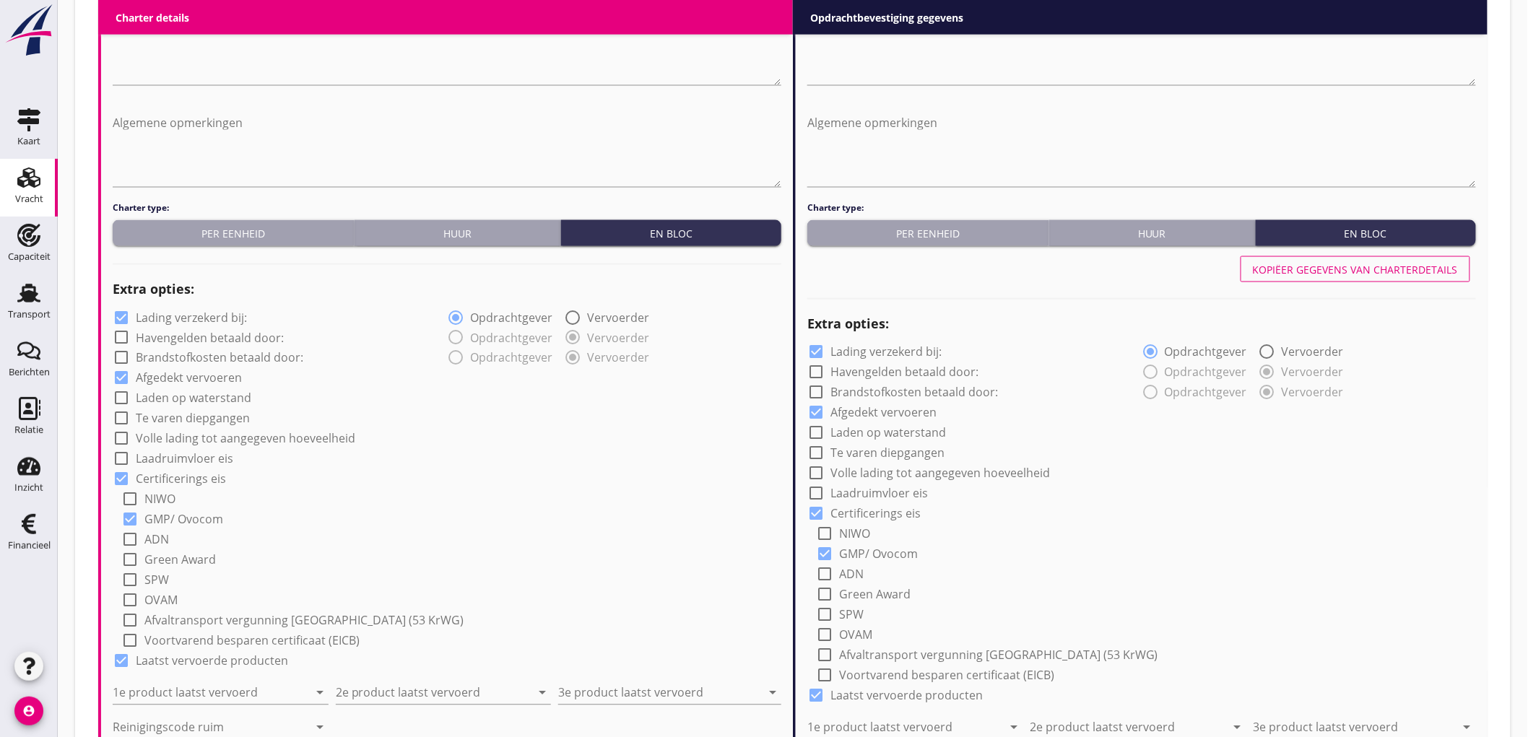
click at [170, 324] on label "Lading verzekerd bij:" at bounding box center [191, 318] width 111 height 14
checkbox input "false"
click at [877, 347] on label "Lading verzekerd bij:" at bounding box center [886, 352] width 111 height 14
checkbox input "false"
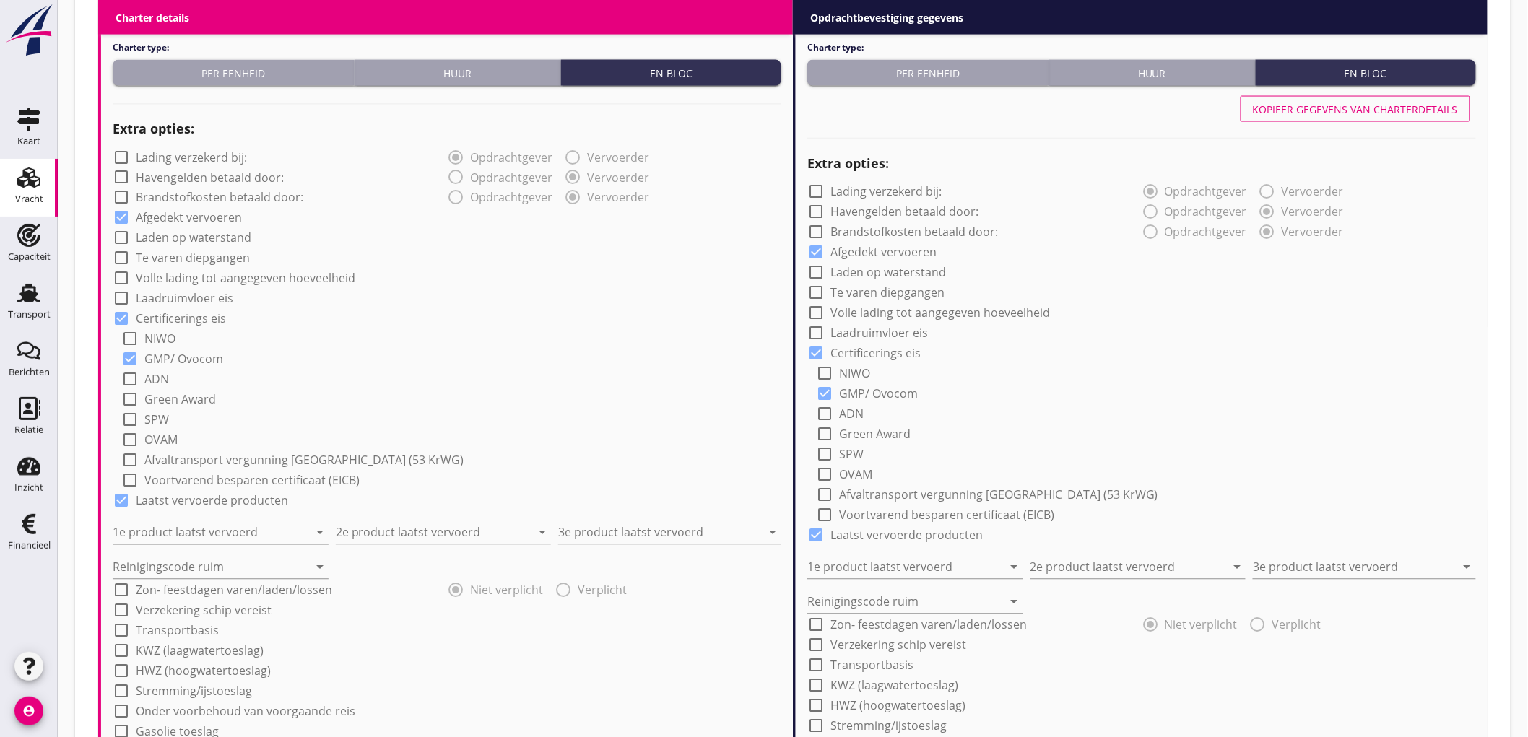
click at [210, 528] on input "1e product laatst vervoerd" at bounding box center [211, 533] width 196 height 23
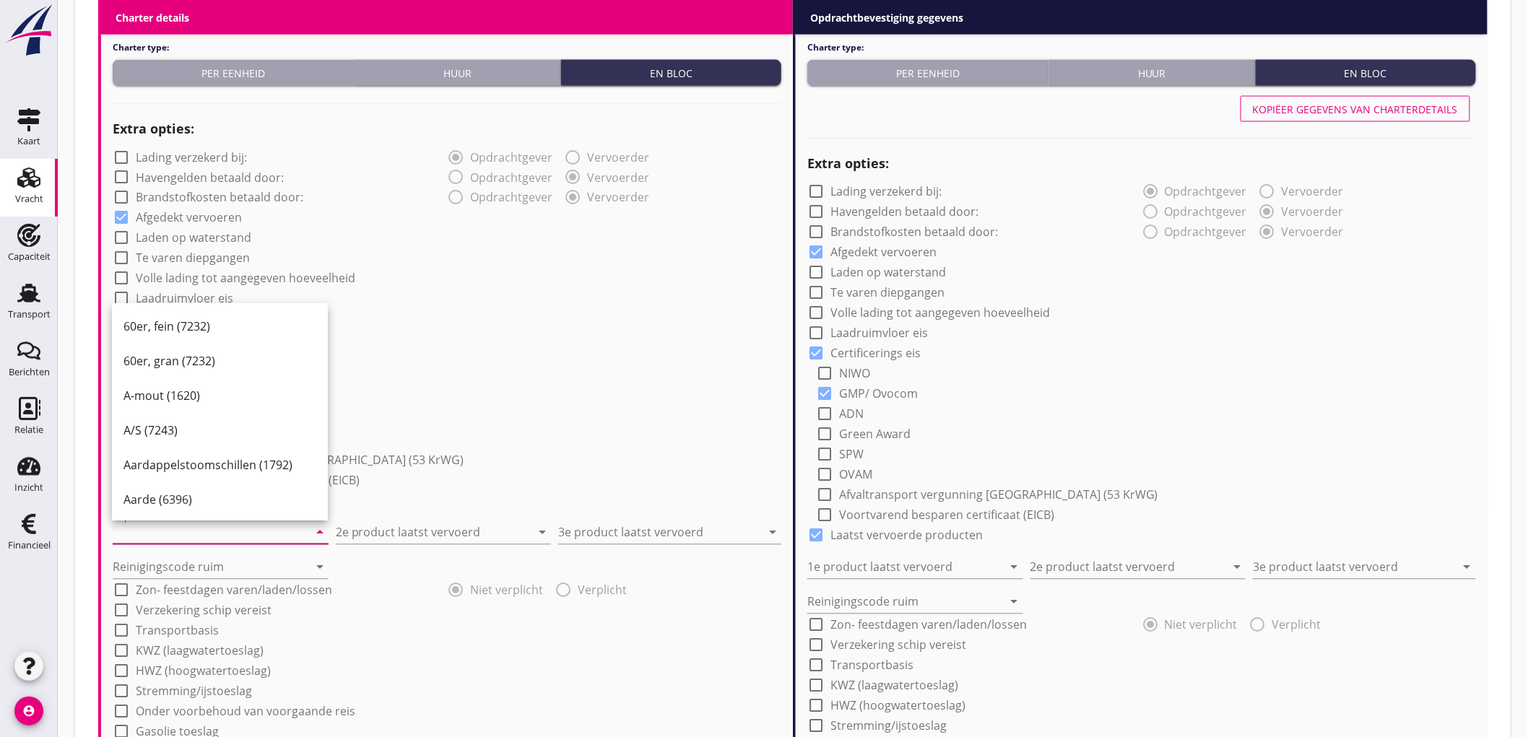
click at [157, 536] on input "1e product laatst vervoerd" at bounding box center [211, 533] width 196 height 23
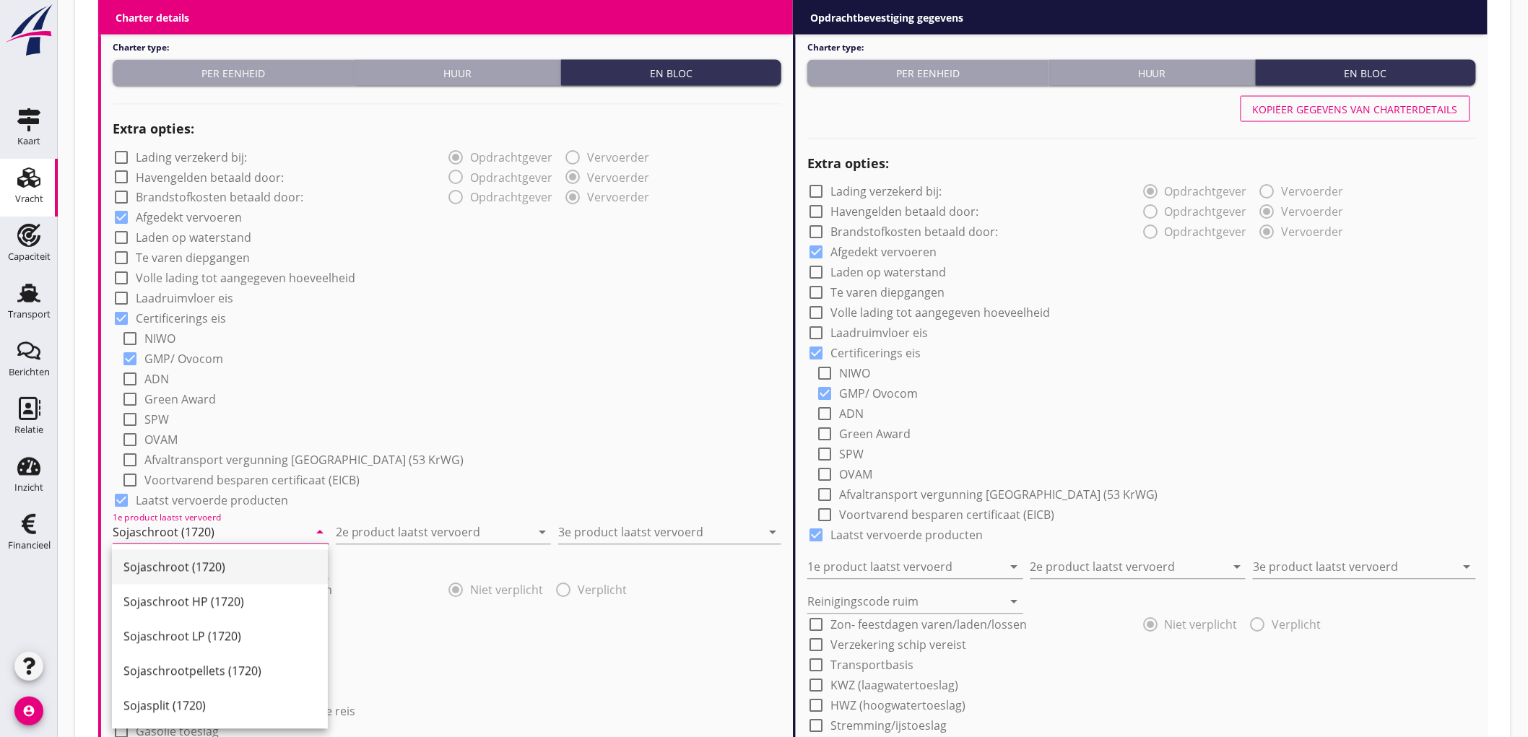
type input "Sojaschroot (1720)"
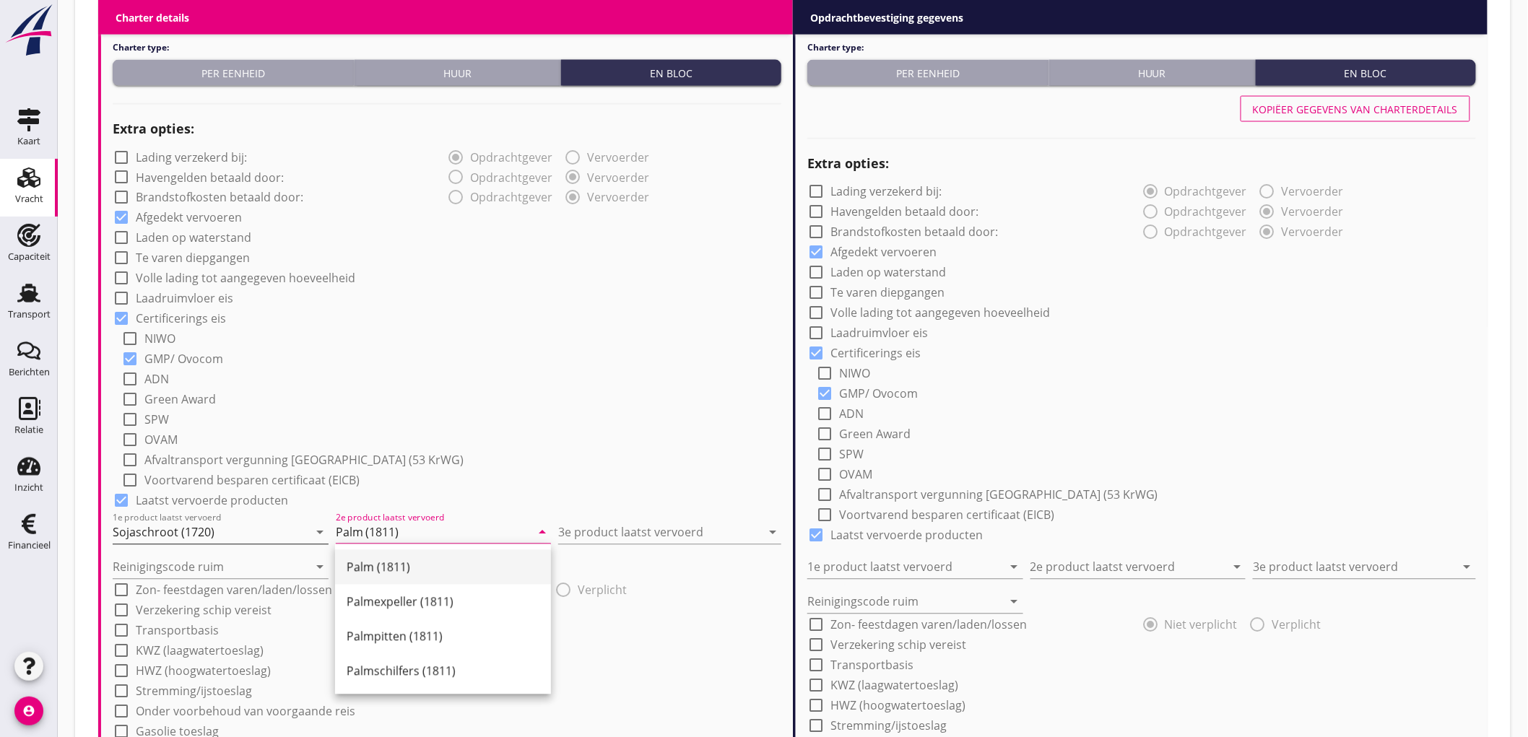
type input "Palm (1811)"
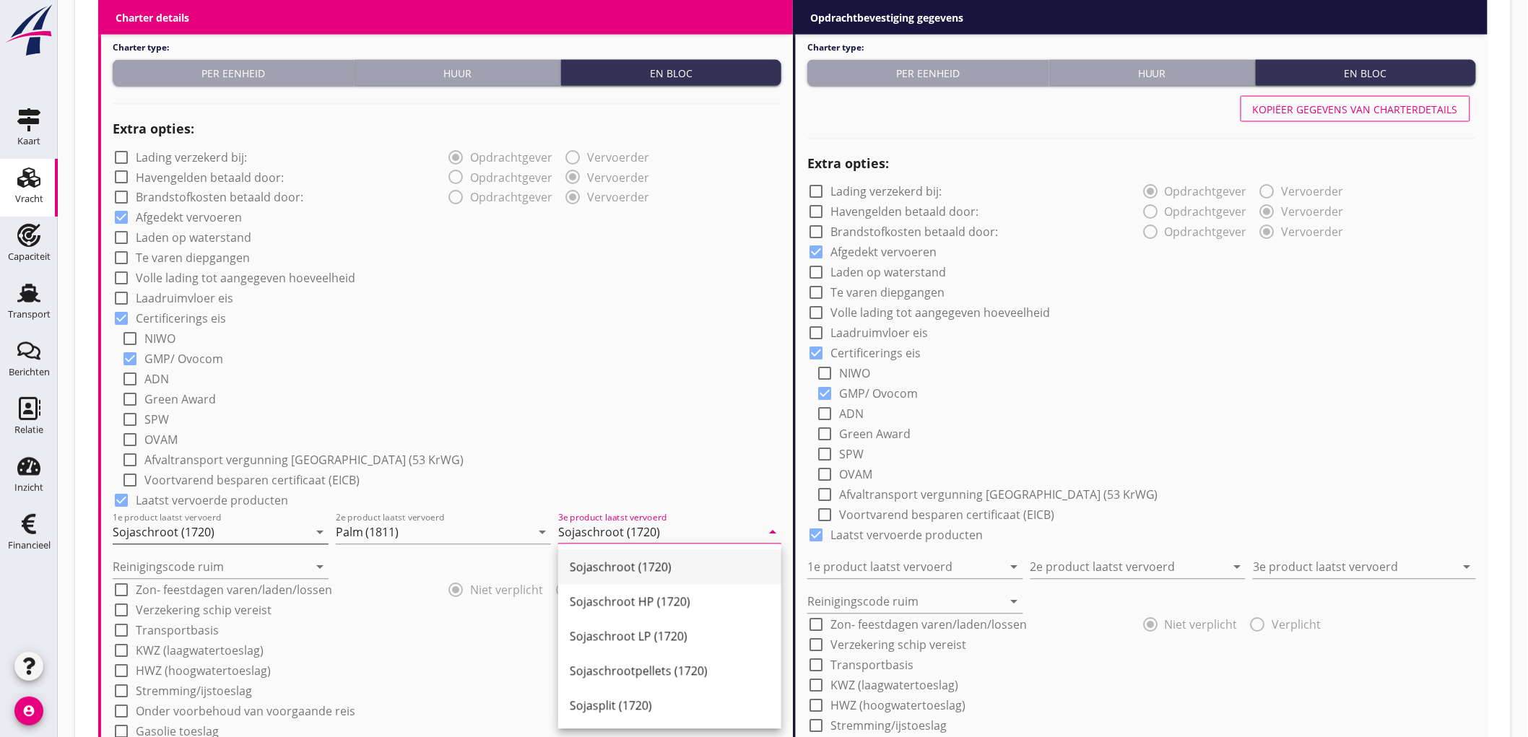
type input "Sojaschroot (1720)"
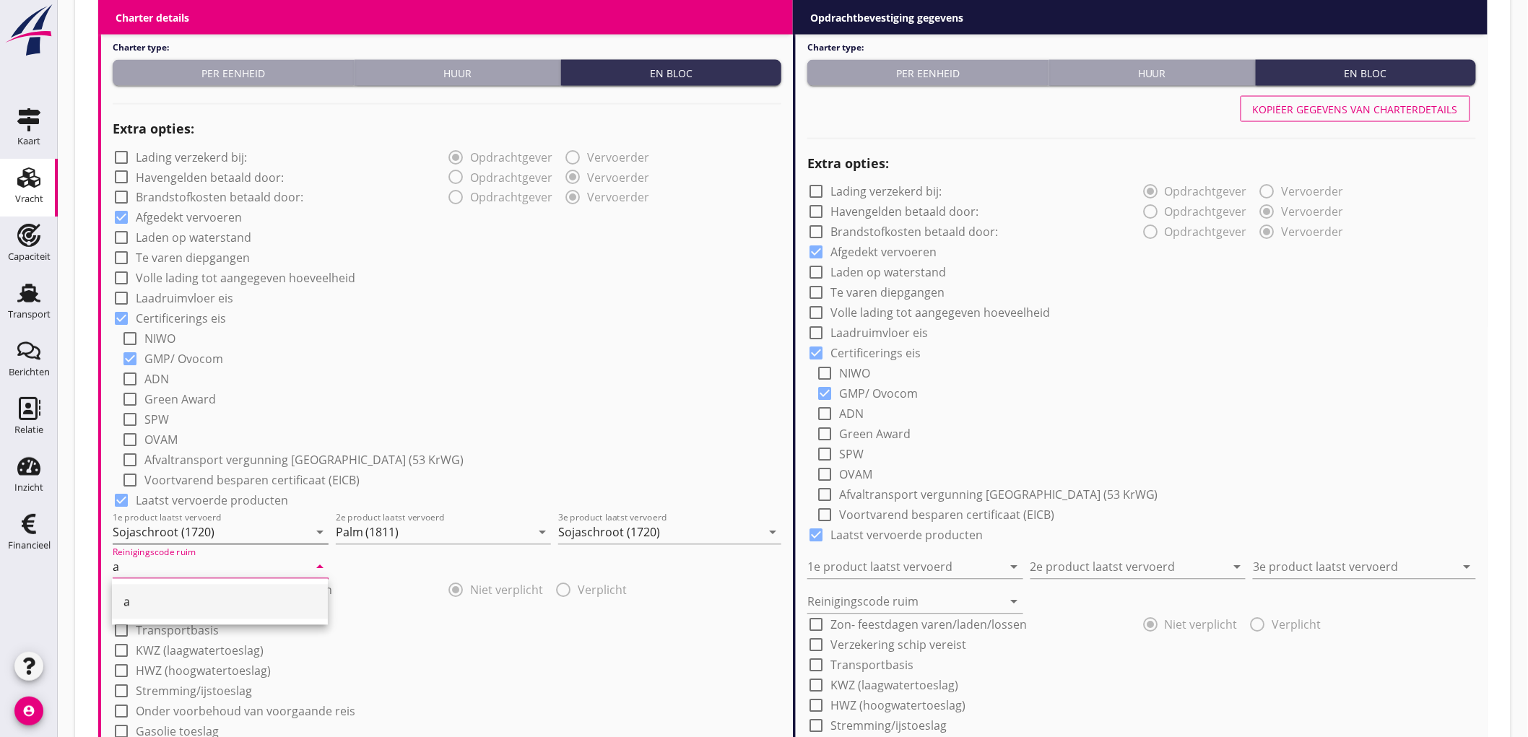
type input "a"
click at [568, 373] on div "check_box_outline_blank ADN" at bounding box center [451, 378] width 660 height 20
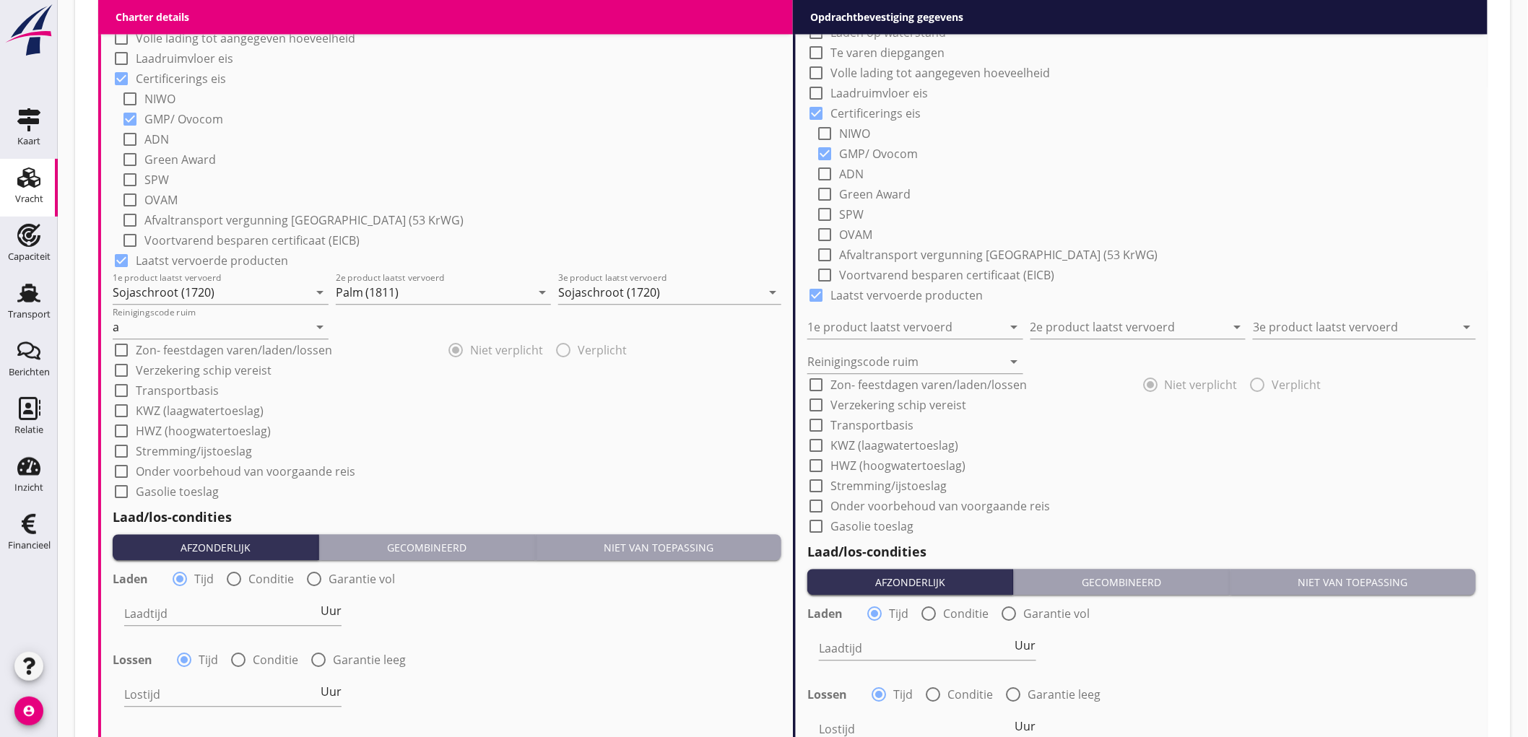
scroll to position [1605, 0]
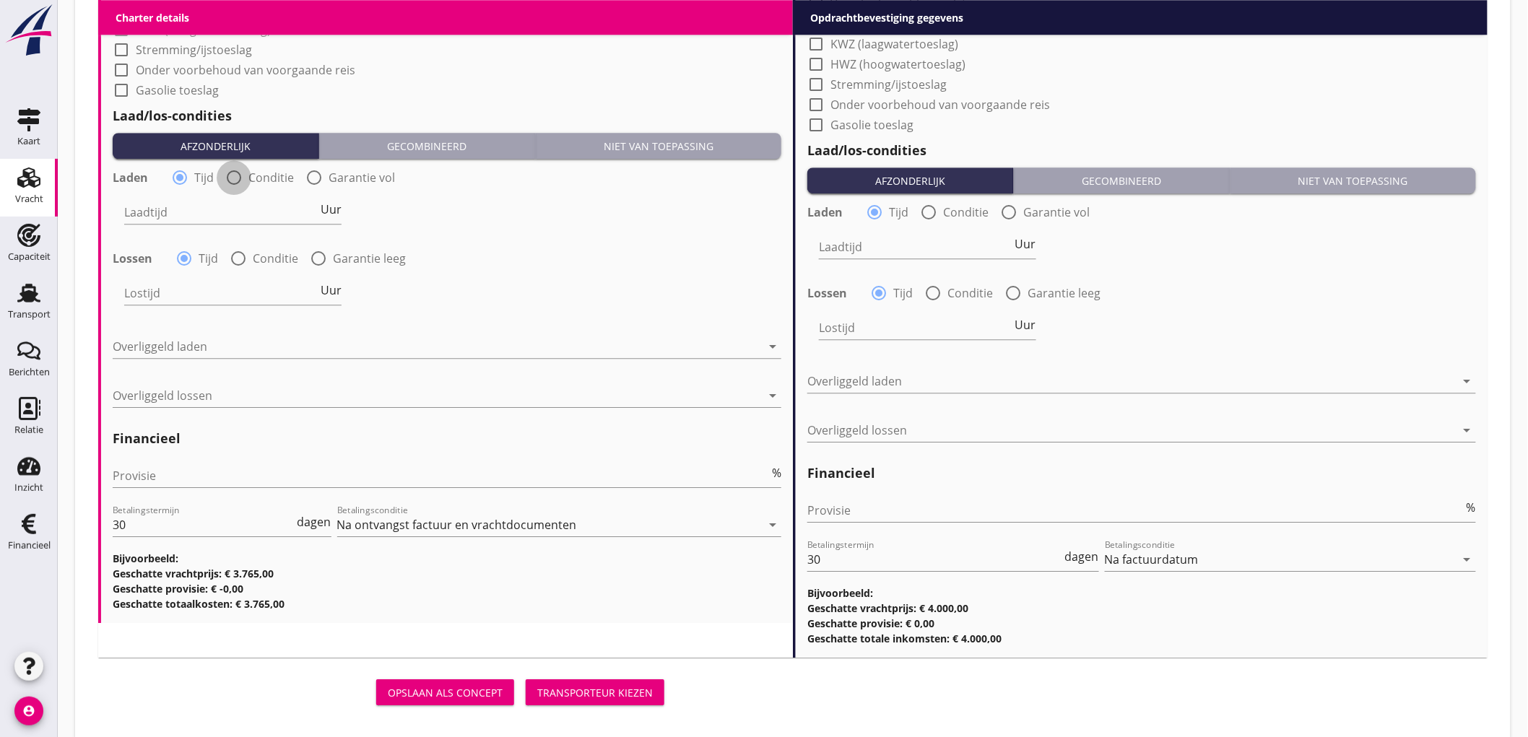
click at [243, 181] on div at bounding box center [234, 177] width 25 height 25
radio input "false"
radio input "true"
click at [210, 207] on div at bounding box center [277, 212] width 307 height 23
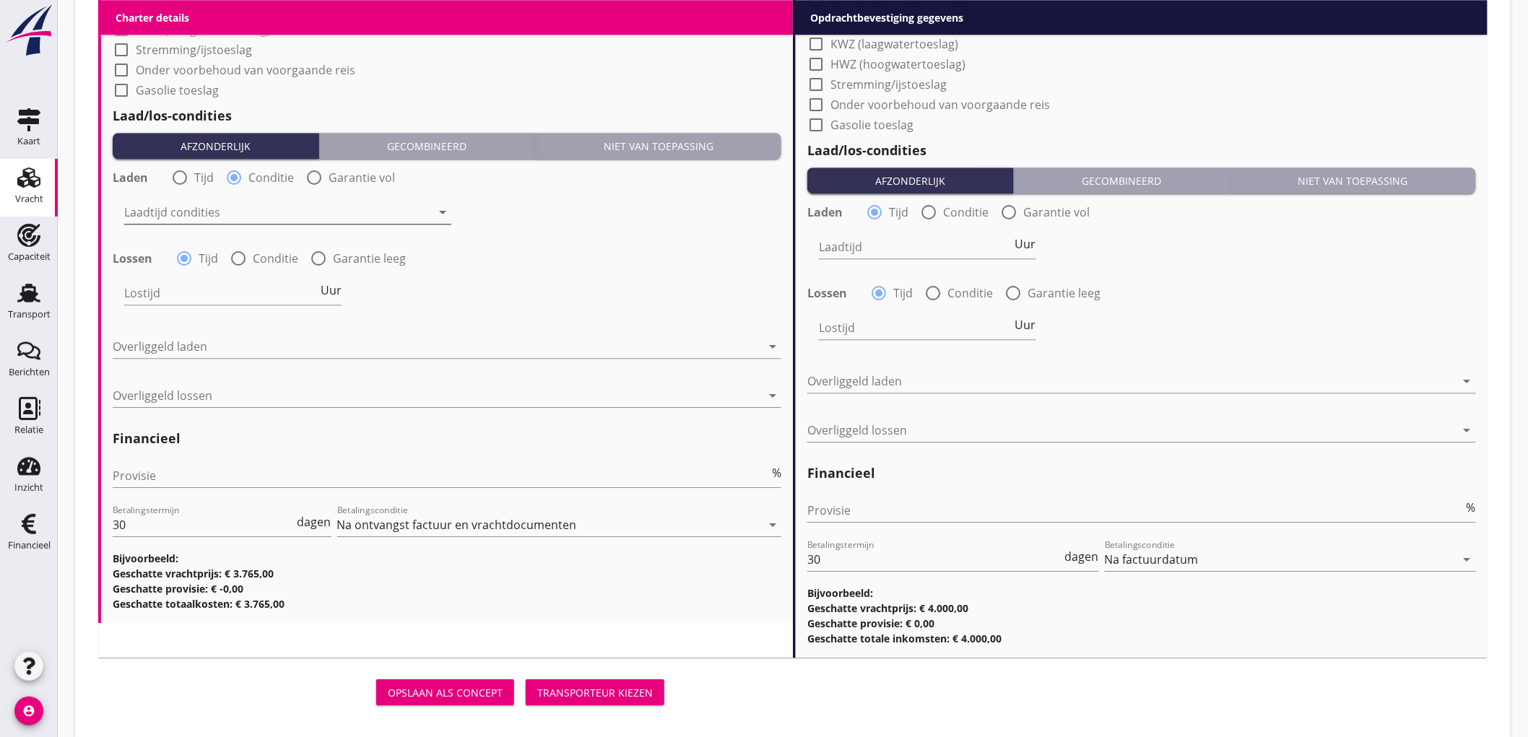
click at [211, 221] on div at bounding box center [277, 212] width 307 height 23
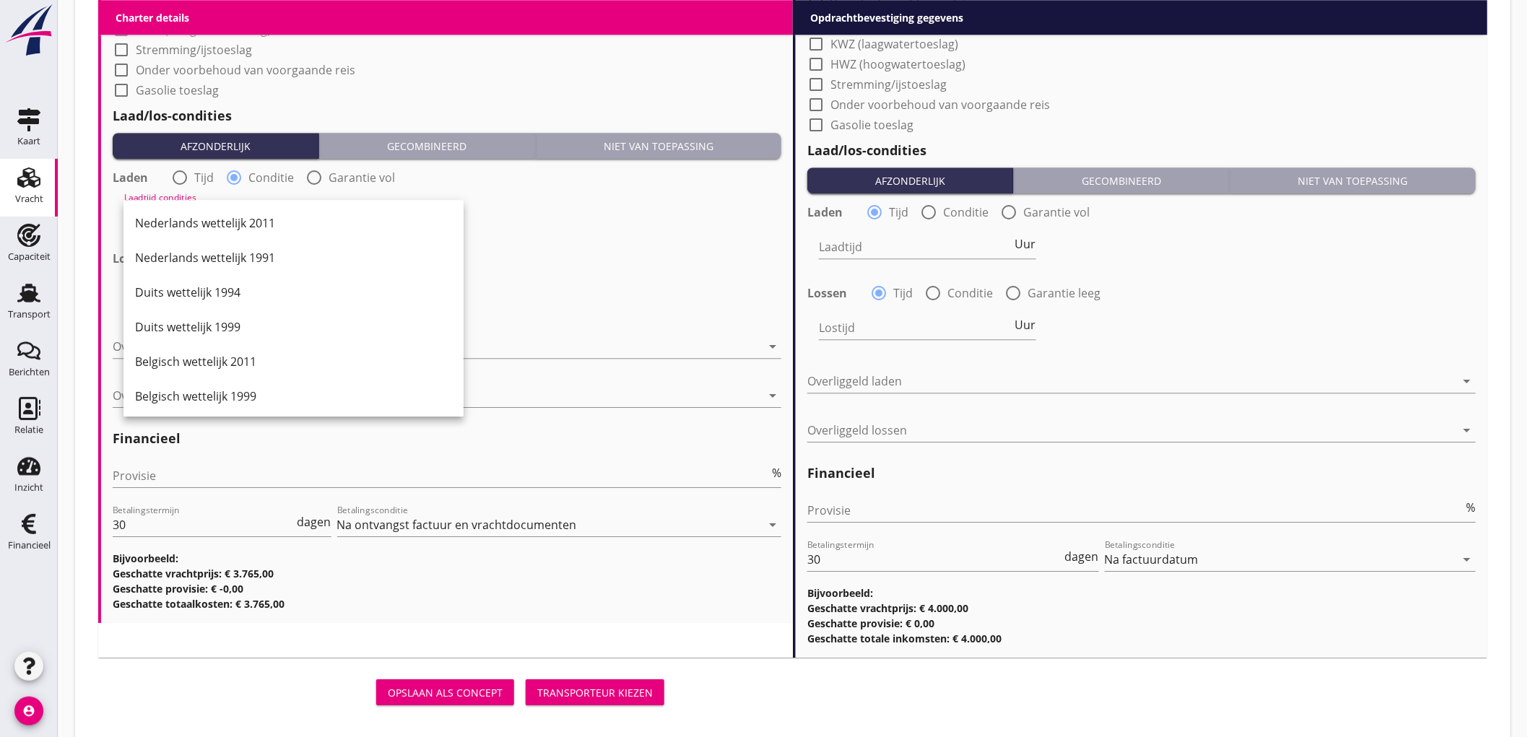
click at [267, 227] on div "Nederlands wettelijk 2011" at bounding box center [293, 223] width 317 height 17
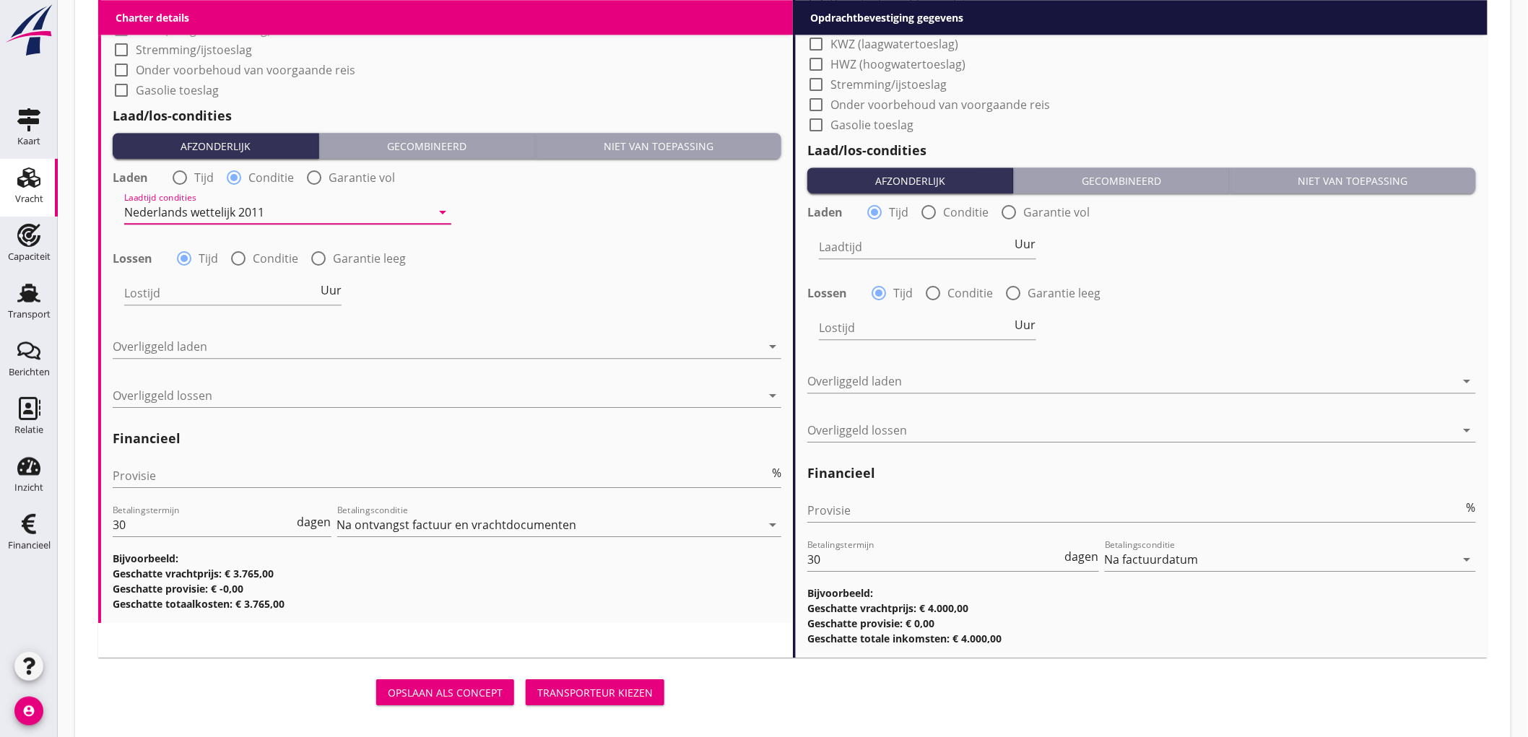
click at [269, 262] on label "Conditie" at bounding box center [276, 258] width 46 height 14
radio input "false"
radio input "true"
click at [208, 293] on div at bounding box center [277, 293] width 307 height 23
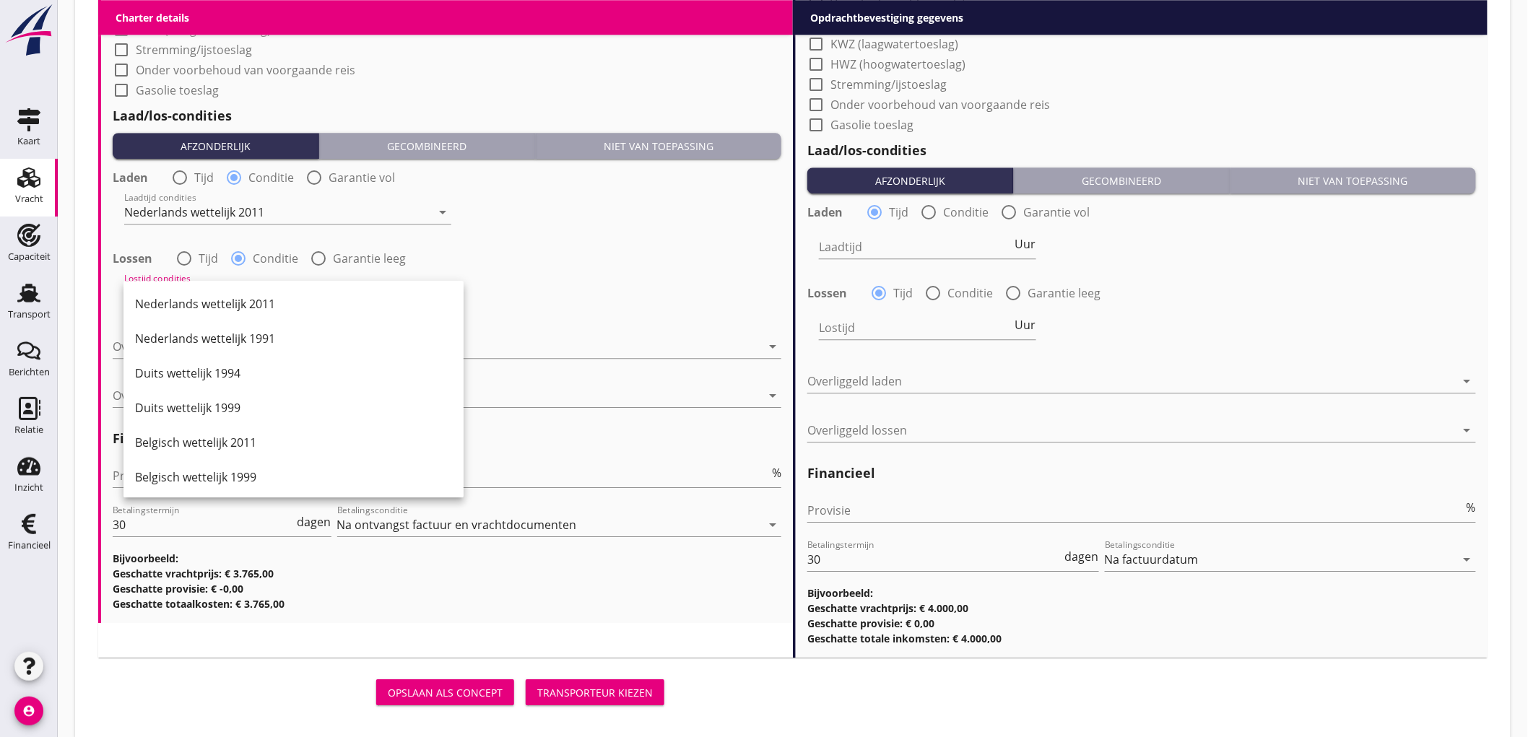
click at [208, 293] on div "Nederlands wettelijk 2011" at bounding box center [293, 304] width 317 height 35
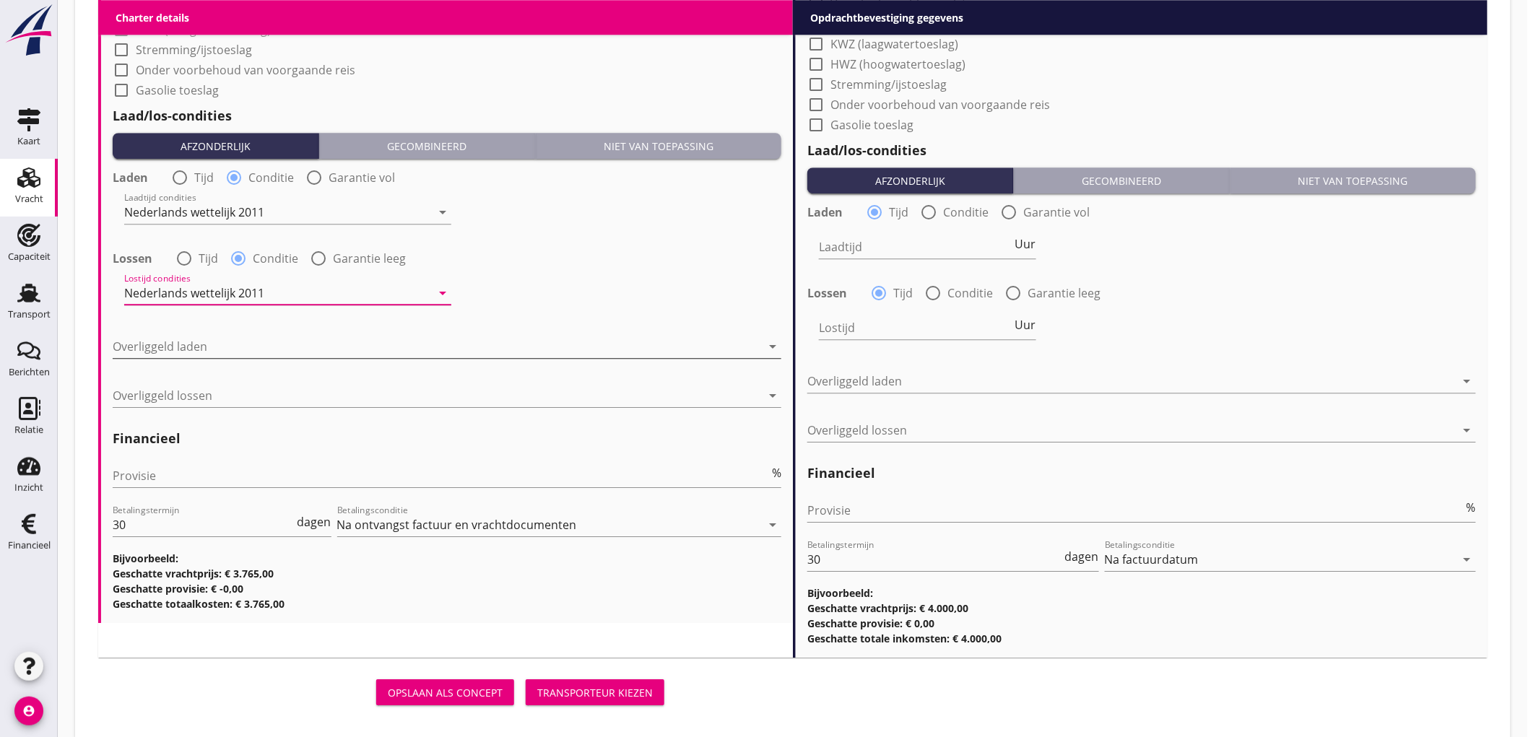
click at [203, 355] on div at bounding box center [437, 346] width 649 height 23
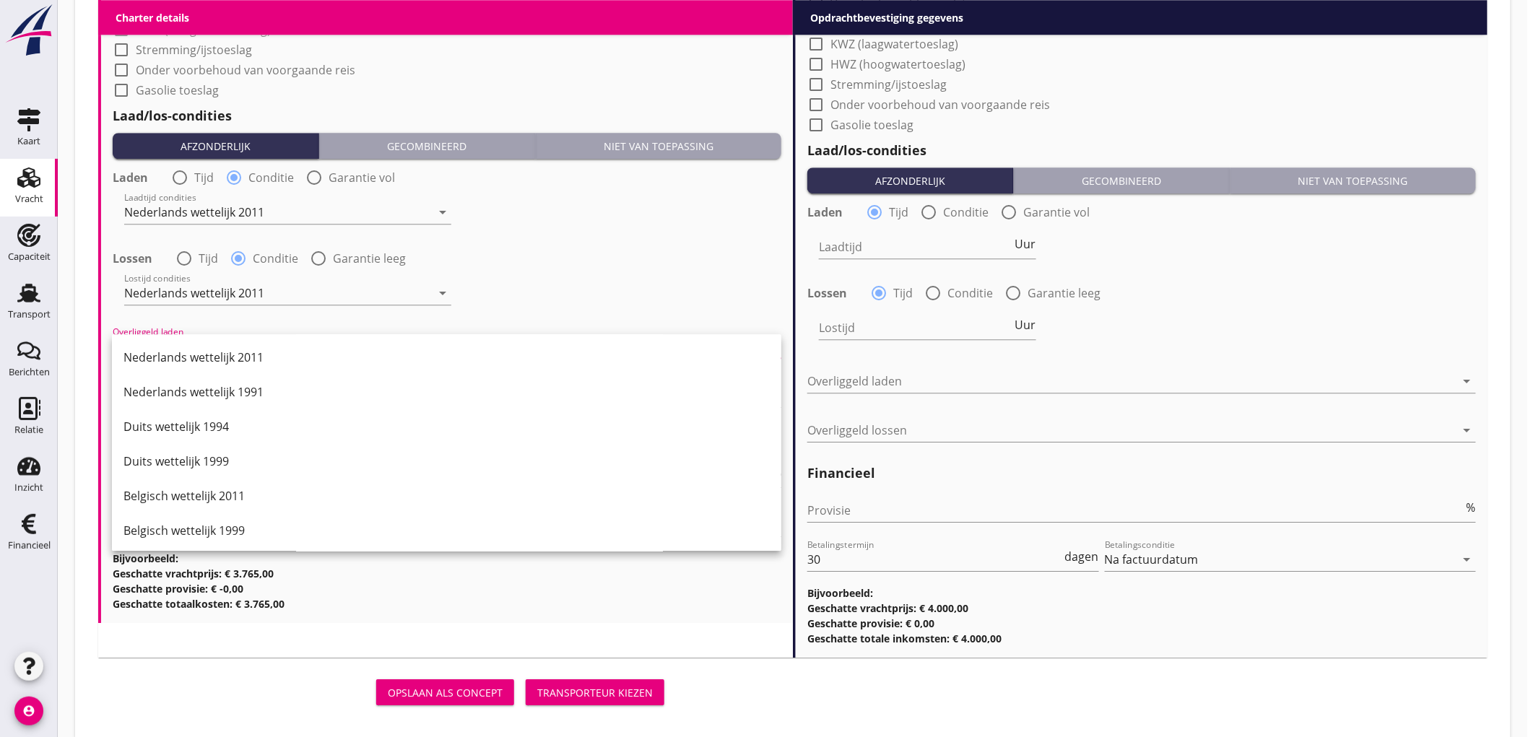
click at [203, 355] on div "Nederlands wettelijk 2011" at bounding box center [447, 357] width 646 height 17
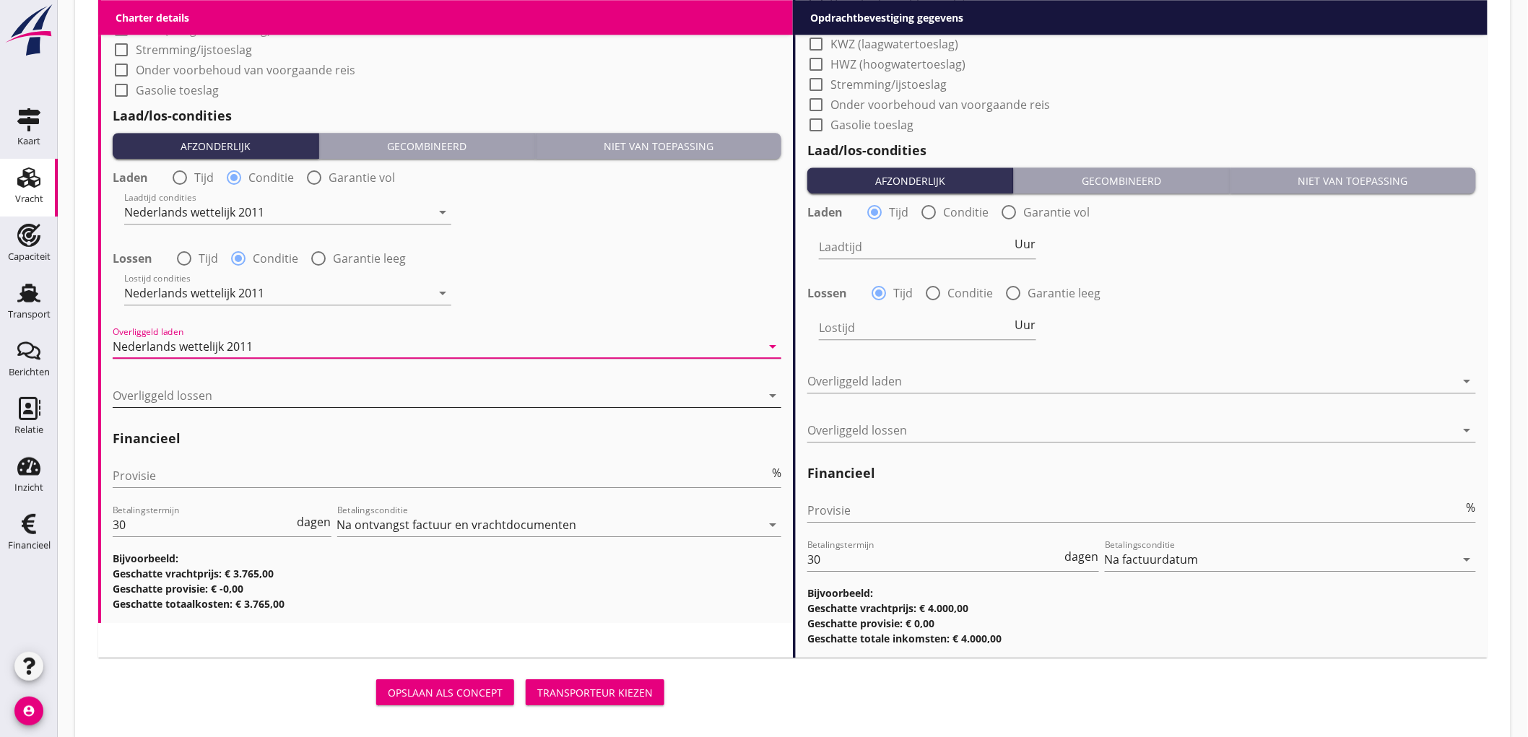
click at [212, 391] on div at bounding box center [437, 395] width 649 height 23
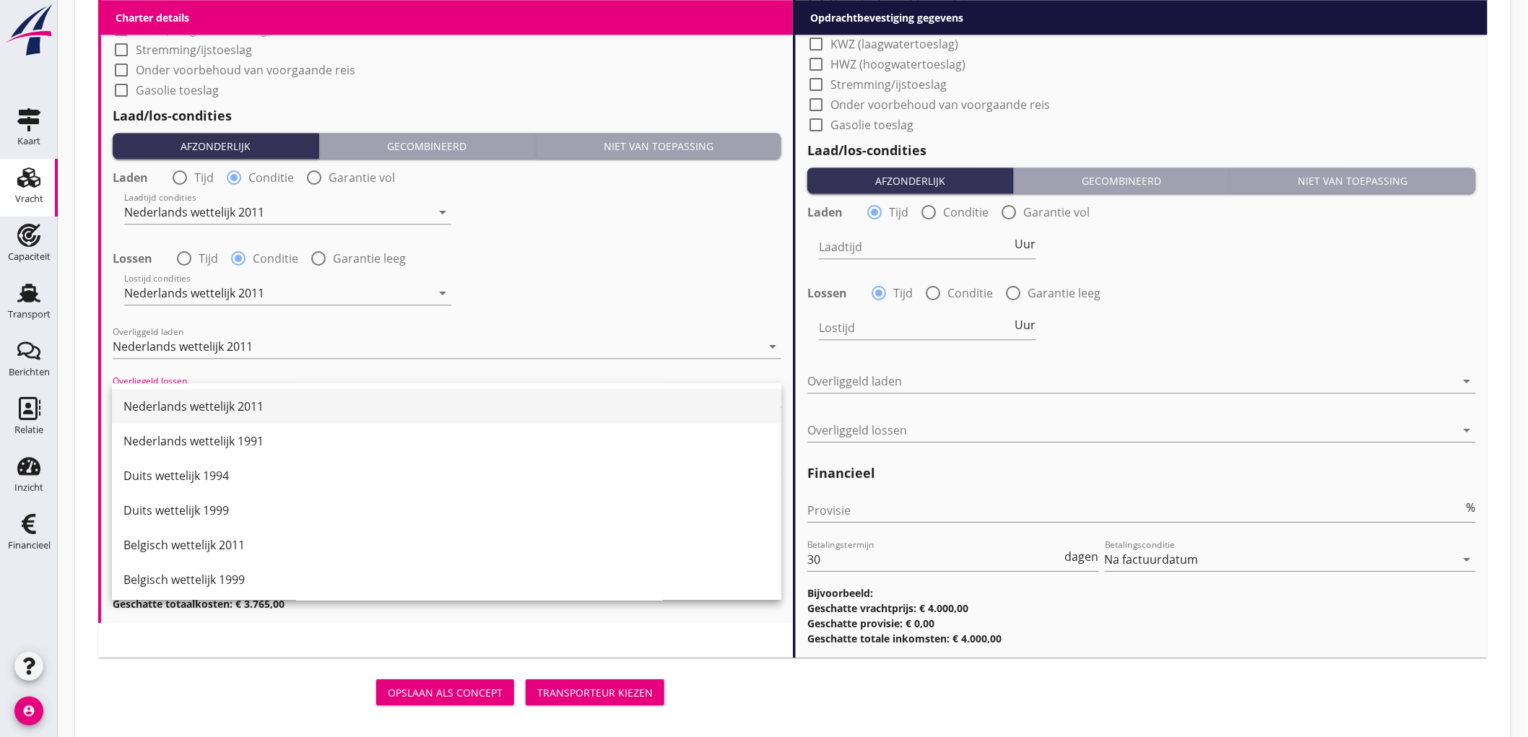
click at [215, 395] on div "Nederlands wettelijk 2011" at bounding box center [447, 406] width 646 height 35
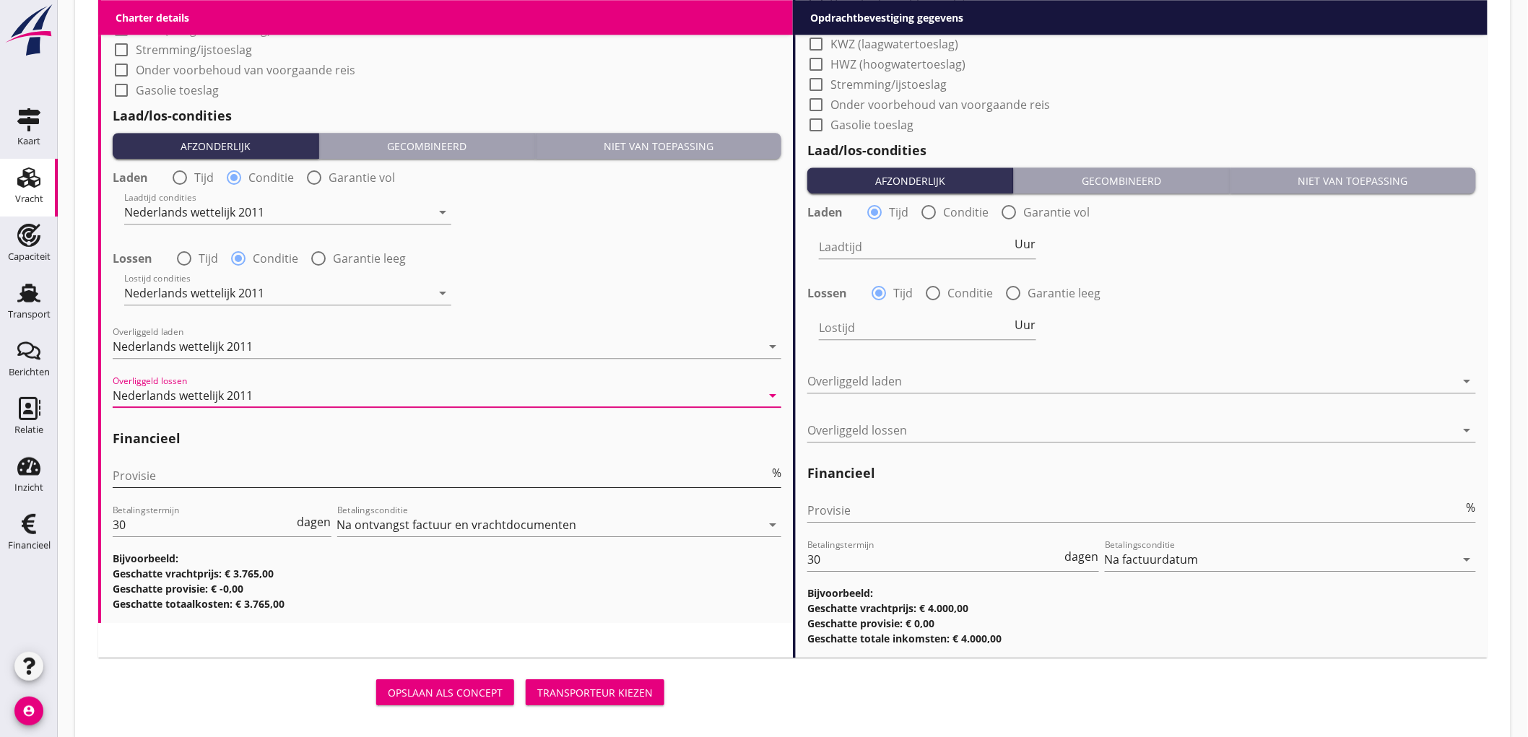
click at [228, 486] on input "Provisie" at bounding box center [441, 475] width 657 height 23
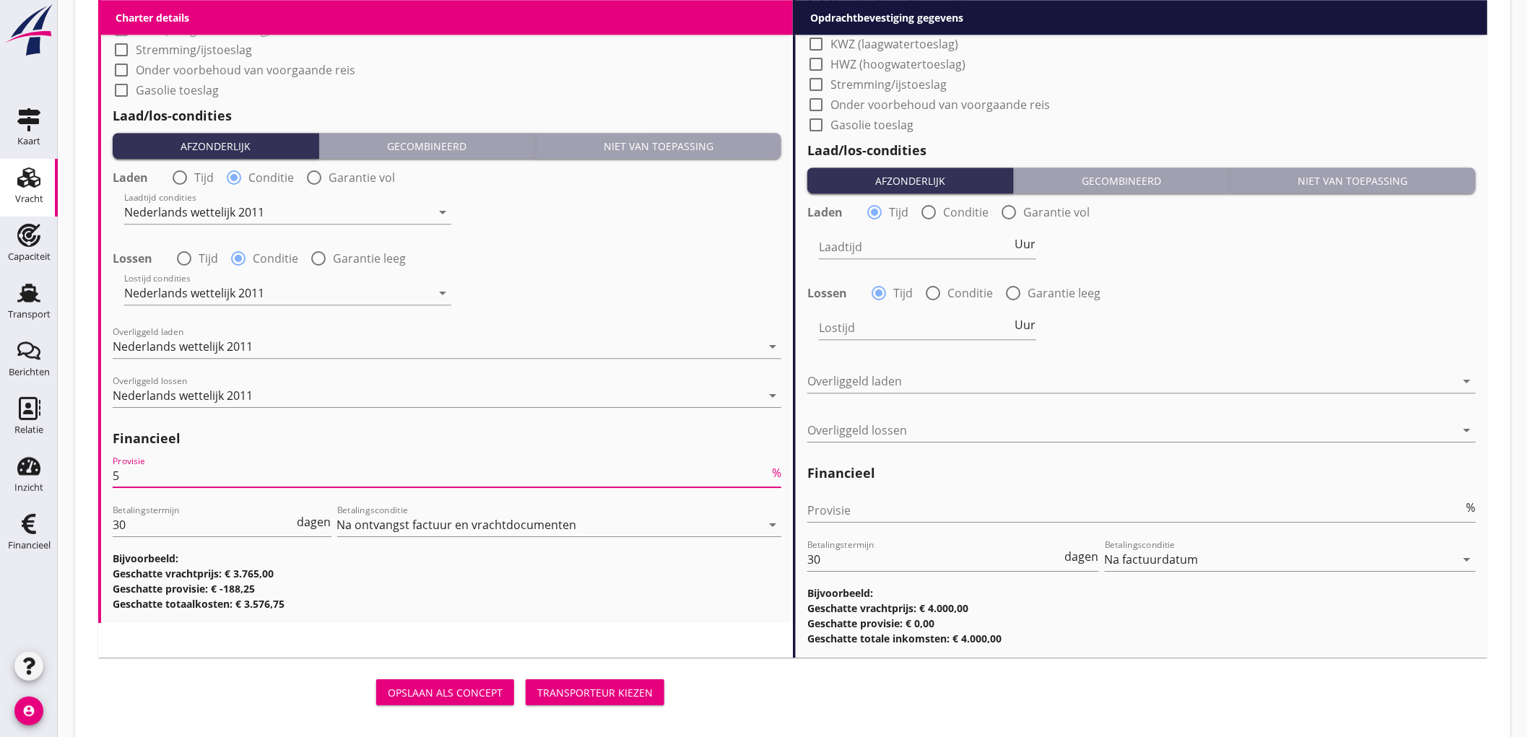
type input "5"
click at [853, 479] on h2 "Financieel" at bounding box center [1142, 474] width 669 height 20
click at [849, 503] on input "Provisie" at bounding box center [1136, 510] width 657 height 23
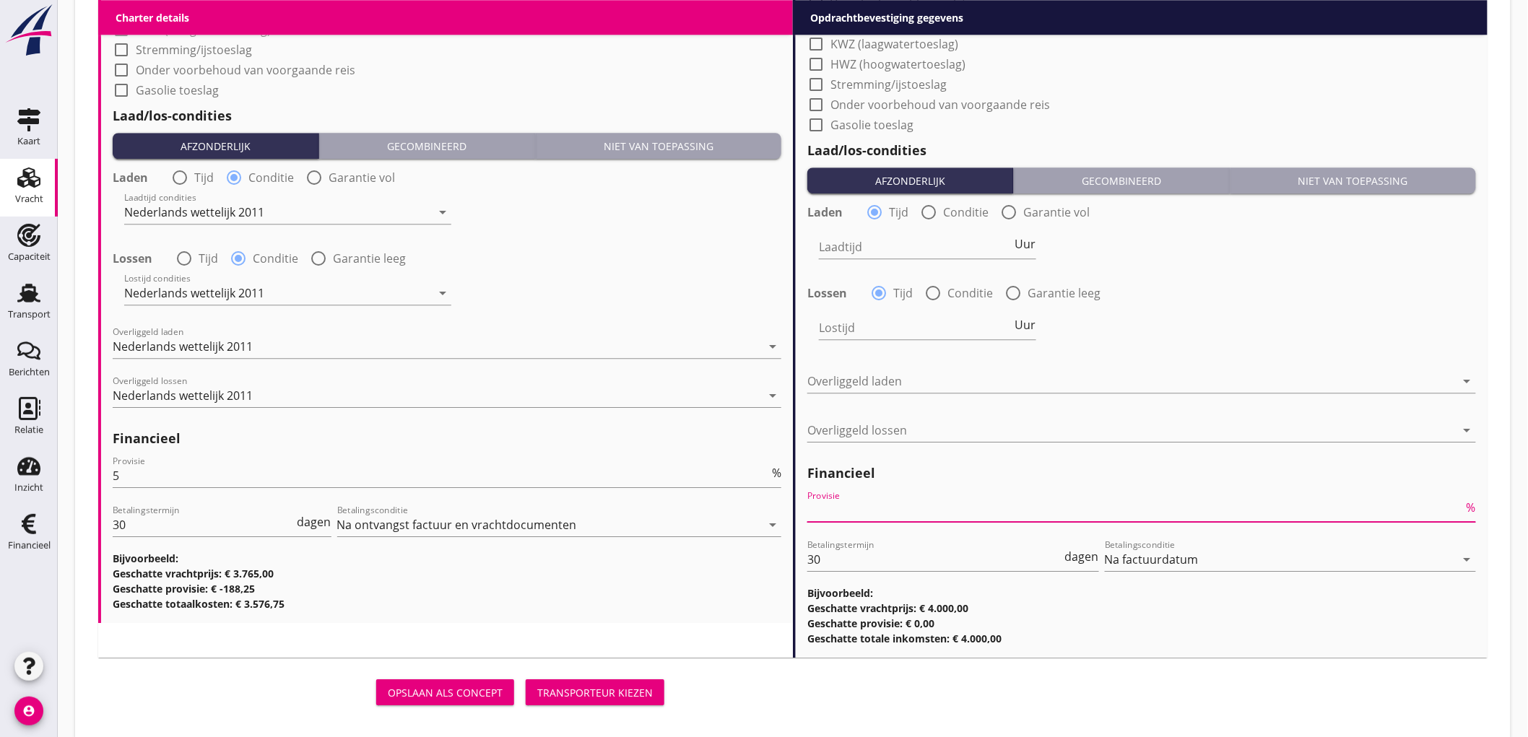
type input "2"
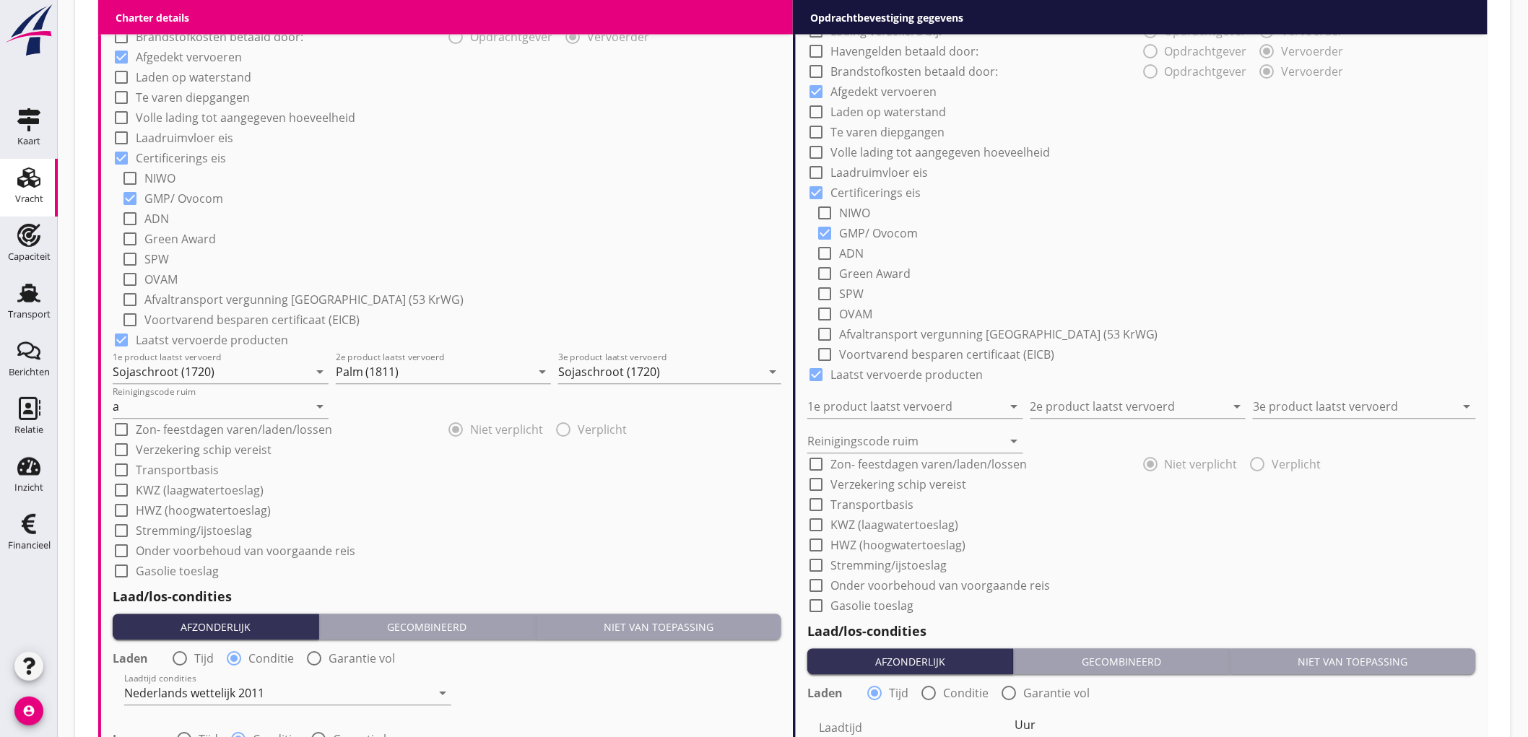
scroll to position [641, 0]
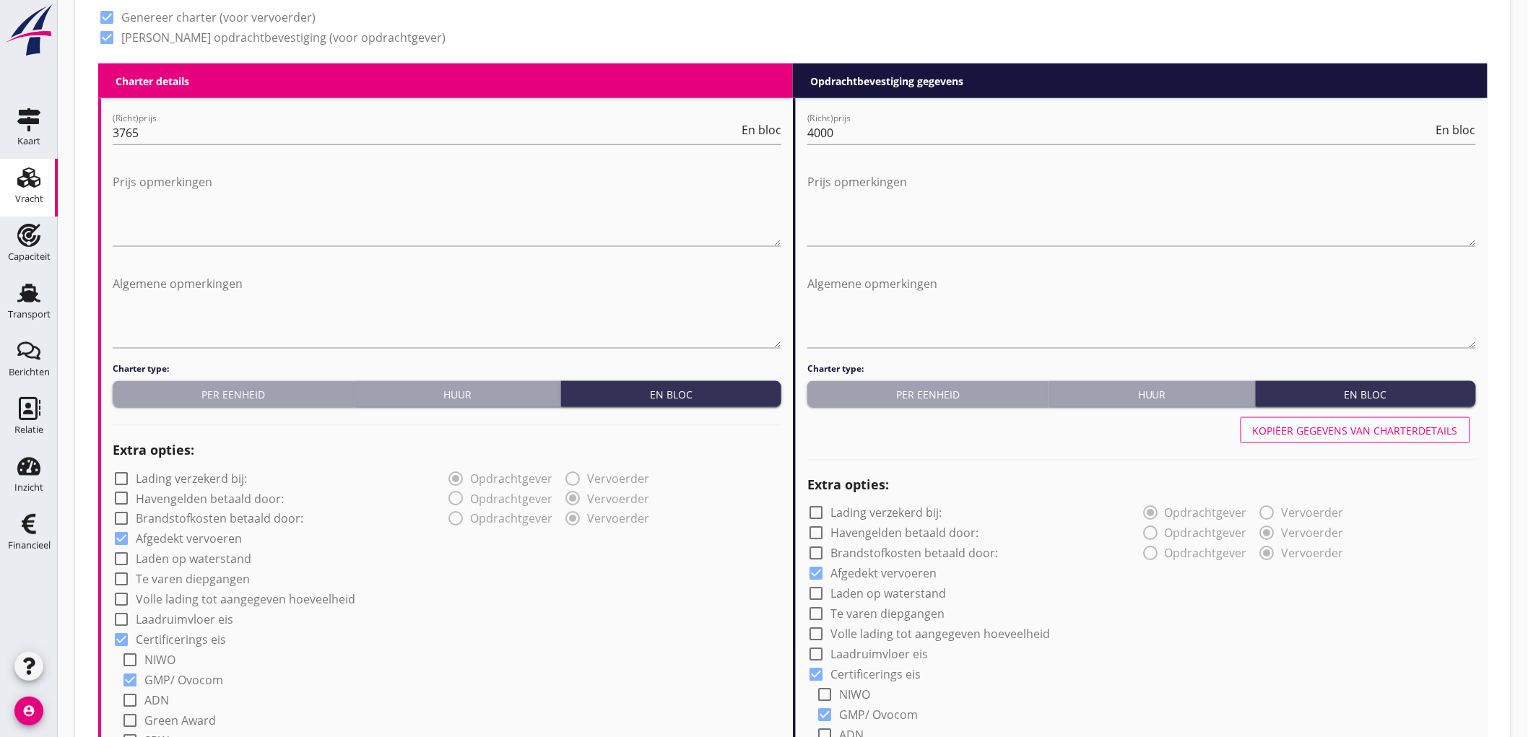
type input "2.5"
click at [1411, 424] on div "Kopiëer gegevens van charterdetails" at bounding box center [1355, 430] width 205 height 15
type input "Sojaschroot (1720)"
type input "Palm (1811)"
type input "Sojaschroot (1720)"
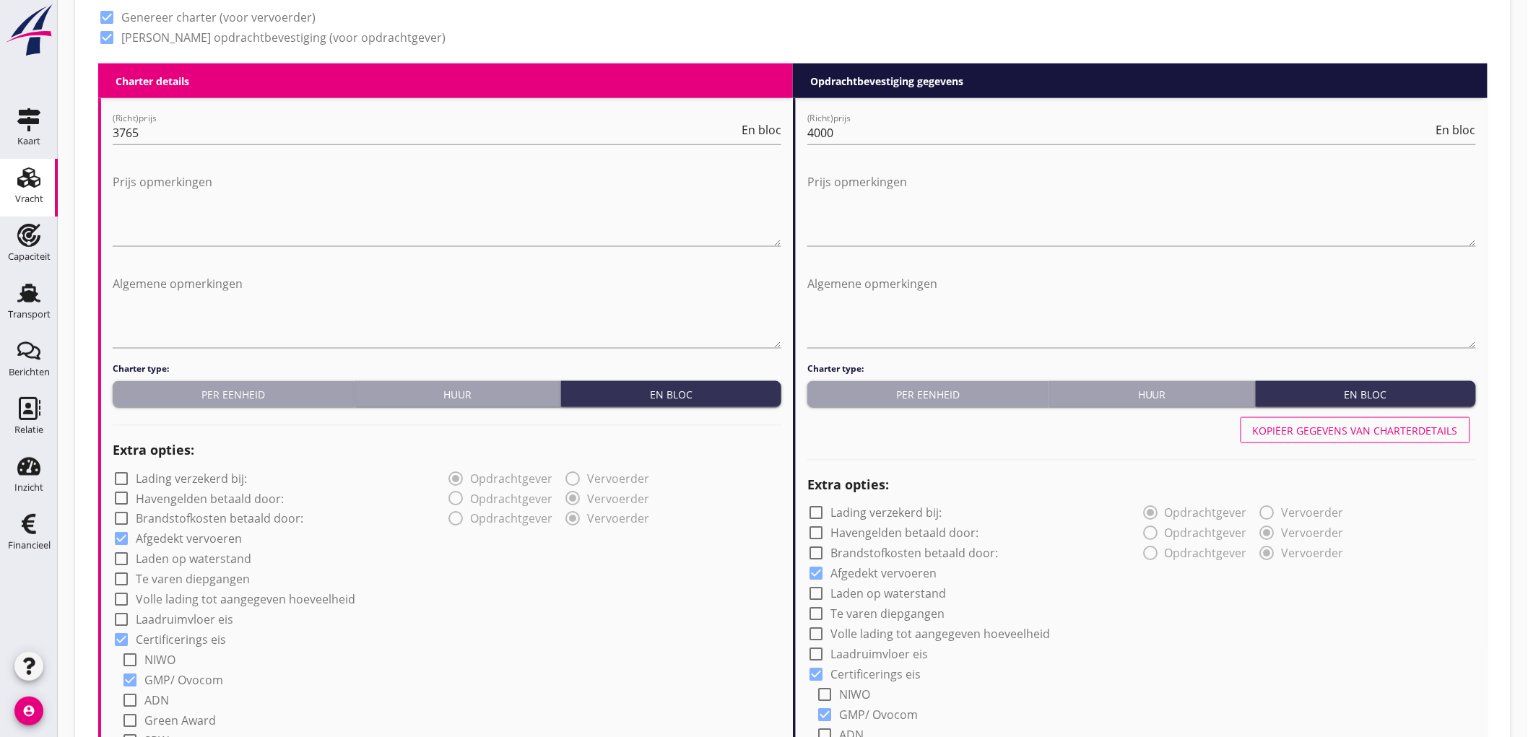
type input "a"
radio input "false"
radio input "true"
radio input "false"
radio input "true"
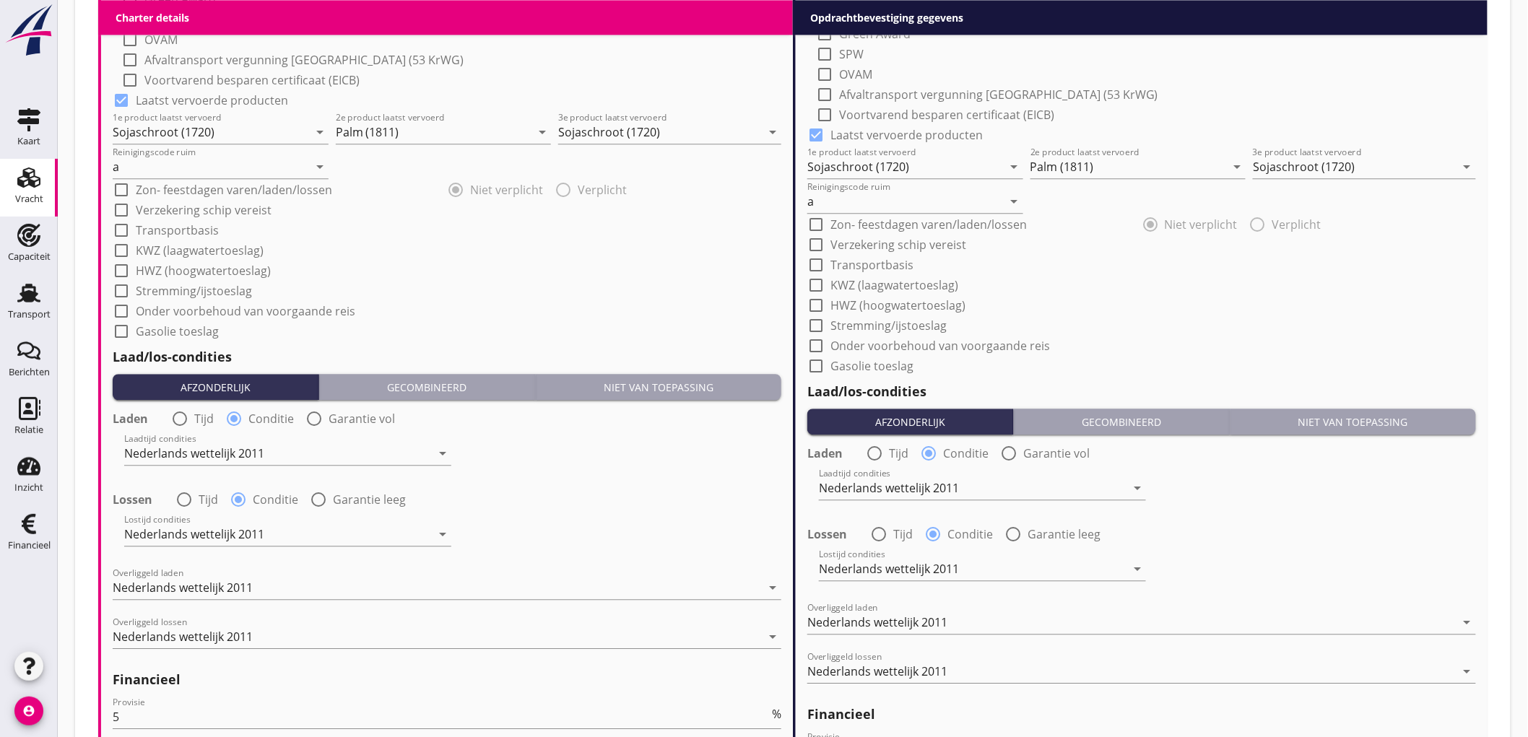
scroll to position [1622, 0]
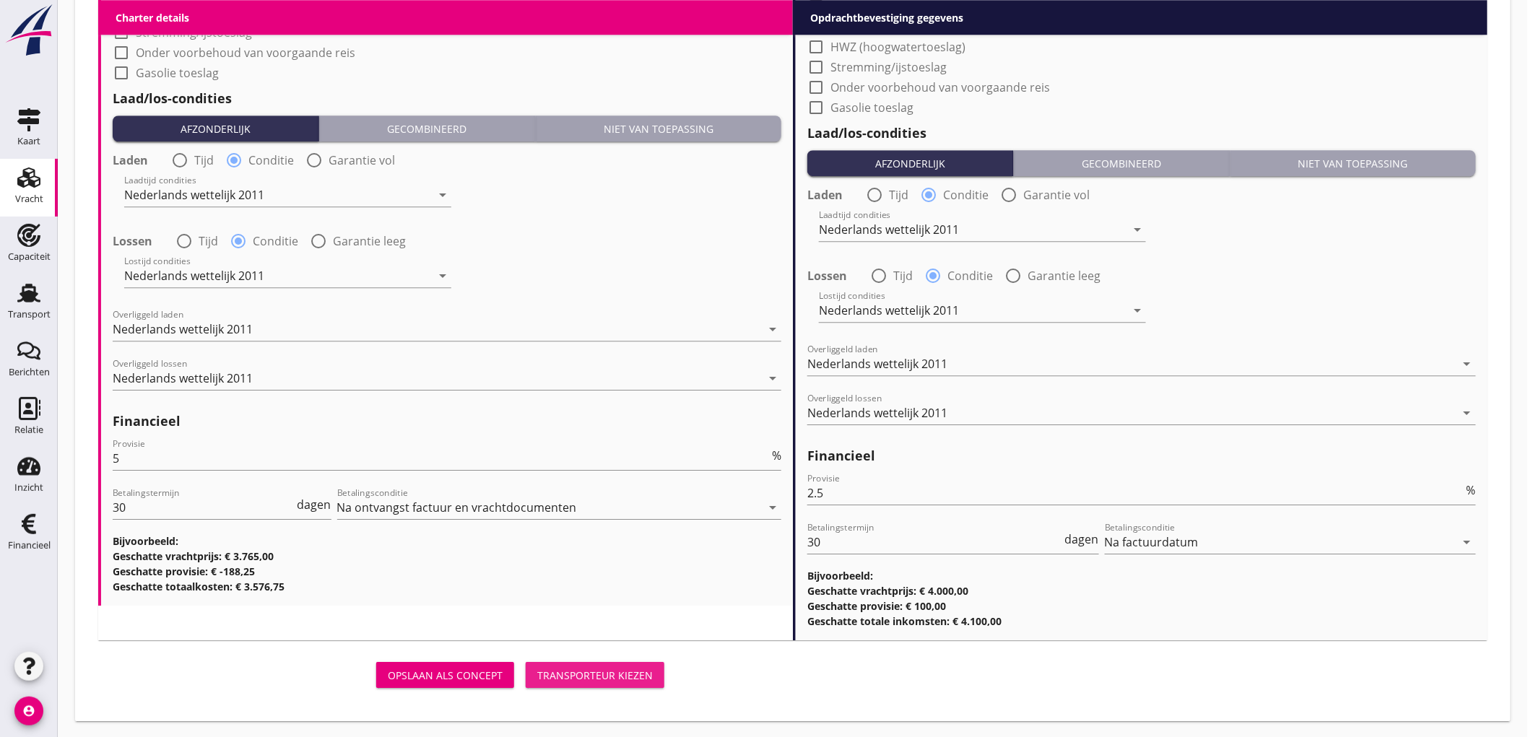
click at [602, 668] on div "Transporteur kiezen" at bounding box center [595, 675] width 116 height 15
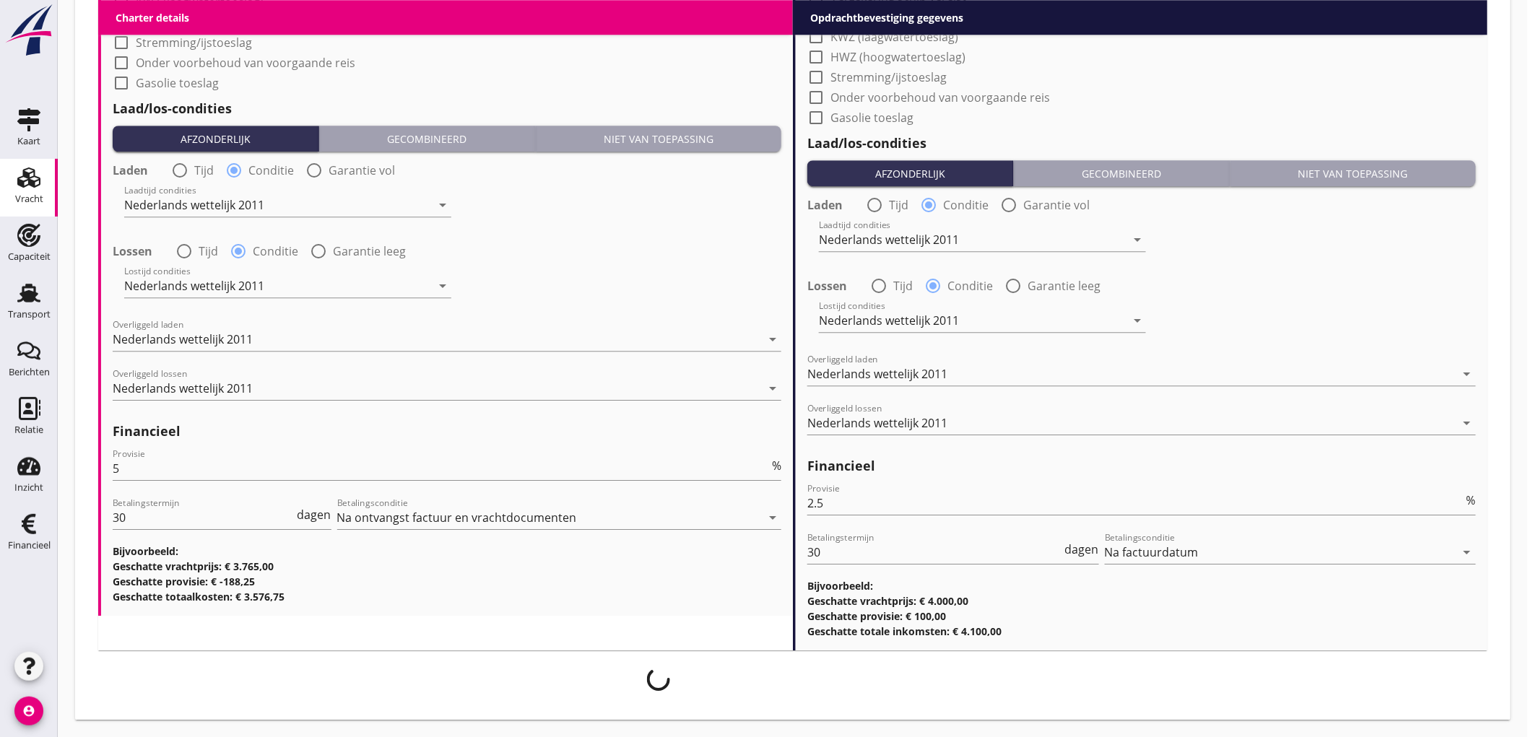
scroll to position [1612, 0]
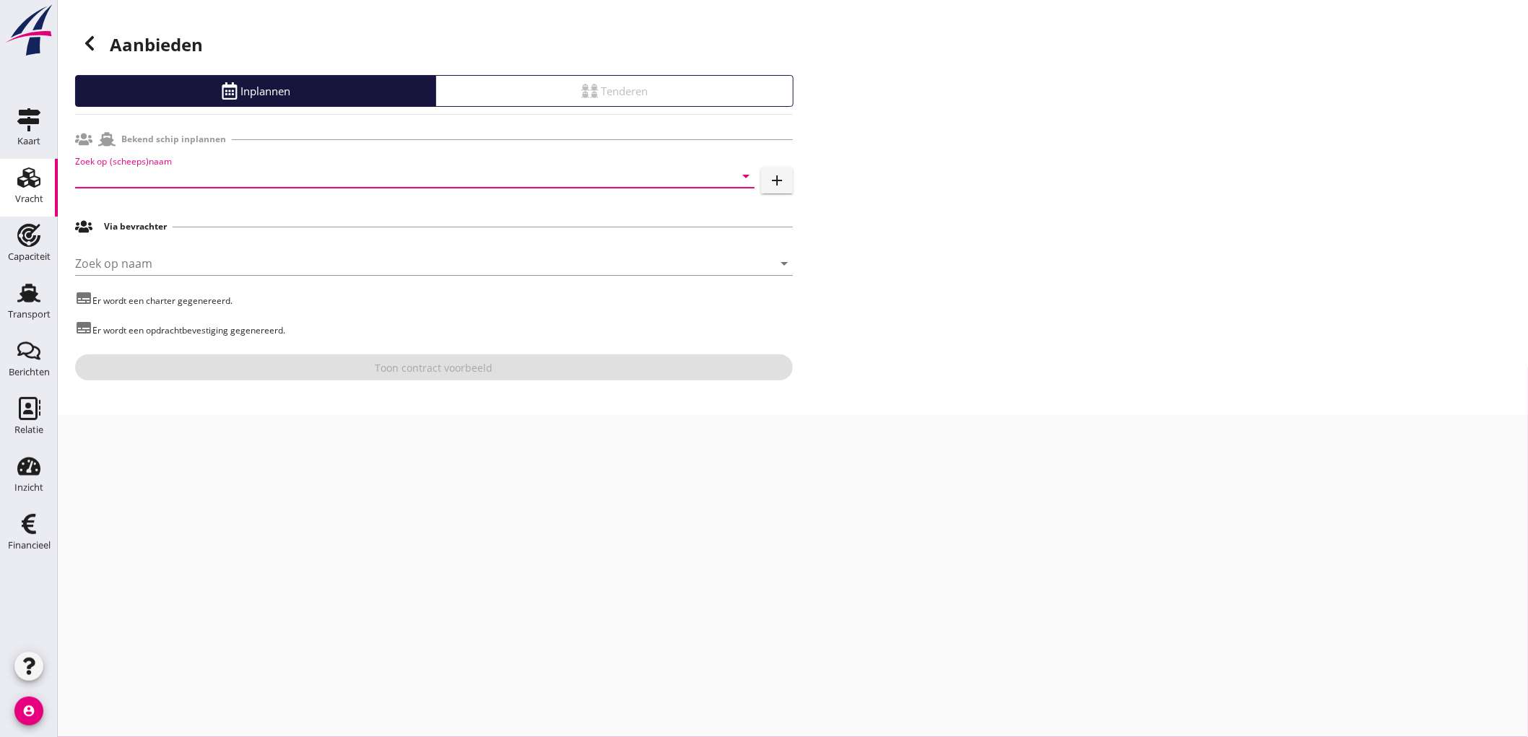
click at [177, 177] on input "Zoek op (scheeps)naam" at bounding box center [394, 176] width 639 height 23
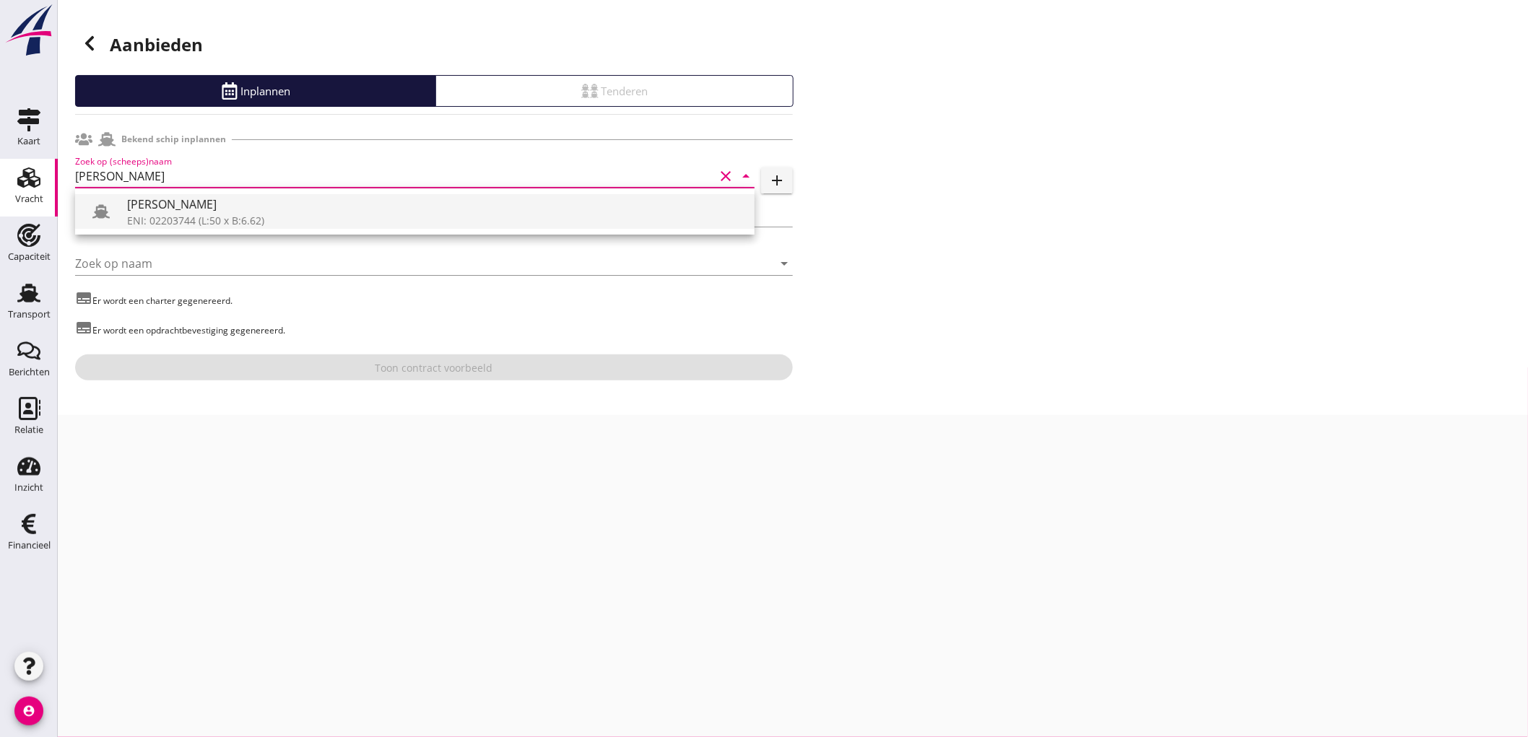
click at [165, 218] on div "ENI: 02203744 (L:50 x B:6.62)" at bounding box center [435, 220] width 616 height 15
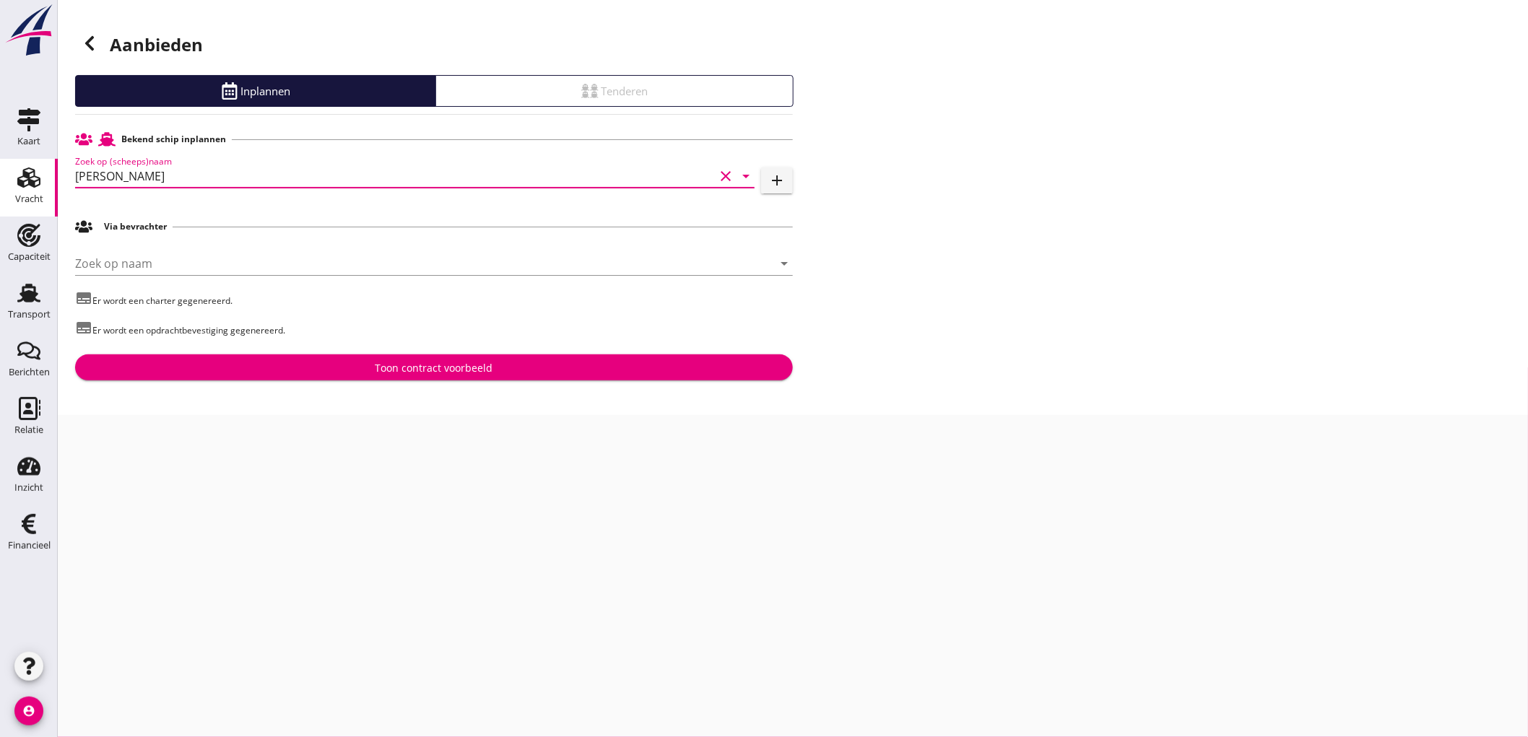
type input "ROBBIE"
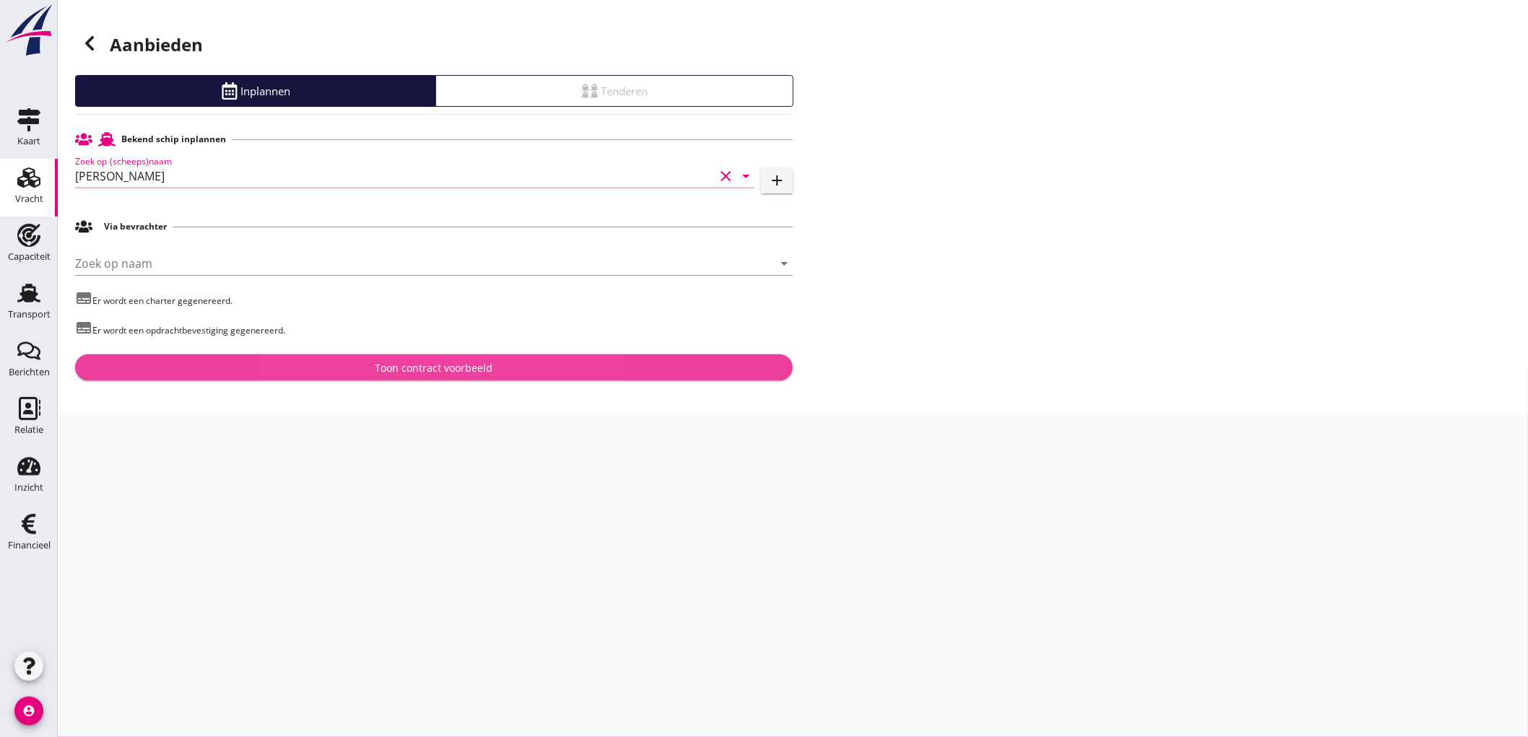
click at [327, 365] on div "Toon contract voorbeeld" at bounding box center [434, 367] width 695 height 15
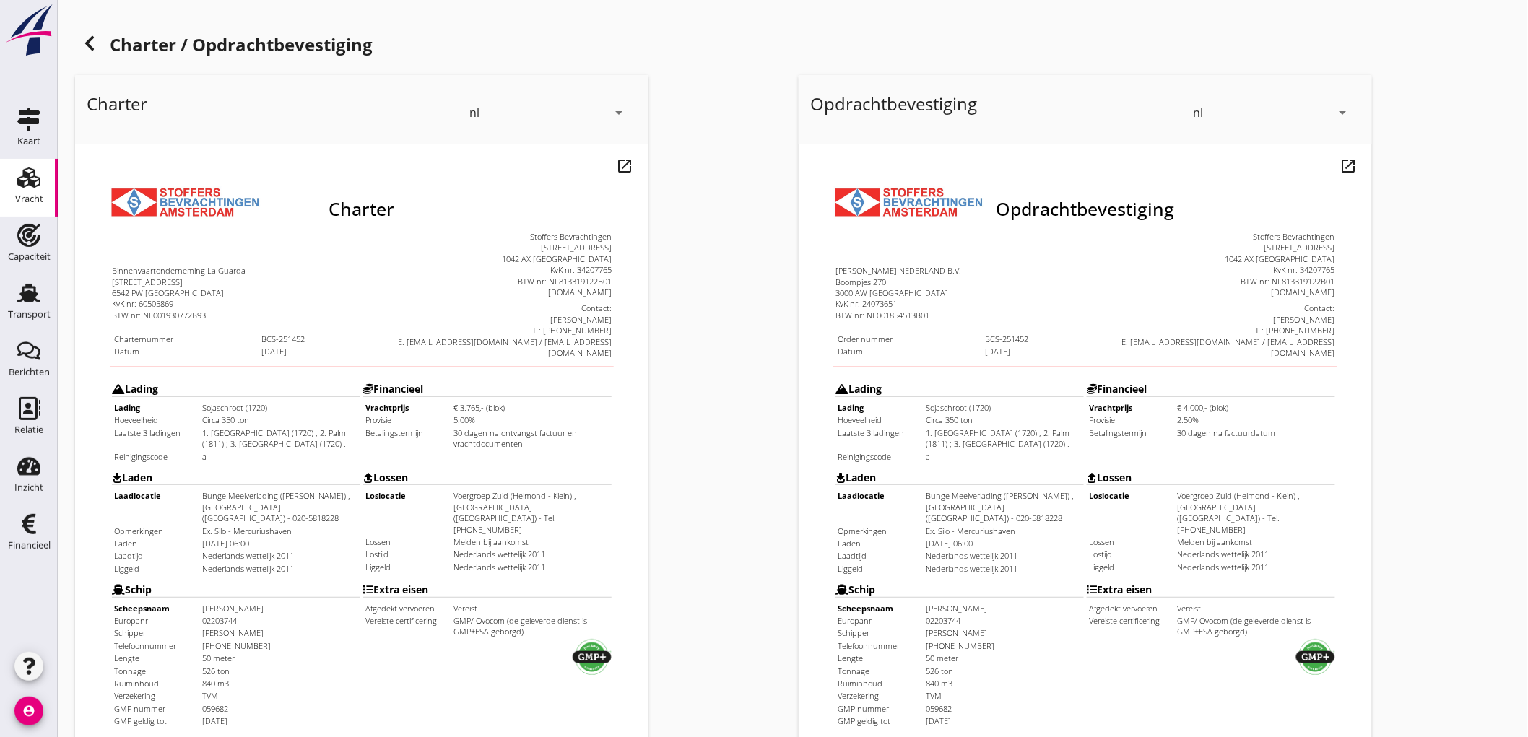
scroll to position [321, 0]
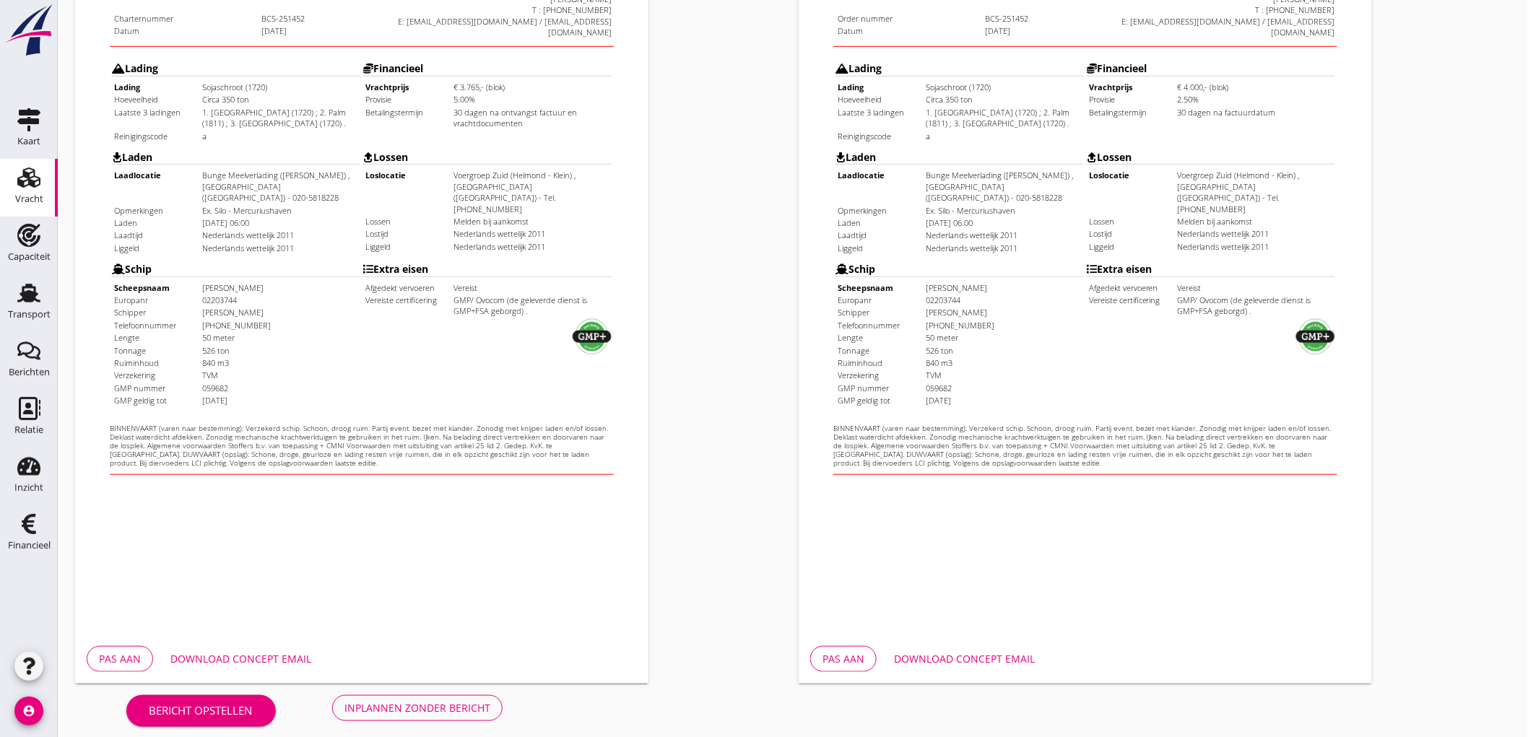
click at [358, 696] on button "Inplannen zonder bericht" at bounding box center [417, 709] width 170 height 26
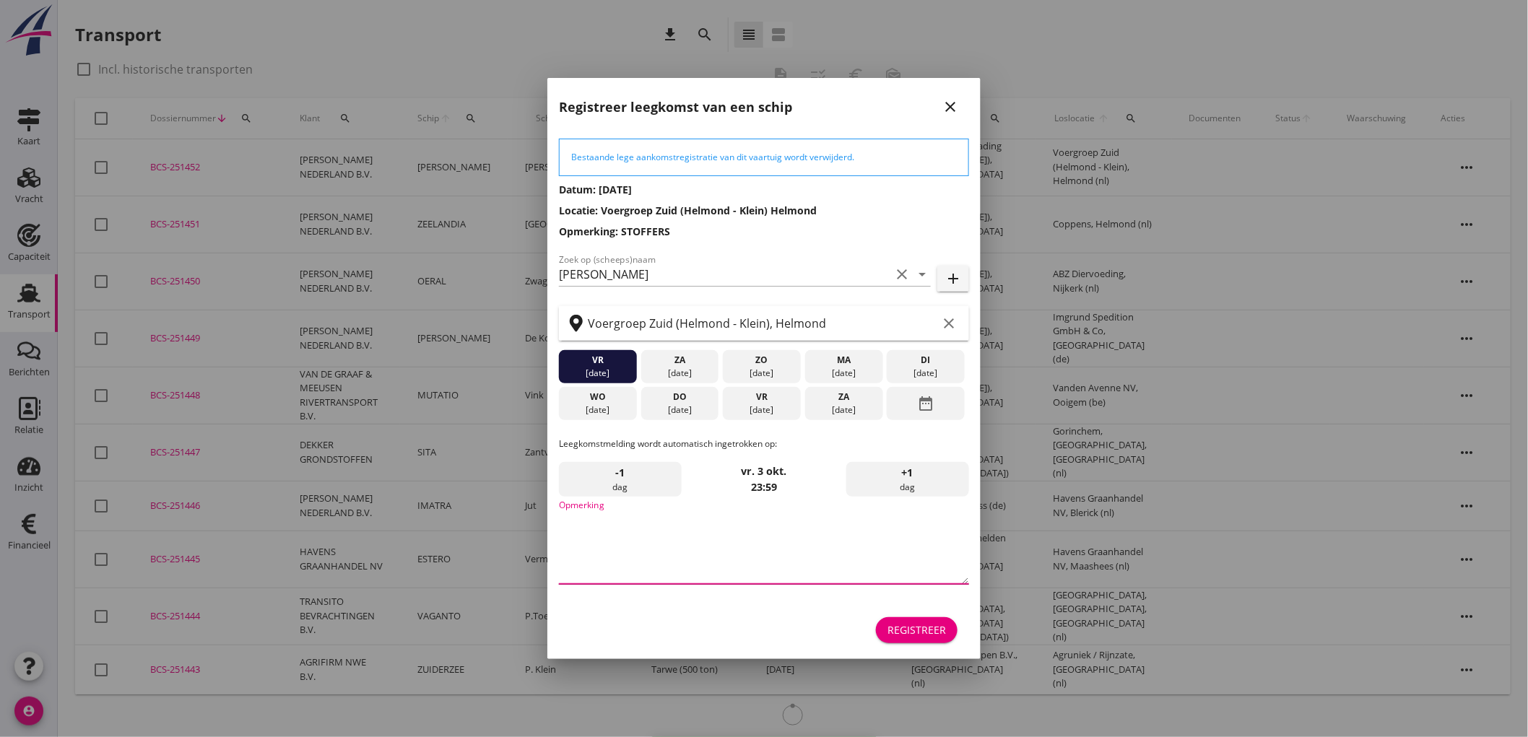
click at [644, 537] on textarea "Opmerking" at bounding box center [764, 547] width 410 height 76
type textarea "STOFFERS"
click at [678, 397] on div "do" at bounding box center [679, 397] width 71 height 13
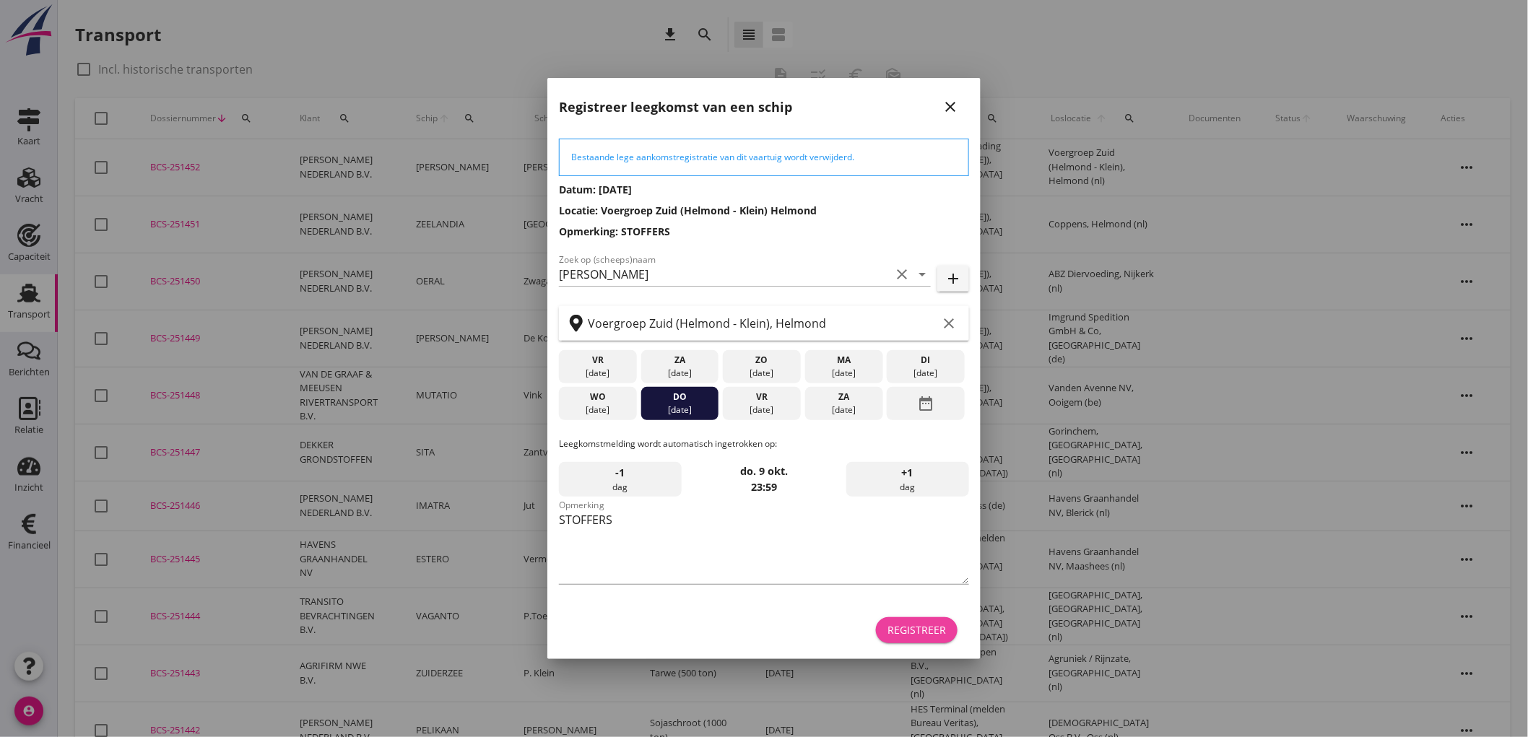
click at [926, 636] on div "Registreer" at bounding box center [917, 630] width 59 height 15
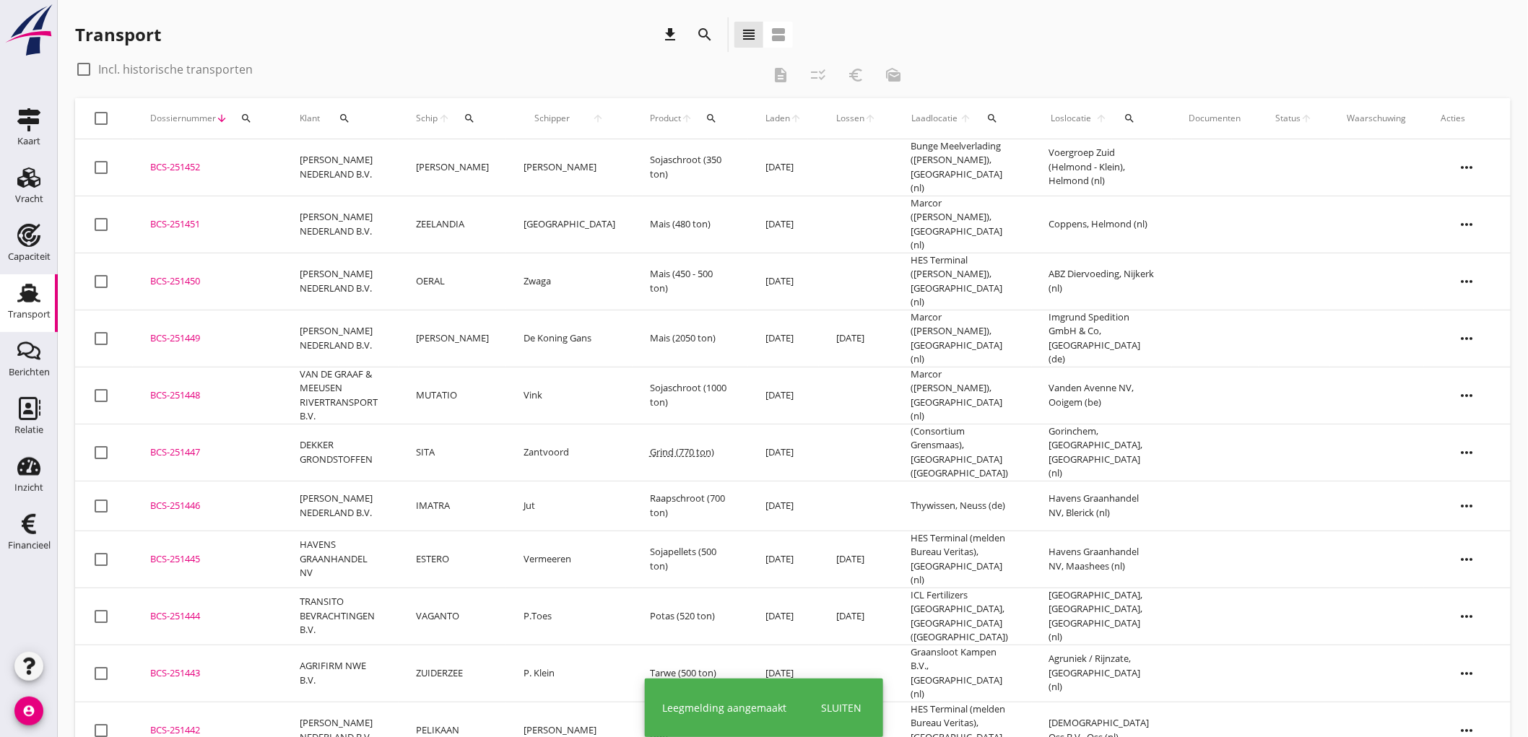
click at [506, 168] on td "ROBBIE" at bounding box center [453, 167] width 108 height 57
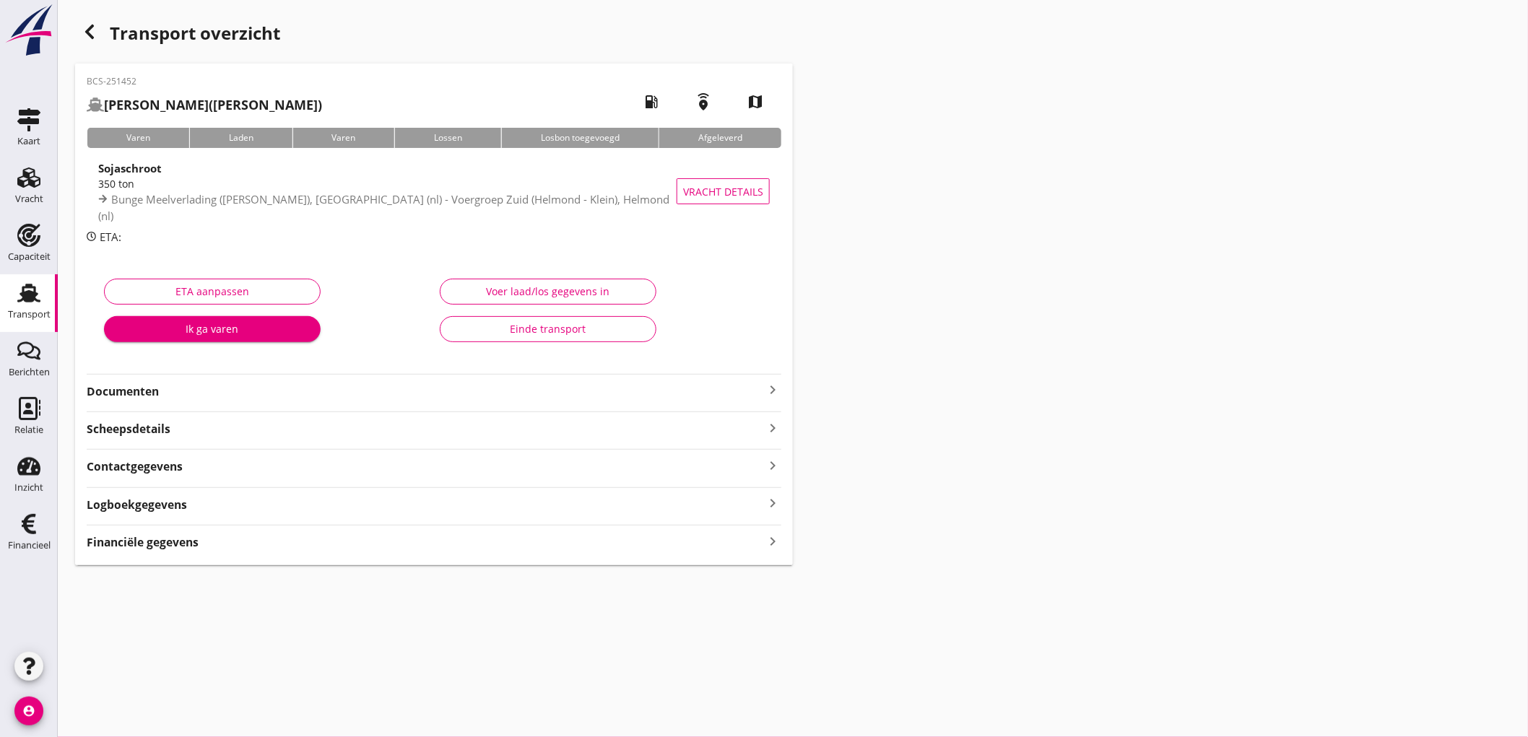
click at [287, 176] on div "Sojaschroot" at bounding box center [388, 168] width 580 height 17
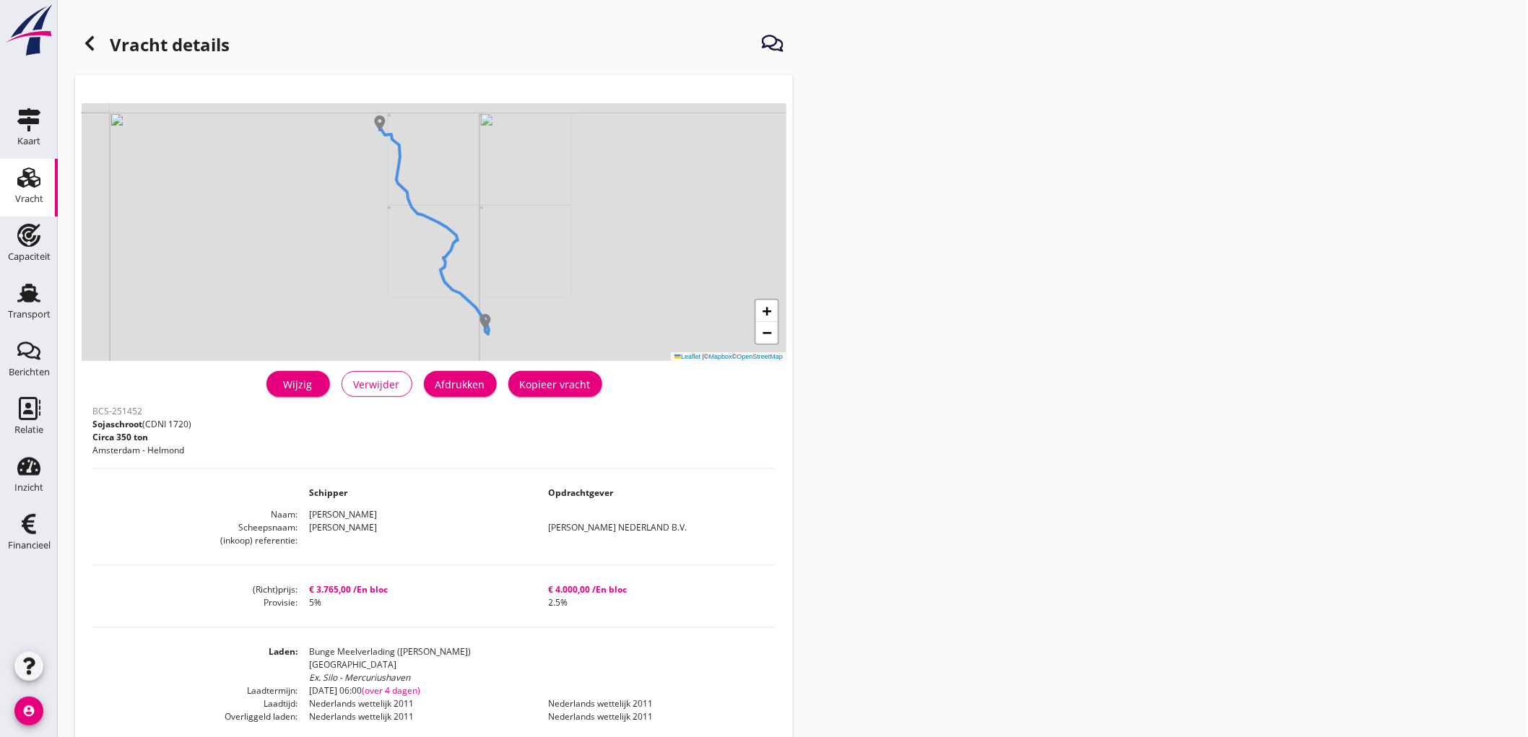
click at [461, 357] on div "+ − Leaflet | © Mapbox © OpenStreetMap" at bounding box center [434, 232] width 705 height 258
drag, startPoint x: 449, startPoint y: 383, endPoint x: 1168, endPoint y: 633, distance: 760.9
click at [450, 383] on div "Afdrukken" at bounding box center [461, 384] width 50 height 15
click at [89, 38] on icon at bounding box center [89, 43] width 17 height 17
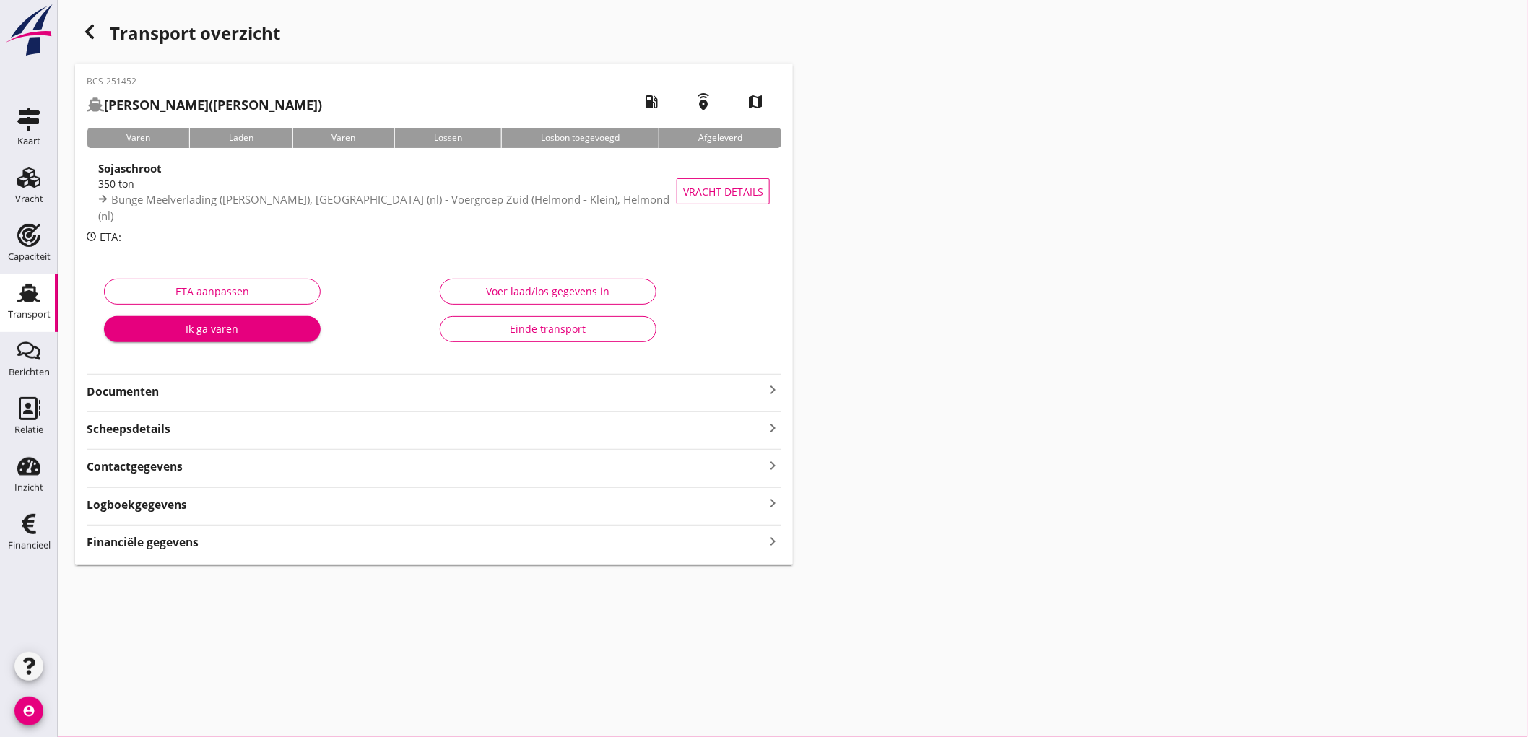
click at [135, 386] on strong "Documenten" at bounding box center [426, 392] width 678 height 17
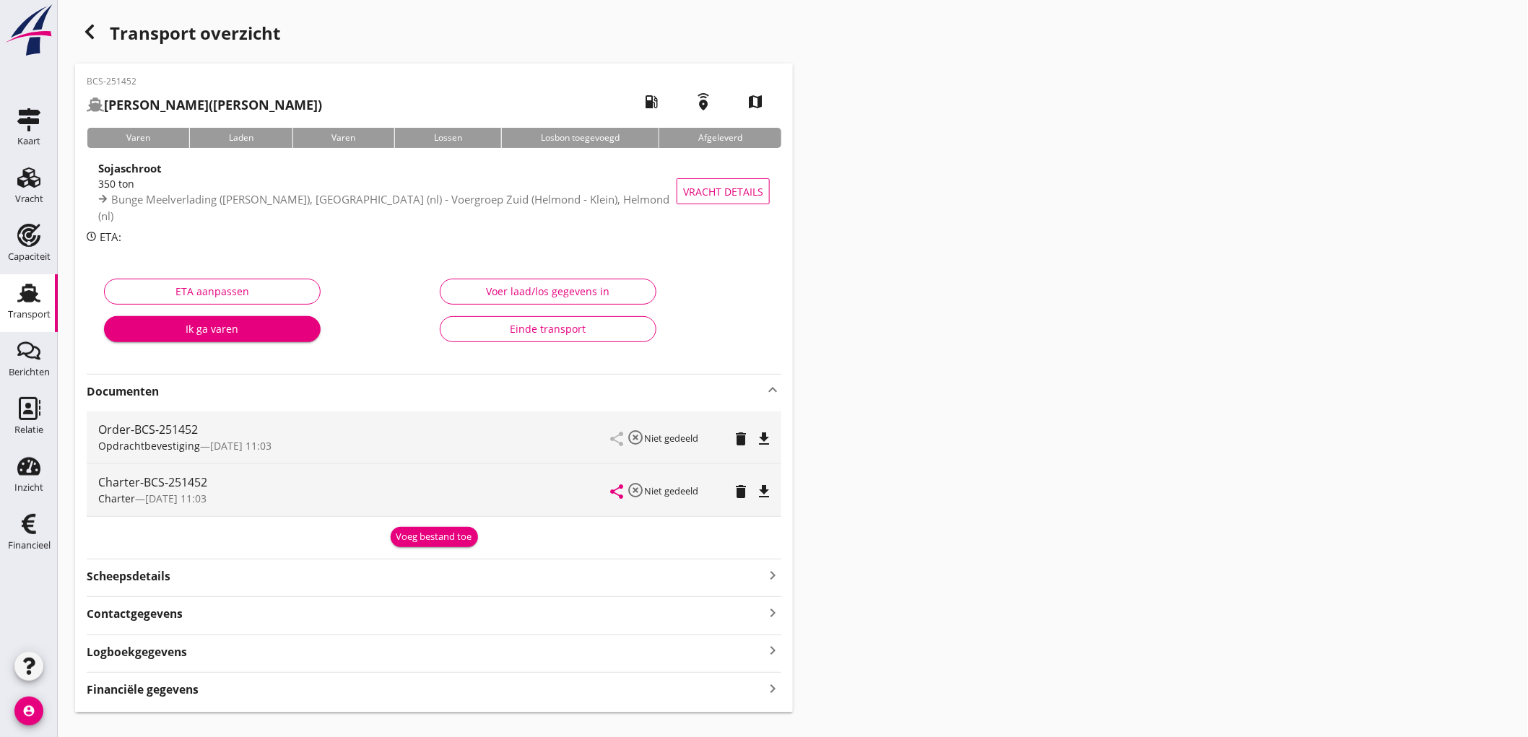
click at [769, 438] on icon "file_download" at bounding box center [764, 439] width 17 height 17
click at [760, 473] on div "share highlight_off Niet gedeeld delete file_download" at bounding box center [690, 490] width 159 height 52
drag, startPoint x: 762, startPoint y: 485, endPoint x: 769, endPoint y: 480, distance: 8.2
click at [763, 485] on icon "file_download" at bounding box center [764, 491] width 17 height 17
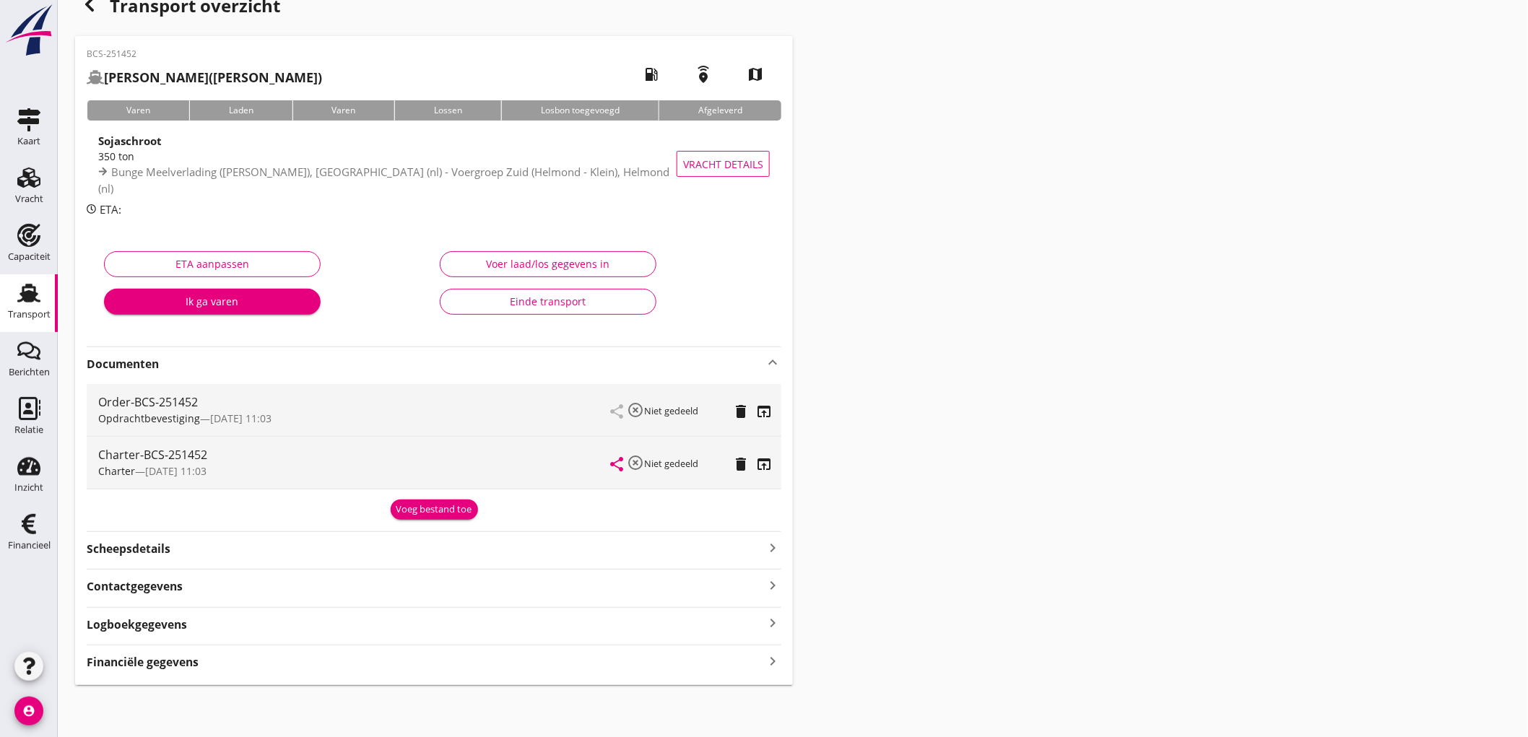
click at [246, 661] on div "Financiële gegevens keyboard_arrow_right" at bounding box center [434, 662] width 695 height 20
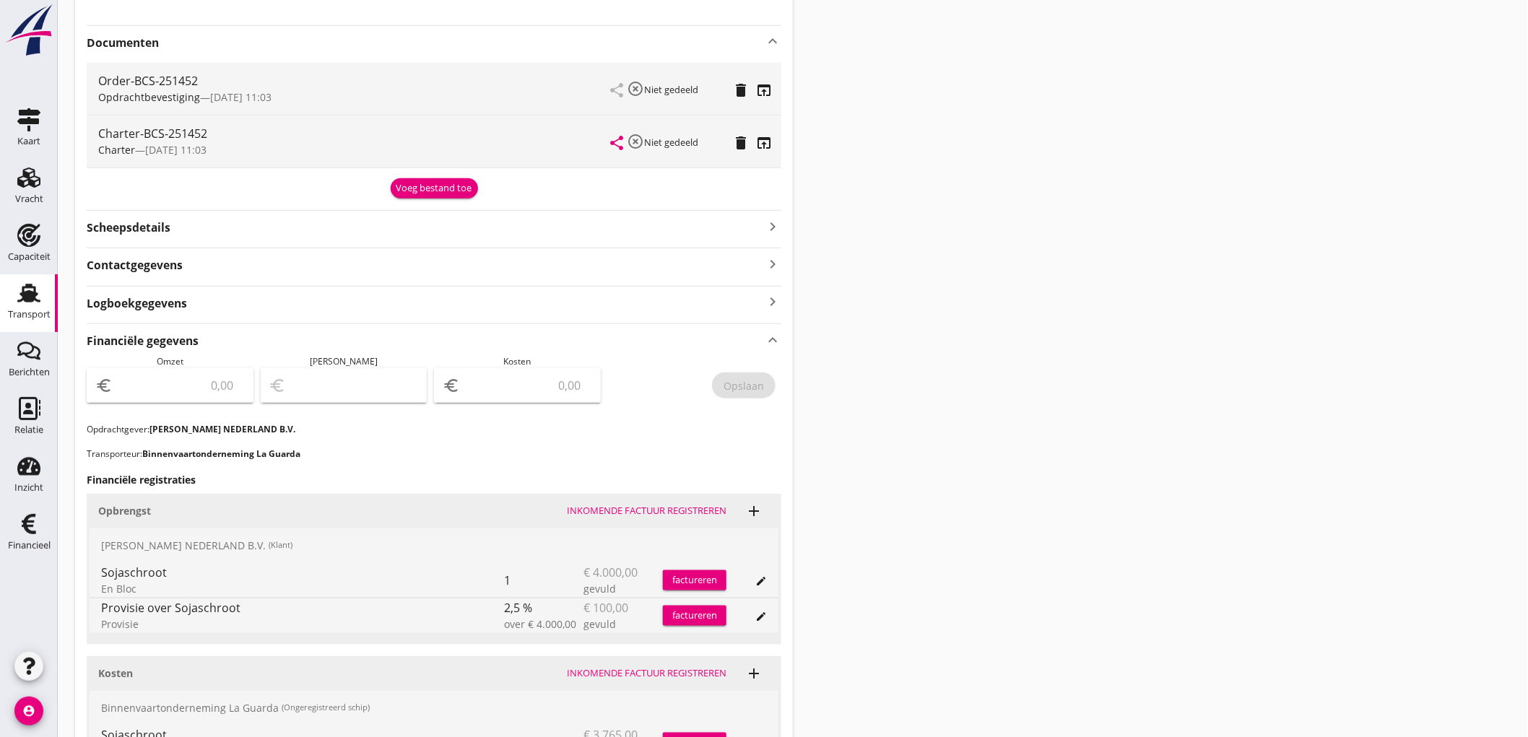
drag, startPoint x: 163, startPoint y: 392, endPoint x: 191, endPoint y: 381, distance: 30.4
click at [163, 392] on input "number" at bounding box center [180, 385] width 129 height 23
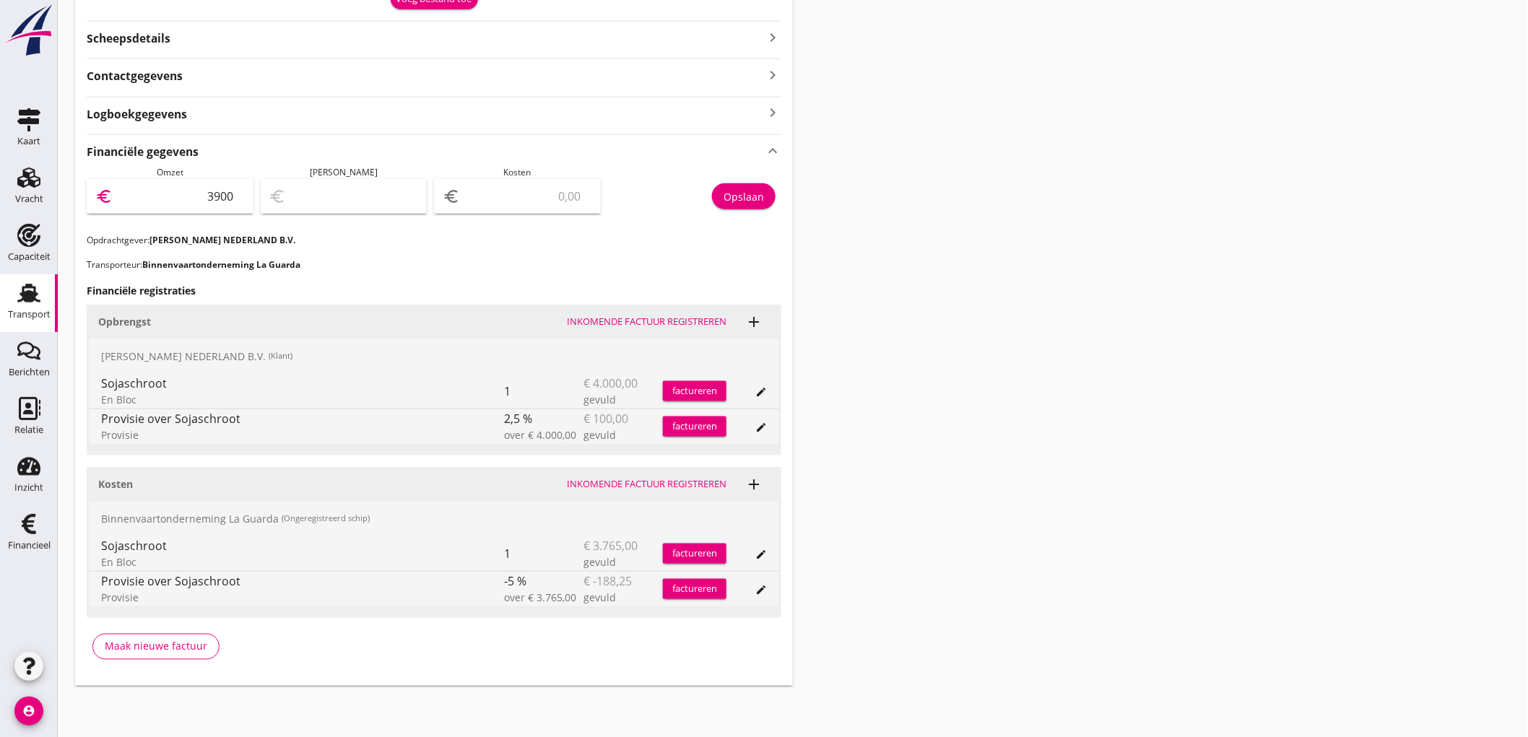
type input "3900"
type input "3897.00"
type input "35"
type input "3543.00"
type input "357"
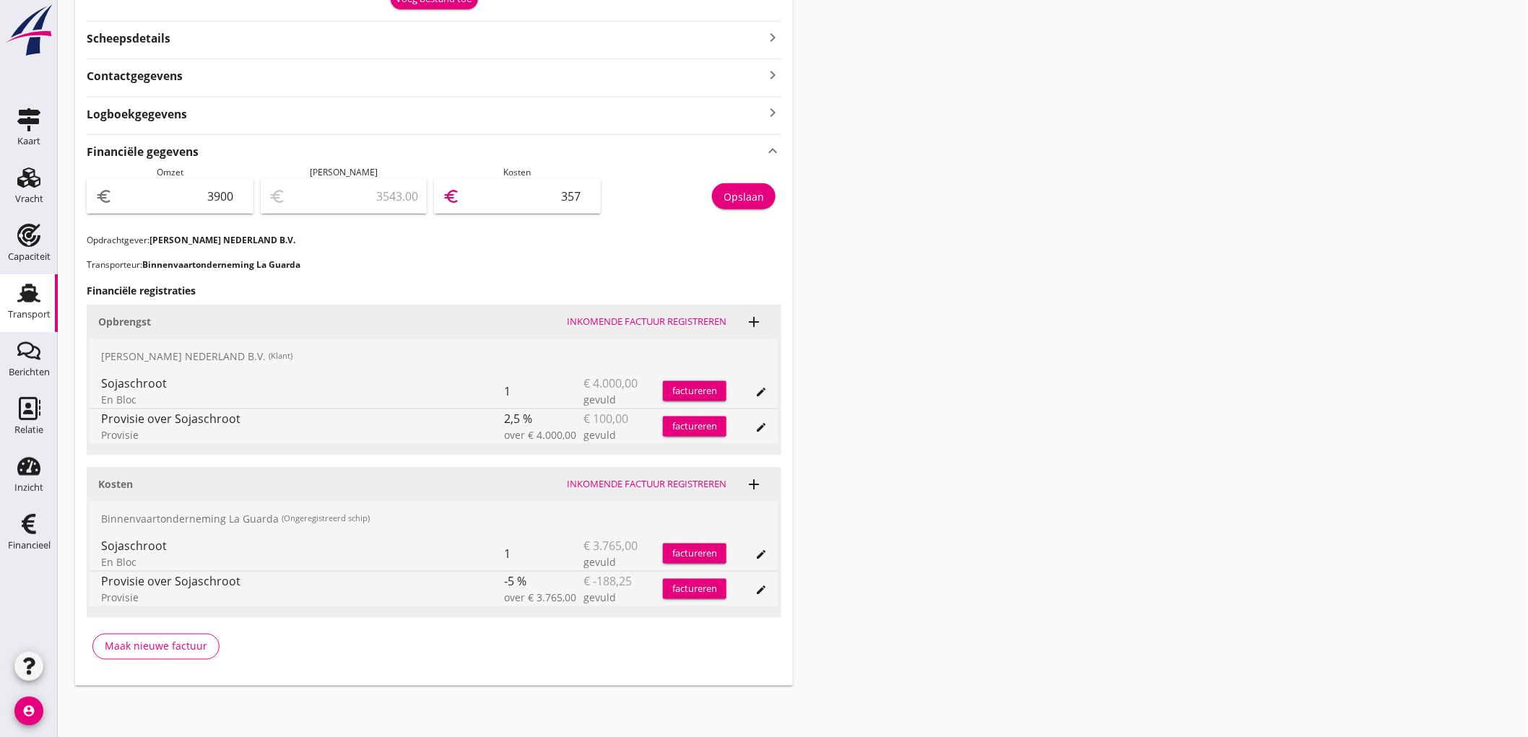
type input "324.00"
type input "3576"
type input "323.30"
type input "3576.7"
type input "323.25"
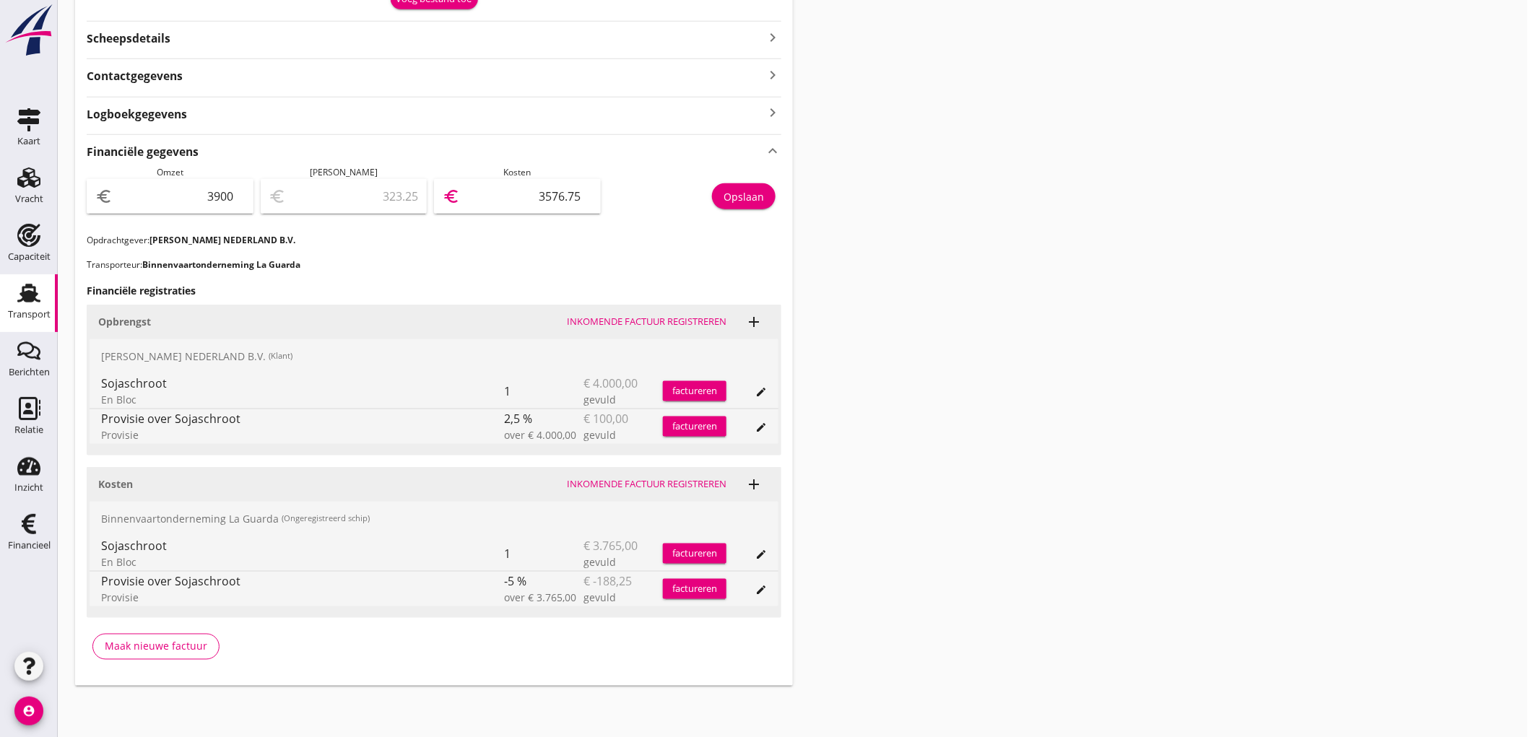
type input "3576.75"
click at [748, 201] on div "Opslaan" at bounding box center [744, 196] width 40 height 15
click at [37, 298] on icon "Transport" at bounding box center [28, 293] width 23 height 23
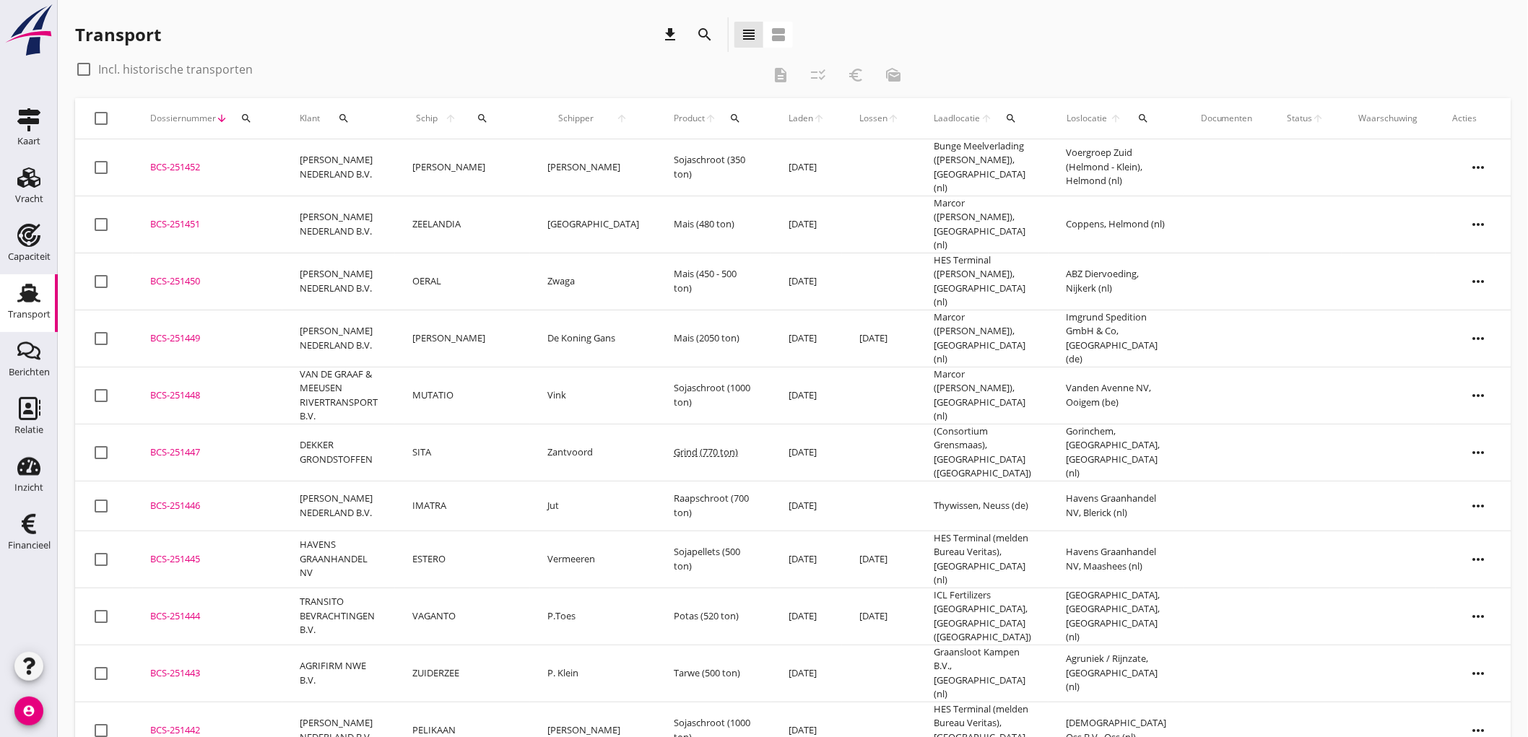
click at [708, 33] on icon "search" at bounding box center [704, 34] width 17 height 17
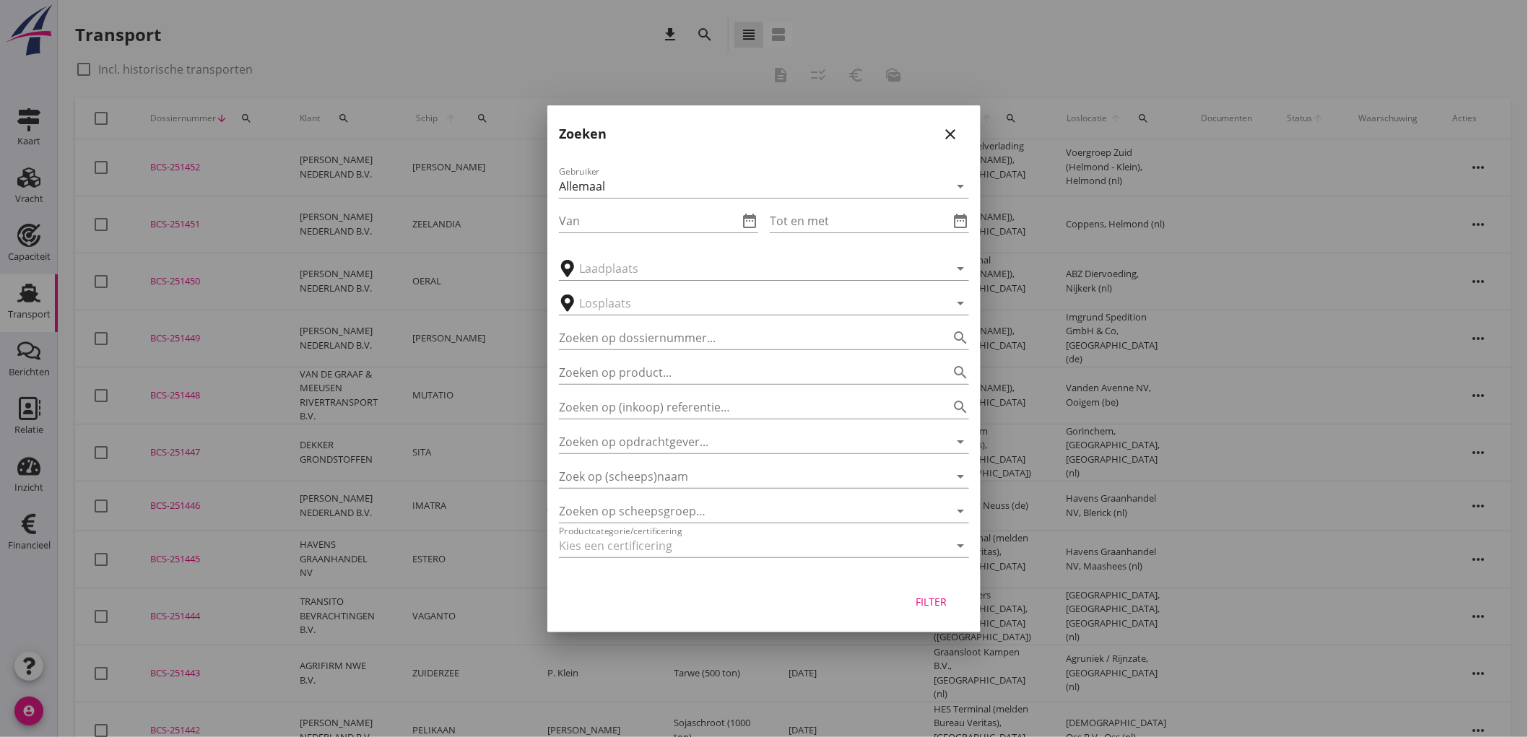
click at [956, 131] on icon "close" at bounding box center [950, 134] width 17 height 17
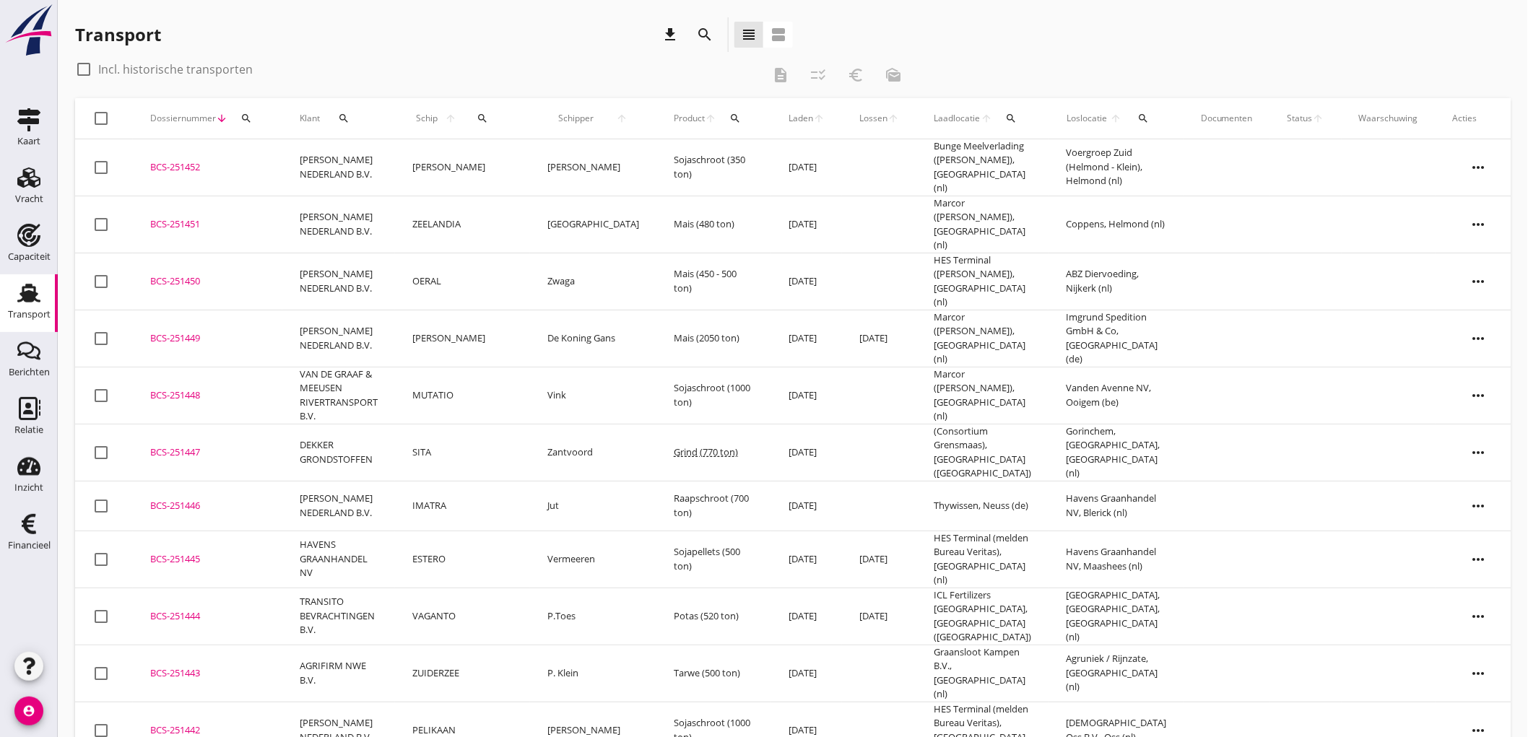
click at [485, 118] on icon "search" at bounding box center [483, 119] width 12 height 12
click at [589, 161] on input "Zoek op (scheeps)naam" at bounding box center [551, 160] width 150 height 23
type input "f"
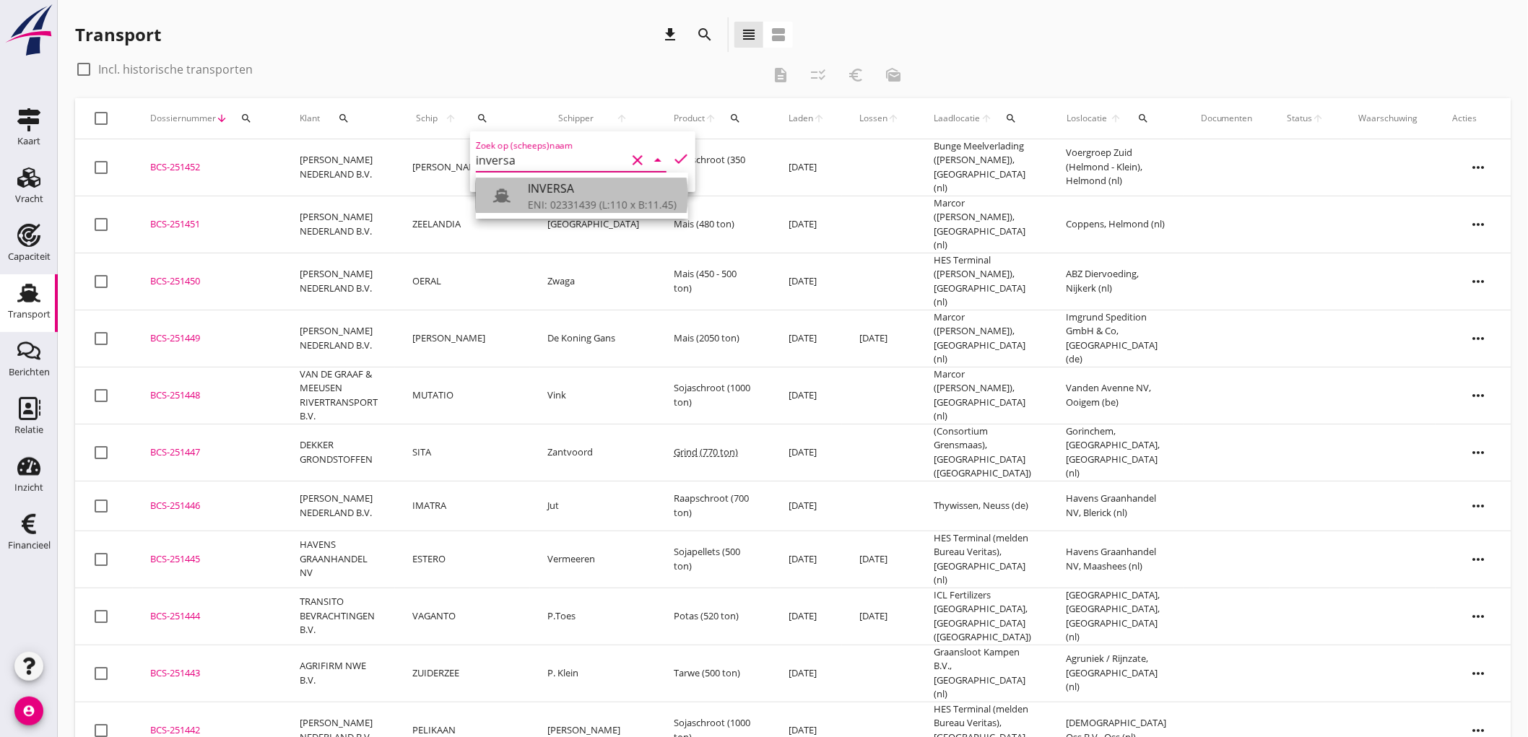
click at [524, 194] on div at bounding box center [508, 195] width 40 height 29
click at [675, 159] on icon "check" at bounding box center [680, 158] width 17 height 17
type input "INVERSA"
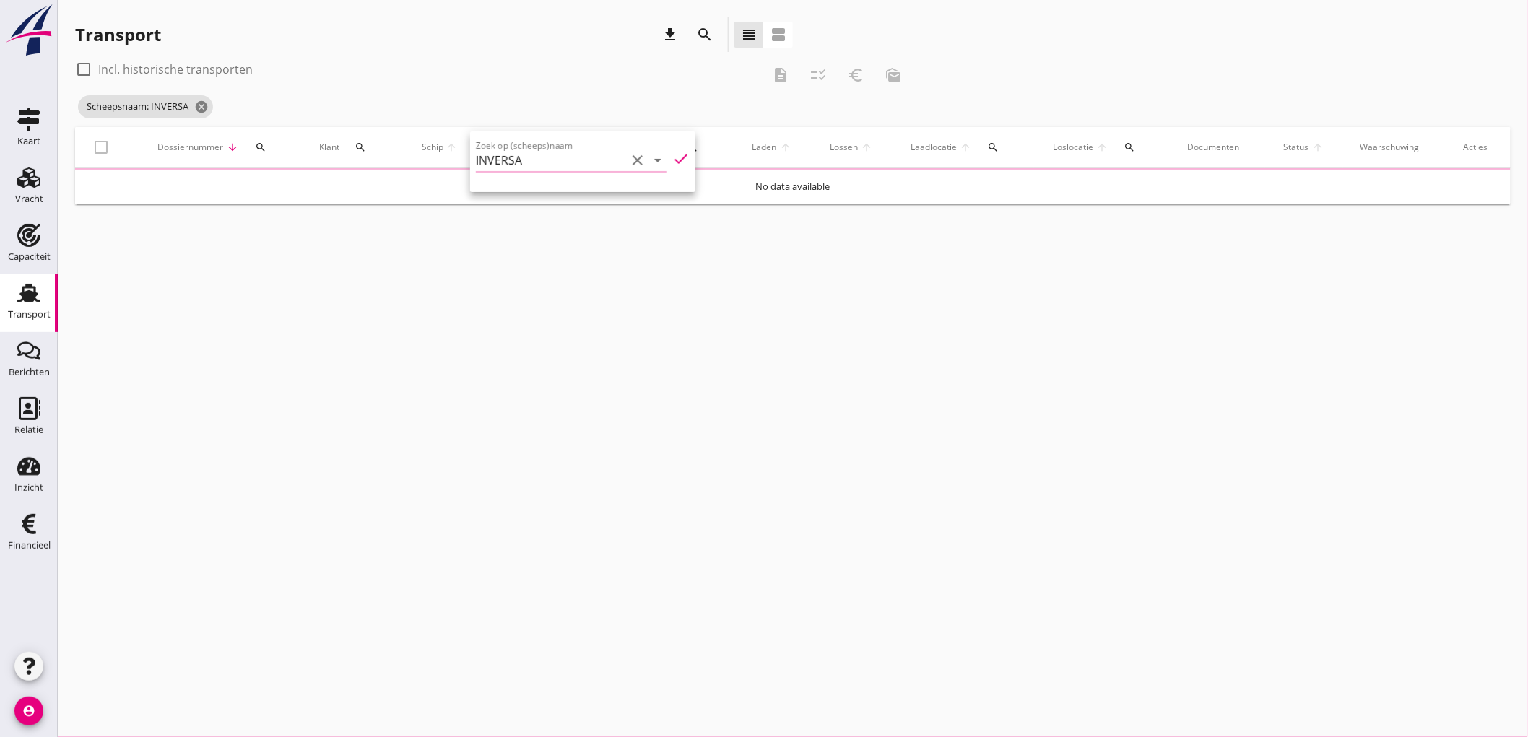
click at [178, 74] on label "Incl. historische transporten" at bounding box center [175, 69] width 155 height 14
checkbox input "true"
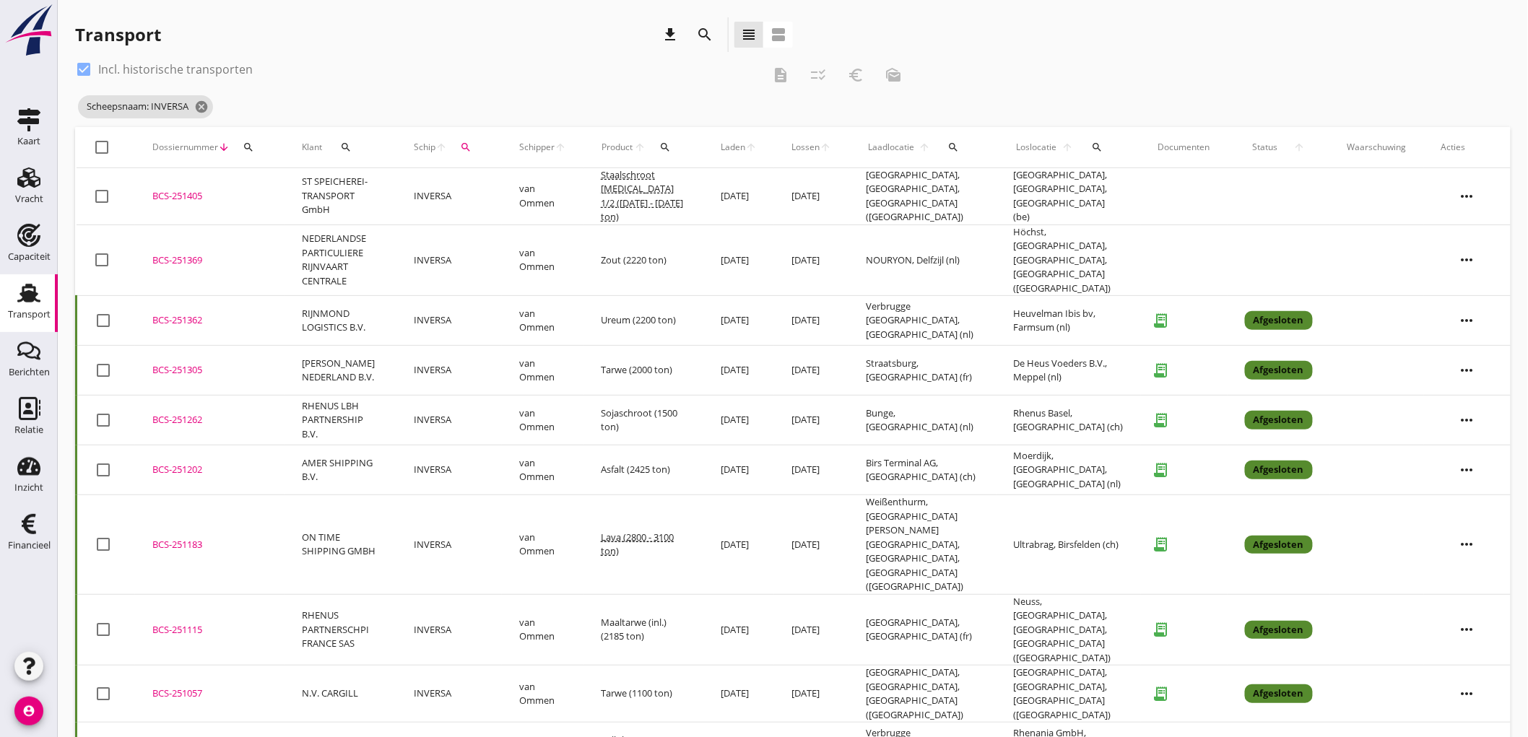
click at [385, 250] on td "NEDERLANDSE PARTICULIERE RIJNVAART CENTRALE" at bounding box center [341, 261] width 112 height 72
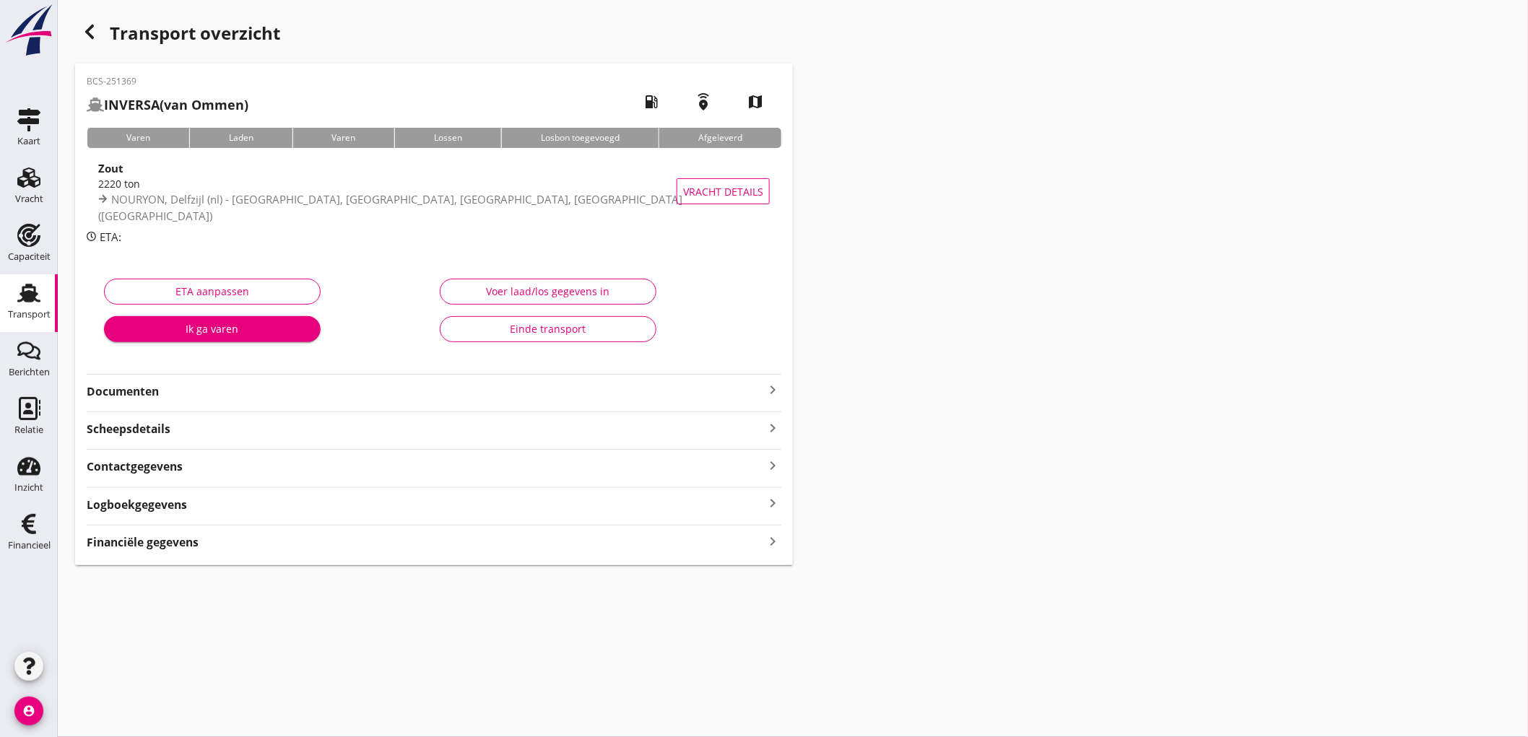
click at [204, 401] on div "BCS-251369 INVERSA (van Ommen) local_gas_station emergency_share map Varen Lade…" at bounding box center [434, 315] width 718 height 502
click at [214, 394] on strong "Documenten" at bounding box center [426, 392] width 678 height 17
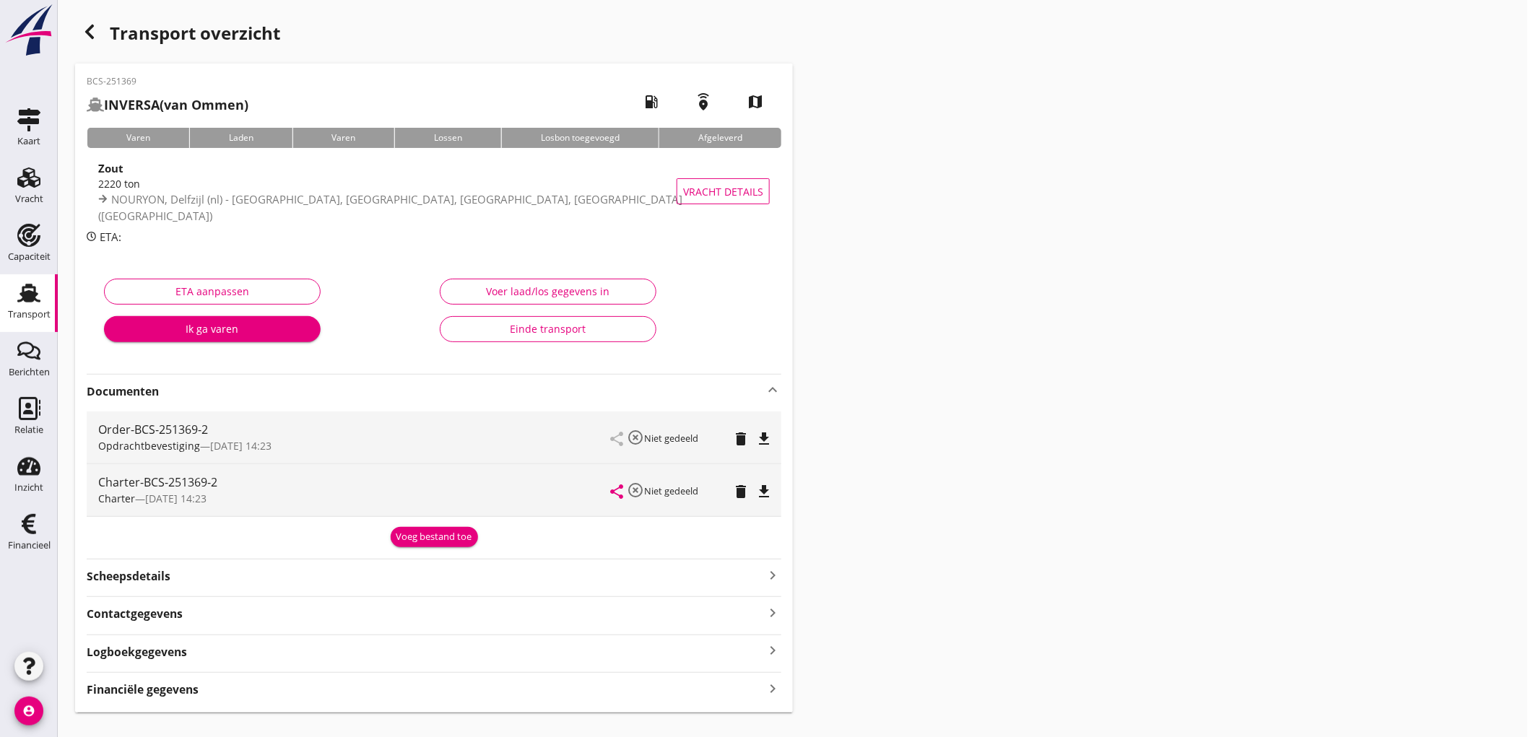
click at [416, 542] on div "Voeg bestand toe" at bounding box center [435, 537] width 76 height 14
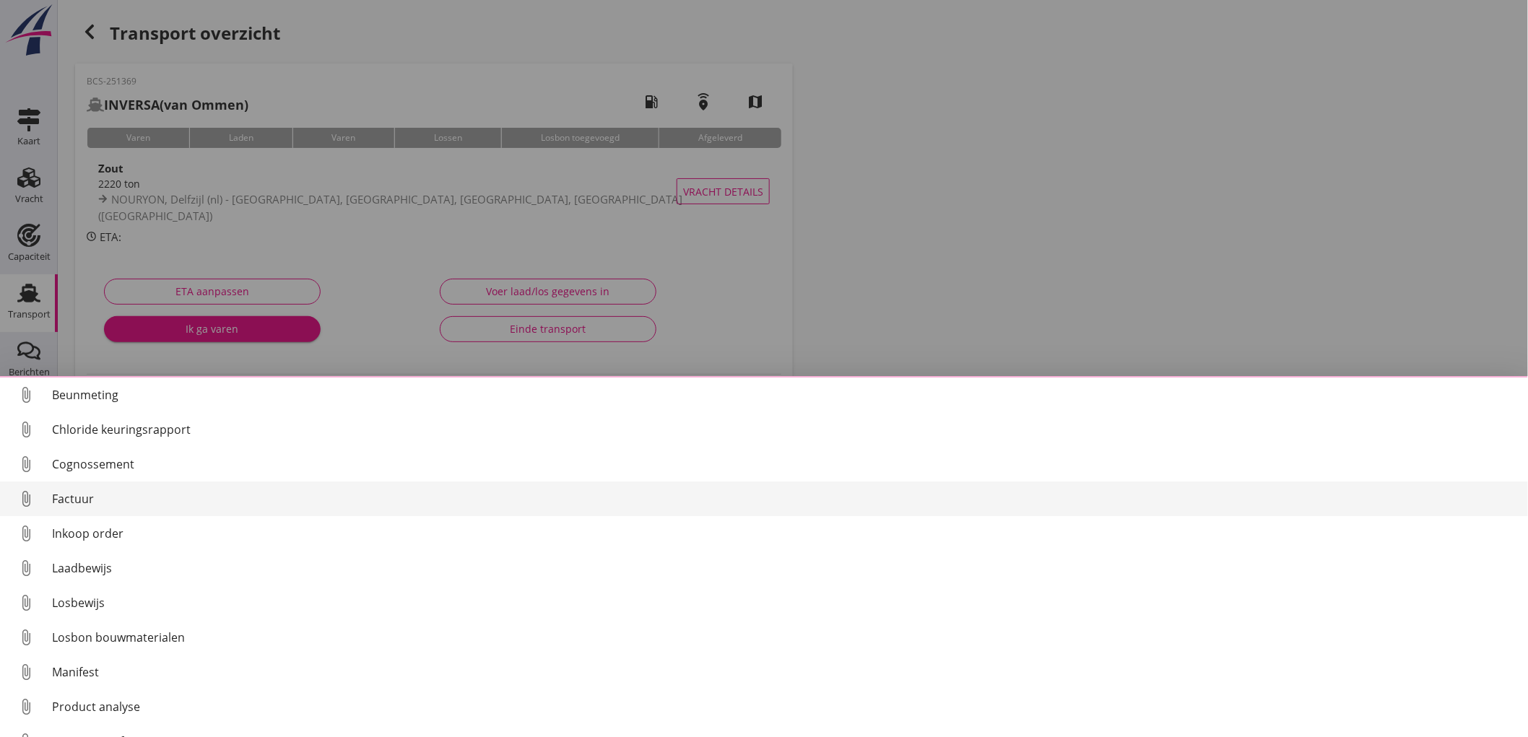
click at [111, 503] on div "Factuur" at bounding box center [784, 498] width 1465 height 17
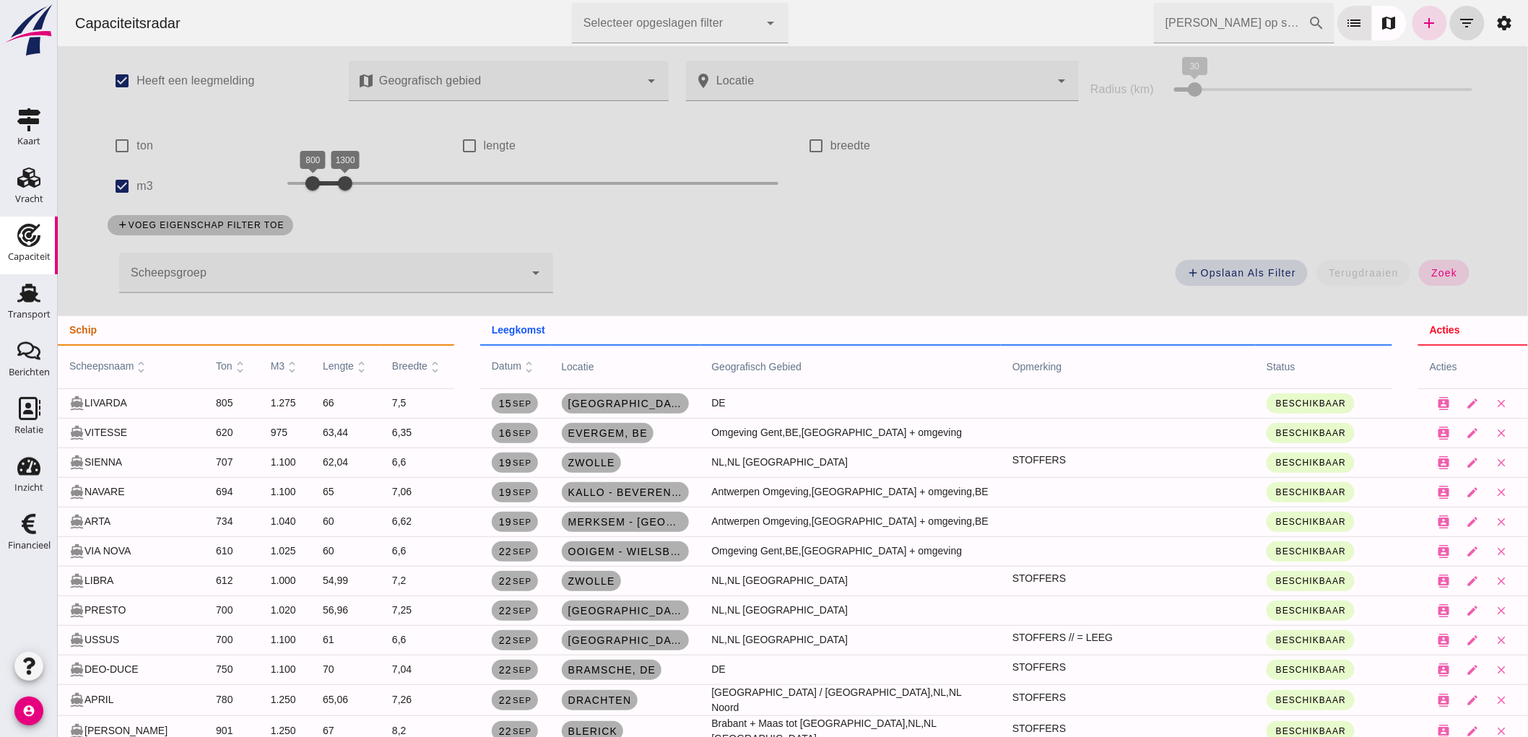
click at [157, 282] on div at bounding box center [320, 273] width 405 height 40
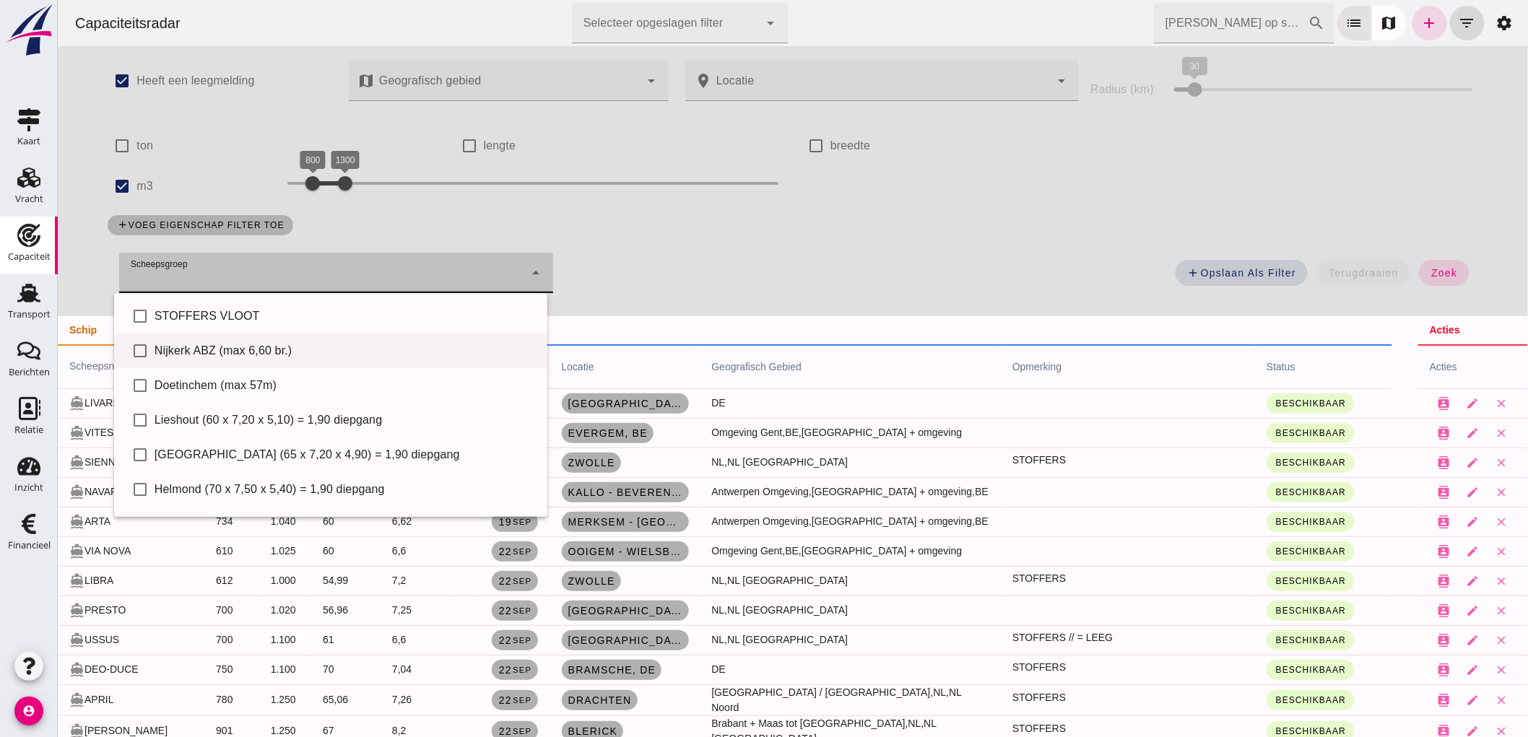
click at [173, 349] on div "Nijkerk ABZ (max 6,60 br.)" at bounding box center [344, 350] width 381 height 17
type input "Nijkerk ABZ (max 6,60 br.)"
checkbox input "true"
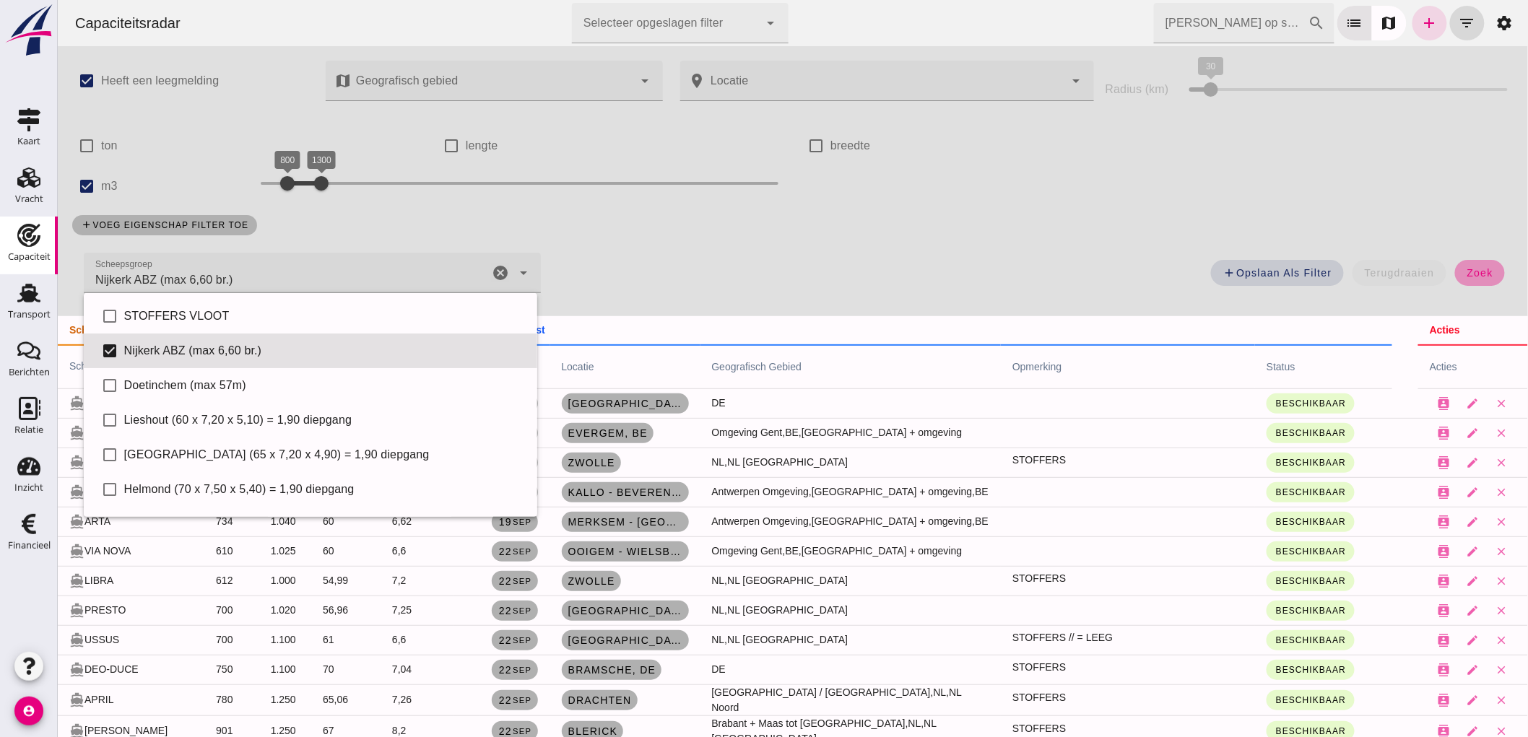
drag, startPoint x: 1463, startPoint y: 268, endPoint x: 103, endPoint y: 202, distance: 1361.7
click at [1466, 268] on span "zoek" at bounding box center [1479, 273] width 27 height 12
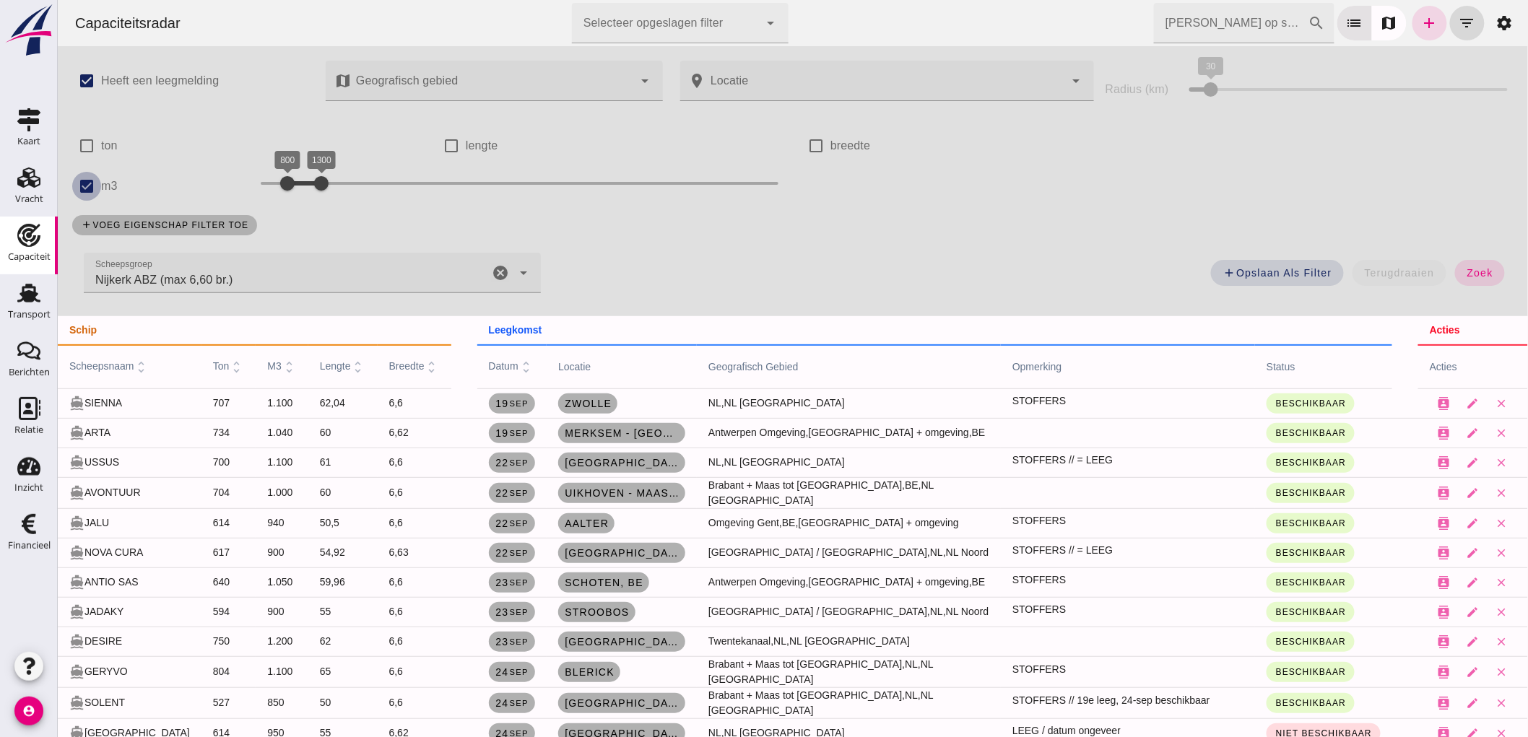
click at [79, 181] on input "m3" at bounding box center [86, 186] width 29 height 29
checkbox input "false"
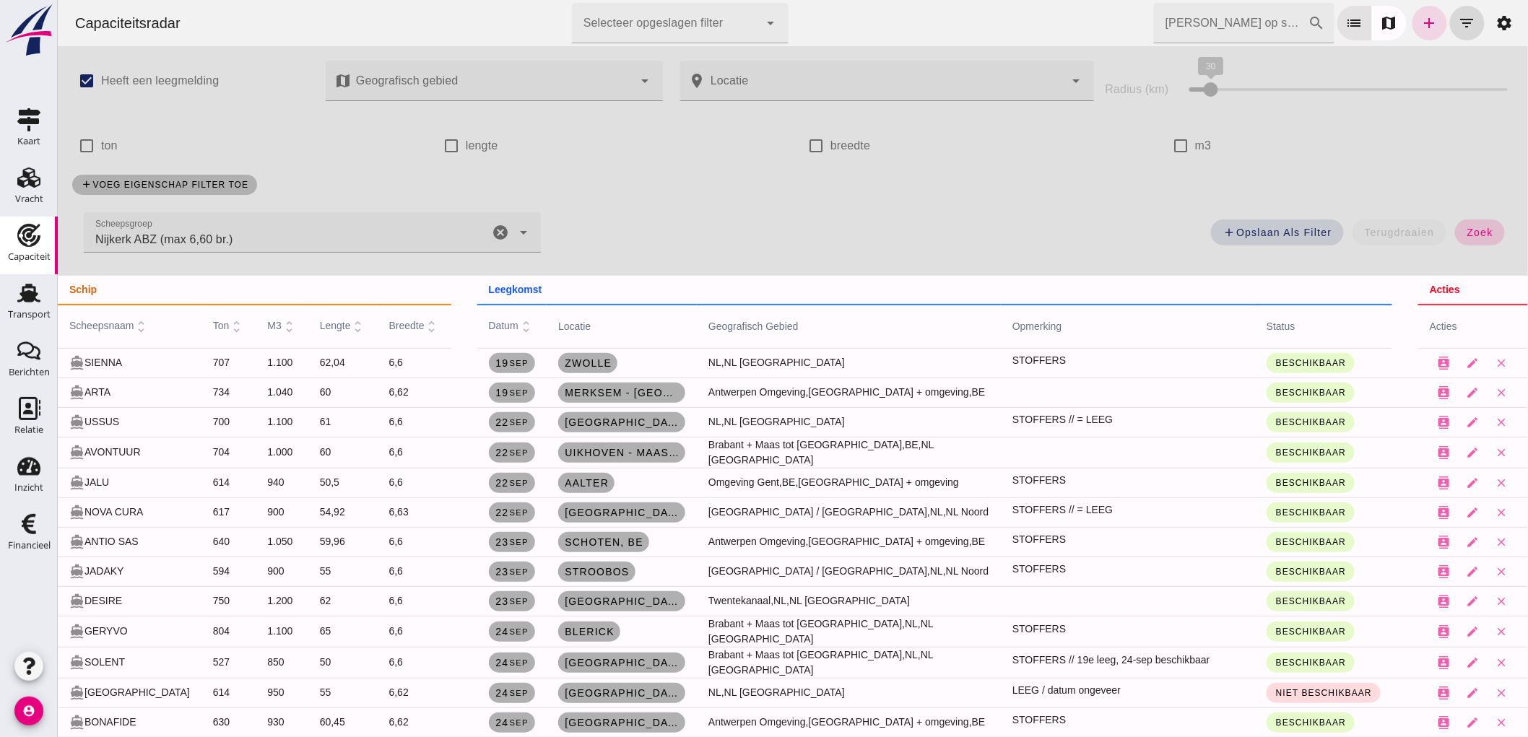
click at [1477, 231] on span "zoek" at bounding box center [1479, 233] width 27 height 12
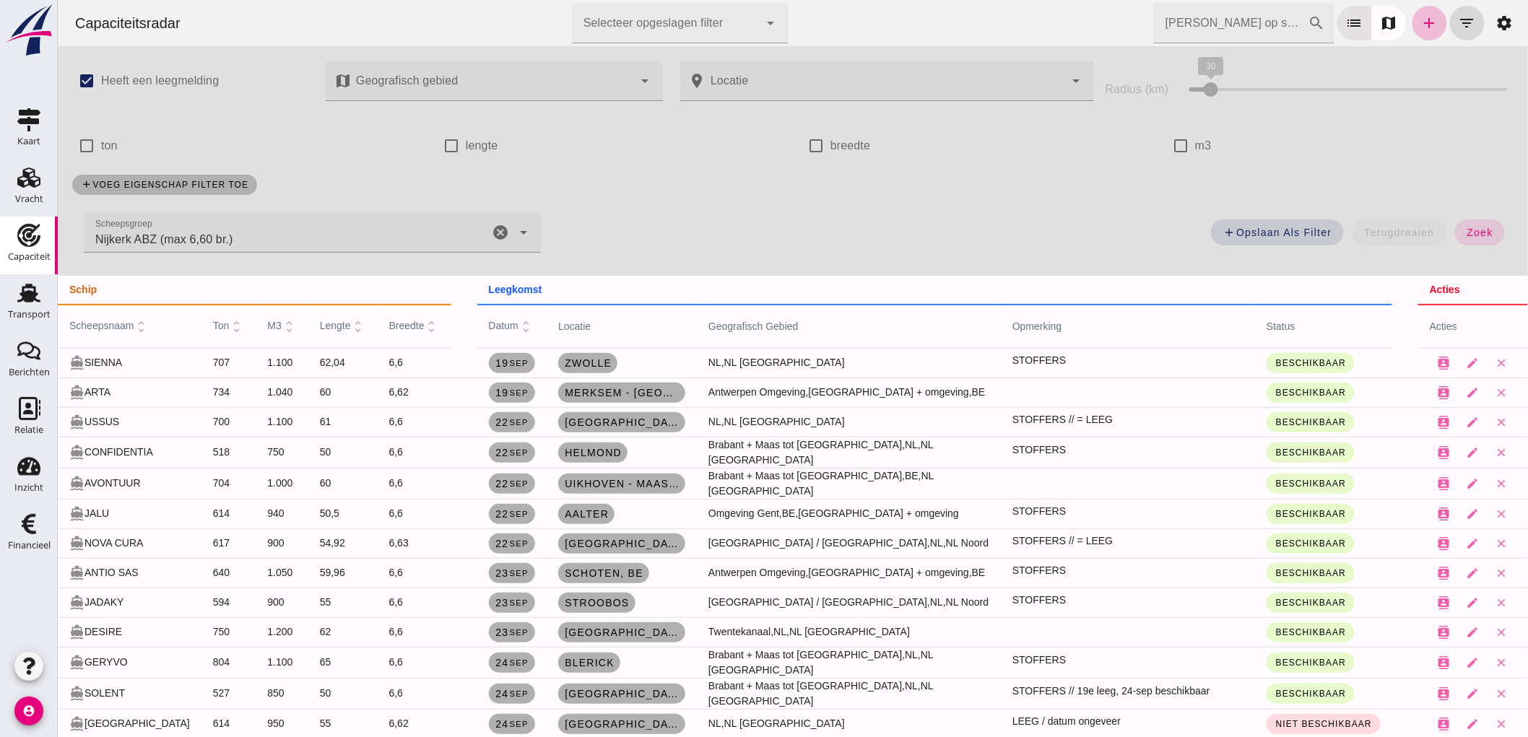
scroll to position [80, 0]
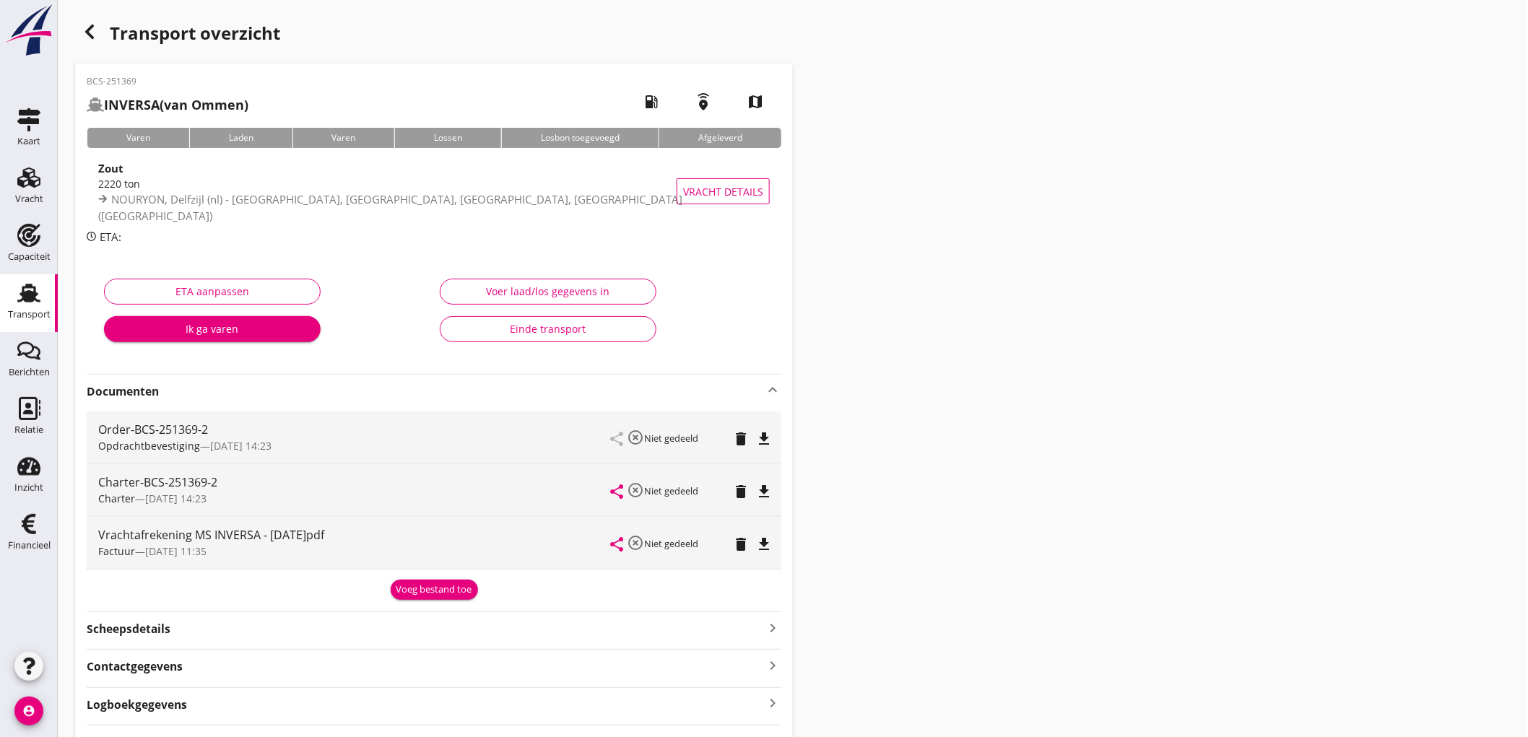
click at [415, 585] on div "Voeg bestand toe" at bounding box center [435, 590] width 76 height 14
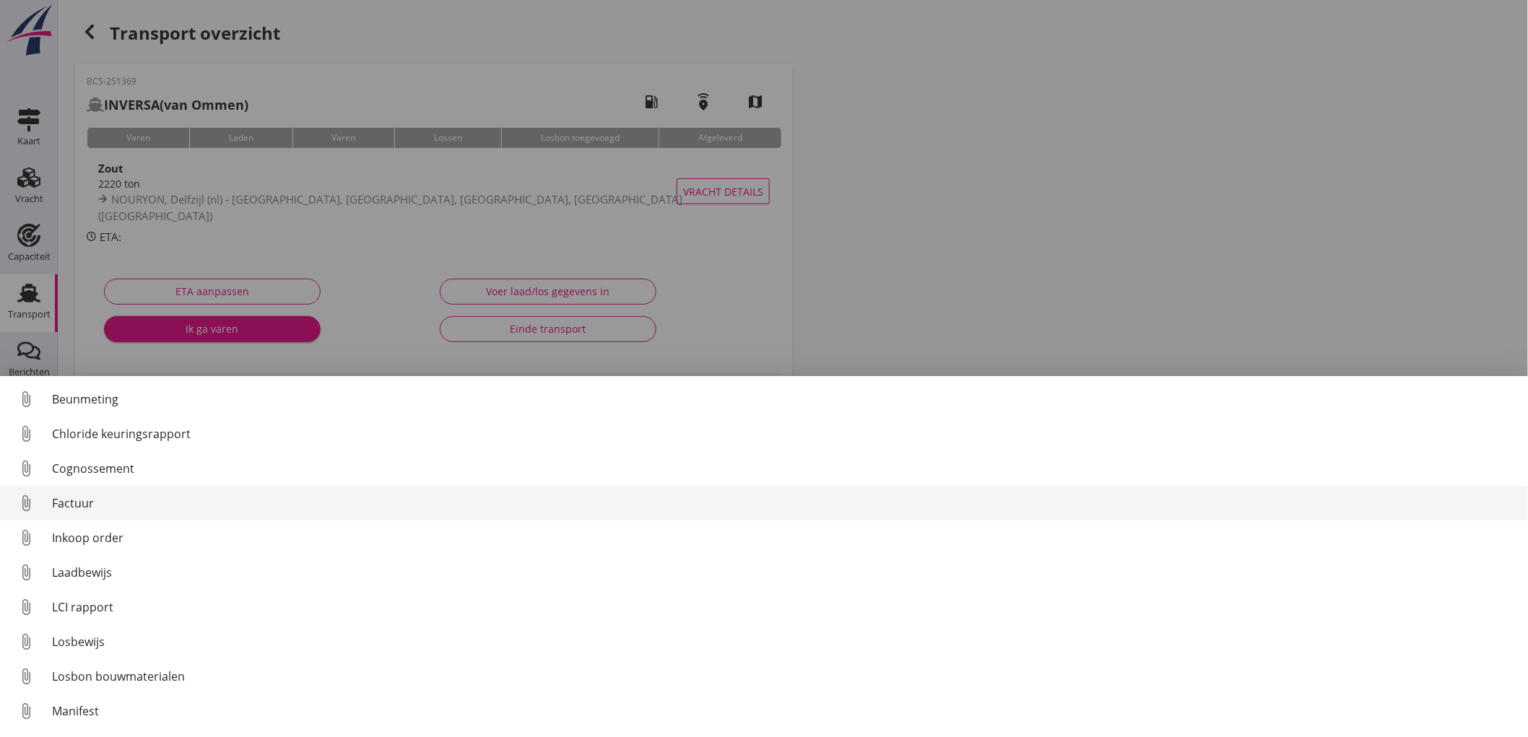
click at [127, 511] on div "Factuur" at bounding box center [784, 503] width 1465 height 17
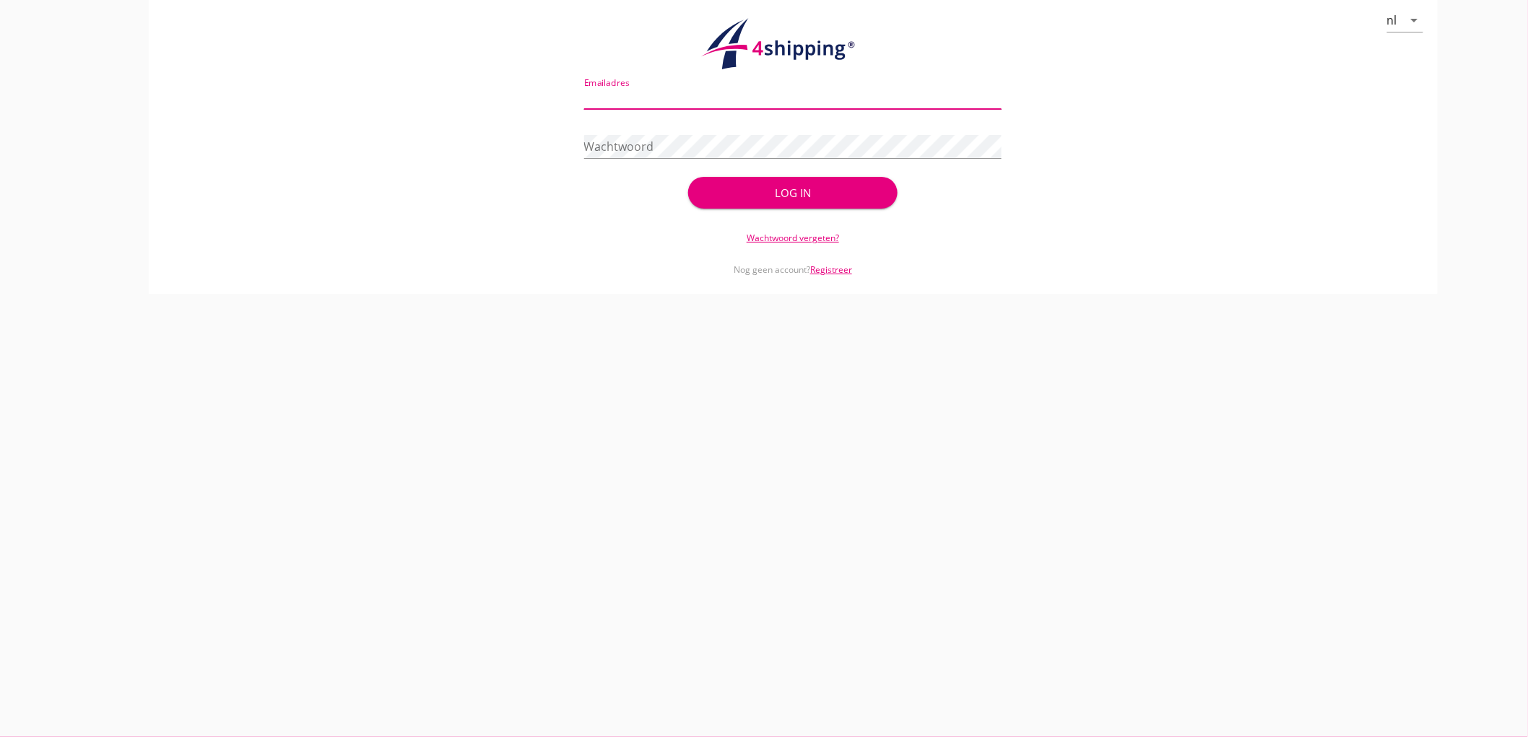
click at [680, 106] on input "Emailadres" at bounding box center [793, 97] width 418 height 23
type input "[PERSON_NAME][EMAIL_ADDRESS][DOMAIN_NAME]"
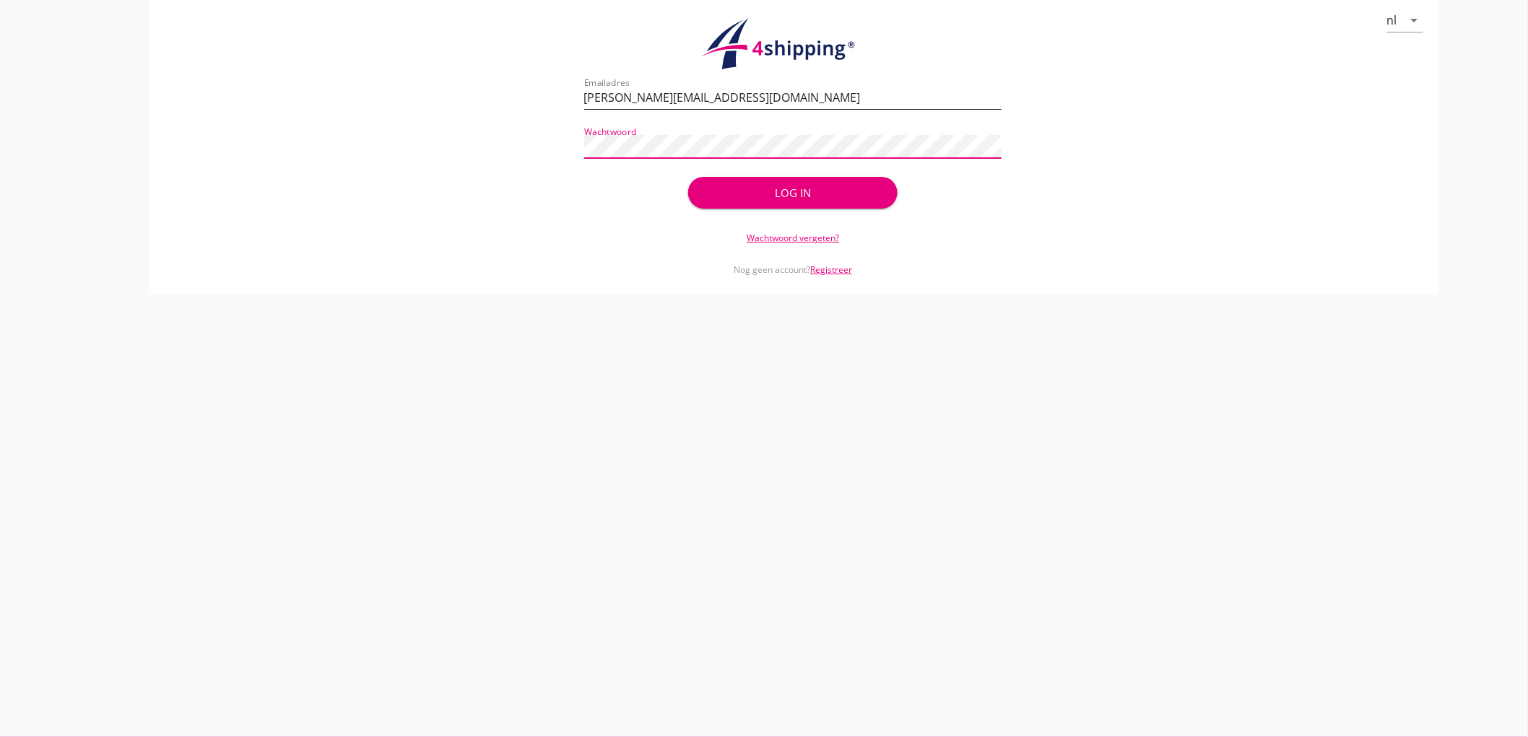
click at [688, 177] on button "Log in" at bounding box center [792, 193] width 209 height 32
